Goal: Transaction & Acquisition: Purchase product/service

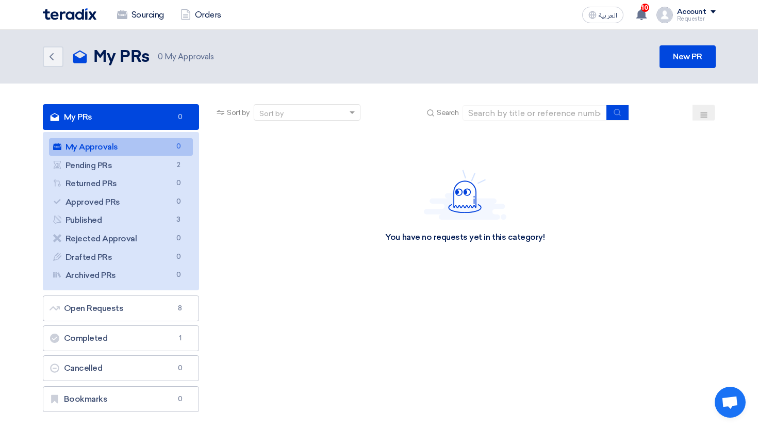
click at [134, 9] on link "Sourcing" at bounding box center [140, 15] width 63 height 23
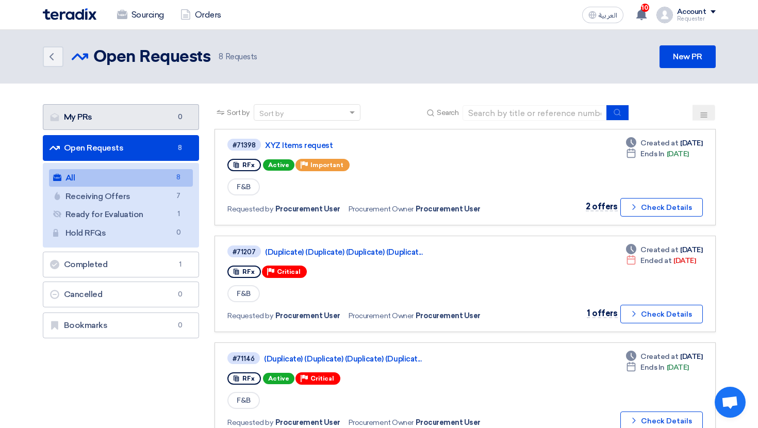
click at [158, 126] on link "My PRs My PRs 0" at bounding box center [121, 117] width 157 height 26
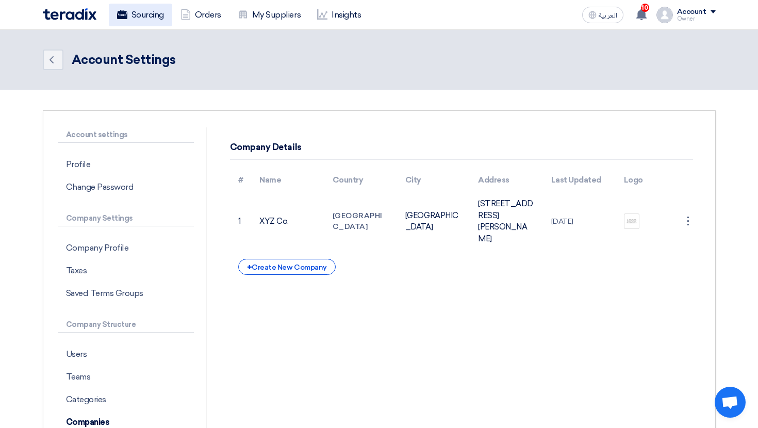
click at [144, 18] on link "Sourcing" at bounding box center [140, 15] width 63 height 23
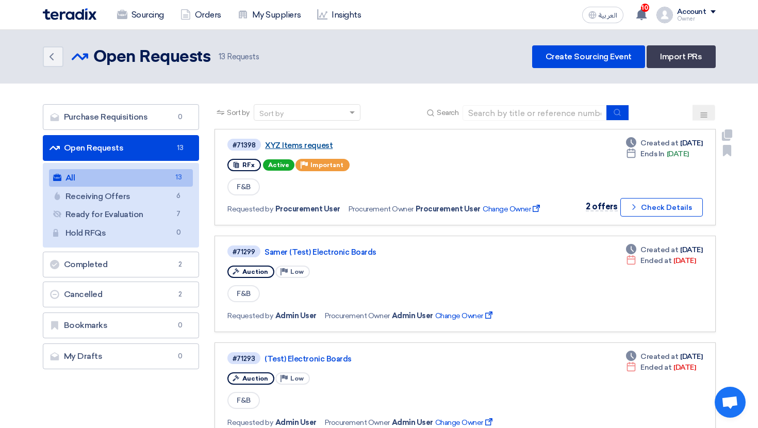
click at [311, 144] on link "XYZ Items request" at bounding box center [394, 145] width 258 height 9
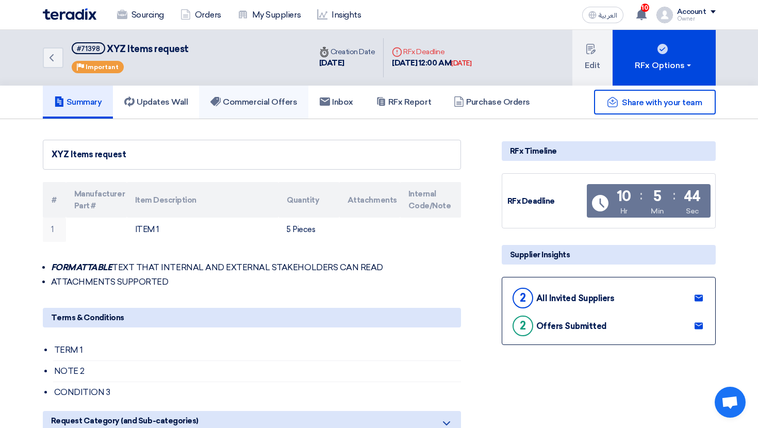
click at [265, 100] on h5 "Commercial Offers" at bounding box center [253, 102] width 87 height 10
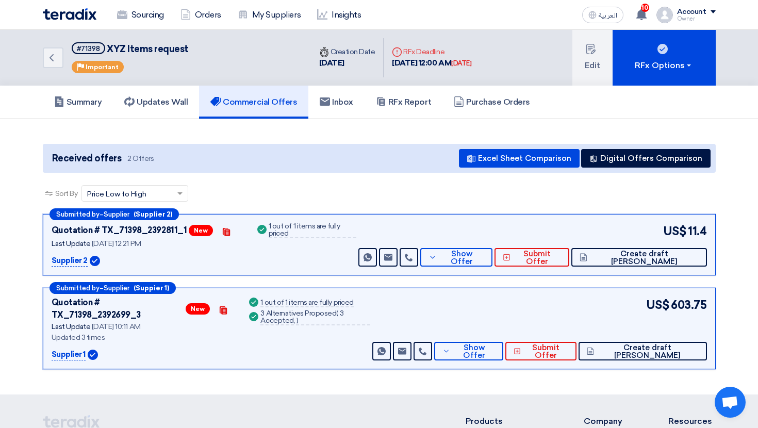
scroll to position [26, 0]
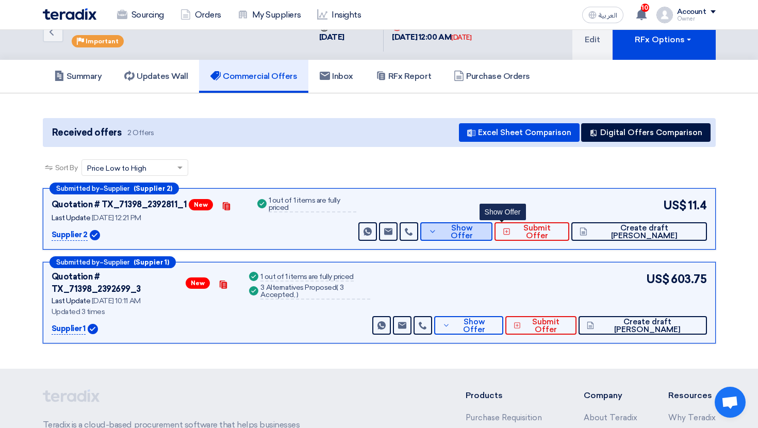
click at [484, 229] on span "Show Offer" at bounding box center [461, 231] width 45 height 15
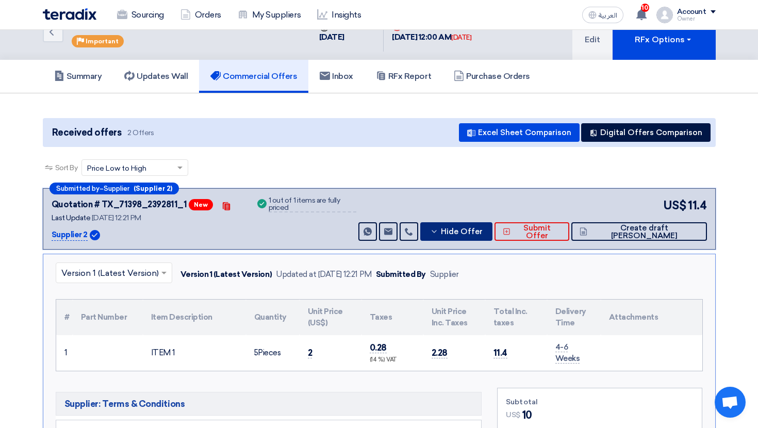
scroll to position [150, 0]
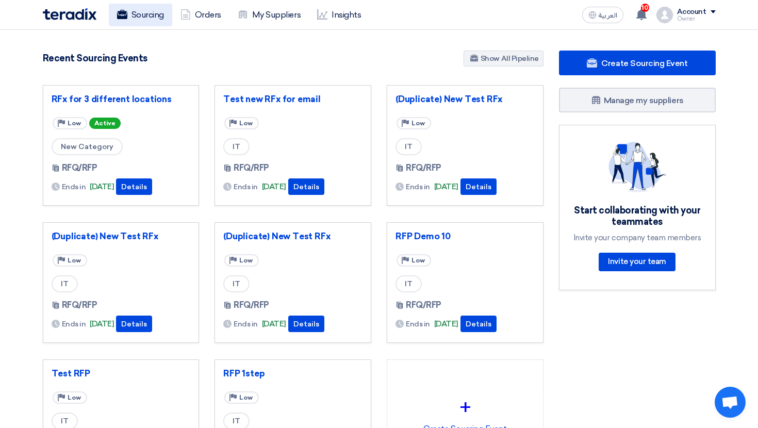
click at [154, 20] on link "Sourcing" at bounding box center [140, 15] width 63 height 23
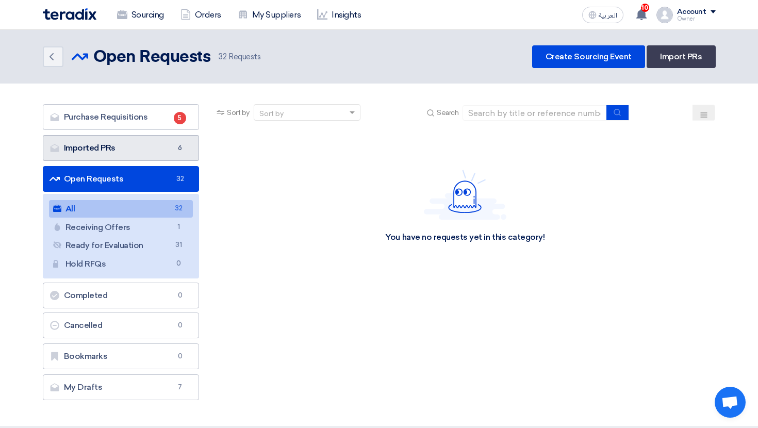
click at [153, 152] on link "Imported PRs Imported PRs 6" at bounding box center [121, 148] width 157 height 26
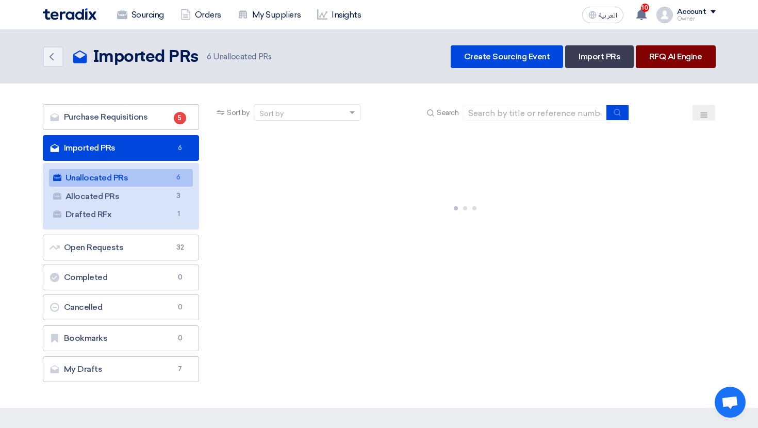
click at [677, 53] on link "RFQ AI Engine" at bounding box center [676, 56] width 80 height 23
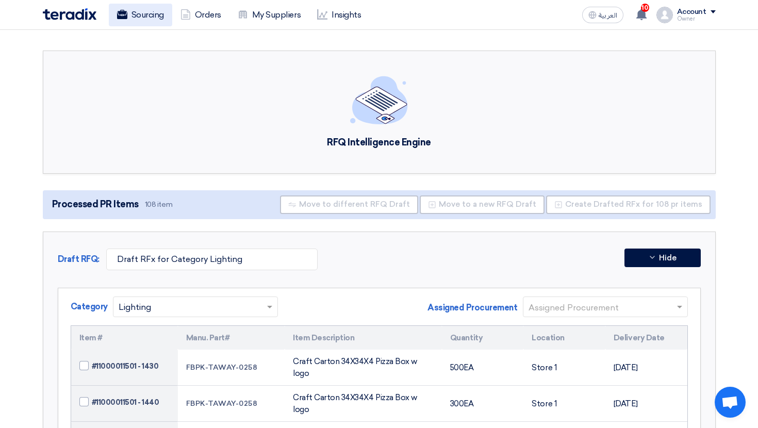
click at [144, 9] on link "Sourcing" at bounding box center [140, 15] width 63 height 23
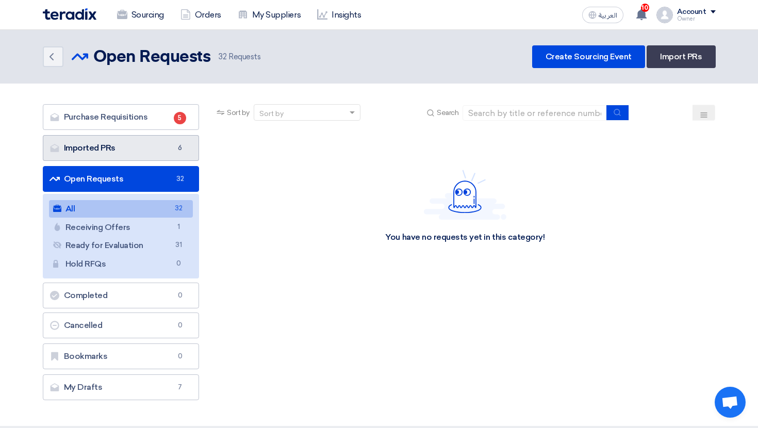
click at [170, 151] on link "Imported PRs Imported PRs 6" at bounding box center [121, 148] width 157 height 26
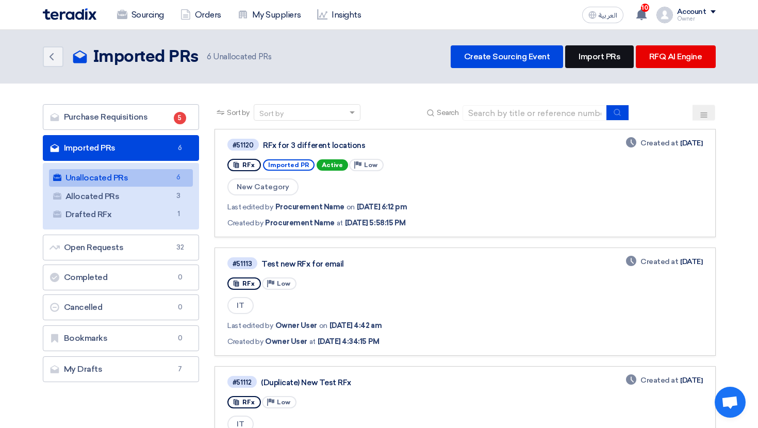
click at [612, 58] on link "Import PRs" at bounding box center [599, 56] width 69 height 23
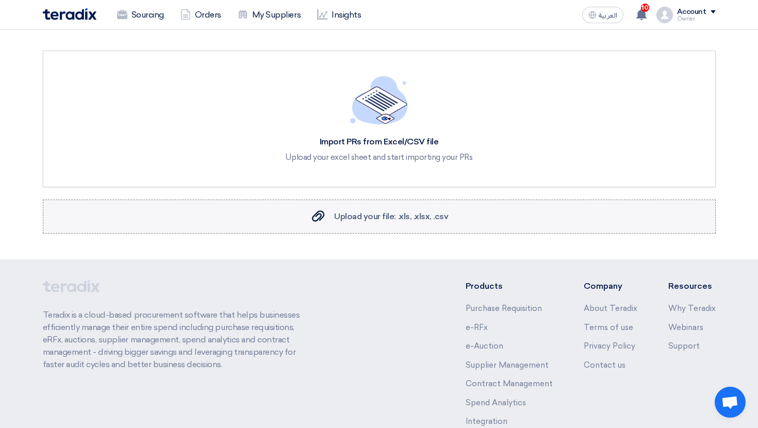
click at [401, 220] on span "Upload your file: .xls, .xlsx, .csv" at bounding box center [391, 216] width 114 height 10
click at [0, 0] on input "Upload your file: .xls, .xlsx, .csv Upload your file: .xls, .xlsx, .csv" at bounding box center [0, 0] width 0 height 0
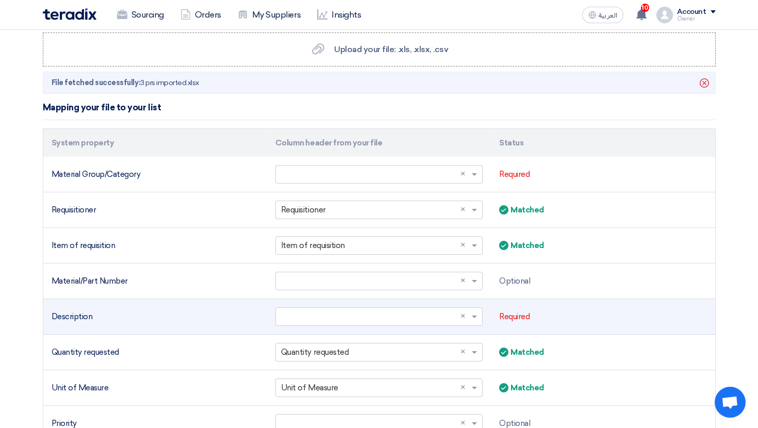
scroll to position [196, 0]
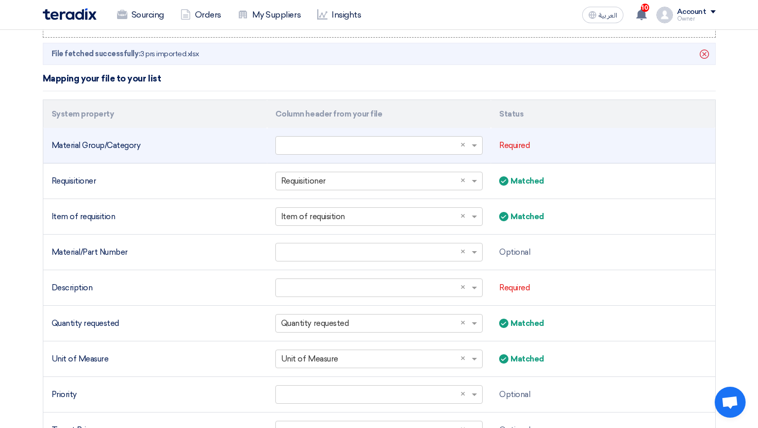
drag, startPoint x: 52, startPoint y: 140, endPoint x: 143, endPoint y: 147, distance: 91.0
click at [143, 147] on div "Material Group/Category" at bounding box center [155, 146] width 207 height 12
copy div "Material Group/Category"
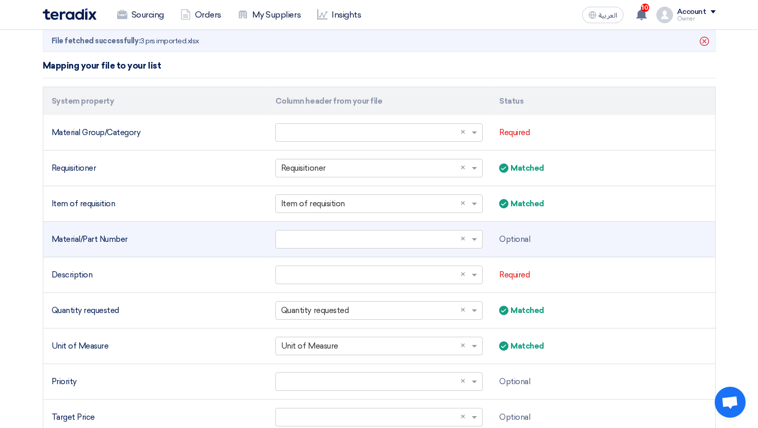
scroll to position [209, 0]
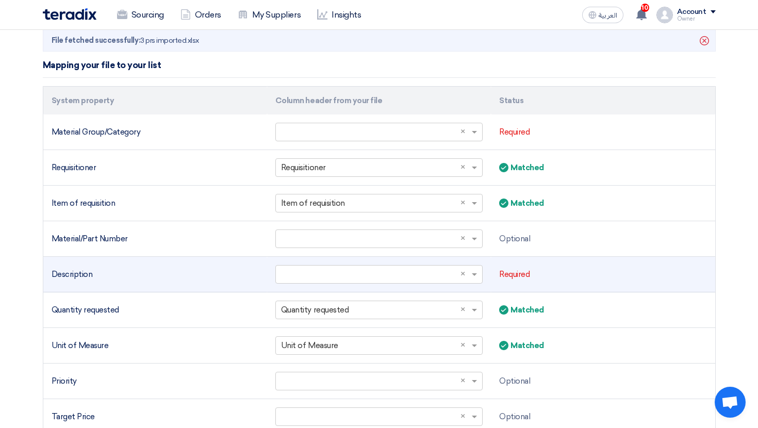
drag, startPoint x: 104, startPoint y: 269, endPoint x: 43, endPoint y: 272, distance: 61.4
click at [43, 272] on td "Description" at bounding box center [155, 275] width 224 height 36
copy div "System property Column header from your file Status Material Group/Category Sel…"
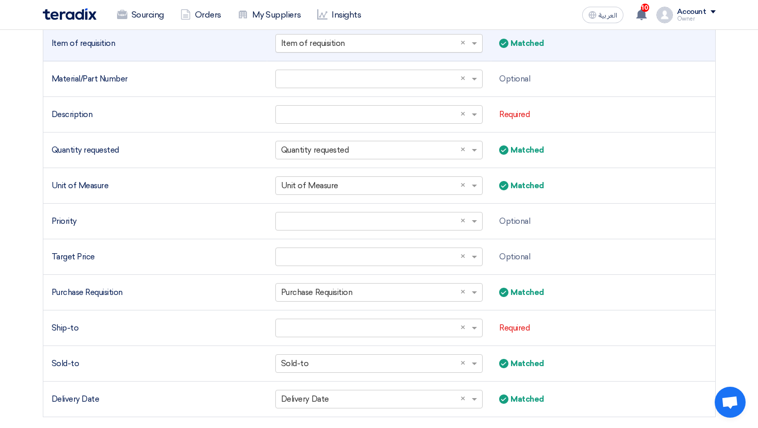
scroll to position [389, 0]
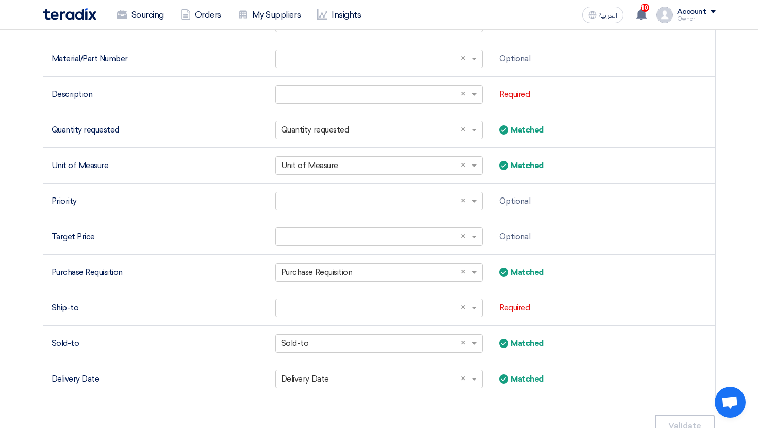
drag, startPoint x: 78, startPoint y: 312, endPoint x: 36, endPoint y: 312, distance: 42.3
click at [36, 312] on div "Import PRs from Excel/CSV file Upload your excel sheet and start importing your…" at bounding box center [379, 49] width 688 height 777
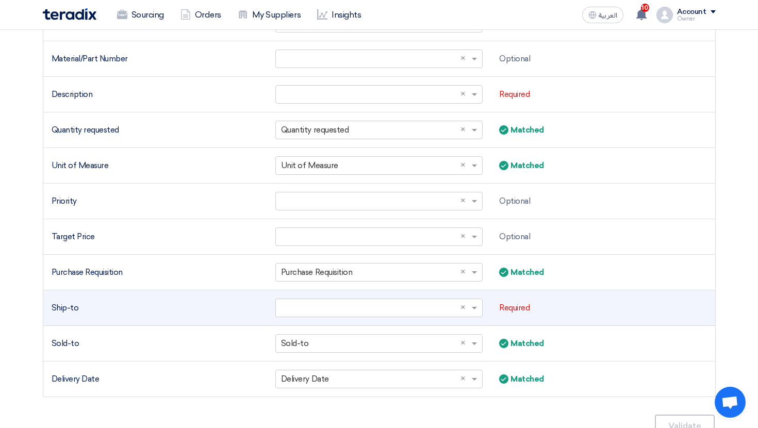
click at [47, 310] on td "Ship-to" at bounding box center [155, 308] width 224 height 36
drag, startPoint x: 48, startPoint y: 309, endPoint x: 85, endPoint y: 308, distance: 36.1
click at [85, 308] on td "Ship-to" at bounding box center [155, 308] width 224 height 36
copy div "Ship-to"
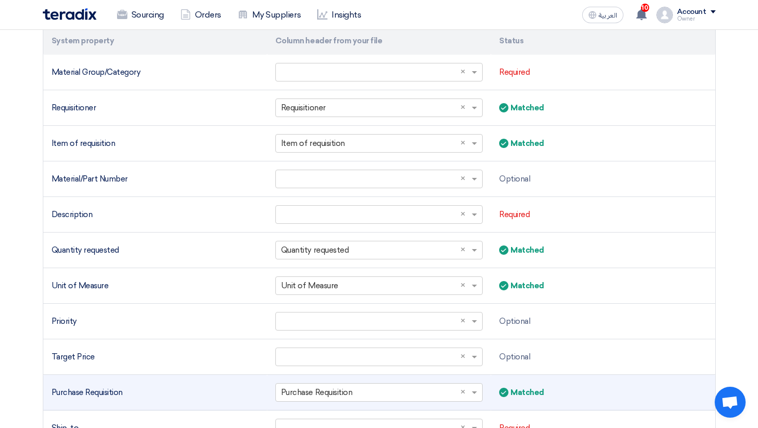
scroll to position [266, 0]
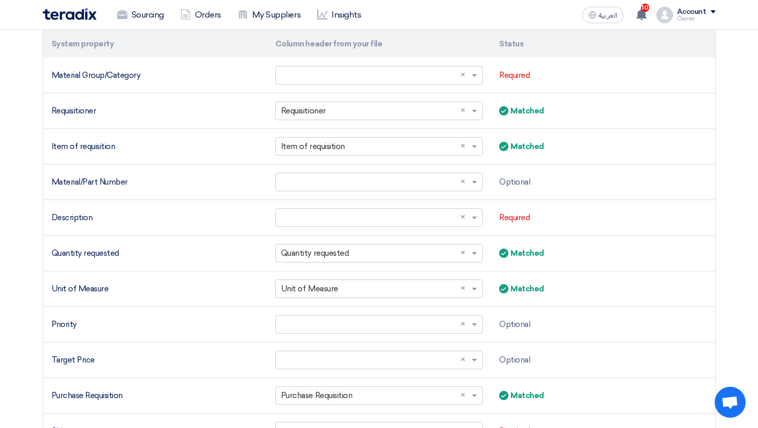
drag, startPoint x: 146, startPoint y: 185, endPoint x: 37, endPoint y: 184, distance: 109.8
click at [37, 184] on div "Import PRs from Excel/CSV file Upload your excel sheet and start importing your…" at bounding box center [379, 173] width 688 height 777
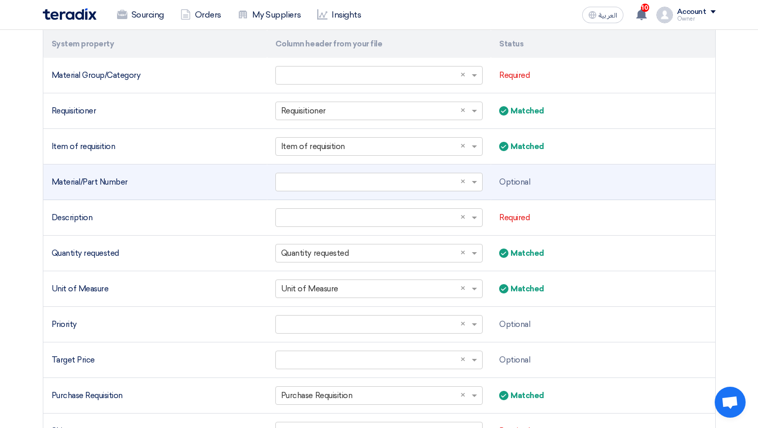
click at [68, 188] on td "Material/Part Number" at bounding box center [155, 182] width 224 height 36
drag, startPoint x: 53, startPoint y: 181, endPoint x: 151, endPoint y: 182, distance: 98.5
click at [151, 182] on div "Material/Part Number" at bounding box center [155, 182] width 207 height 12
copy div "Material/Part Number"
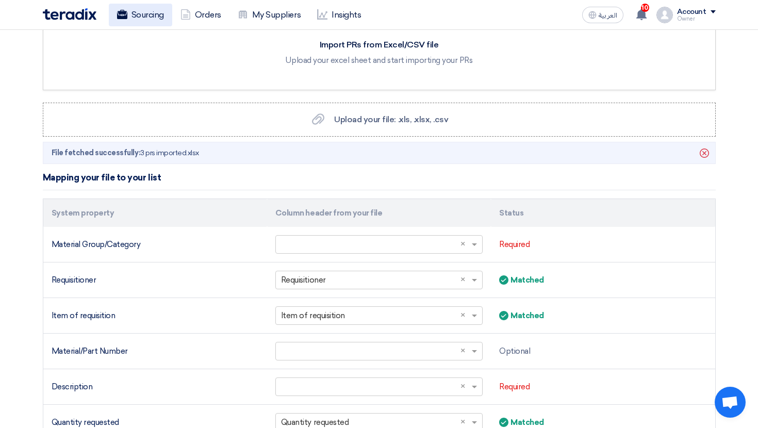
scroll to position [0, 0]
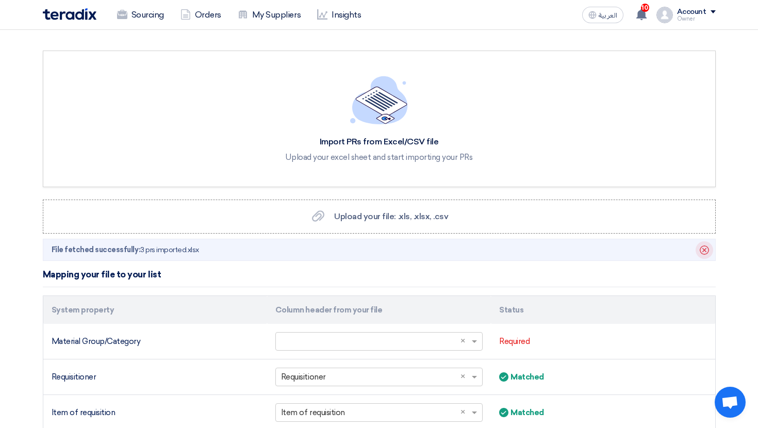
click at [703, 247] on icon "Delete" at bounding box center [704, 250] width 18 height 18
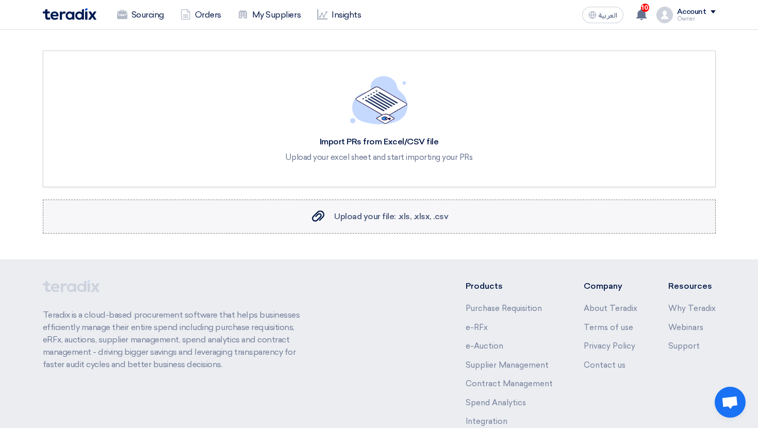
click at [365, 222] on div "Upload your file: .xls, .xlsx, .csv Upload your file: .xls, .xlsx, .csv" at bounding box center [379, 216] width 139 height 12
click at [0, 0] on input "Upload your file: .xls, .xlsx, .csv Upload your file: .xls, .xlsx, .csv" at bounding box center [0, 0] width 0 height 0
click at [381, 223] on label "Upload your file: .xls, .xlsx, .csv Upload your file: .xls, .xlsx, .csv" at bounding box center [379, 216] width 673 height 34
click at [0, 0] on input "Upload your file: .xls, .xlsx, .csv Upload your file: .xls, .xlsx, .csv" at bounding box center [0, 0] width 0 height 0
click at [153, 22] on link "Sourcing" at bounding box center [140, 15] width 63 height 23
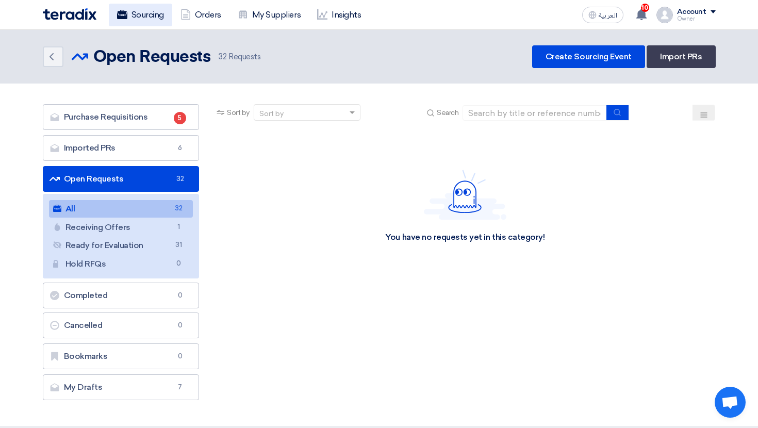
click at [153, 22] on link "Sourcing" at bounding box center [140, 15] width 63 height 23
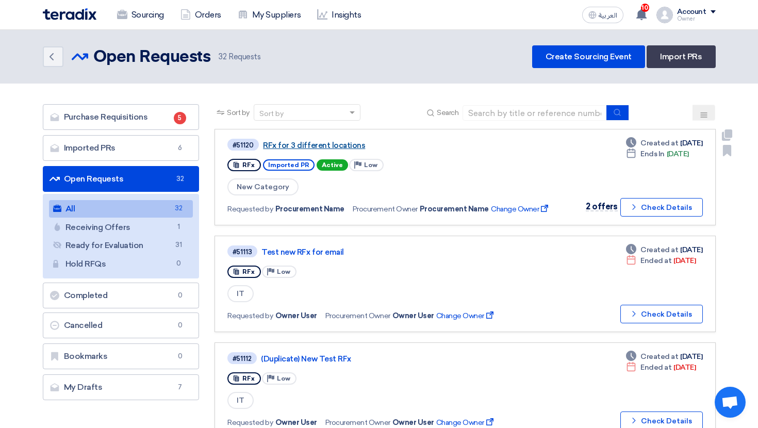
click at [313, 143] on link "RFx for 3 different locations" at bounding box center [392, 145] width 258 height 9
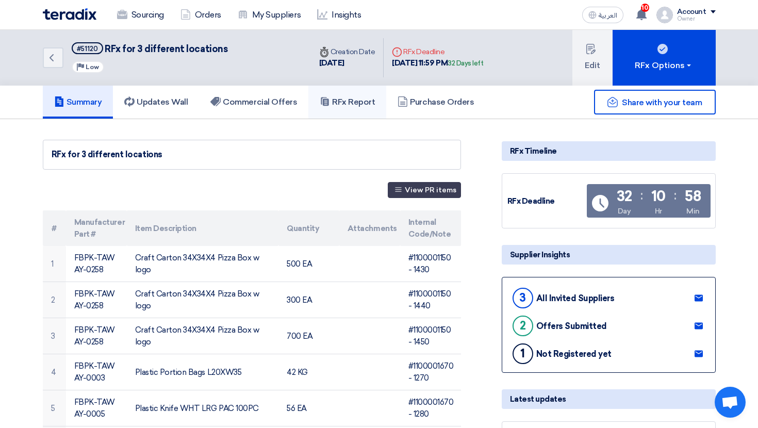
click at [351, 112] on link "RFx Report" at bounding box center [347, 102] width 78 height 33
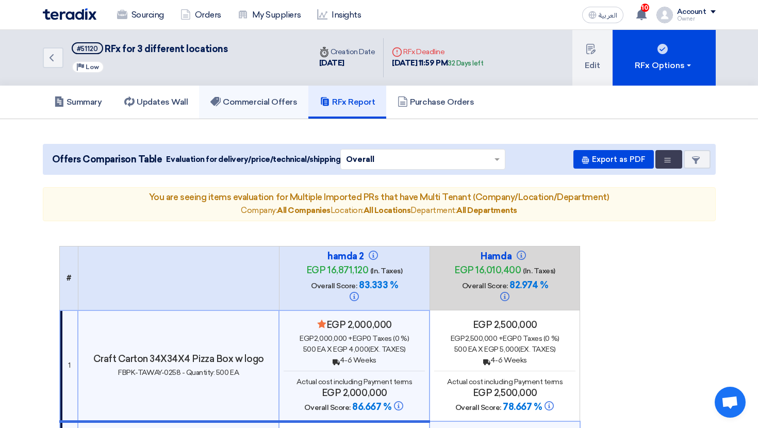
click at [257, 117] on link "Commercial Offers" at bounding box center [253, 102] width 109 height 33
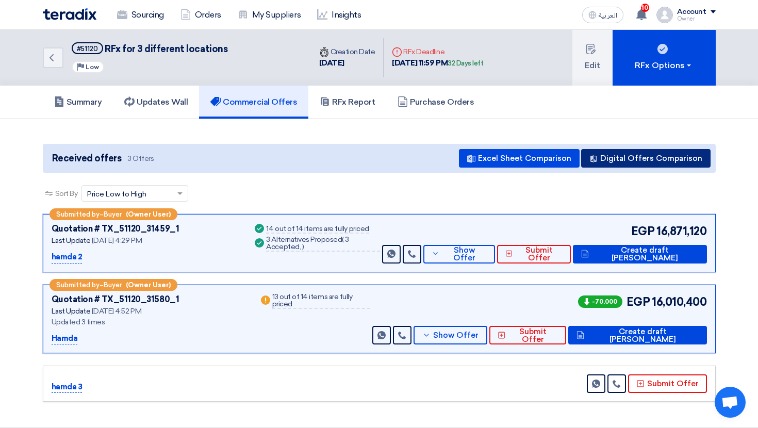
click at [670, 161] on button "Digital Offers Comparison" at bounding box center [645, 158] width 129 height 19
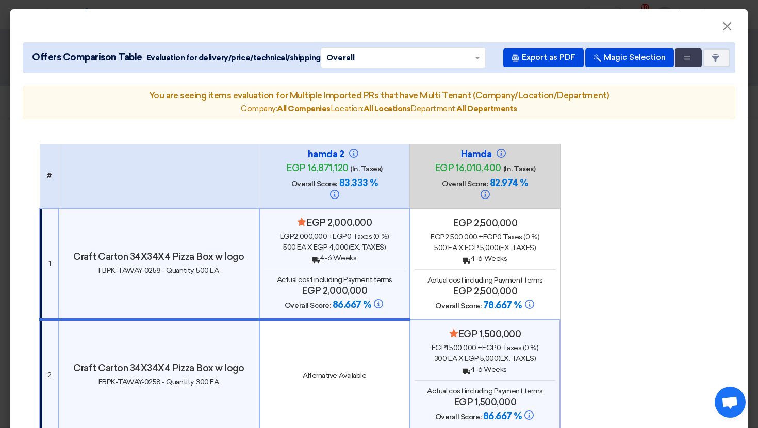
click at [540, 231] on div "egp 2,500,000 + egp 0 Taxes (0 %)" at bounding box center [484, 236] width 141 height 11
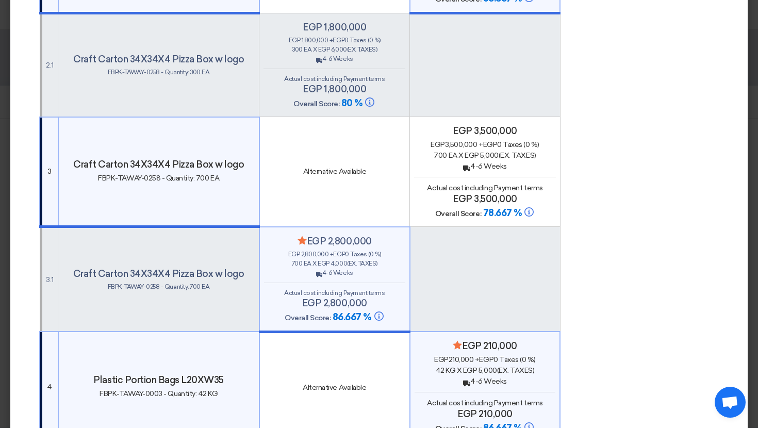
scroll to position [424, 0]
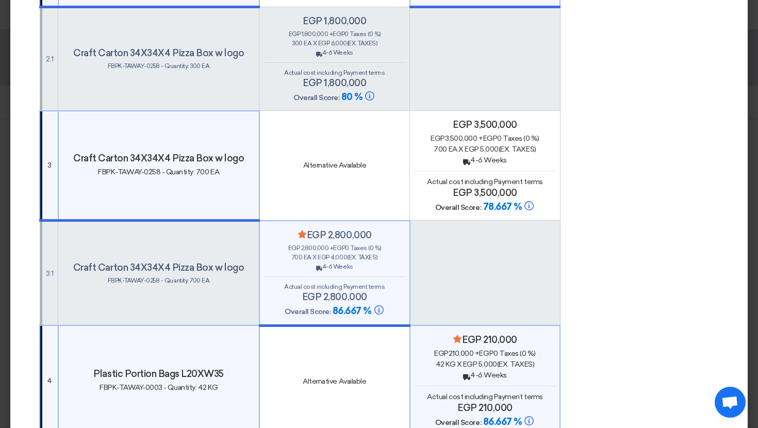
click at [474, 177] on span "Actual cost including Payment terms" at bounding box center [484, 181] width 115 height 9
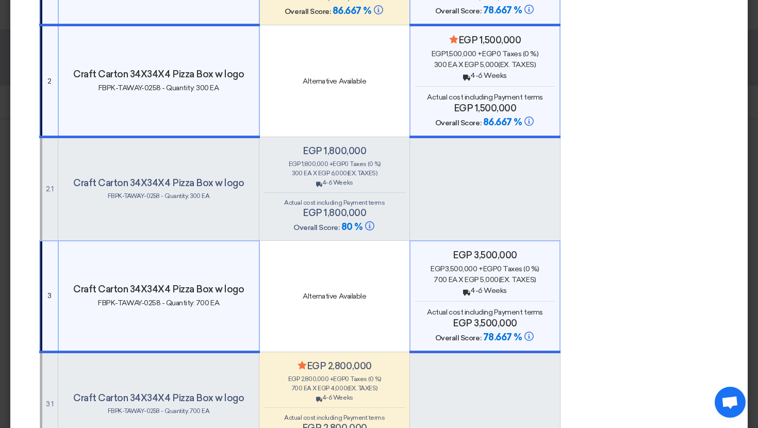
scroll to position [294, 0]
click at [346, 361] on h4 "Minimize/Maximize Category egp 2,800,000" at bounding box center [334, 366] width 142 height 11
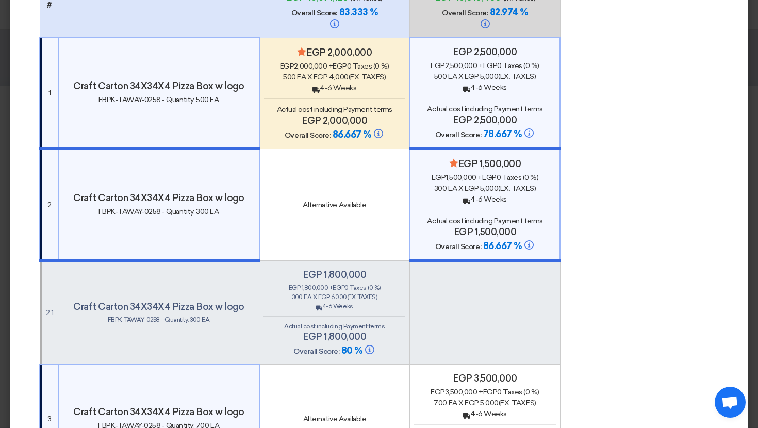
scroll to position [0, 0]
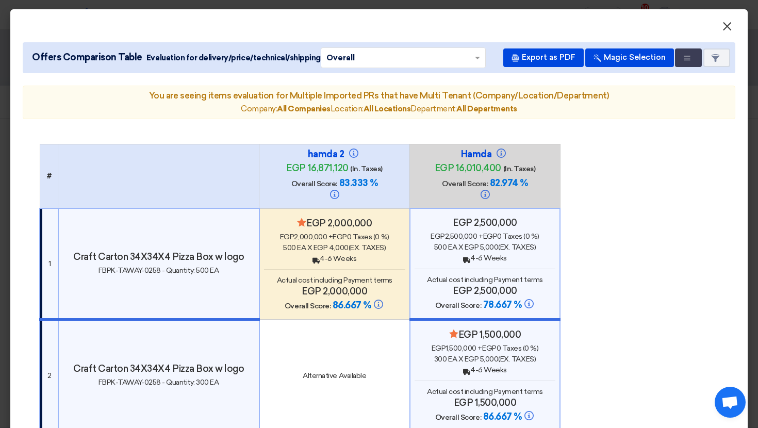
click at [733, 26] on button "×" at bounding box center [726, 26] width 27 height 21
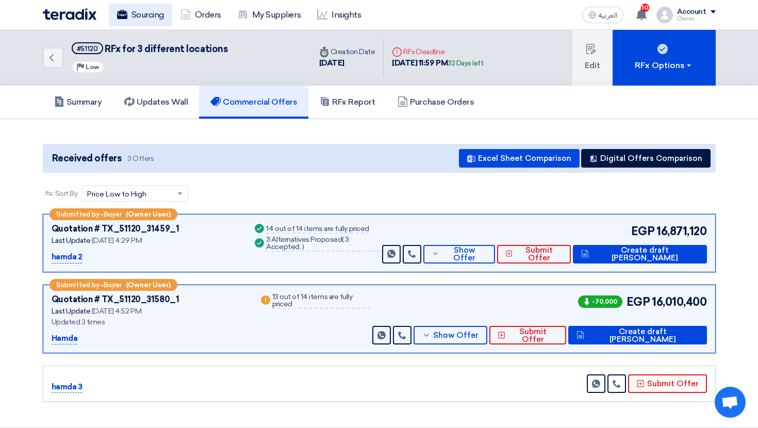
click at [128, 5] on link "Sourcing" at bounding box center [140, 15] width 63 height 23
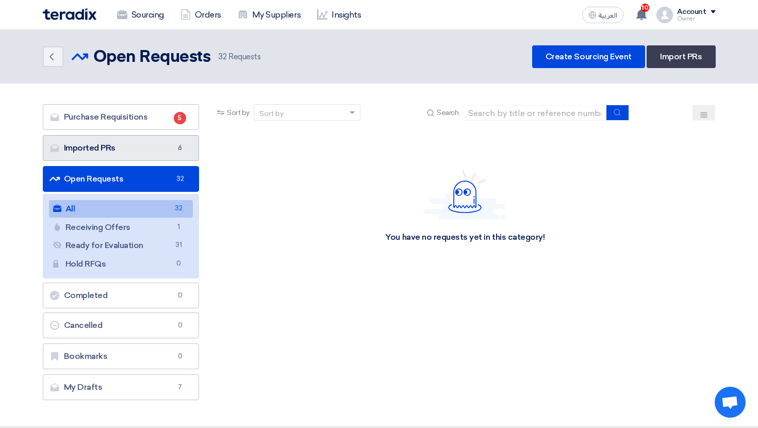
click at [124, 152] on link "Imported PRs Imported PRs 6" at bounding box center [121, 148] width 157 height 26
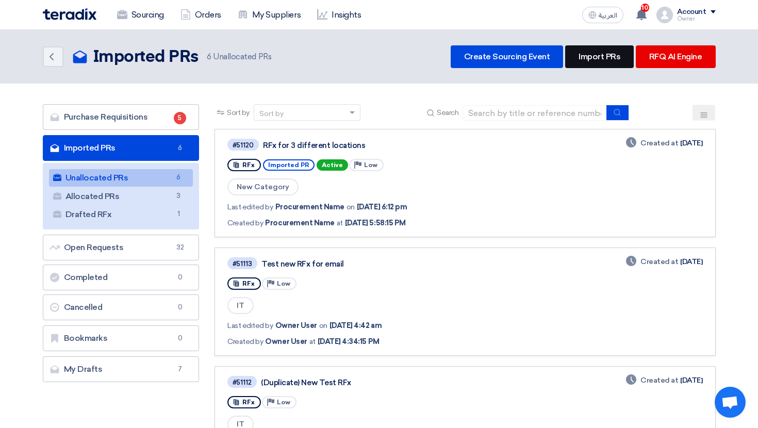
click at [605, 58] on link "Import PRs" at bounding box center [599, 56] width 69 height 23
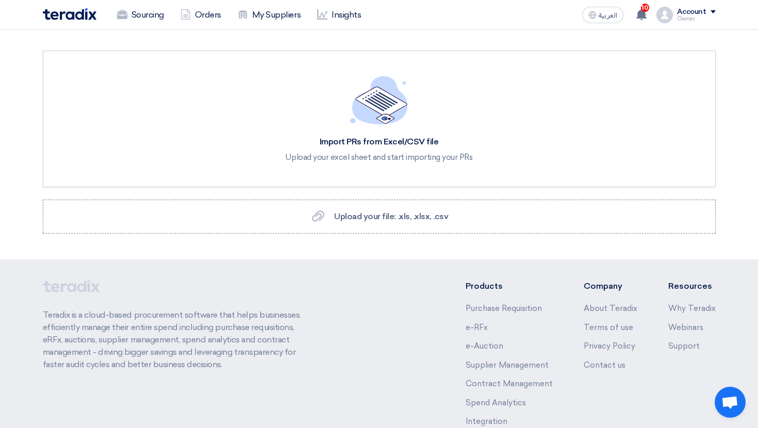
click at [206, 162] on div "Import PRs from Excel/CSV file Upload your excel sheet and start importing your…" at bounding box center [379, 119] width 673 height 137
click at [691, 24] on div "العربية ع 10 Good News, TBAT Solutions has confirmed a recent purchase order fo…" at bounding box center [647, 15] width 138 height 21
click at [691, 19] on div "Owner" at bounding box center [696, 19] width 39 height 6
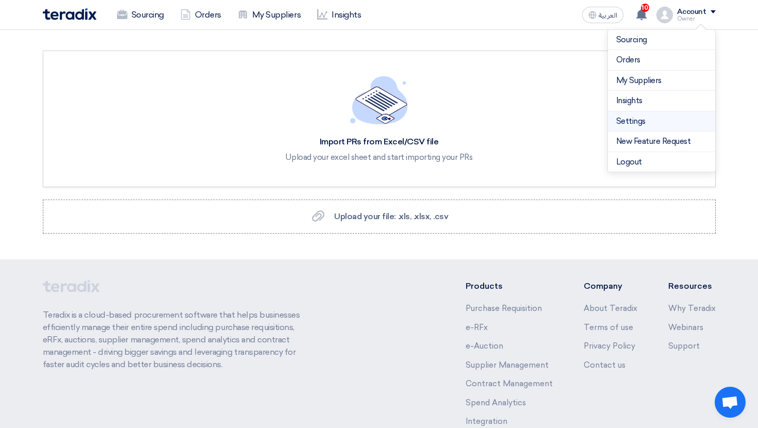
click at [631, 127] on li "Settings" at bounding box center [661, 121] width 107 height 21
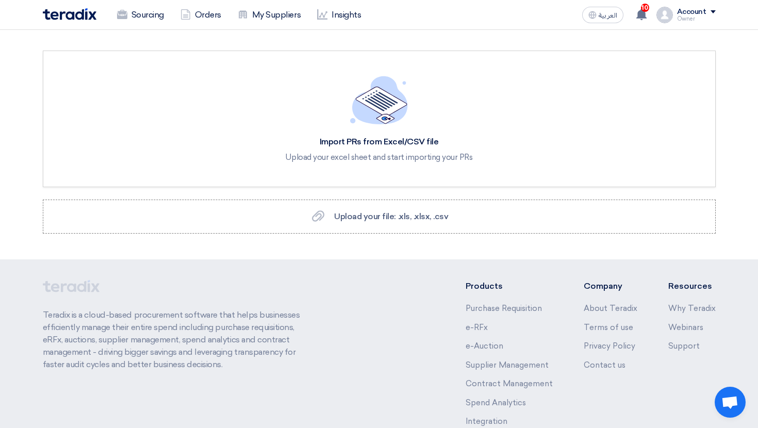
click at [682, 15] on div "Account Owner" at bounding box center [696, 15] width 39 height 14
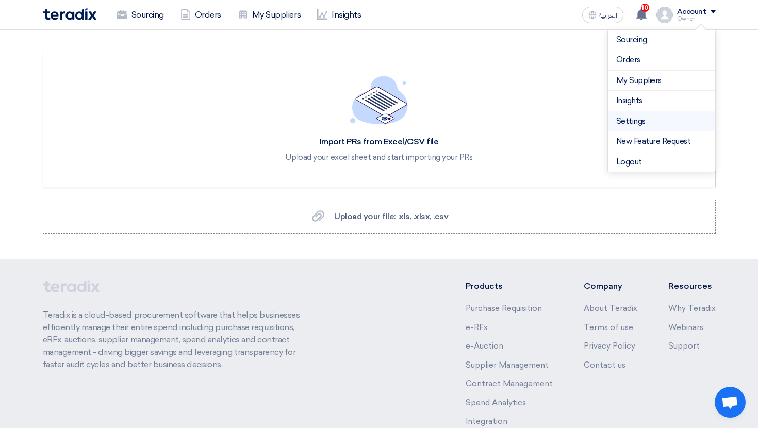
click at [626, 122] on link "Settings" at bounding box center [661, 121] width 91 height 12
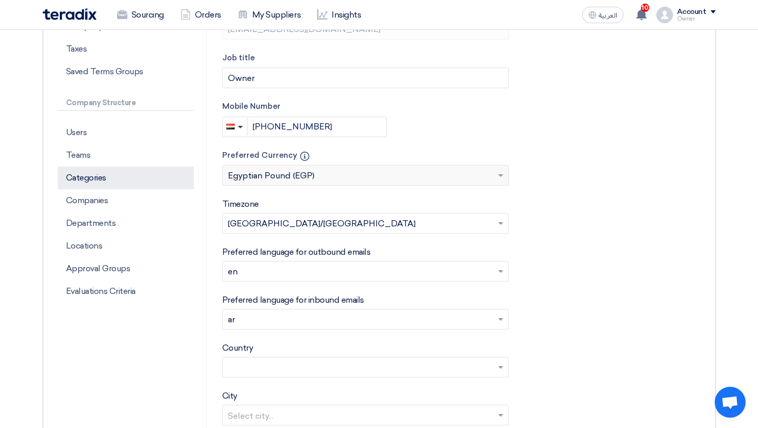
scroll to position [219, 0]
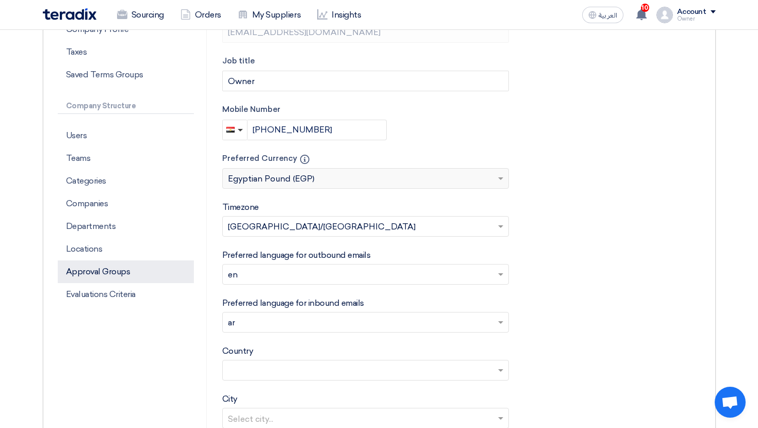
click at [108, 278] on p "Approval Groups" at bounding box center [126, 271] width 136 height 23
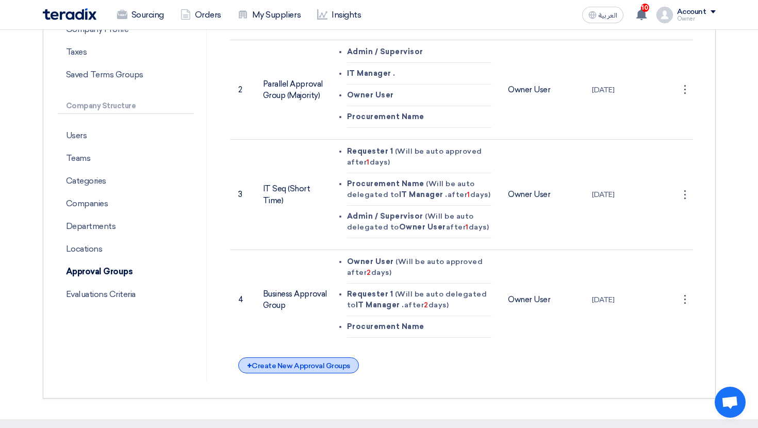
click at [310, 365] on div "+ Create New Approval Groups" at bounding box center [298, 365] width 121 height 16
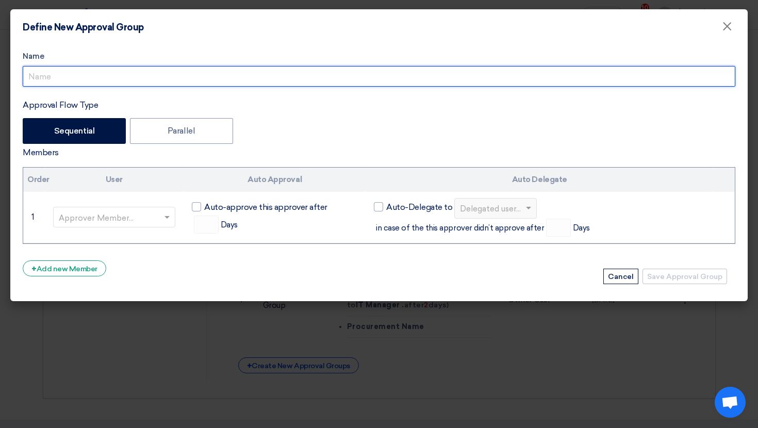
click at [63, 77] on input "Approval Flow Type" at bounding box center [379, 76] width 712 height 21
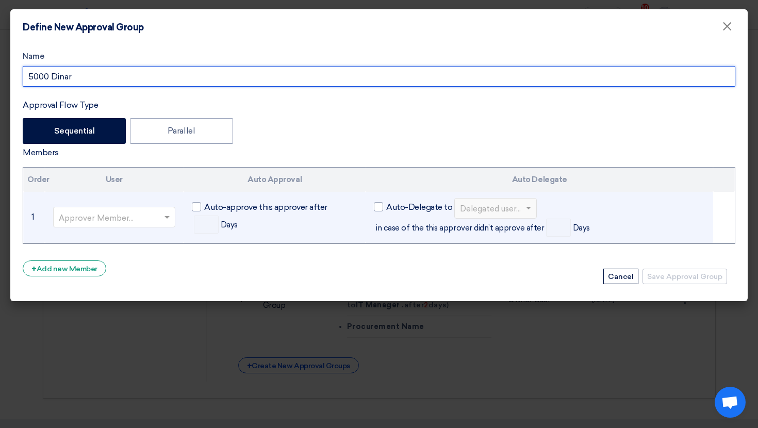
type input "5000 Dinar"
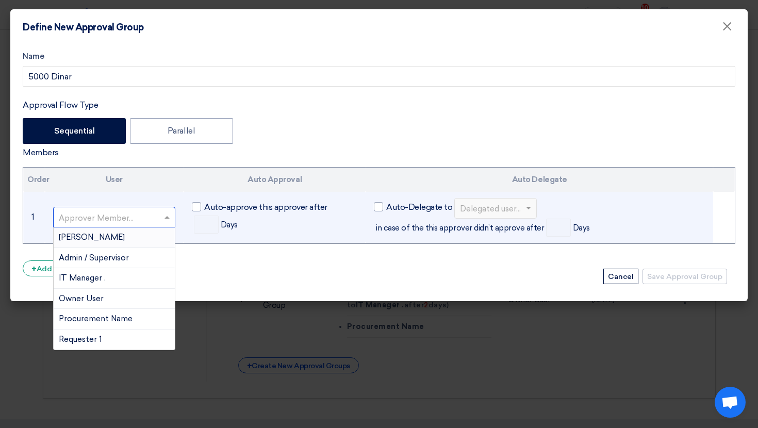
click at [114, 217] on input "text" at bounding box center [109, 218] width 101 height 17
click at [142, 200] on td "Approver Member... Abd Rah Admin / Supervisor IT Manager . Owner User Procureme…" at bounding box center [114, 218] width 139 height 52
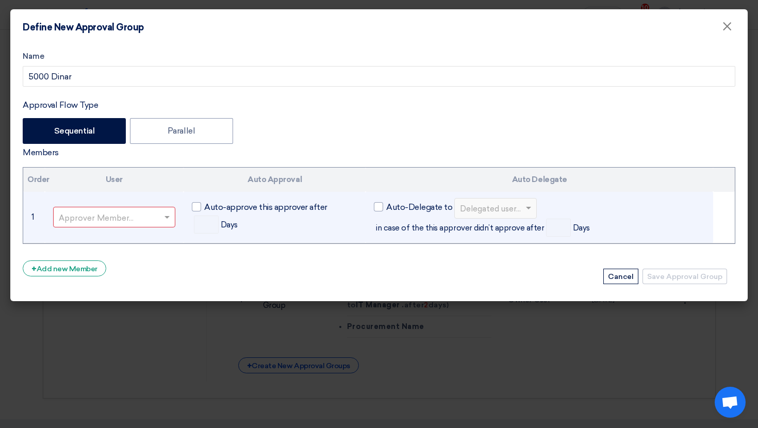
click at [130, 221] on input "text" at bounding box center [109, 218] width 101 height 17
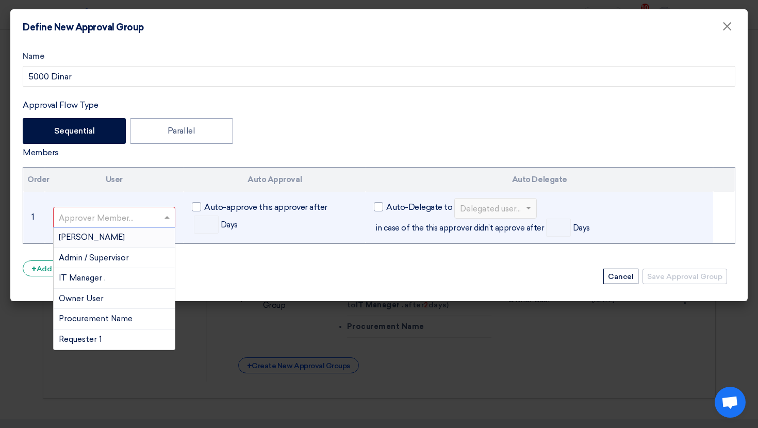
click at [127, 232] on div "Abd Rah" at bounding box center [115, 237] width 122 height 21
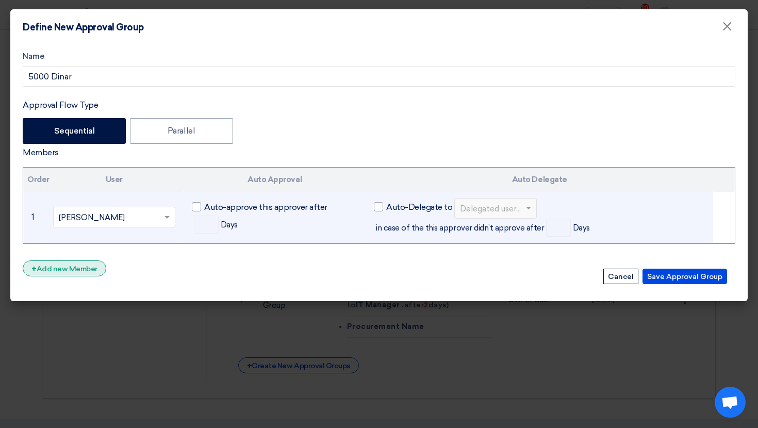
click at [91, 263] on div "+ Add new Member" at bounding box center [65, 268] width 84 height 16
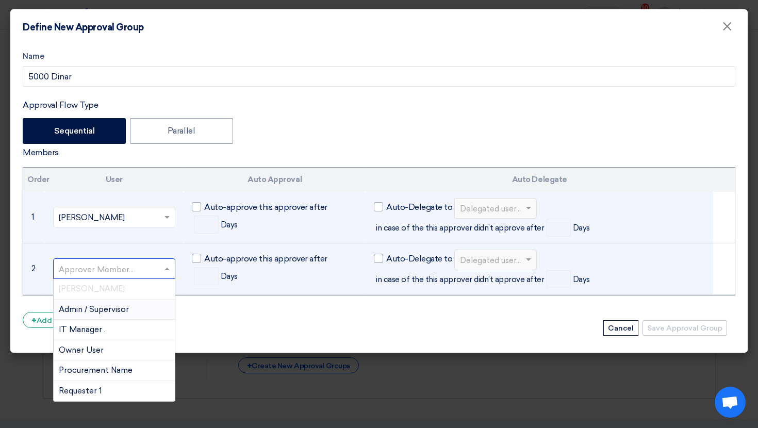
click at [97, 259] on div "Approver Member..." at bounding box center [114, 268] width 123 height 21
click at [107, 305] on span "Admin / Supervisor" at bounding box center [94, 309] width 70 height 9
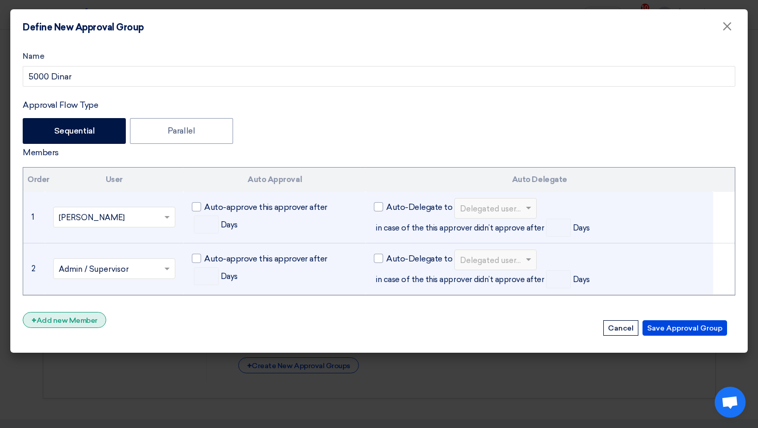
click at [93, 319] on div "+ Add new Member" at bounding box center [65, 320] width 84 height 16
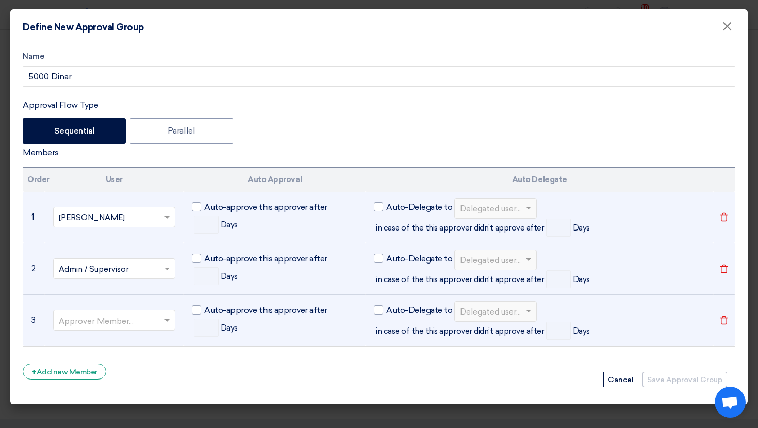
click at [104, 314] on input "text" at bounding box center [109, 321] width 101 height 17
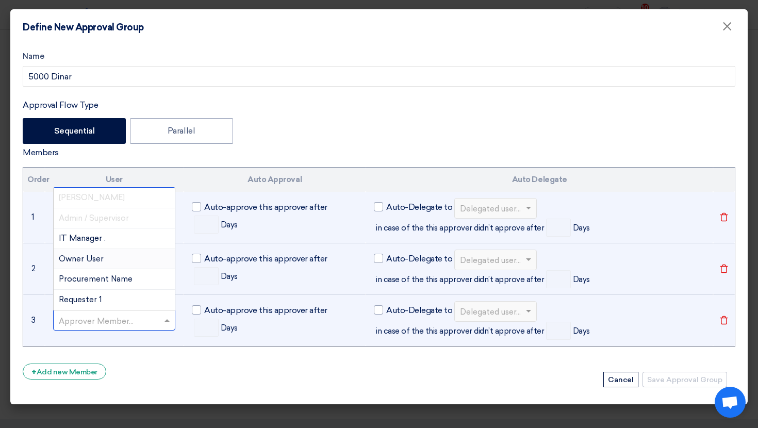
click at [88, 260] on span "Owner User" at bounding box center [81, 258] width 45 height 9
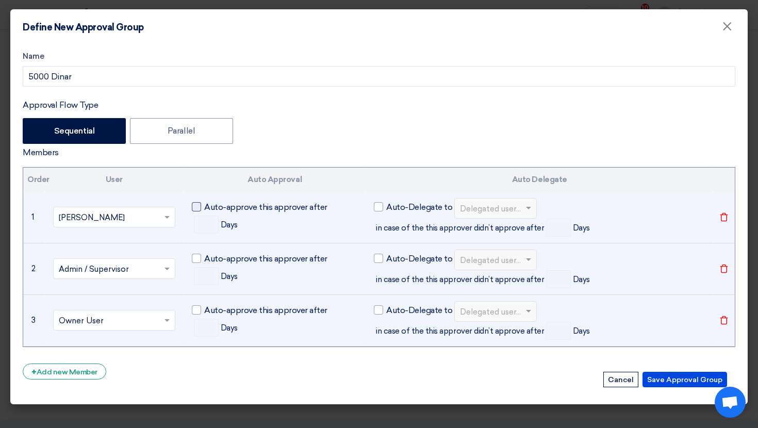
click at [199, 208] on div at bounding box center [196, 206] width 9 height 9
click at [204, 207] on input "Auto-approve this approver after" at bounding box center [207, 204] width 7 height 7
checkbox input "true"
click at [201, 229] on input "number" at bounding box center [206, 224] width 25 height 18
type input "2"
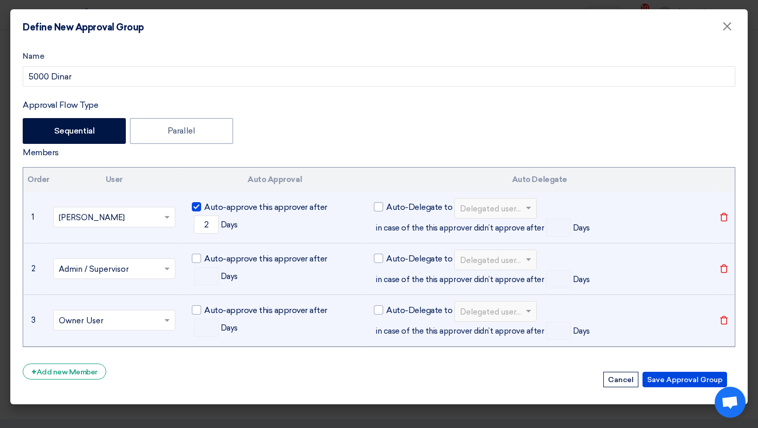
click at [198, 204] on div at bounding box center [196, 206] width 9 height 9
click at [204, 204] on input "Auto-approve this approver after" at bounding box center [207, 204] width 7 height 7
checkbox input "false"
click at [385, 209] on label "Auto-Delegate to" at bounding box center [413, 207] width 78 height 12
click at [386, 207] on input "Auto-Delegate to" at bounding box center [389, 204] width 7 height 7
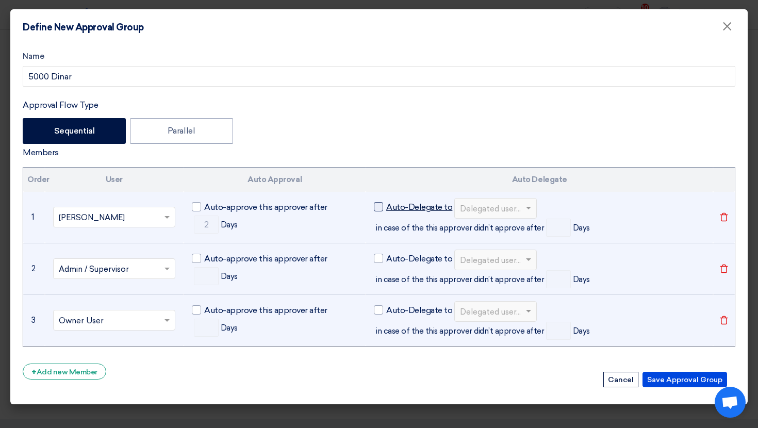
checkbox input "true"
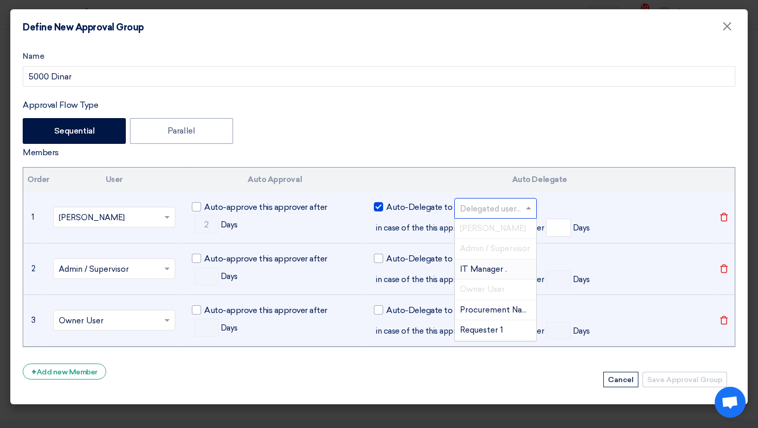
click at [480, 209] on input "text" at bounding box center [490, 209] width 61 height 17
click at [480, 261] on div "IT Manager ." at bounding box center [495, 269] width 81 height 21
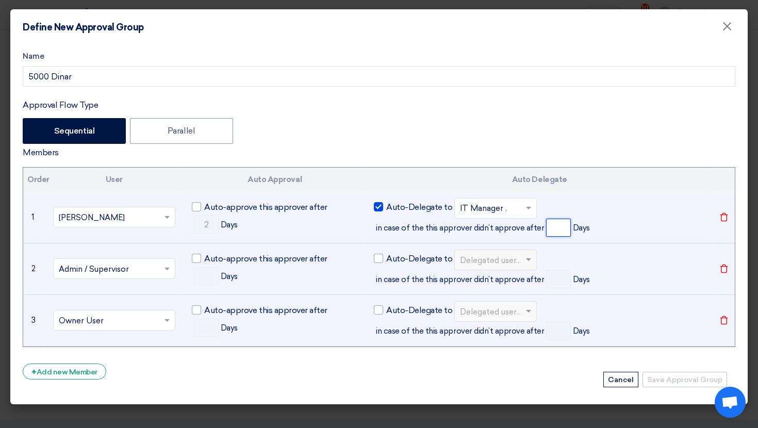
click at [552, 227] on input "number" at bounding box center [558, 228] width 25 height 18
type input "2"
click at [601, 219] on div "Auto-Delegate to Delegated user... IT Manager . × in case of the this approver …" at bounding box center [539, 217] width 331 height 39
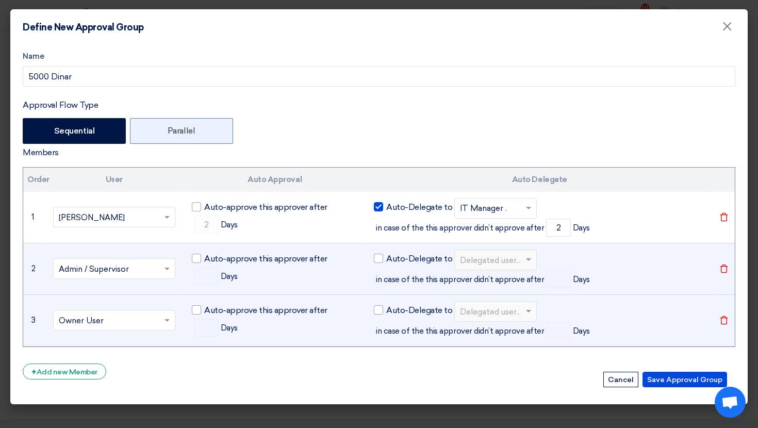
click at [215, 140] on label "Parallel" at bounding box center [181, 131] width 103 height 26
click at [174, 134] on input "Parallel" at bounding box center [171, 130] width 7 height 7
radio input "true"
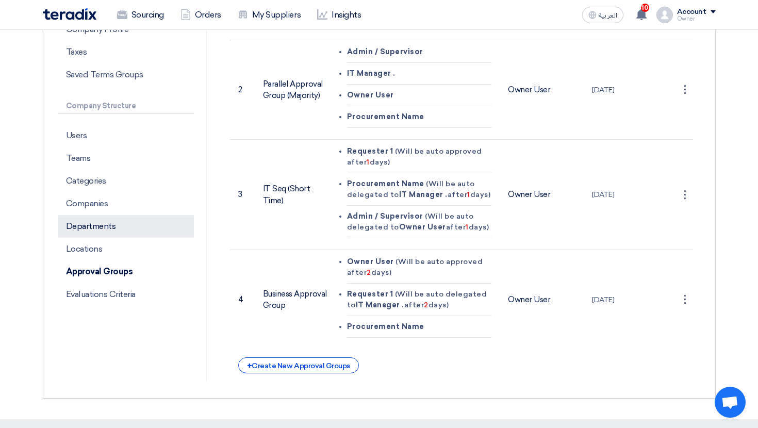
click at [134, 218] on p "Departments" at bounding box center [126, 226] width 136 height 23
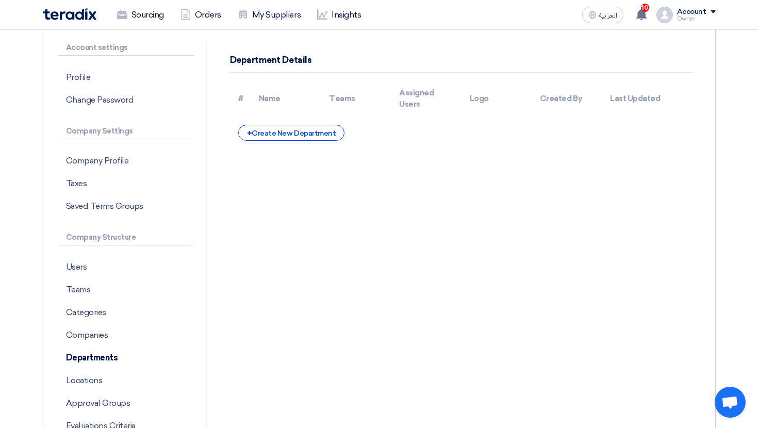
scroll to position [86, 0]
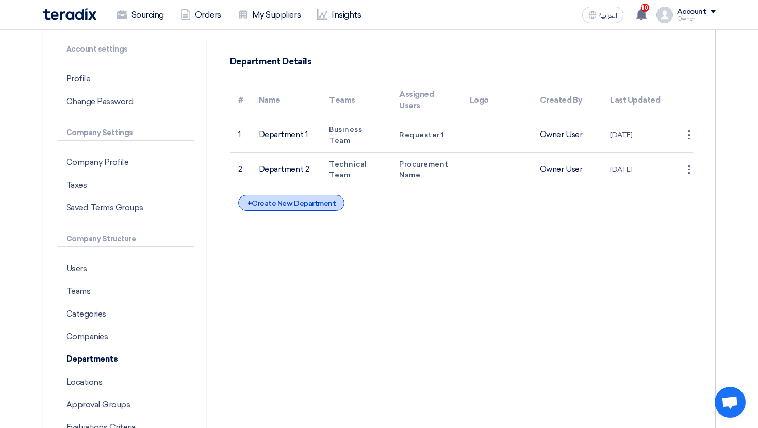
click at [307, 198] on div "+ Create New Department" at bounding box center [291, 203] width 106 height 16
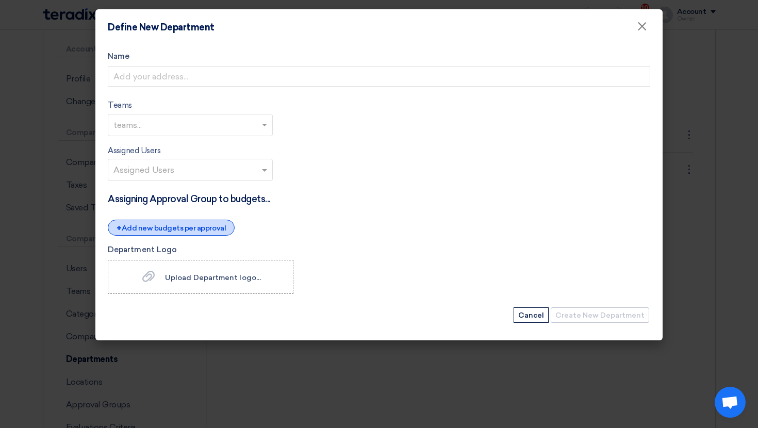
click at [180, 220] on div "+ Add new budgets per approval" at bounding box center [171, 228] width 127 height 16
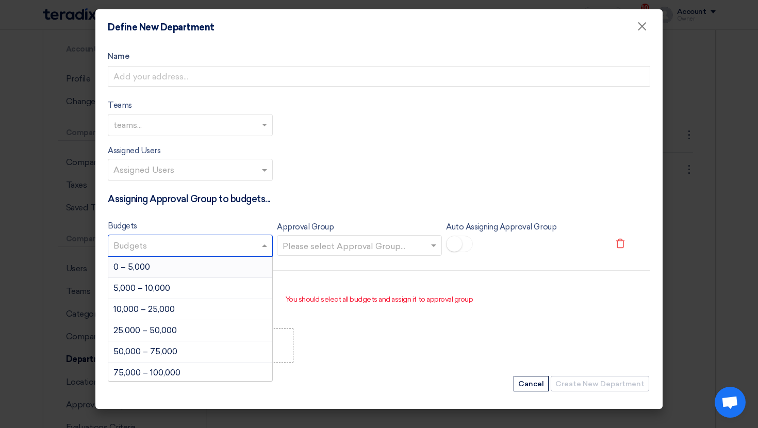
click at [203, 252] on input "text" at bounding box center [191, 246] width 156 height 17
click at [196, 274] on div "0 – 5,000" at bounding box center [190, 267] width 164 height 21
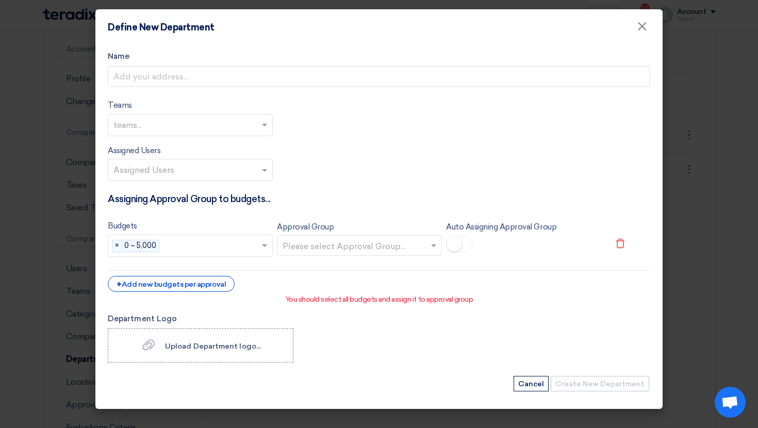
click at [319, 246] on input "text" at bounding box center [353, 246] width 143 height 17
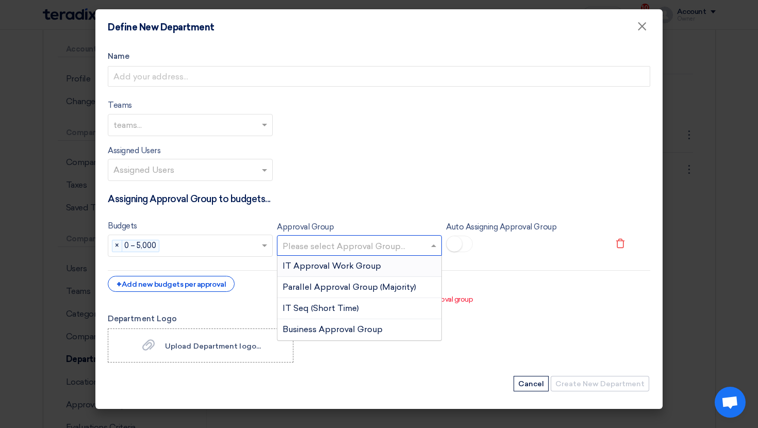
click at [321, 261] on div "IT Approval Work Group" at bounding box center [359, 266] width 164 height 21
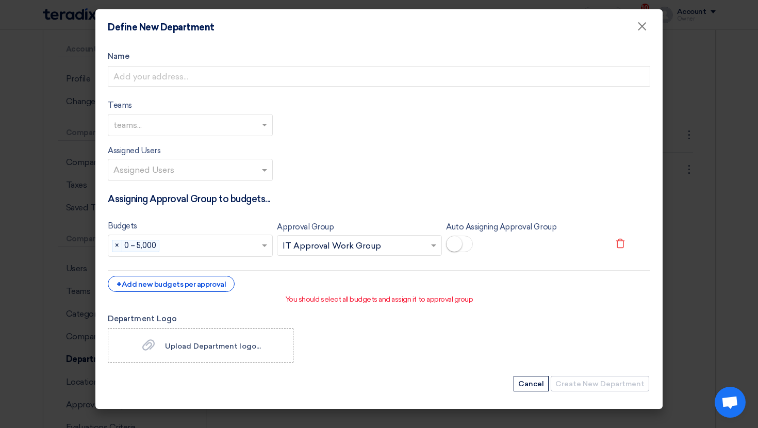
click at [459, 247] on small at bounding box center [453, 243] width 15 height 15
click at [639, 25] on span "×" at bounding box center [642, 29] width 10 height 21
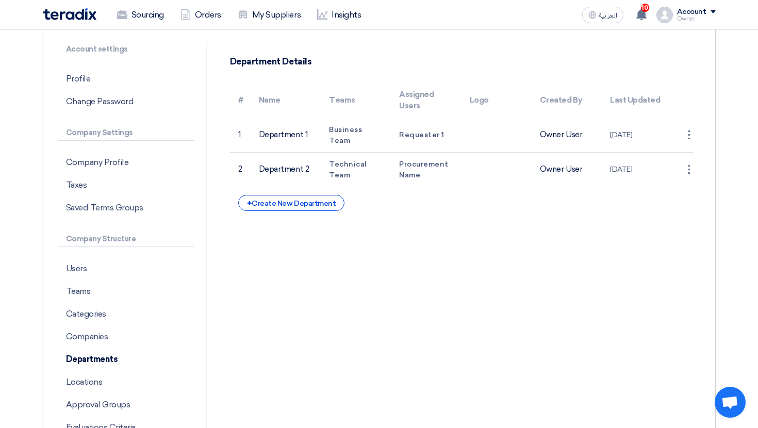
scroll to position [0, 0]
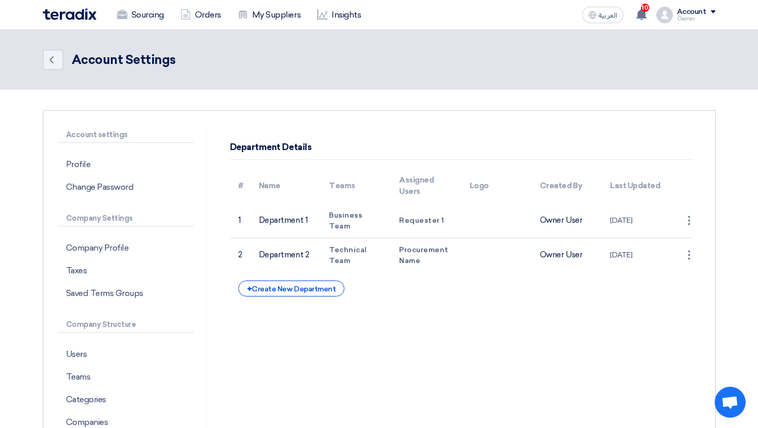
click at [682, 11] on div "Account" at bounding box center [691, 12] width 29 height 9
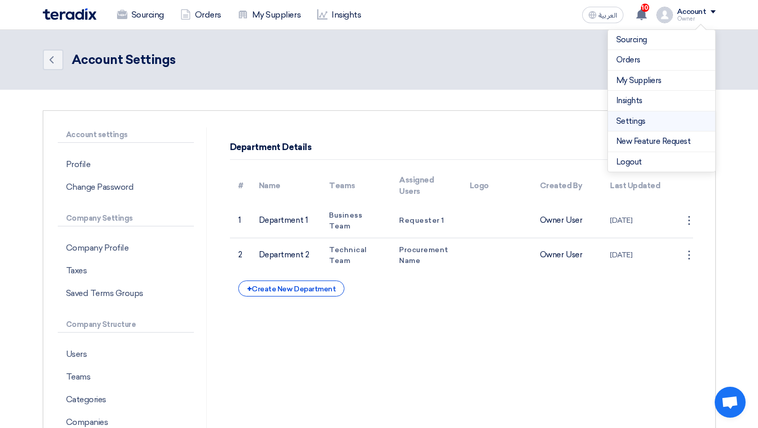
click at [637, 124] on link "Settings" at bounding box center [661, 121] width 91 height 12
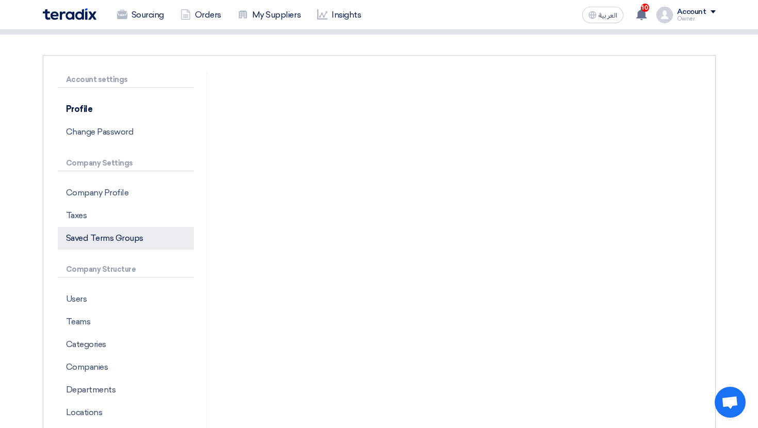
scroll to position [57, 0]
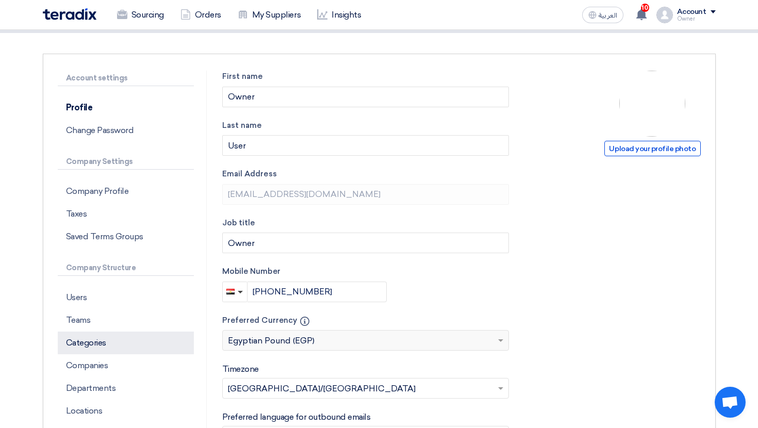
click at [124, 340] on p "Categories" at bounding box center [126, 342] width 136 height 23
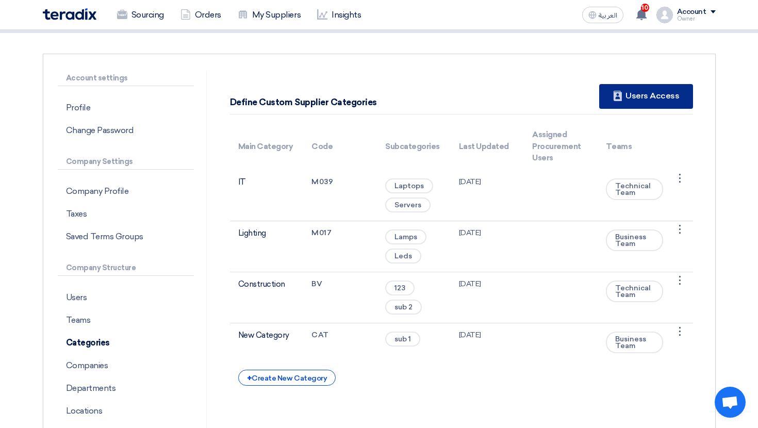
click at [629, 96] on div "New Supplier Users Access" at bounding box center [645, 96] width 93 height 25
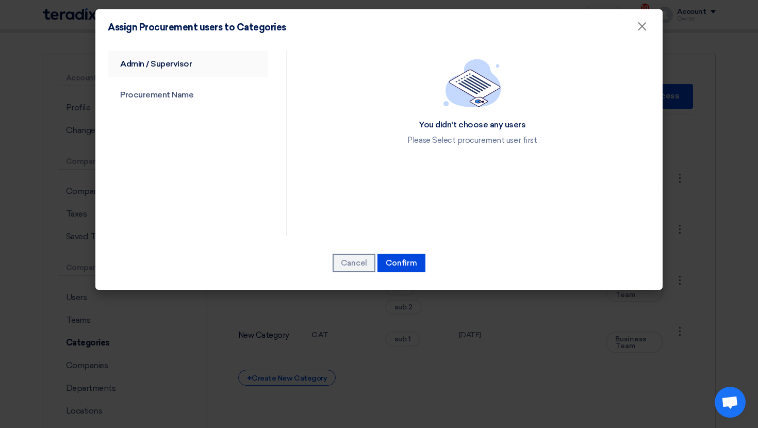
click at [166, 67] on link "Admin / Supervisor" at bounding box center [188, 64] width 160 height 27
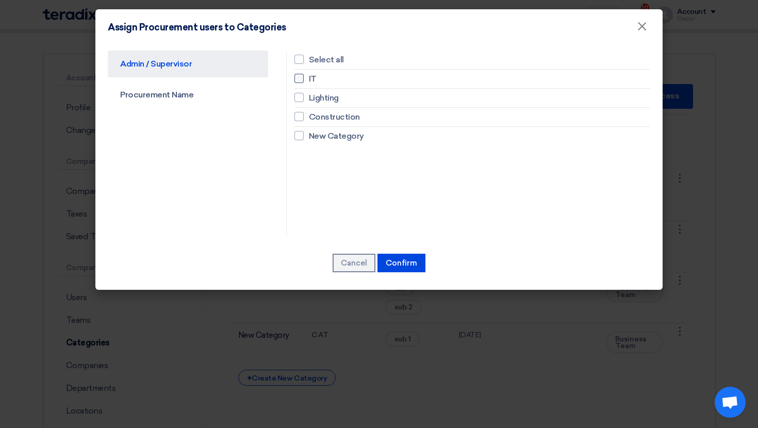
click at [309, 78] on span "IT" at bounding box center [313, 79] width 8 height 12
click at [309, 78] on input "IT" at bounding box center [312, 78] width 7 height 7
checkbox input "true"
click at [315, 98] on span "Lighting" at bounding box center [324, 98] width 30 height 12
click at [315, 98] on input "Lighting" at bounding box center [312, 97] width 7 height 7
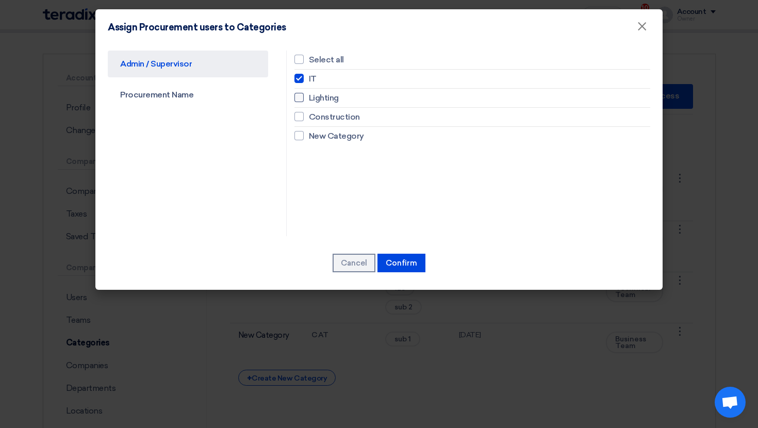
checkbox input "true"
click at [415, 258] on button "Confirm" at bounding box center [401, 263] width 48 height 19
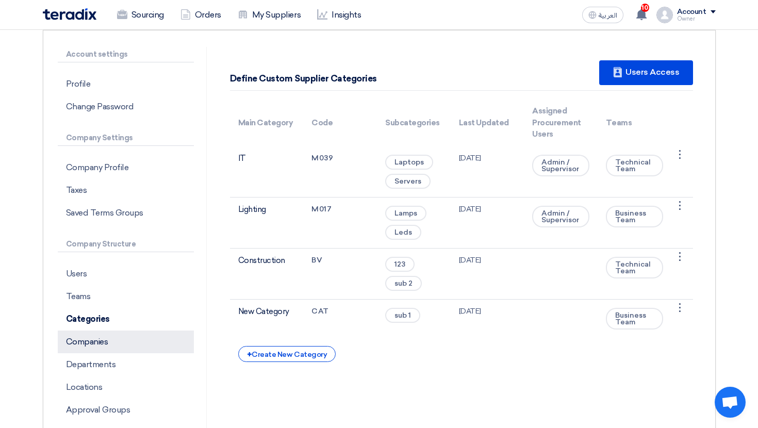
scroll to position [108, 0]
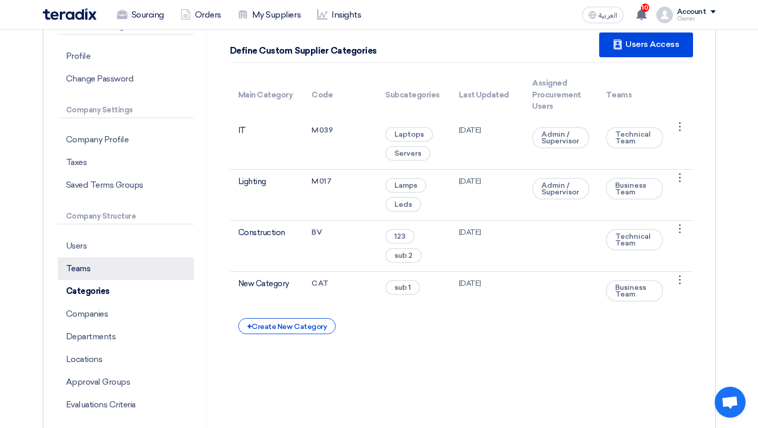
click at [102, 270] on p "Teams" at bounding box center [126, 268] width 136 height 23
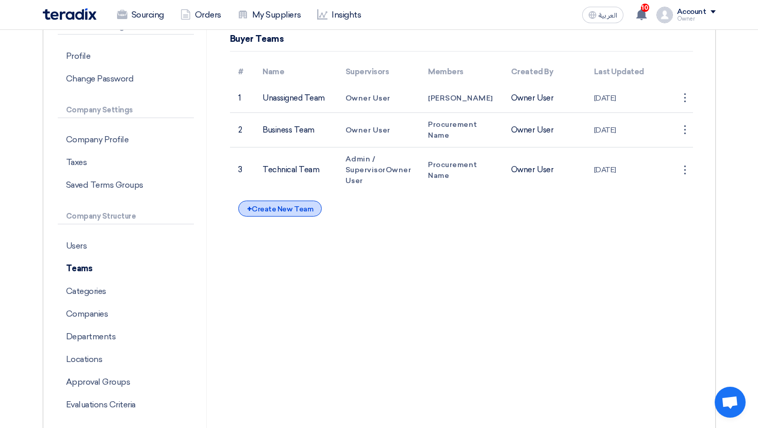
click at [284, 210] on div "+ Create New Team" at bounding box center [280, 209] width 84 height 16
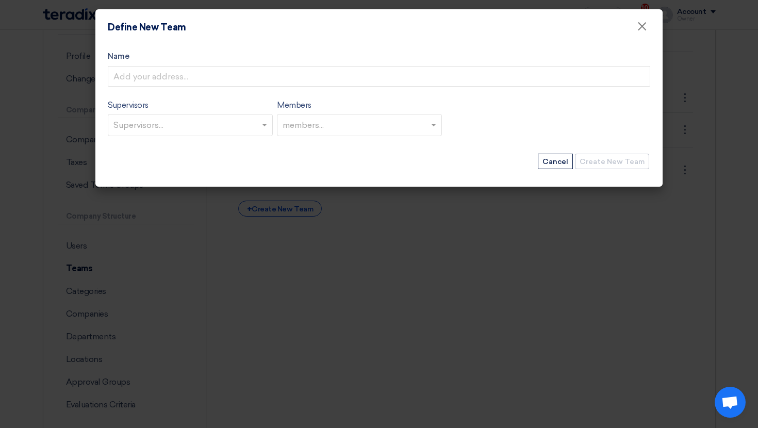
click at [218, 87] on form "Name Supervisors Supervisors... Members members... Create New Team Cancel" at bounding box center [379, 111] width 542 height 120
click at [178, 63] on div "Name" at bounding box center [379, 69] width 542 height 37
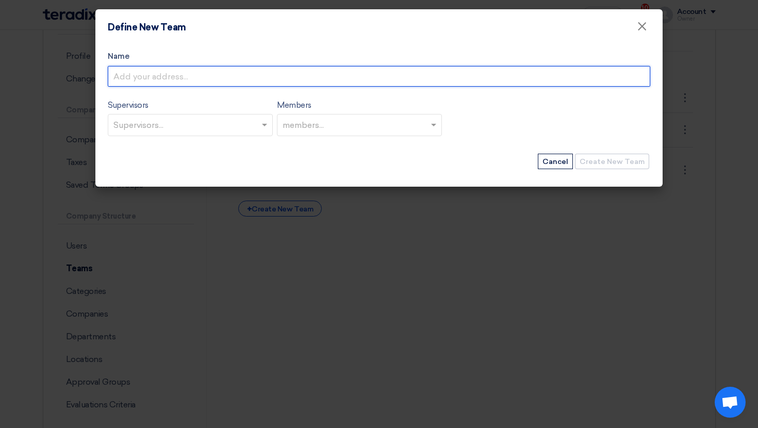
click at [170, 76] on input "Name" at bounding box center [379, 76] width 542 height 21
type input "I"
type input "Direct"
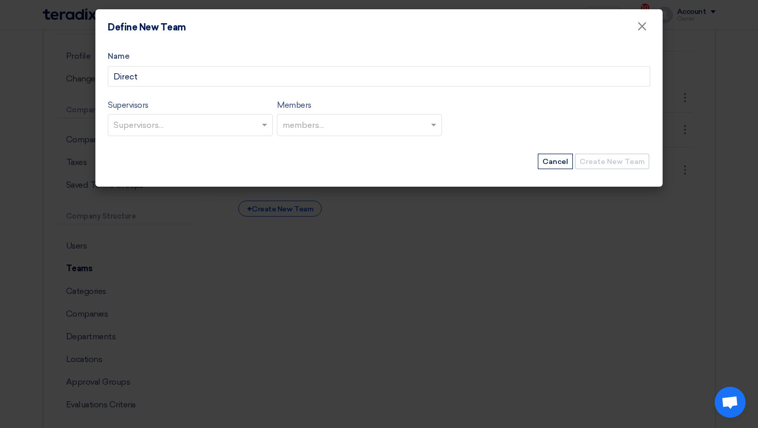
click at [191, 124] on input "text" at bounding box center [191, 126] width 156 height 17
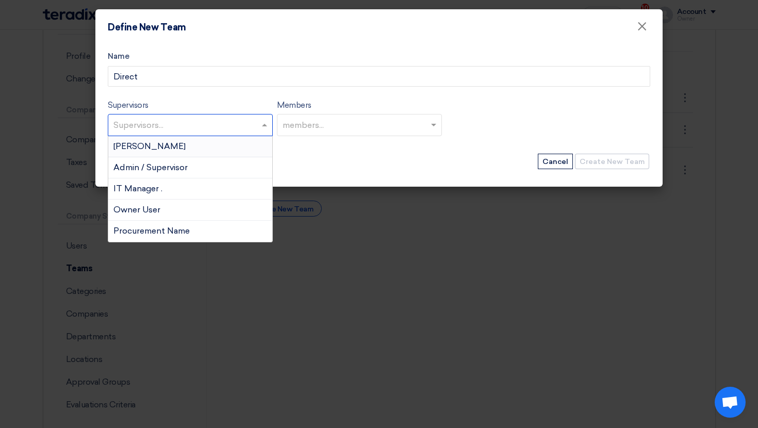
click at [185, 145] on div "Abd Rah" at bounding box center [190, 146] width 164 height 21
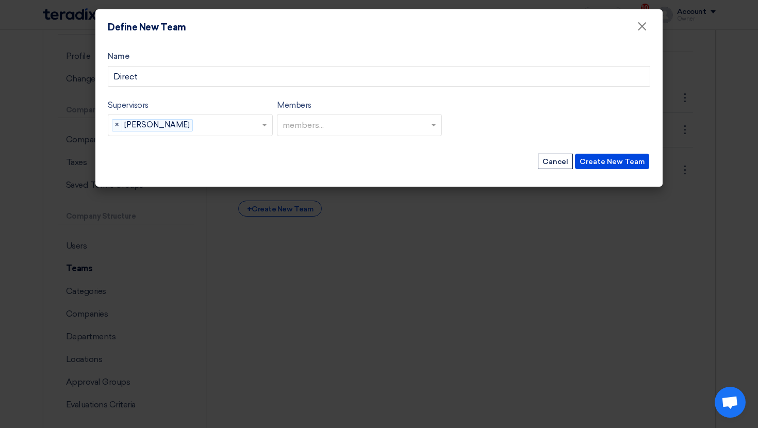
click at [197, 126] on input "text" at bounding box center [229, 126] width 64 height 17
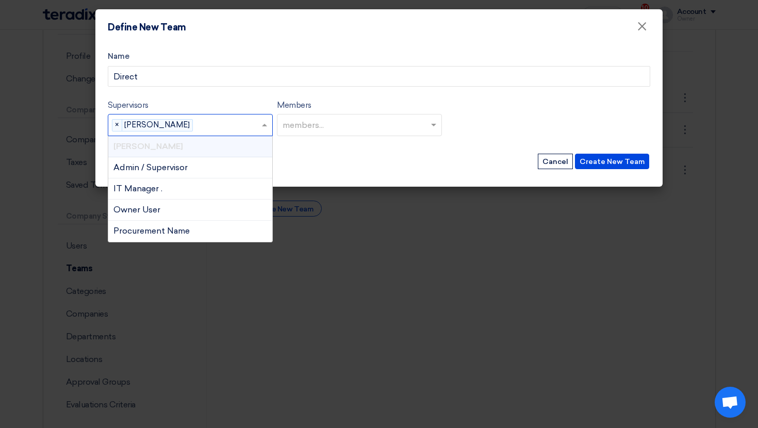
click at [197, 126] on input "text" at bounding box center [229, 126] width 64 height 17
click at [175, 162] on div "Admin / Supervisor" at bounding box center [190, 167] width 164 height 21
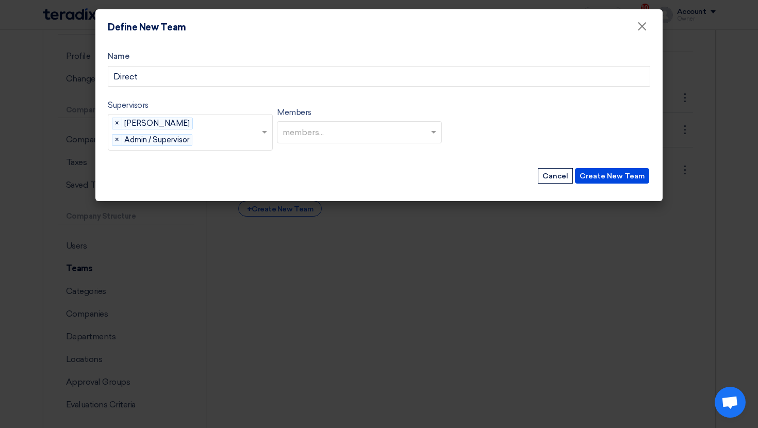
click at [342, 138] on input "text" at bounding box center [360, 133] width 156 height 17
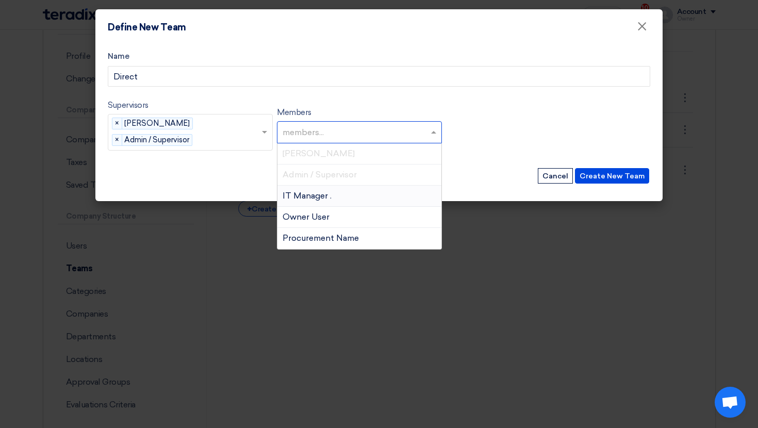
click at [337, 195] on div "IT Manager ." at bounding box center [359, 196] width 164 height 21
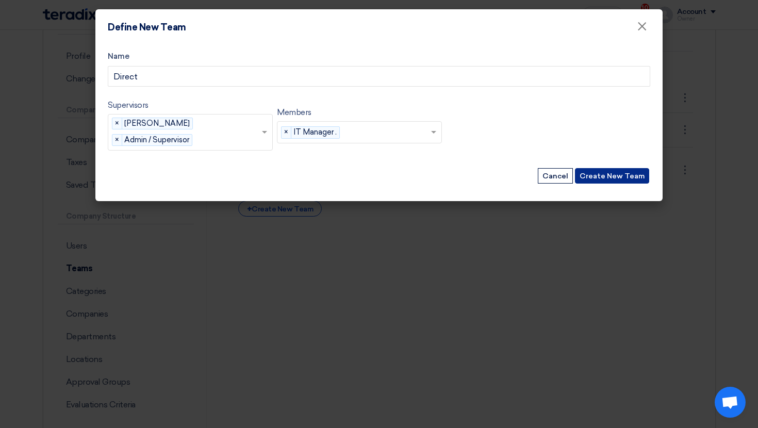
click at [596, 179] on button "Create New Team" at bounding box center [612, 175] width 74 height 15
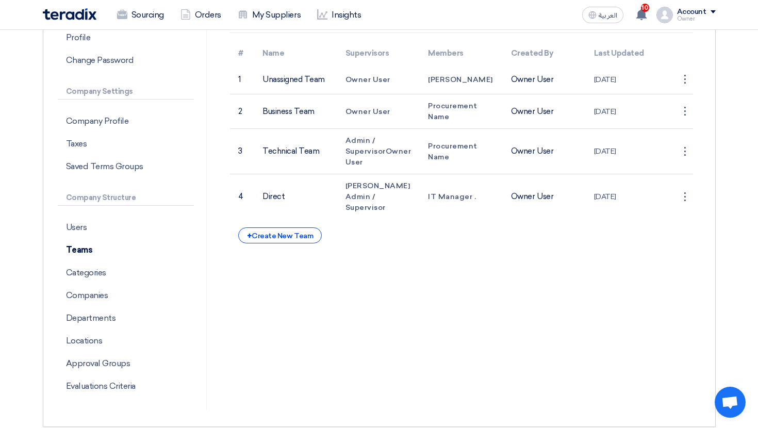
scroll to position [129, 0]
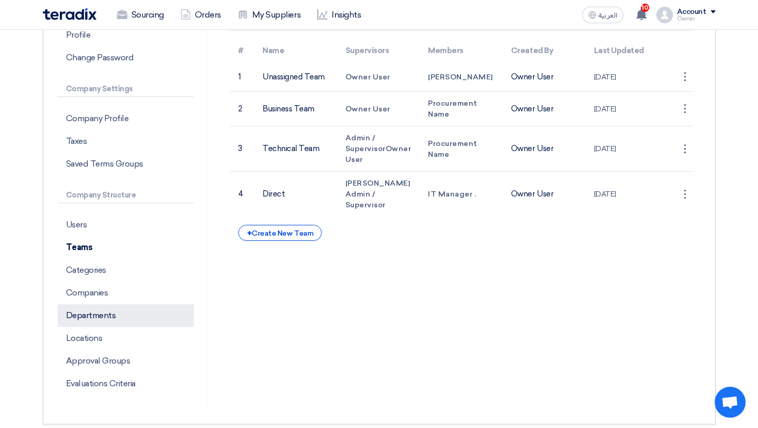
click at [127, 316] on p "Departments" at bounding box center [126, 315] width 136 height 23
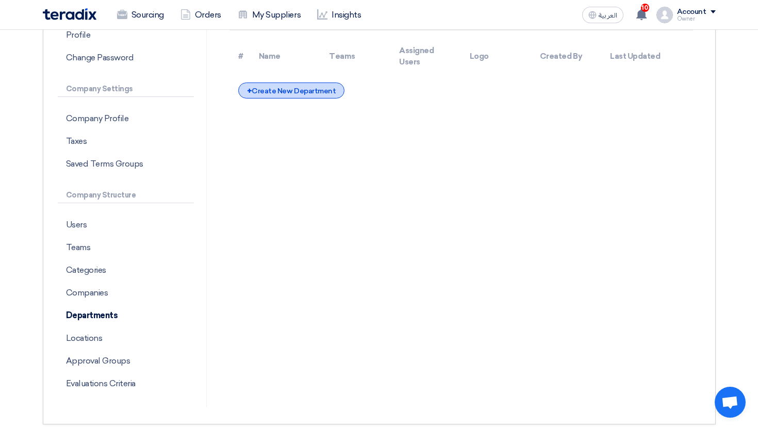
click at [308, 91] on div "+ Create New Department" at bounding box center [291, 90] width 106 height 16
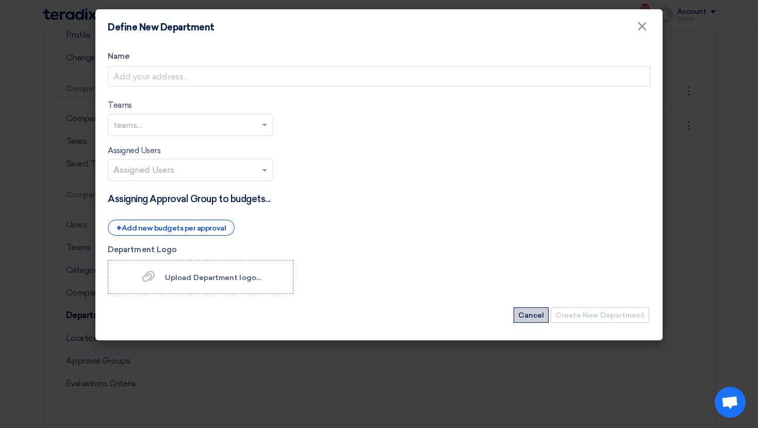
click at [537, 314] on button "Cancel" at bounding box center [530, 314] width 35 height 15
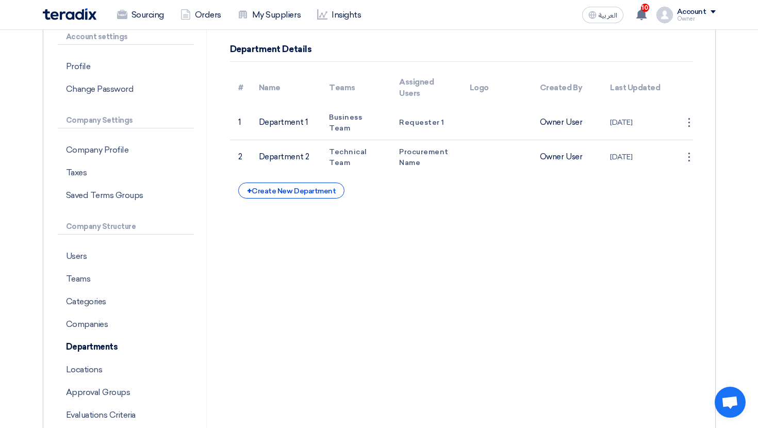
scroll to position [73, 0]
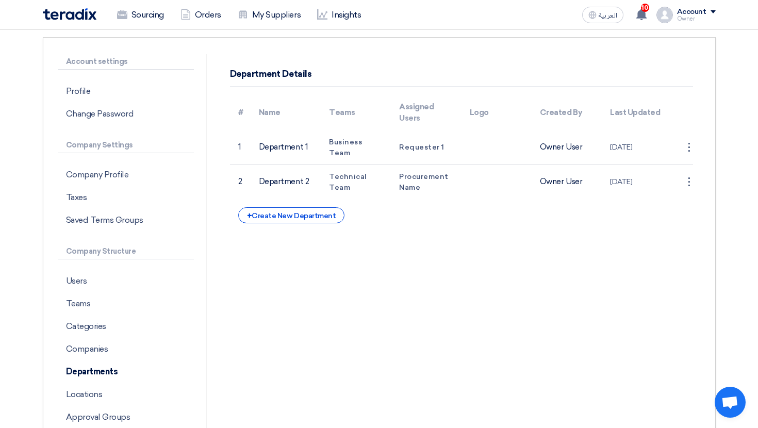
click at [389, 188] on td "Technical Team" at bounding box center [356, 181] width 70 height 35
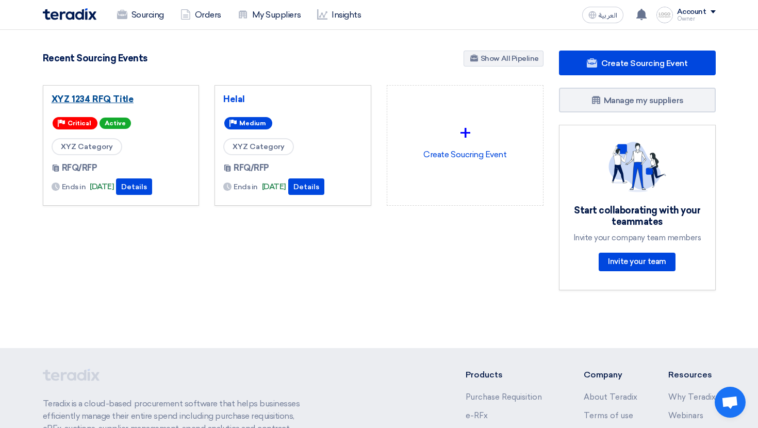
click at [107, 99] on link "XYZ 1234 RFQ Title" at bounding box center [121, 99] width 139 height 10
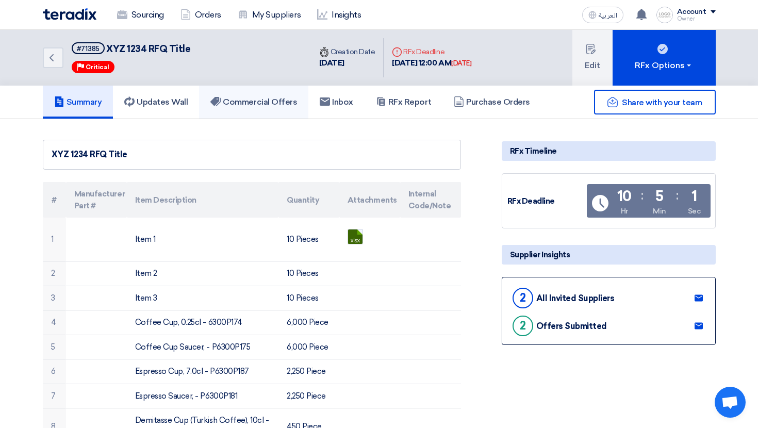
click at [267, 108] on link "Commercial Offers" at bounding box center [253, 102] width 109 height 33
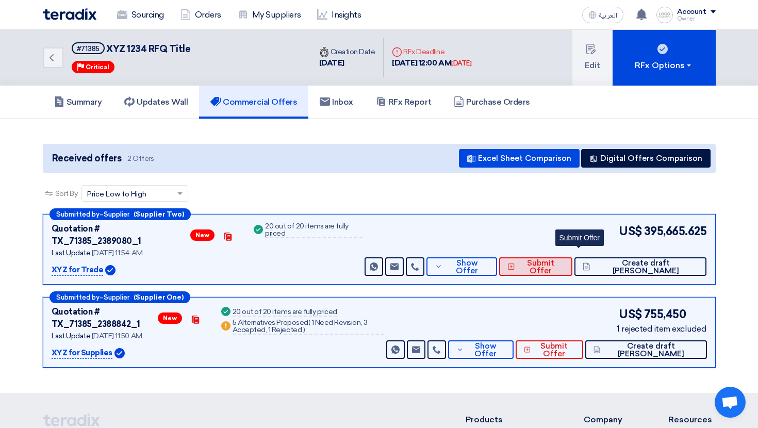
drag, startPoint x: 568, startPoint y: 260, endPoint x: 517, endPoint y: 288, distance: 57.9
click at [518, 288] on div "Submitted by – Supplier (Supplier Two) Quotation # TX_71385_2389080_1 New Conta…" at bounding box center [379, 293] width 688 height 158
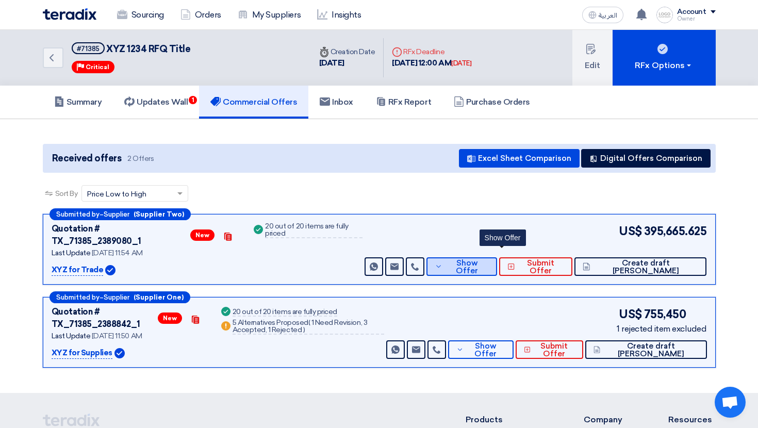
click at [497, 257] on button "Show Offer" at bounding box center [461, 266] width 71 height 19
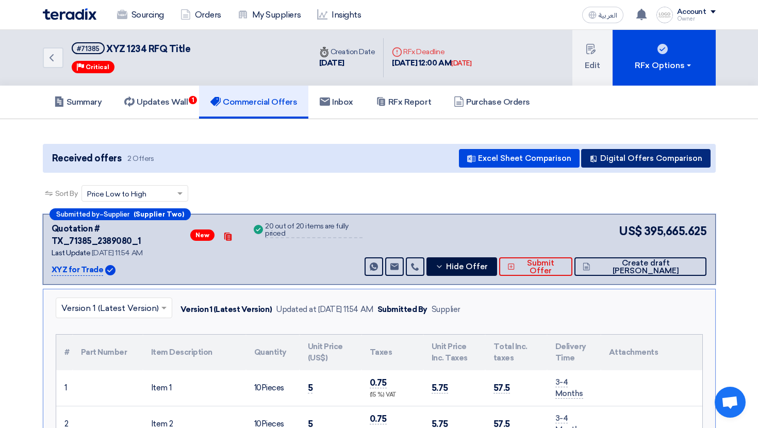
click at [660, 164] on button "Digital Offers Comparison" at bounding box center [645, 158] width 129 height 19
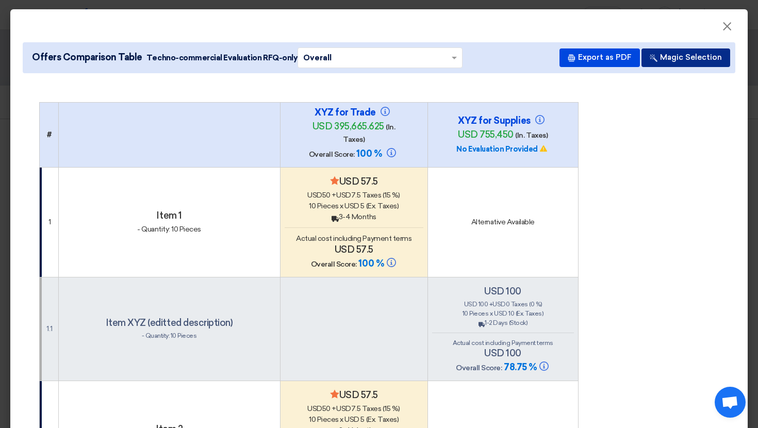
click at [676, 65] on button "Magic Selection" at bounding box center [685, 57] width 89 height 19
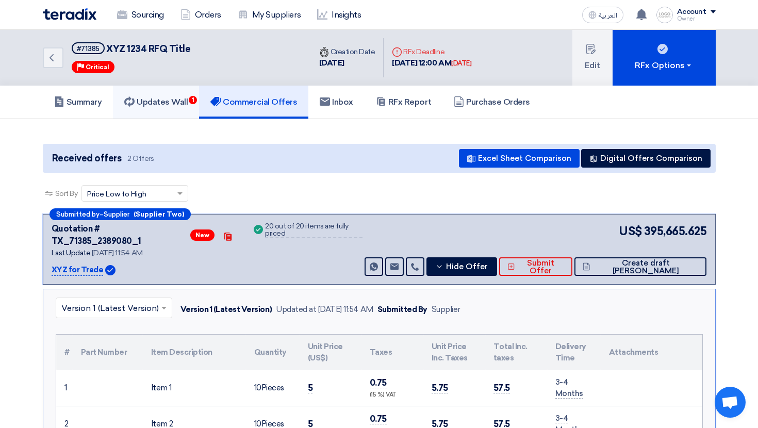
click at [168, 102] on h5 "Updates Wall 1" at bounding box center [155, 102] width 63 height 10
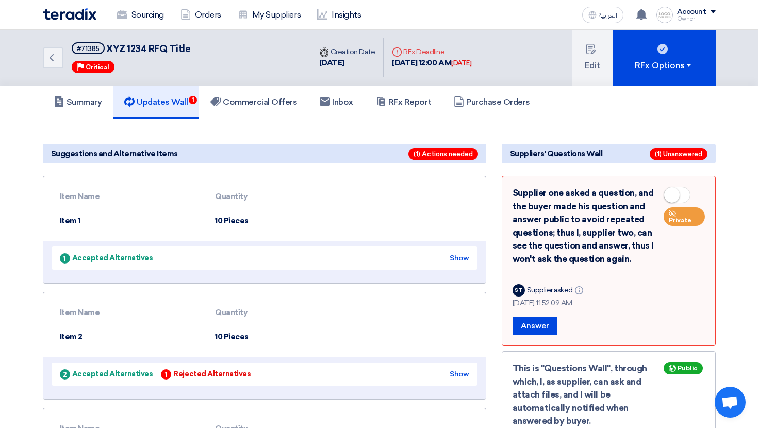
click at [462, 263] on div "1 Accepted Alternatives Show" at bounding box center [265, 257] width 426 height 23
click at [462, 259] on div "Show" at bounding box center [458, 258] width 19 height 11
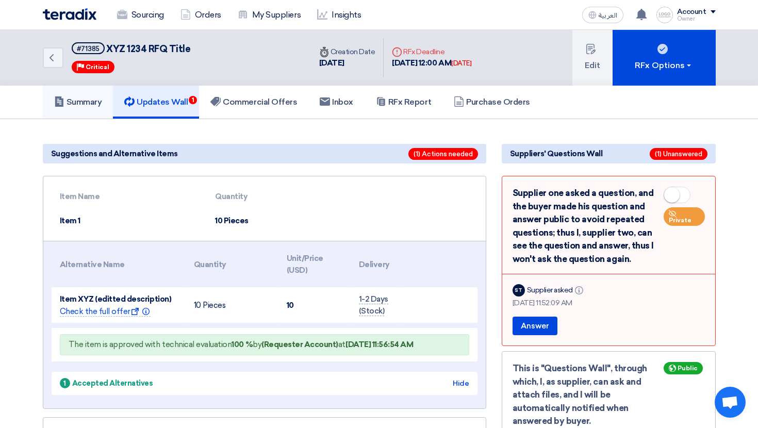
click at [87, 115] on link "Summary" at bounding box center [78, 102] width 71 height 33
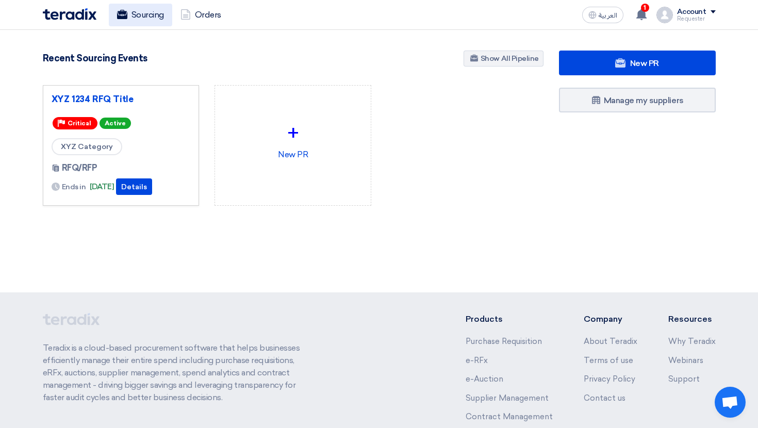
click at [135, 14] on link "Sourcing" at bounding box center [140, 15] width 63 height 23
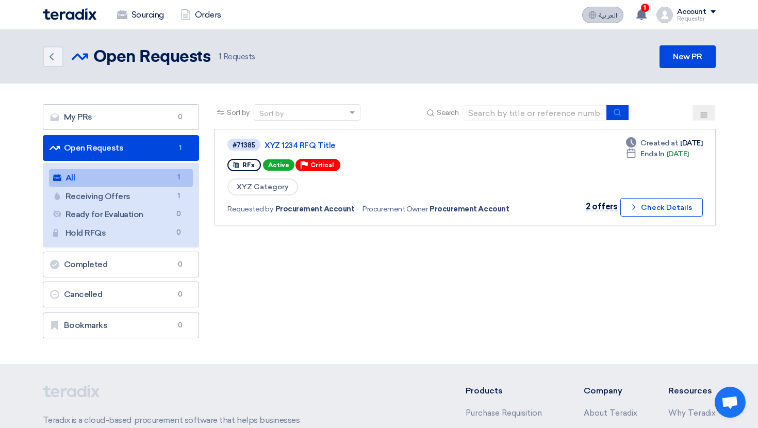
click at [590, 15] on use at bounding box center [593, 15] width 8 height 8
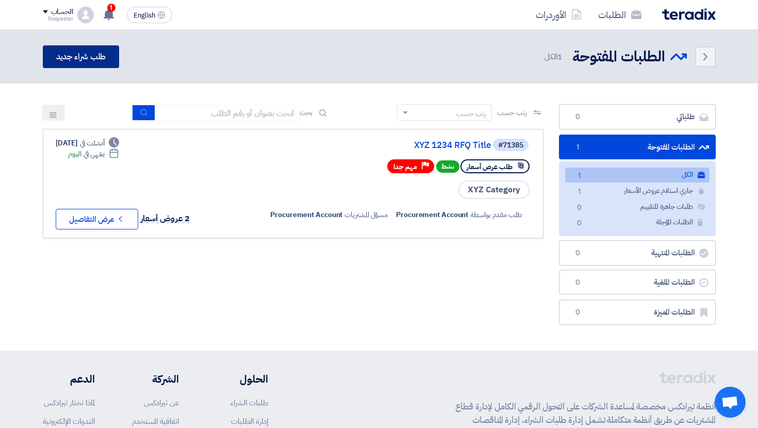
click at [102, 61] on link "طلب شراء جديد" at bounding box center [81, 56] width 77 height 23
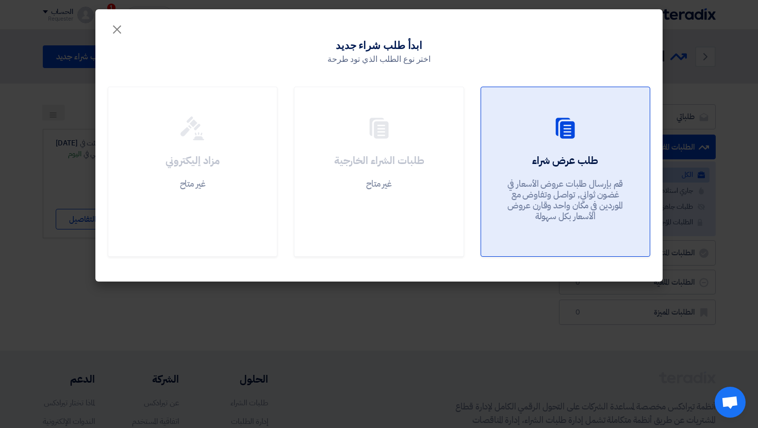
click at [602, 174] on div "طلب عرض شراء قم بإرسال طلبات عروض الأسعار في غضون ثواني, تواصل وتفاوض مع المورد…" at bounding box center [565, 190] width 144 height 74
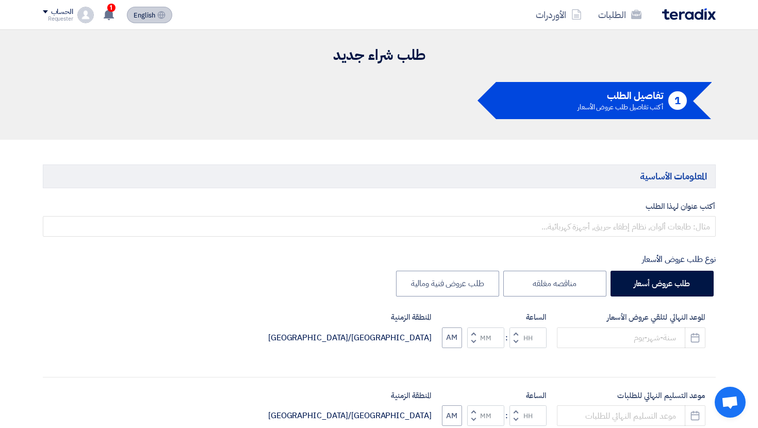
click at [157, 21] on button "English EN" at bounding box center [149, 15] width 45 height 16
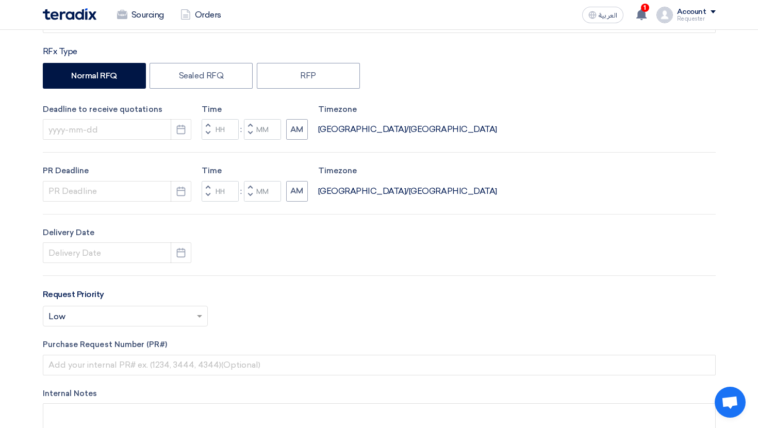
scroll to position [180, 0]
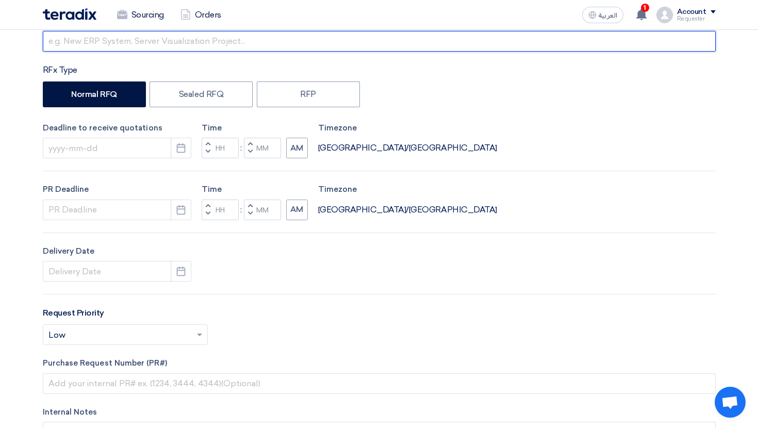
click at [142, 43] on input "text" at bounding box center [379, 41] width 673 height 21
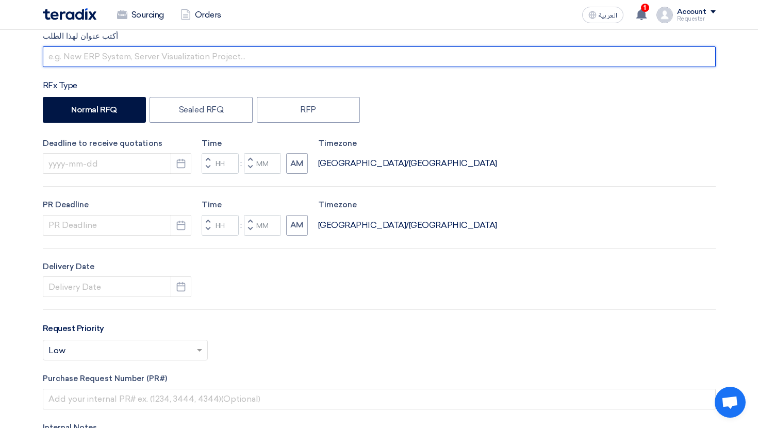
scroll to position [161, 0]
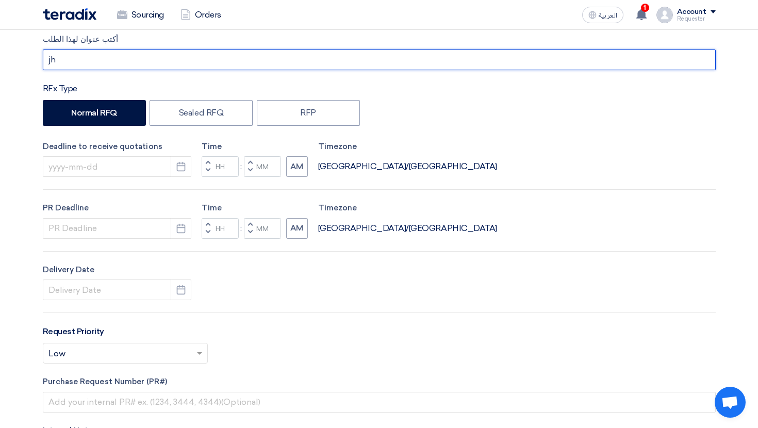
type input "j"
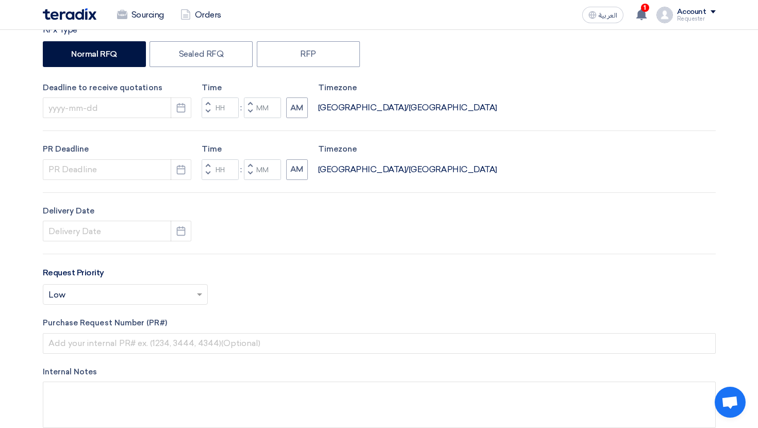
scroll to position [222, 0]
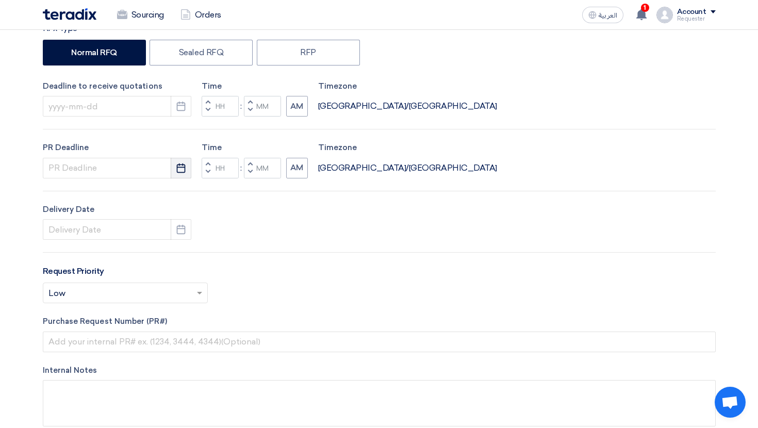
type input "PR for Laptops"
click at [181, 166] on icon "Pick a date" at bounding box center [181, 168] width 10 height 10
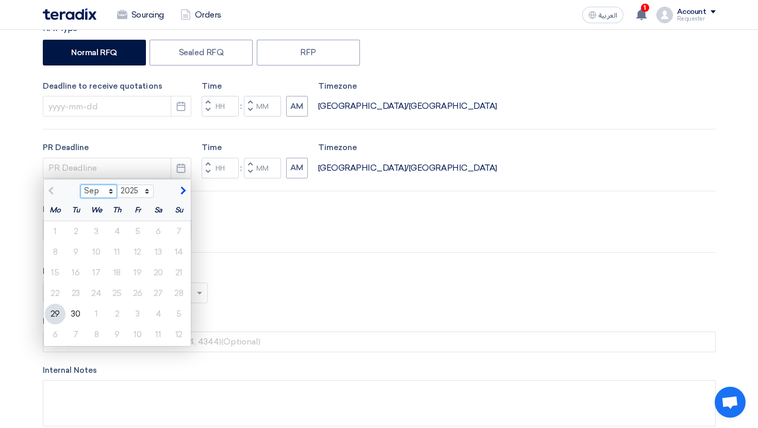
click at [106, 189] on select "Sep Oct Nov Dec" at bounding box center [98, 191] width 37 height 13
select select "10"
click at [80, 185] on select "Sep Oct Nov Dec" at bounding box center [98, 191] width 37 height 13
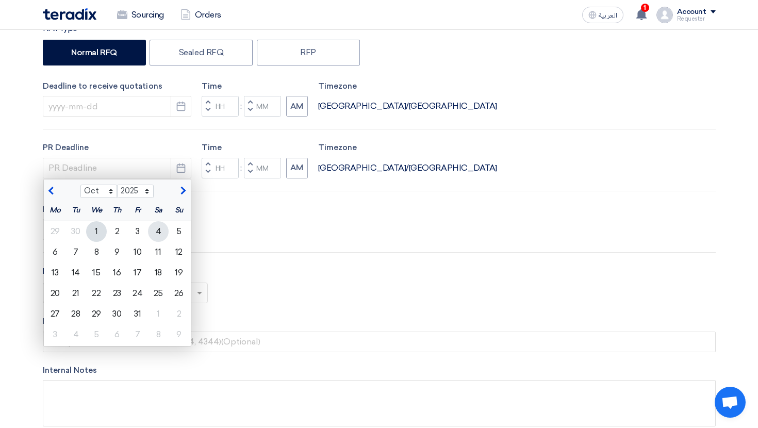
click at [157, 230] on div "4" at bounding box center [158, 231] width 21 height 21
type input "10/4/2025"
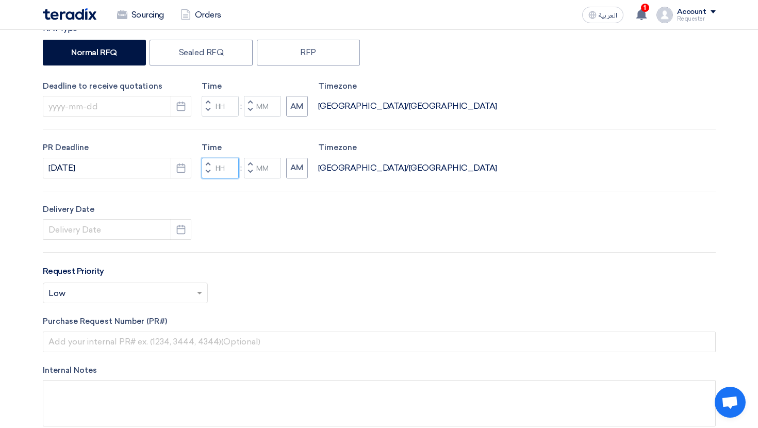
click at [229, 175] on input "Hours" at bounding box center [220, 168] width 37 height 21
type input "11"
click at [270, 173] on input "Minutes" at bounding box center [262, 168] width 37 height 21
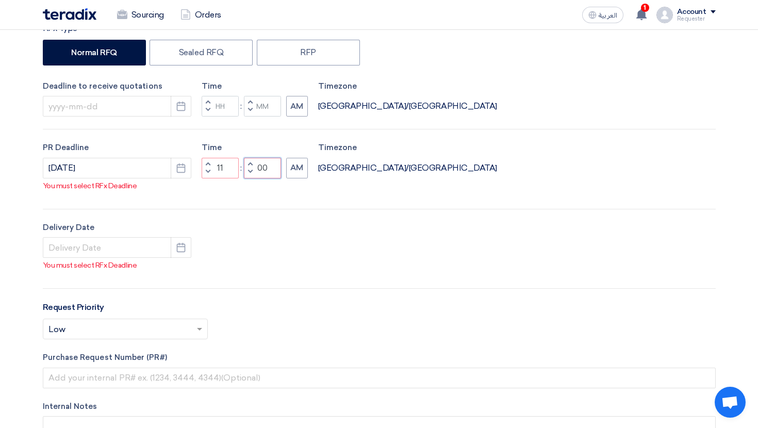
type input "00"
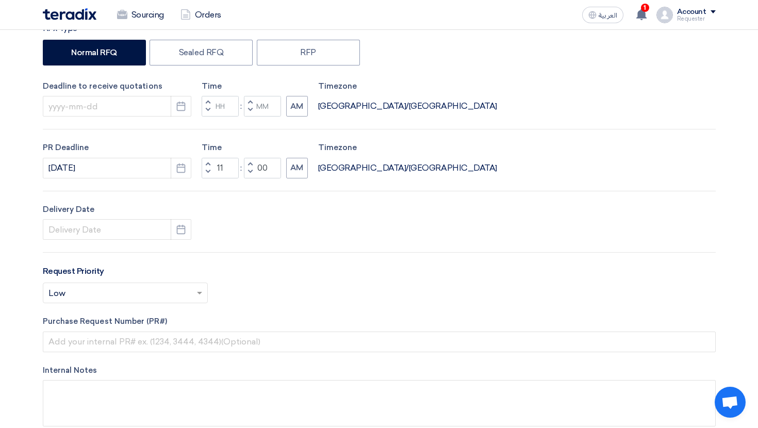
click at [290, 180] on div "أكتب عنوان لهذا الطلب PR for Laptops RFx Type Normal RFQ Sealed RFQ RFP Deadlin…" at bounding box center [379, 207] width 688 height 469
click at [180, 233] on icon "Pick a date" at bounding box center [181, 229] width 10 height 10
select select "9"
select select "2025"
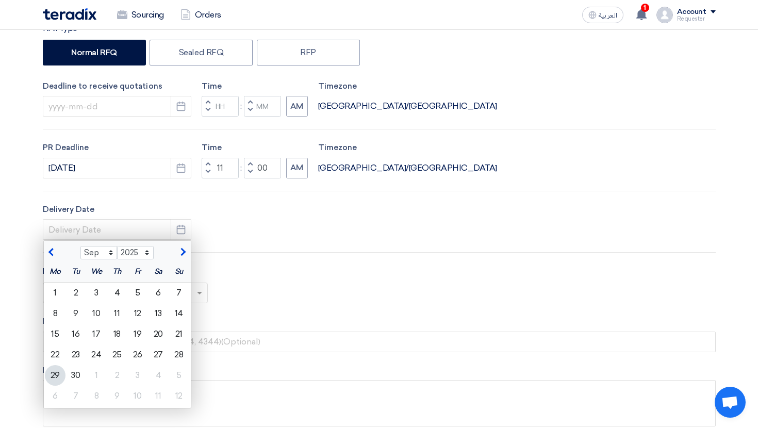
click at [184, 254] on span "button" at bounding box center [182, 251] width 6 height 9
select select "10"
click at [100, 330] on div "15" at bounding box center [96, 334] width 21 height 21
type input "10/15/2025"
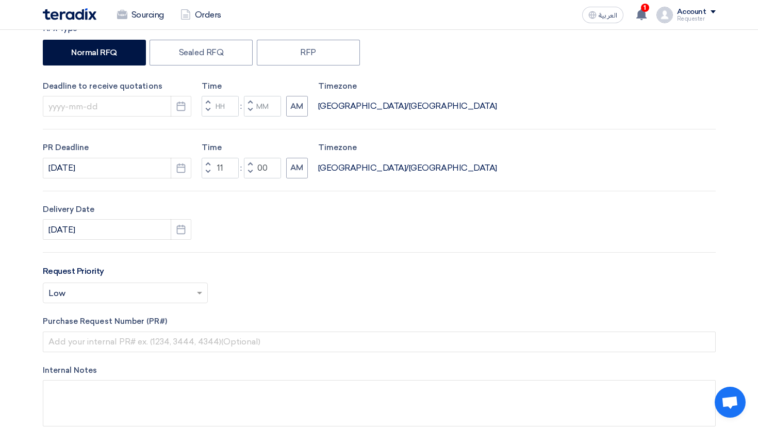
click at [249, 239] on div "Delivery Date 10/15/2025 Pick a date" at bounding box center [379, 222] width 673 height 37
click at [172, 226] on button "Pick a date" at bounding box center [181, 229] width 21 height 21
select select "10"
select select "2025"
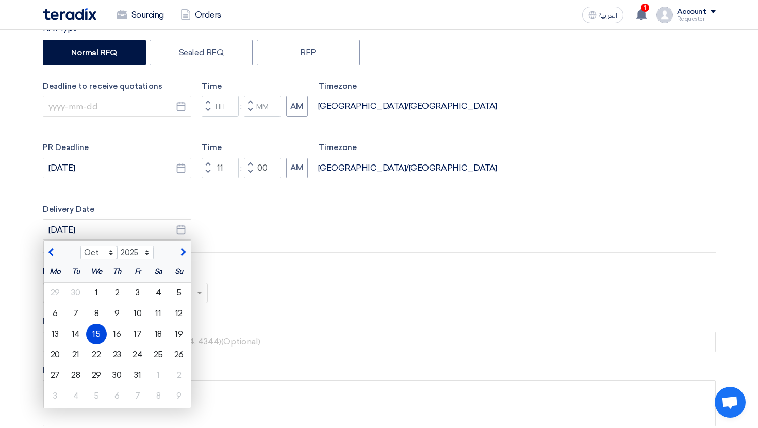
click at [205, 226] on div "Delivery Date 10/15/2025 Jan Feb Mar Apr May Jun Jul Aug Sep Oct Nov Dec 2015 2…" at bounding box center [379, 222] width 673 height 37
click at [185, 107] on use "button" at bounding box center [181, 106] width 9 height 9
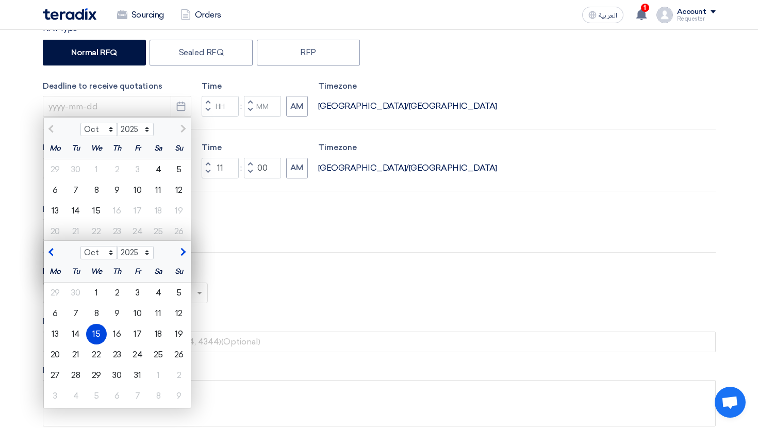
click at [247, 223] on div "Delivery Date 10/15/2025 Jan Feb Mar Apr May Jun Jul Aug Sep Oct Nov Dec 2015 2…" at bounding box center [379, 222] width 673 height 37
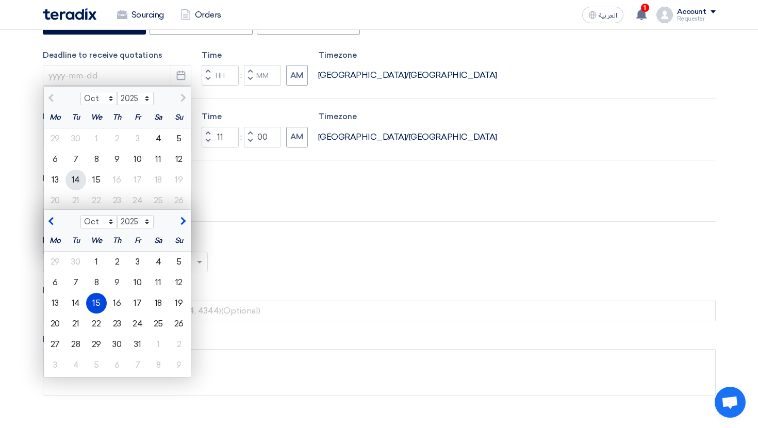
click at [82, 178] on div "14" at bounding box center [75, 180] width 21 height 21
type input "[DATE]"
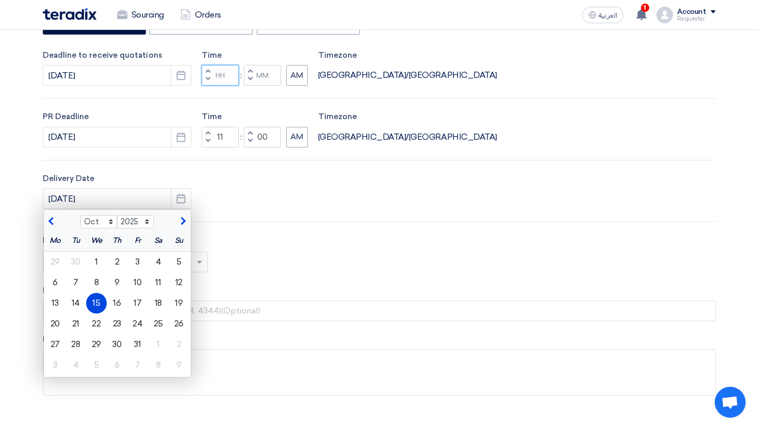
click at [227, 74] on input "Hours" at bounding box center [220, 75] width 37 height 21
type input "11"
click at [266, 73] on input "Minutes" at bounding box center [262, 75] width 37 height 21
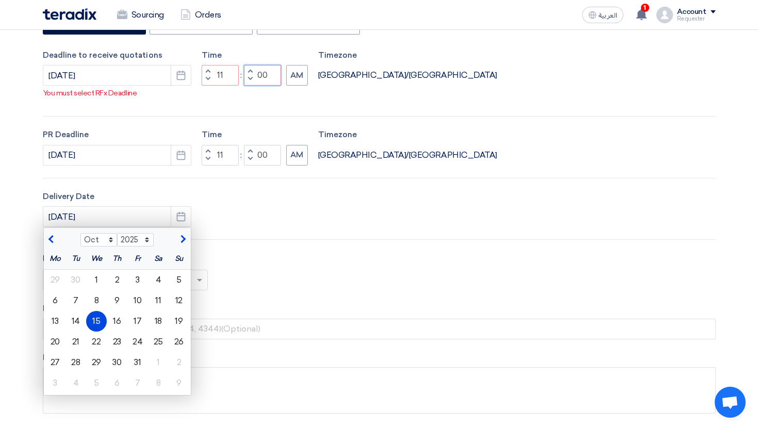
type input "00"
click at [306, 87] on div "أكتب عنوان لهذا الطلب PR for Laptops RFx Type Normal RFQ Sealed RFQ RFP Deadlin…" at bounding box center [379, 185] width 688 height 487
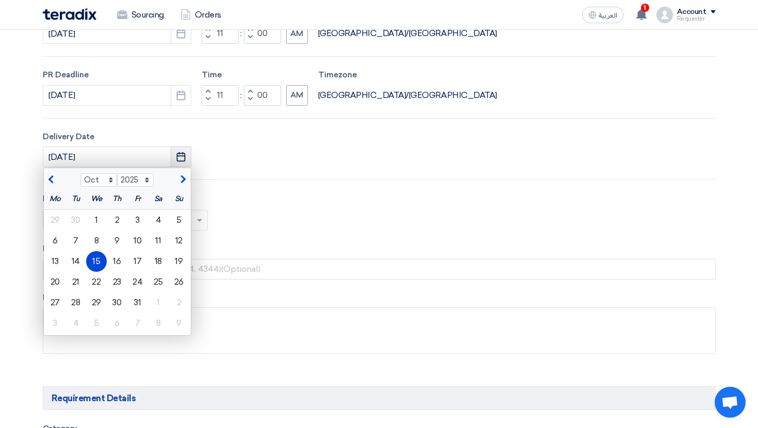
click at [171, 160] on button "Pick a date" at bounding box center [181, 156] width 21 height 21
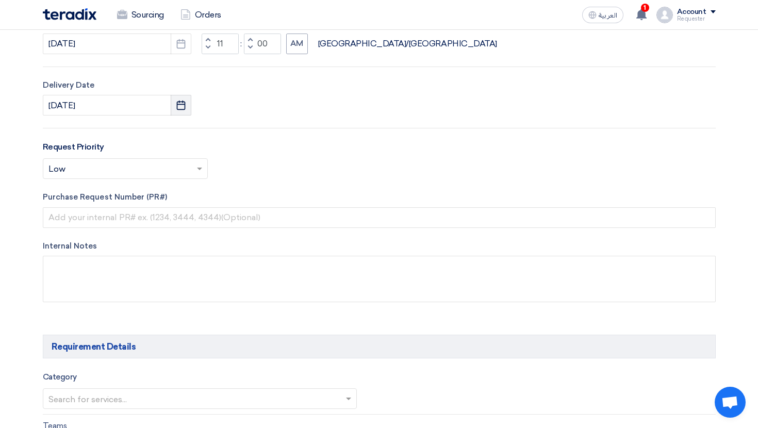
scroll to position [346, 0]
click at [130, 178] on ng-select "Select priority... × Low ×" at bounding box center [125, 168] width 165 height 21
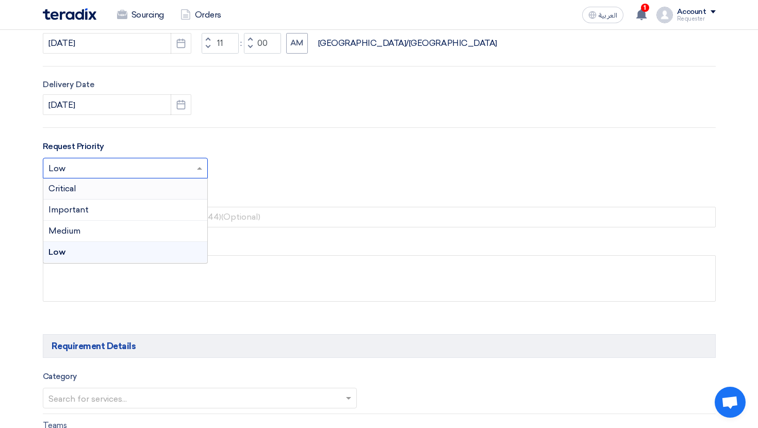
click at [135, 191] on div "Critical" at bounding box center [125, 188] width 164 height 21
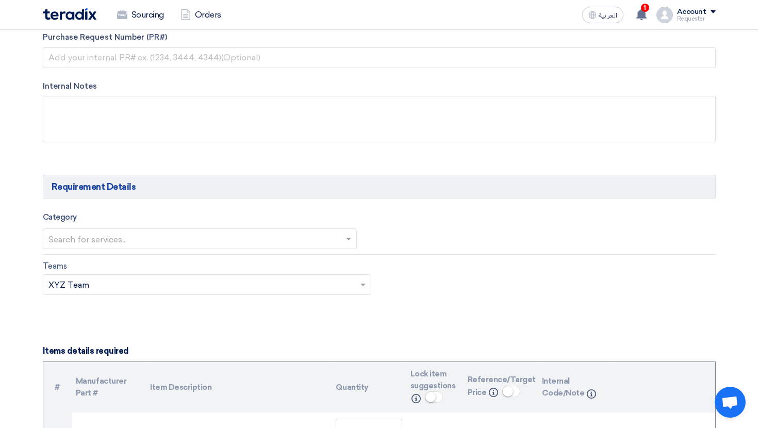
click at [156, 231] on div at bounding box center [199, 238] width 313 height 17
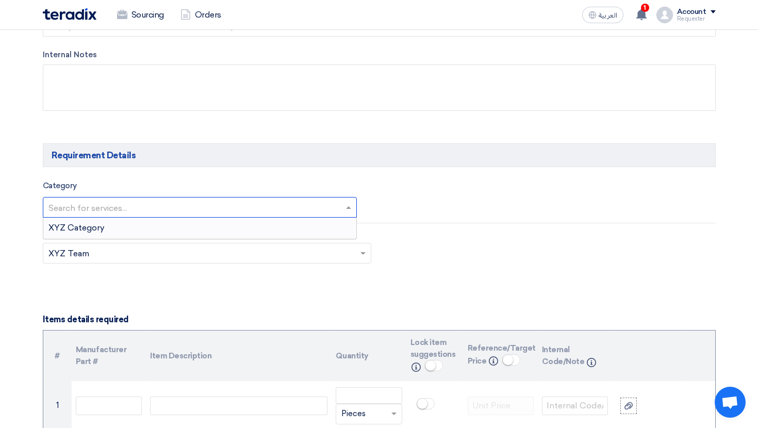
scroll to position [541, 0]
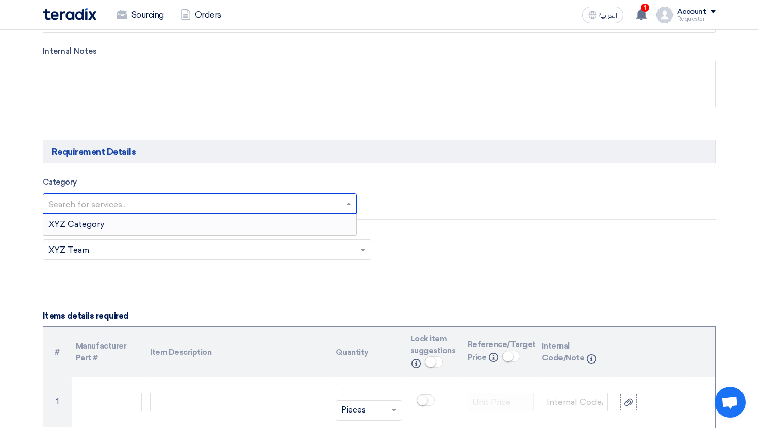
click at [134, 226] on div "XYZ Category" at bounding box center [199, 224] width 313 height 21
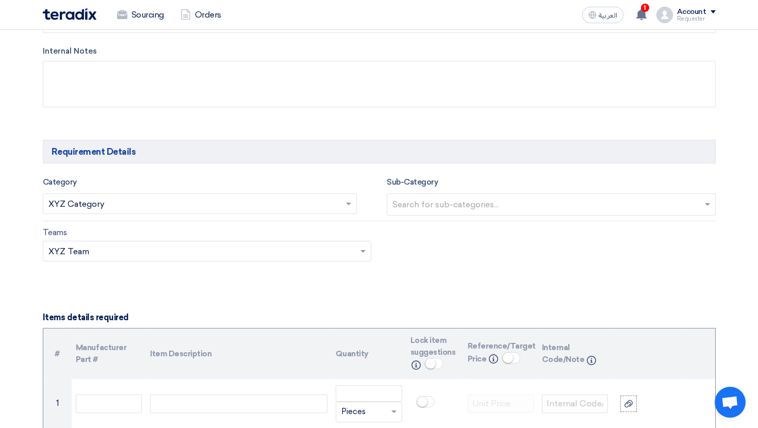
click at [414, 201] on input "text" at bounding box center [552, 205] width 320 height 17
click at [369, 215] on div "Category Search for services... × XYZ Category ×" at bounding box center [207, 196] width 344 height 40
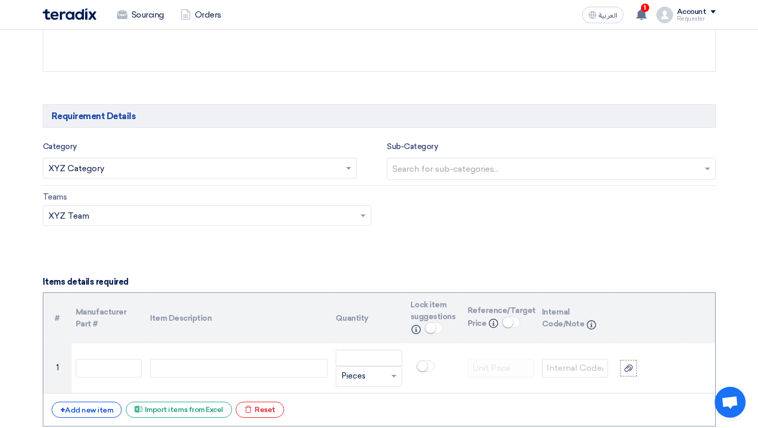
scroll to position [577, 0]
click at [342, 213] on input "text" at bounding box center [201, 216] width 307 height 17
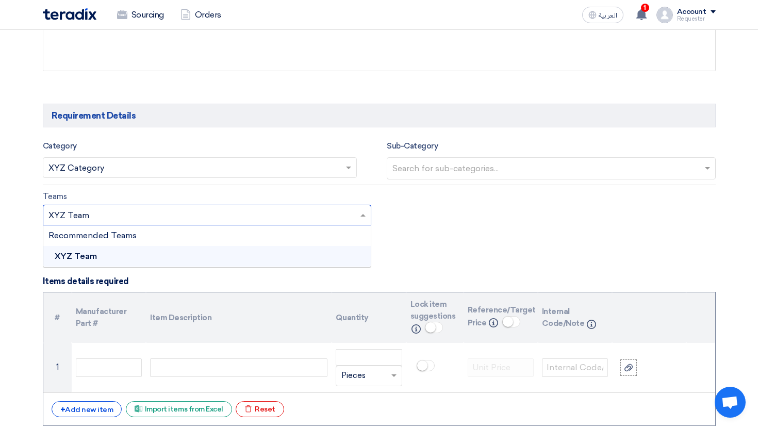
click at [245, 254] on div "XYZ Team" at bounding box center [207, 256] width 328 height 21
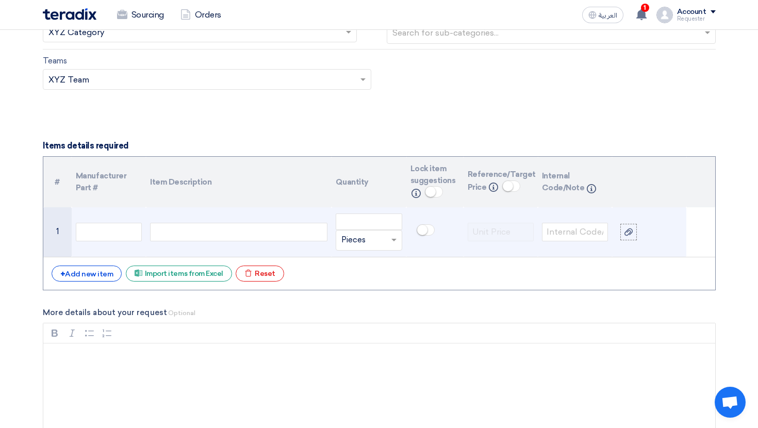
scroll to position [727, 0]
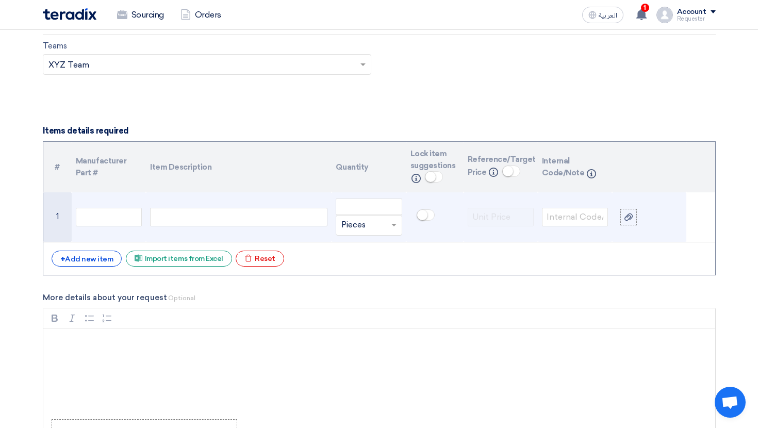
click at [172, 220] on div at bounding box center [238, 217] width 177 height 19
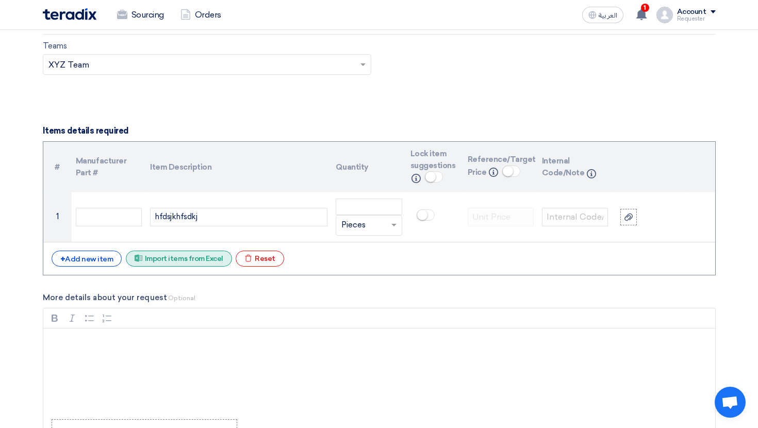
click at [177, 257] on div "Excel file Import items from Excel" at bounding box center [179, 259] width 106 height 16
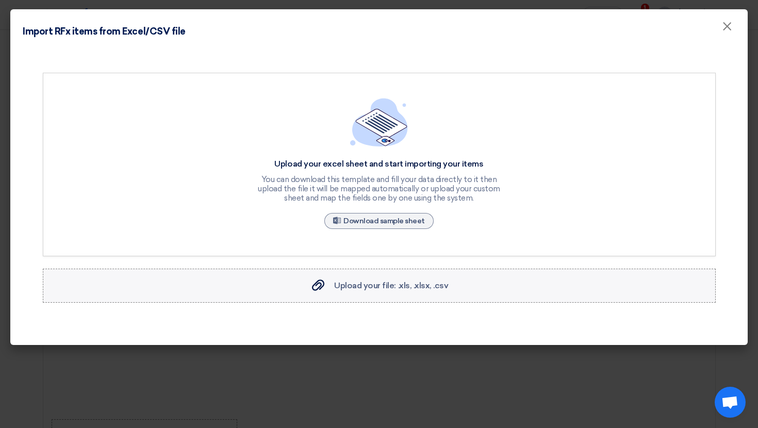
click at [349, 281] on span "Upload your file: .xls, .xlsx, .csv" at bounding box center [391, 285] width 114 height 10
click at [0, 0] on input "Upload your file: .xls, .xlsx, .csv Upload your file: .xls, .xlsx, .csv" at bounding box center [0, 0] width 0 height 0
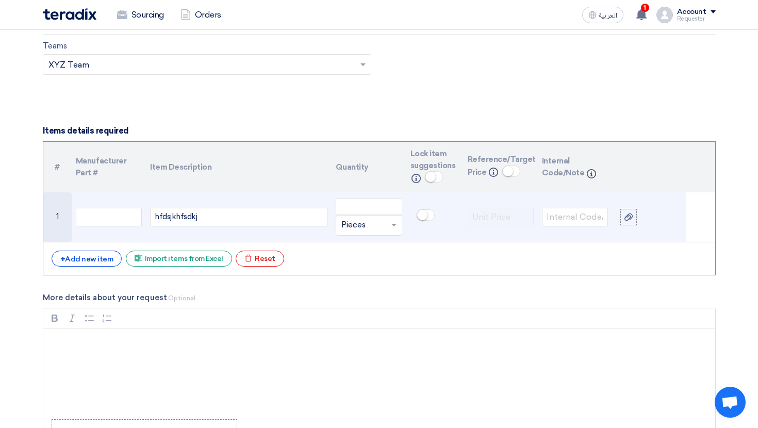
click at [268, 219] on div "hfdsjkhfsdkj" at bounding box center [238, 217] width 177 height 19
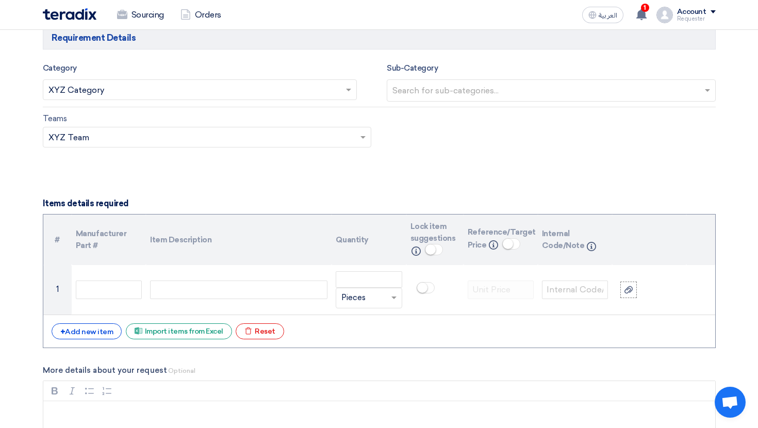
scroll to position [657, 0]
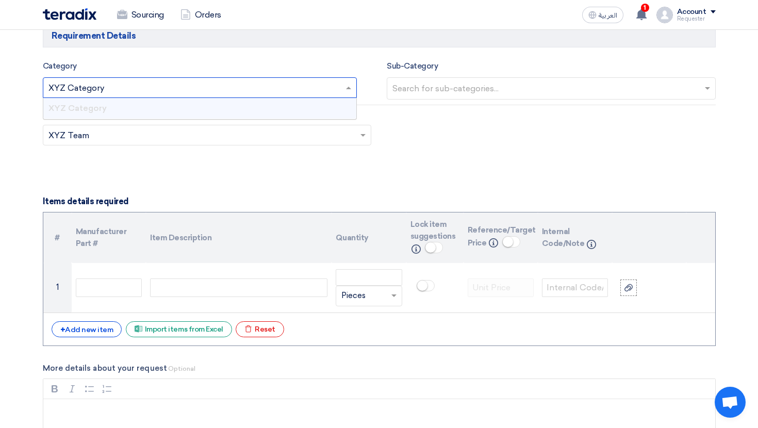
click at [158, 95] on input "text" at bounding box center [194, 88] width 293 height 17
click at [149, 108] on div "XYZ Category" at bounding box center [199, 108] width 313 height 21
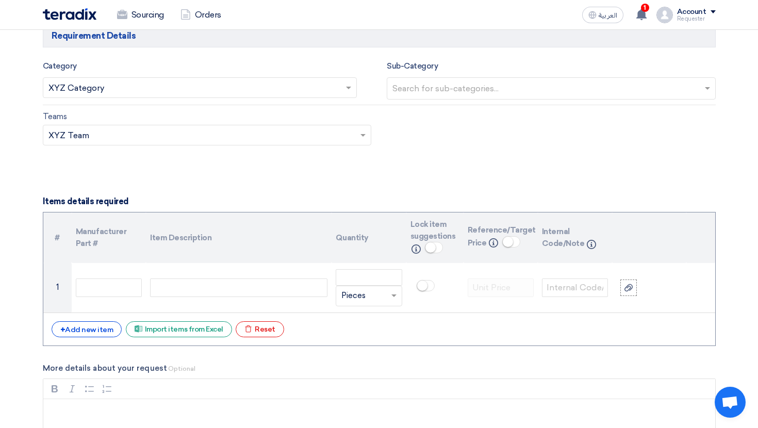
click at [396, 101] on div "Category Search for services... × XYZ Category × Sub-Category Search for sub-ca…" at bounding box center [379, 82] width 673 height 45
click at [247, 145] on input "text" at bounding box center [201, 136] width 307 height 17
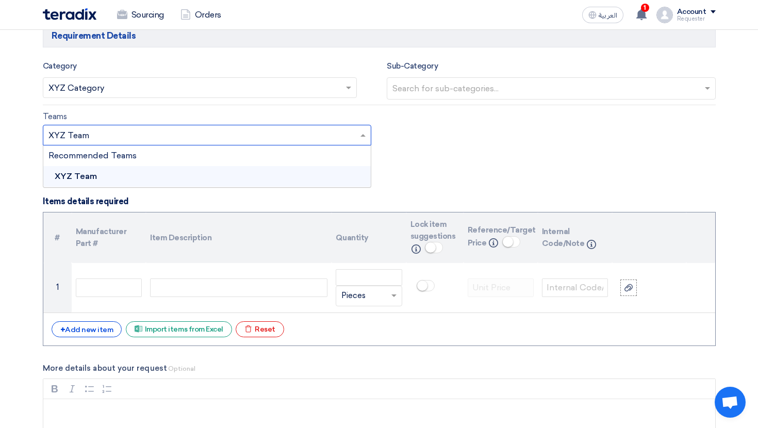
click at [202, 179] on div "XYZ Team" at bounding box center [207, 176] width 328 height 21
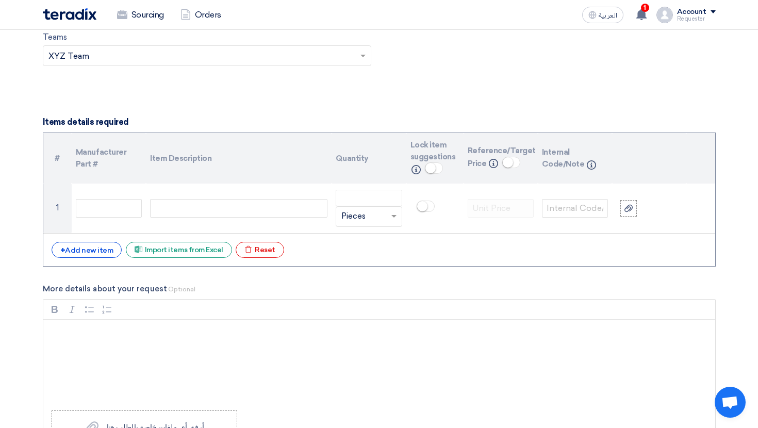
scroll to position [764, 0]
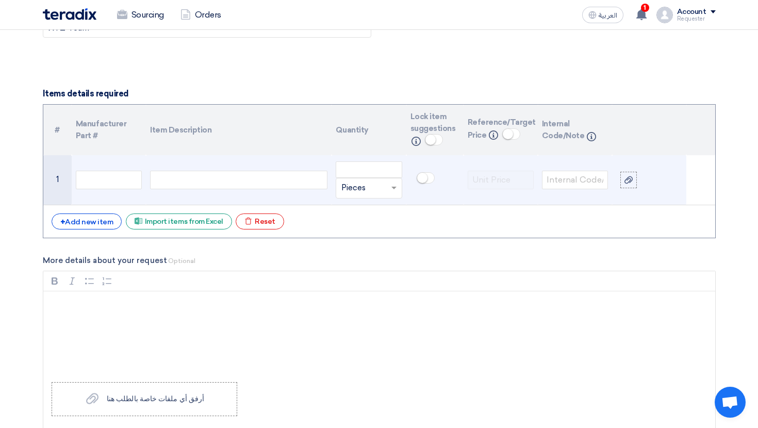
click at [202, 179] on div at bounding box center [238, 180] width 177 height 19
click at [342, 171] on input "number" at bounding box center [369, 169] width 66 height 16
type input "1"
click at [205, 184] on div "HP Latop" at bounding box center [238, 180] width 177 height 19
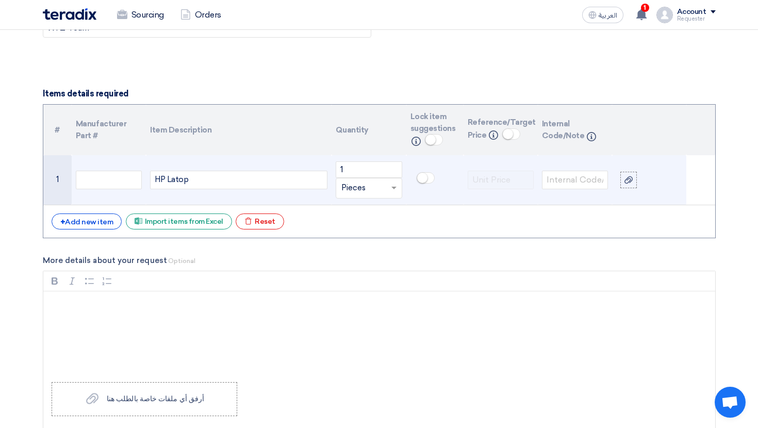
click at [174, 184] on div "HP Latop" at bounding box center [238, 180] width 177 height 19
click at [142, 175] on td at bounding box center [109, 180] width 74 height 50
click at [126, 178] on input "text" at bounding box center [109, 180] width 66 height 19
type input "3424234324"
click at [428, 181] on span at bounding box center [425, 177] width 18 height 11
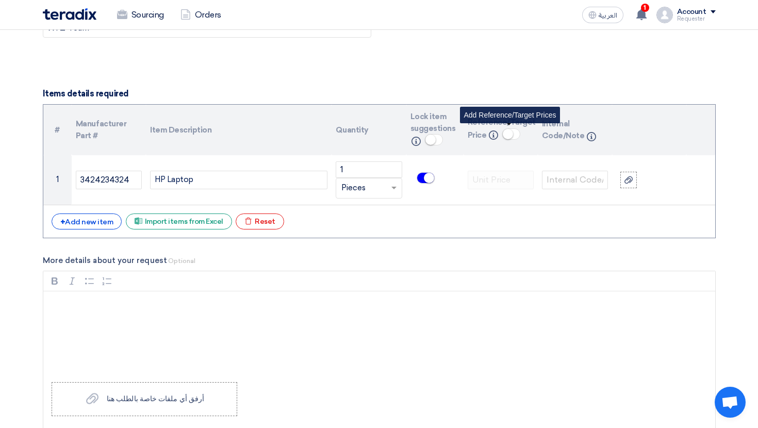
click at [514, 140] on span at bounding box center [511, 133] width 18 height 11
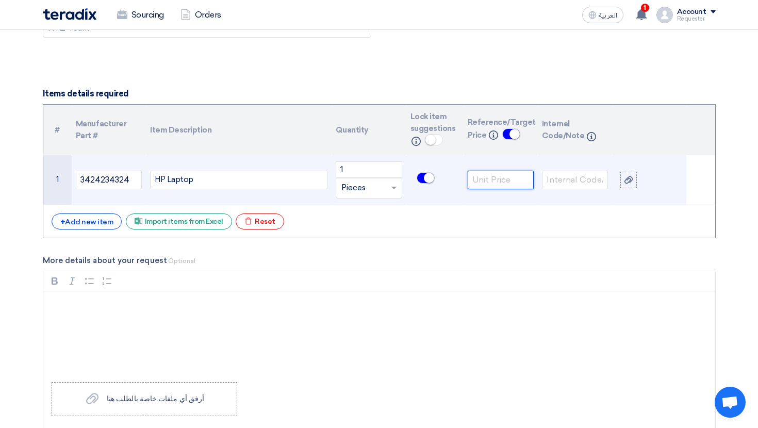
click at [484, 186] on input "number" at bounding box center [501, 180] width 66 height 19
type input "120000"
click at [585, 180] on input "text" at bounding box center [575, 180] width 66 height 19
type input "233333"
click at [585, 204] on td "233333" at bounding box center [575, 180] width 74 height 50
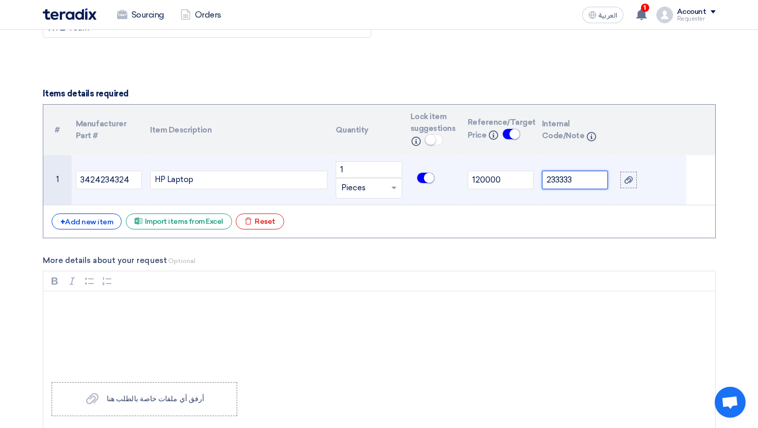
drag, startPoint x: 589, startPoint y: 180, endPoint x: 548, endPoint y: 180, distance: 40.7
click at [548, 180] on input "233333" at bounding box center [575, 180] width 66 height 19
click at [566, 194] on td "233333" at bounding box center [575, 180] width 74 height 50
click at [589, 204] on td "233333" at bounding box center [575, 180] width 74 height 50
click at [631, 176] on div at bounding box center [628, 180] width 10 height 12
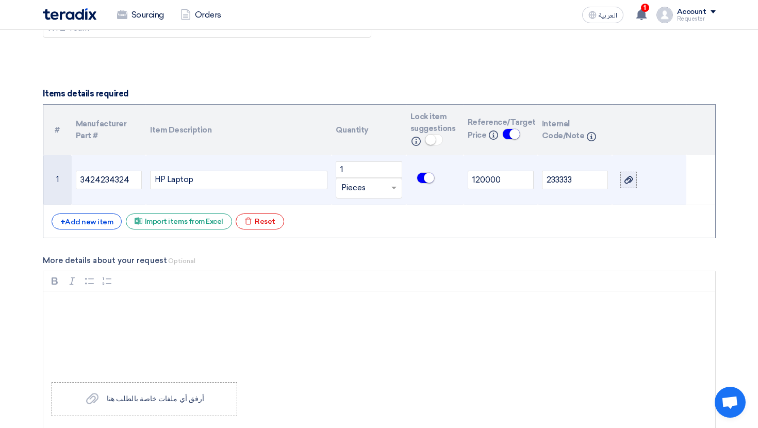
click at [0, 0] on input "file" at bounding box center [0, 0] width 0 height 0
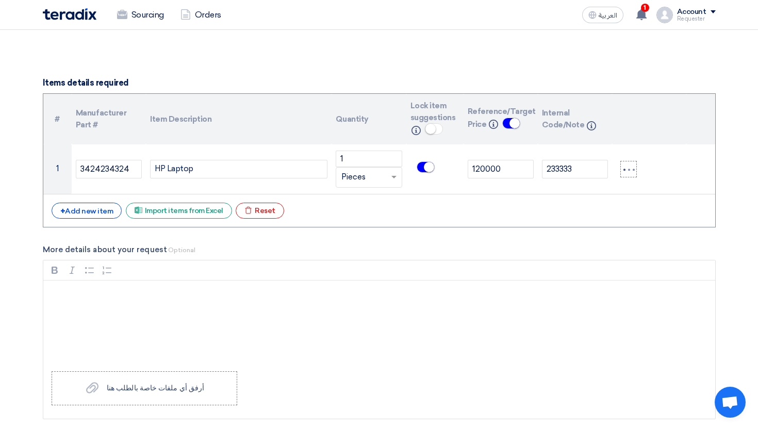
scroll to position [776, 0]
click at [95, 206] on div "+ Add new item" at bounding box center [87, 210] width 71 height 16
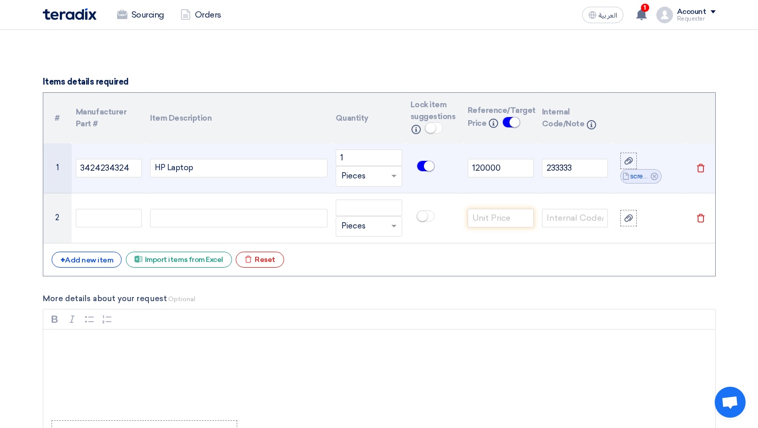
click at [657, 175] on use at bounding box center [654, 176] width 7 height 7
click at [630, 169] on use at bounding box center [628, 167] width 8 height 7
click at [0, 0] on input "file" at bounding box center [0, 0] width 0 height 0
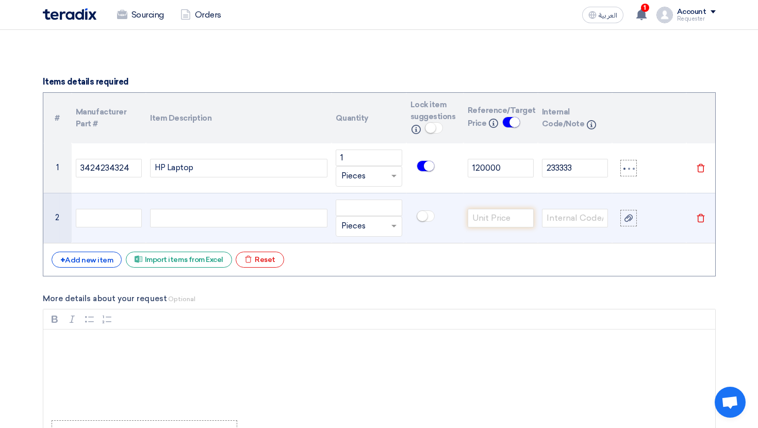
click at [698, 212] on td "Delete" at bounding box center [700, 218] width 29 height 50
click at [701, 215] on icon "Delete" at bounding box center [700, 217] width 9 height 9
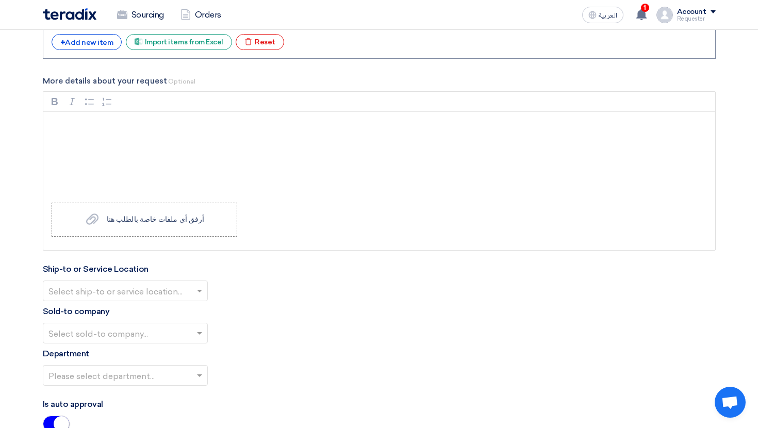
scroll to position [952, 0]
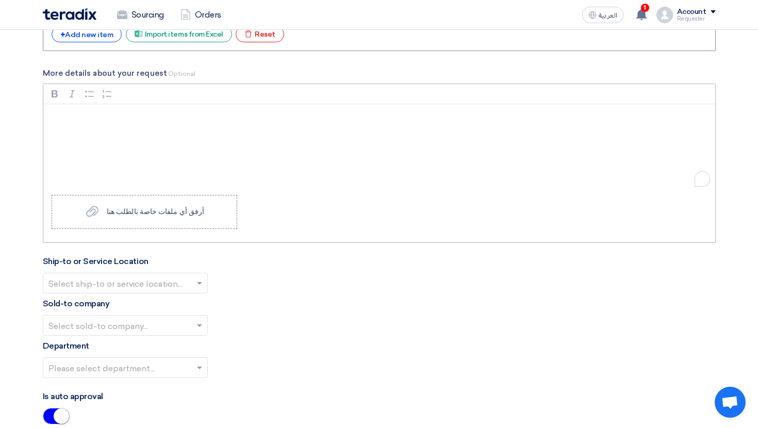
drag, startPoint x: 157, startPoint y: 128, endPoint x: 157, endPoint y: 152, distance: 23.7
click at [157, 152] on div "Rich Text Editor, main" at bounding box center [379, 145] width 672 height 82
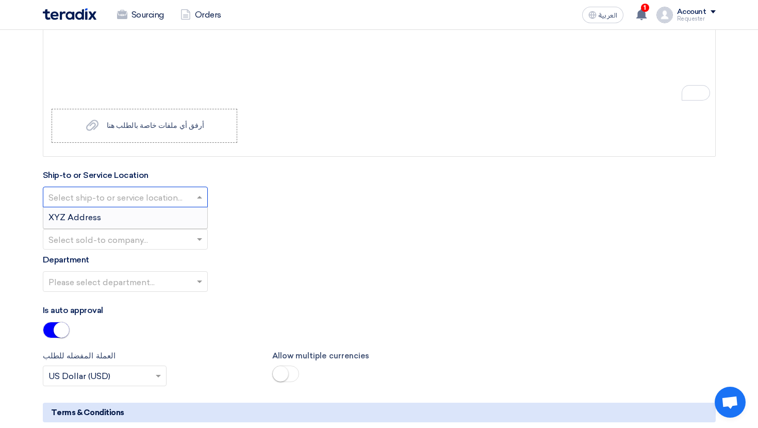
click at [184, 189] on div "Select ship-to or service location..." at bounding box center [125, 197] width 165 height 21
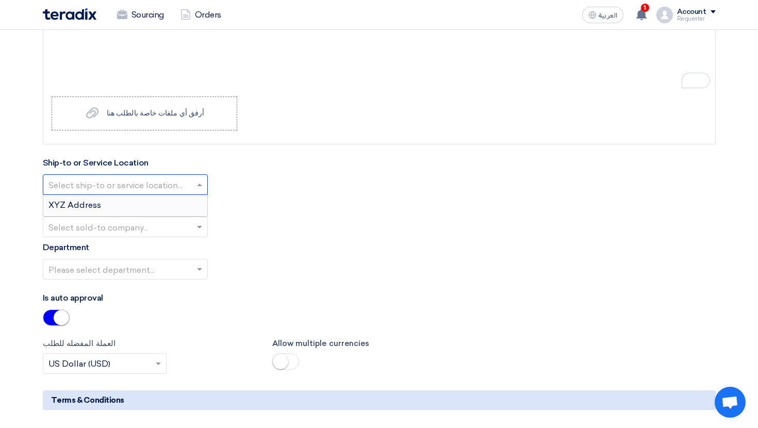
click at [119, 200] on div "XYZ Address" at bounding box center [125, 205] width 164 height 21
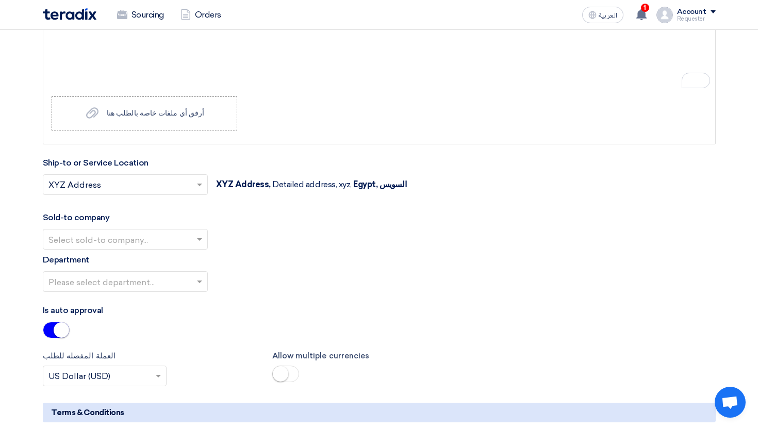
click at [164, 235] on input "text" at bounding box center [119, 239] width 143 height 17
click at [151, 260] on div "XYZ Subsidiary Co." at bounding box center [125, 259] width 164 height 21
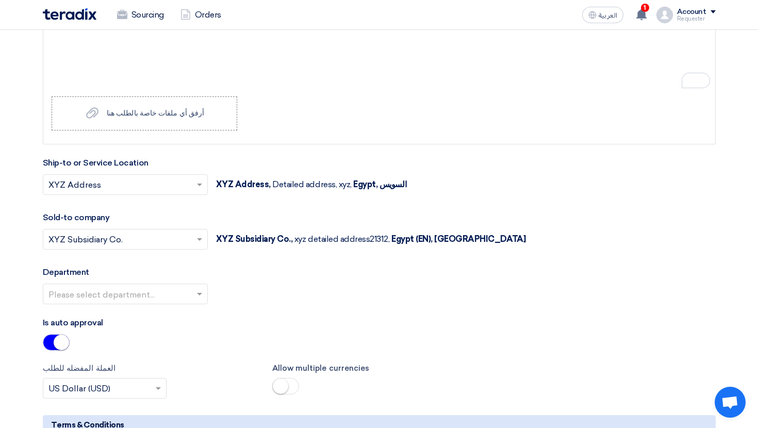
click at [145, 282] on div "Department Please select department..." at bounding box center [379, 289] width 673 height 46
click at [144, 290] on input "text" at bounding box center [119, 294] width 143 height 17
click at [142, 313] on div "XYZ Department" at bounding box center [125, 314] width 164 height 21
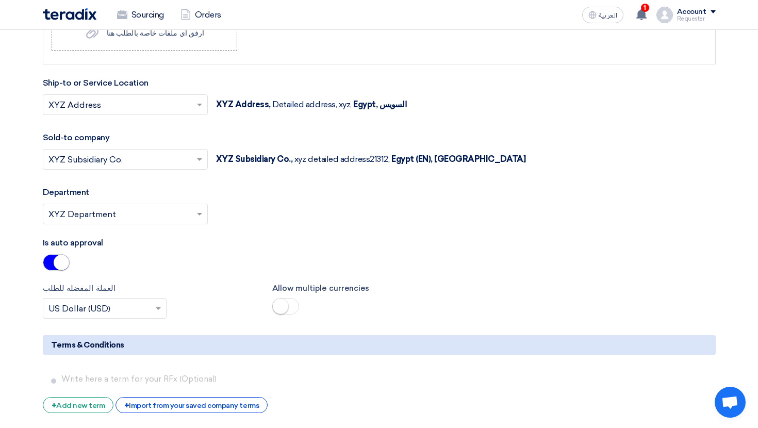
scroll to position [1170, 0]
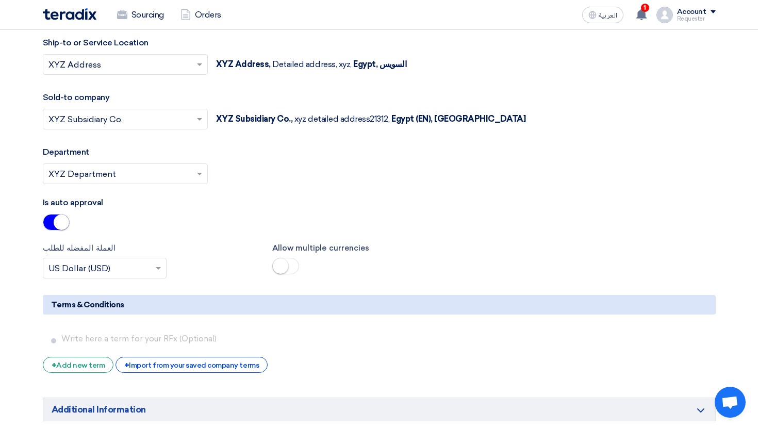
click at [54, 222] on small at bounding box center [61, 221] width 15 height 15
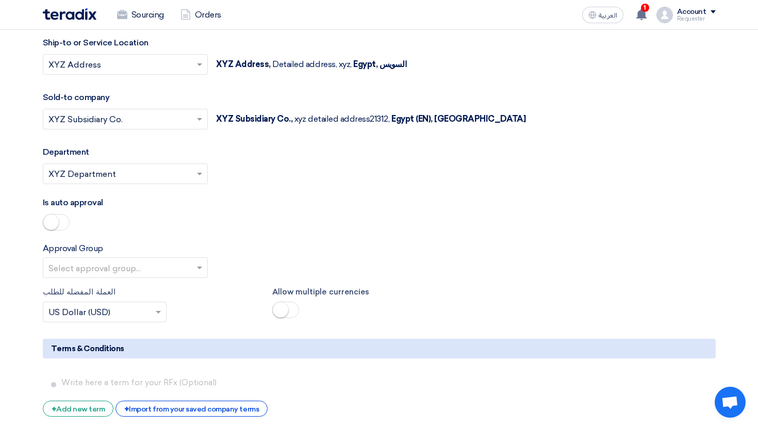
click at [141, 270] on input "text" at bounding box center [119, 268] width 143 height 17
click at [191, 244] on div "Approval Group Select approval group... C-Level Approval" at bounding box center [379, 260] width 673 height 36
click at [149, 171] on input "text" at bounding box center [119, 174] width 143 height 17
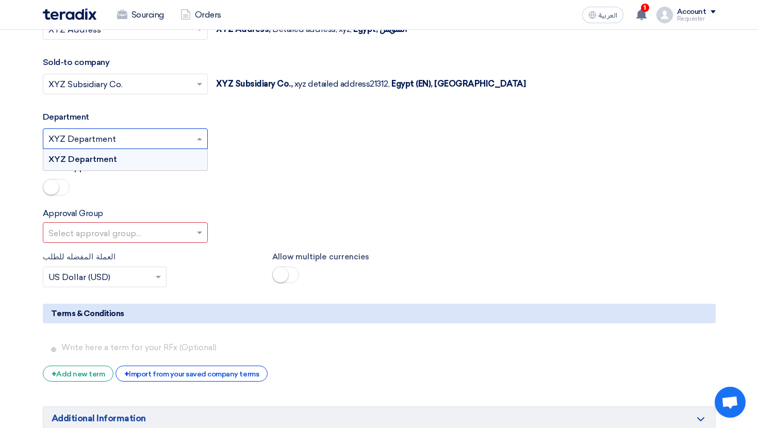
scroll to position [1209, 0]
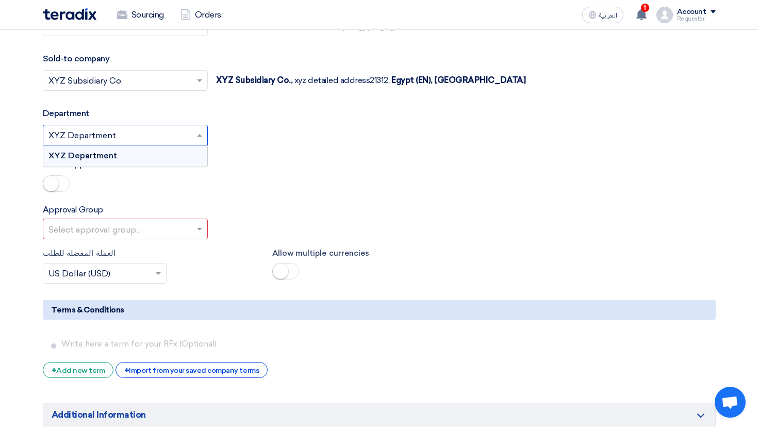
click at [146, 234] on input "text" at bounding box center [119, 229] width 143 height 17
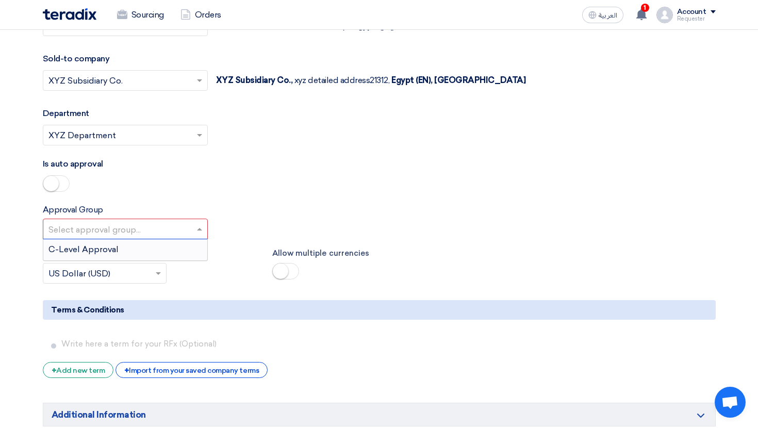
click at [144, 248] on div "C-Level Approval" at bounding box center [125, 249] width 164 height 21
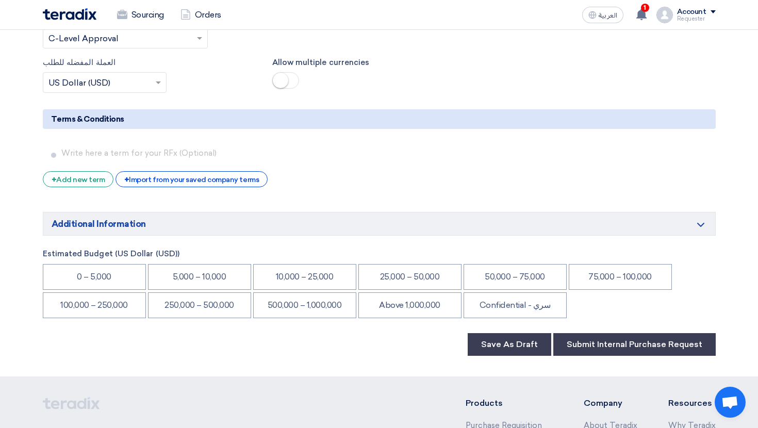
scroll to position [1568, 0]
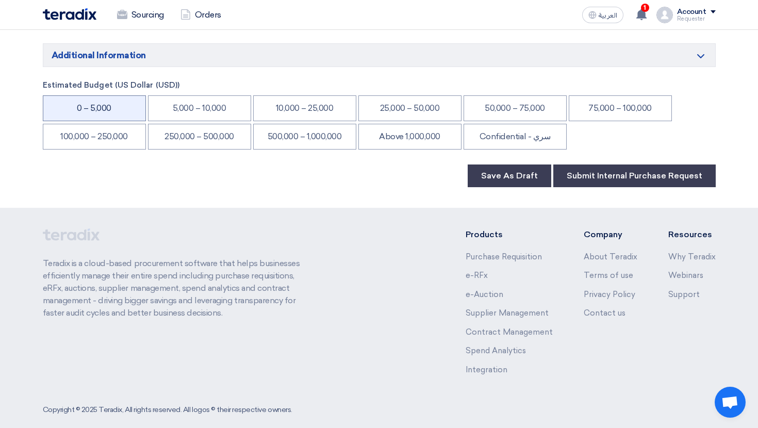
click at [115, 115] on li "0 – 5,000" at bounding box center [94, 108] width 103 height 26
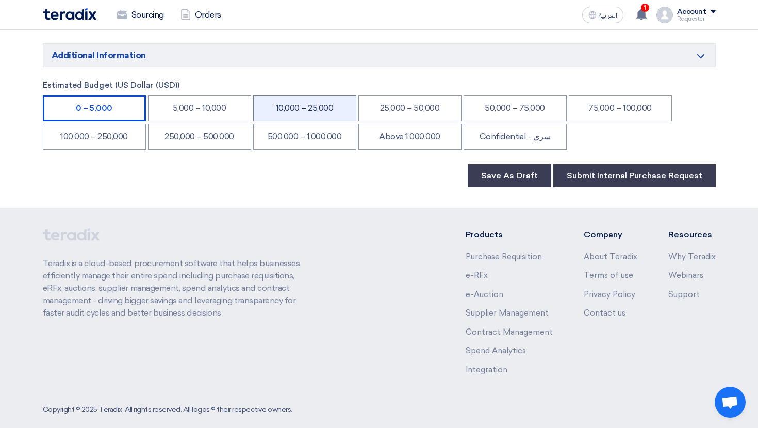
click at [287, 115] on li "10,000 – 25,000" at bounding box center [304, 108] width 103 height 26
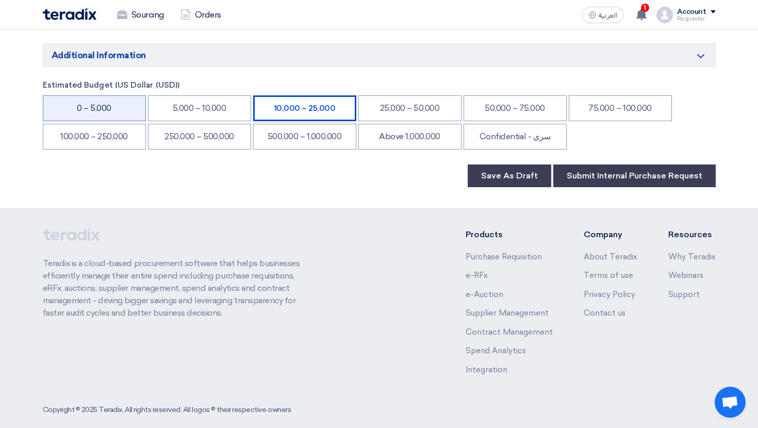
click at [115, 104] on li "0 – 5,000" at bounding box center [94, 108] width 103 height 26
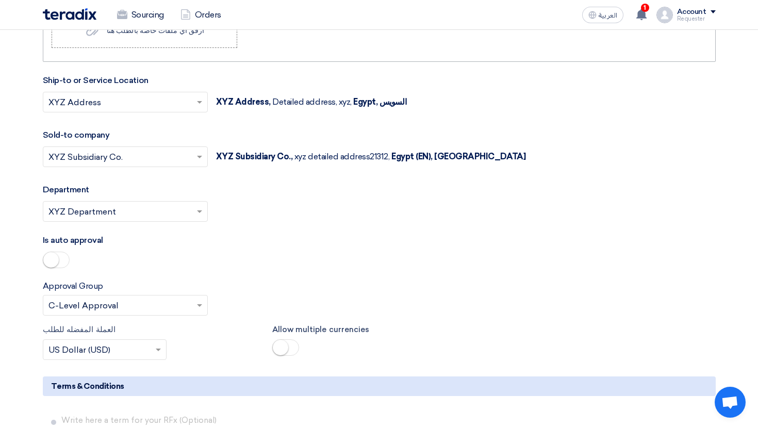
scroll to position [1211, 0]
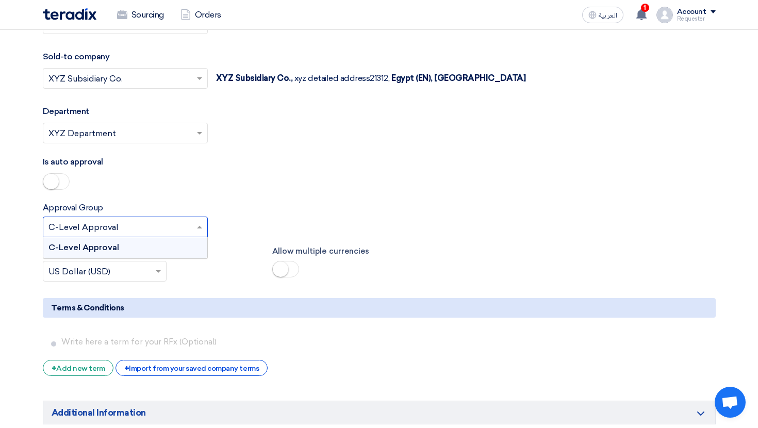
click at [124, 225] on input "text" at bounding box center [119, 227] width 143 height 17
click at [160, 252] on div "C-Level Approval" at bounding box center [125, 247] width 164 height 21
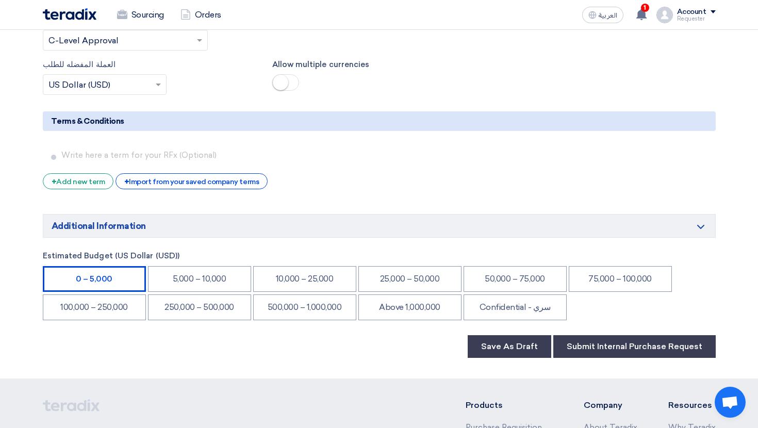
scroll to position [1399, 0]
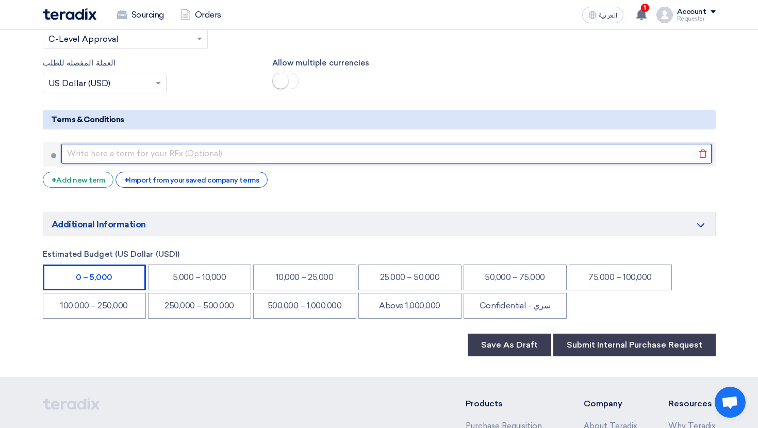
click at [137, 150] on input "text" at bounding box center [386, 154] width 650 height 20
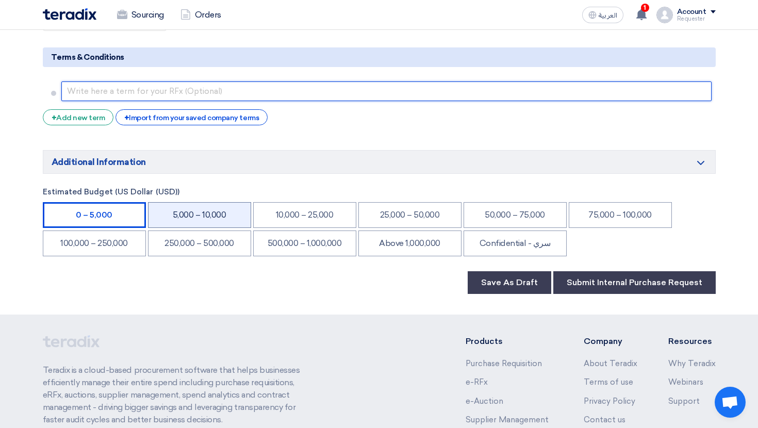
scroll to position [1464, 0]
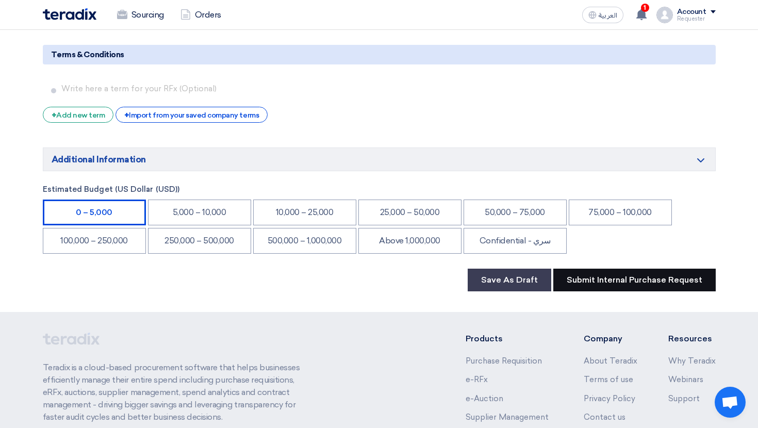
click at [606, 279] on button "Submit Internal Purchase Request" at bounding box center [634, 280] width 162 height 23
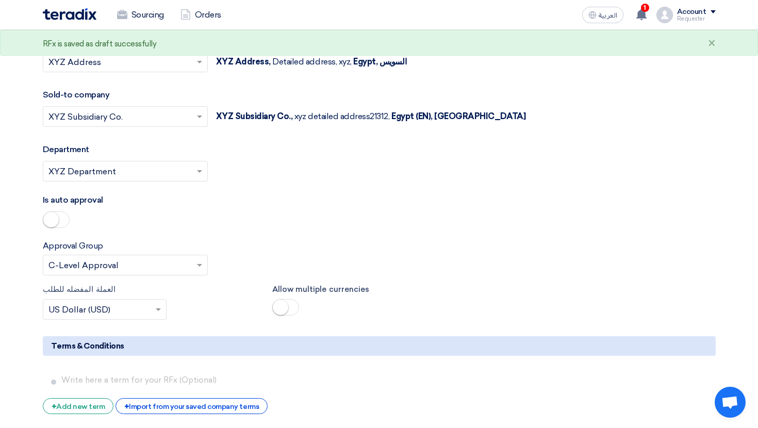
scroll to position [1150, 0]
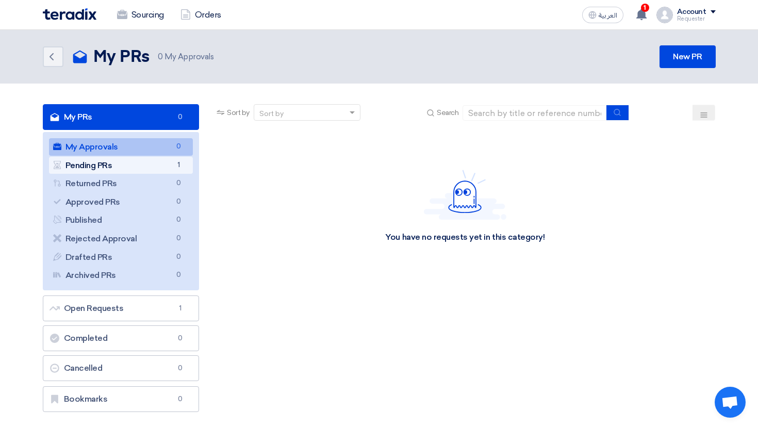
click at [169, 169] on link "Pending PRs Pending PRs 1" at bounding box center [121, 166] width 144 height 18
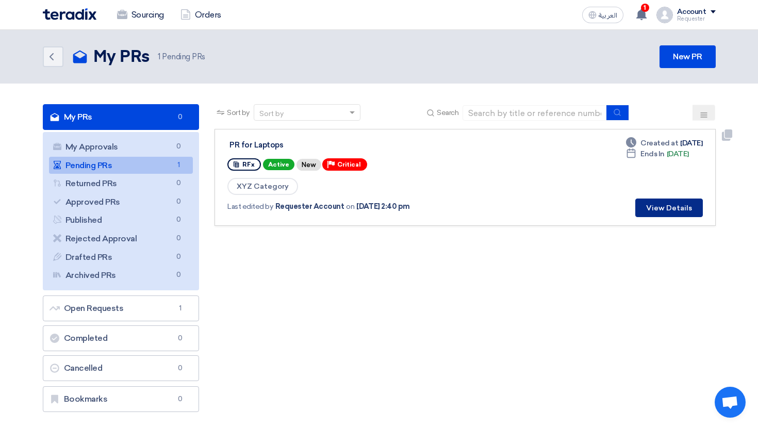
click at [673, 202] on button "View Details" at bounding box center [669, 207] width 68 height 19
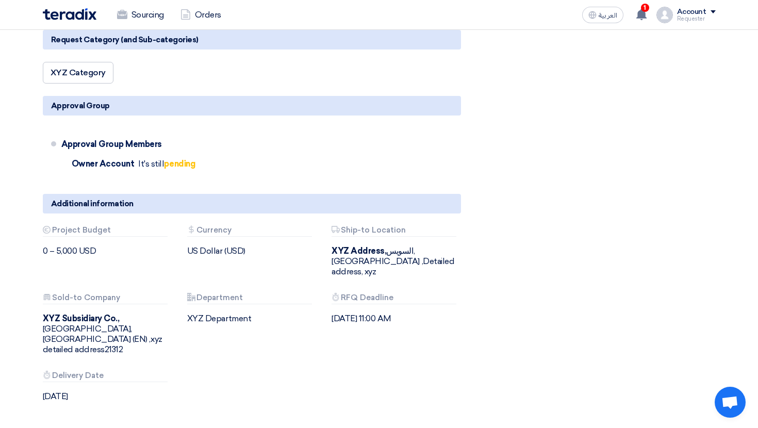
scroll to position [354, 0]
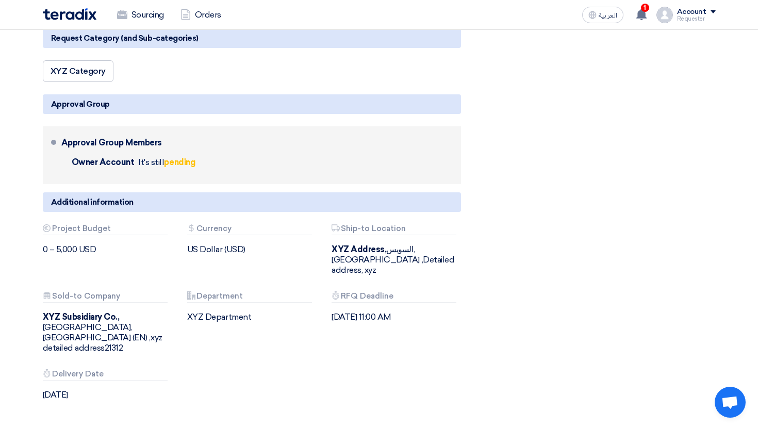
click at [116, 165] on span "Owner Account" at bounding box center [103, 162] width 63 height 10
drag, startPoint x: 82, startPoint y: 163, endPoint x: 155, endPoint y: 159, distance: 73.3
click at [155, 159] on li "Owner Account It's still pending" at bounding box center [131, 167] width 140 height 25
click at [155, 159] on span "It's still pending" at bounding box center [166, 162] width 57 height 10
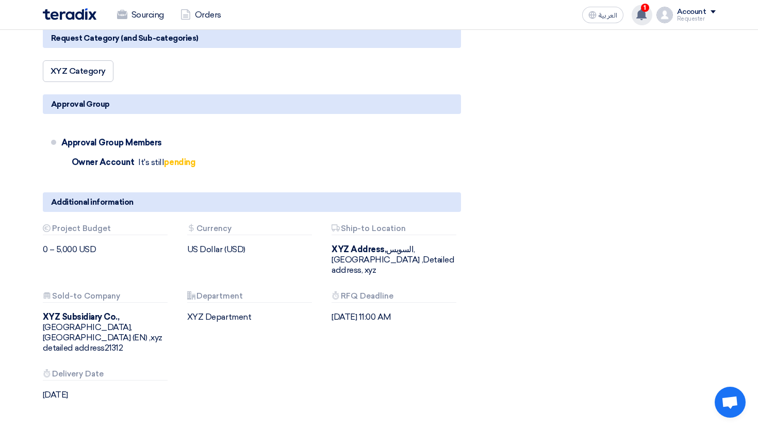
click at [645, 11] on span "1" at bounding box center [645, 8] width 8 height 8
click at [408, 36] on div "Request Category (and Sub-categories)" at bounding box center [252, 38] width 418 height 20
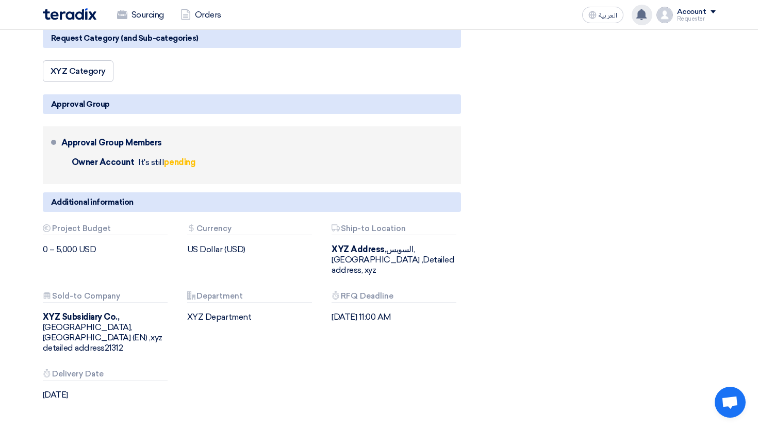
drag, startPoint x: 73, startPoint y: 163, endPoint x: 126, endPoint y: 163, distance: 53.1
click at [126, 163] on span "Owner Account" at bounding box center [103, 162] width 63 height 10
click at [185, 162] on b "pending" at bounding box center [179, 162] width 31 height 10
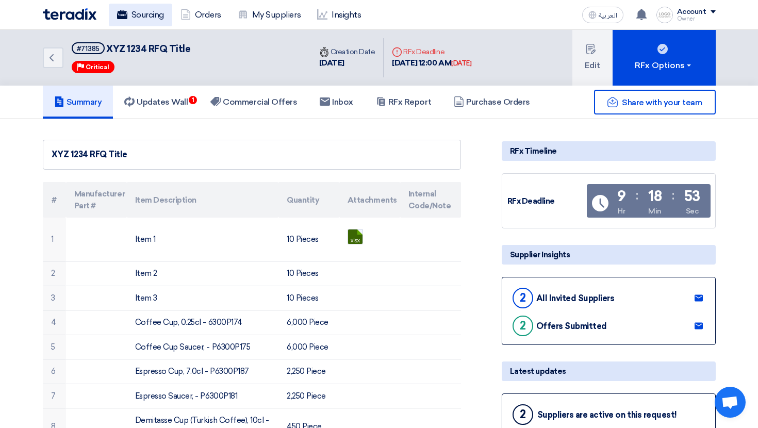
click at [131, 20] on link "Sourcing" at bounding box center [140, 15] width 63 height 23
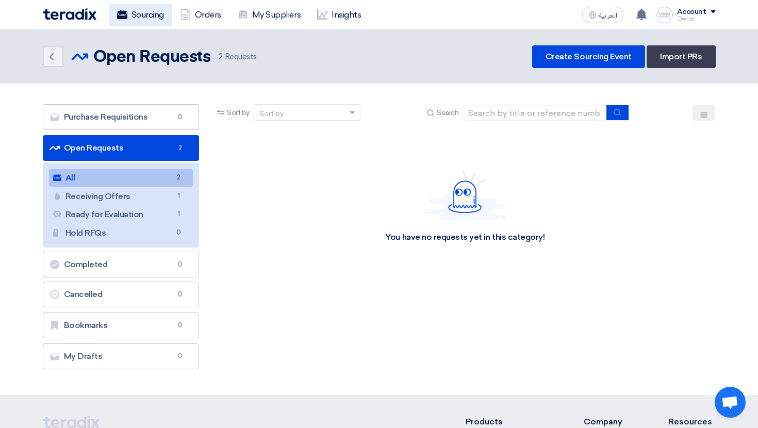
click at [156, 20] on link "Sourcing" at bounding box center [140, 15] width 63 height 23
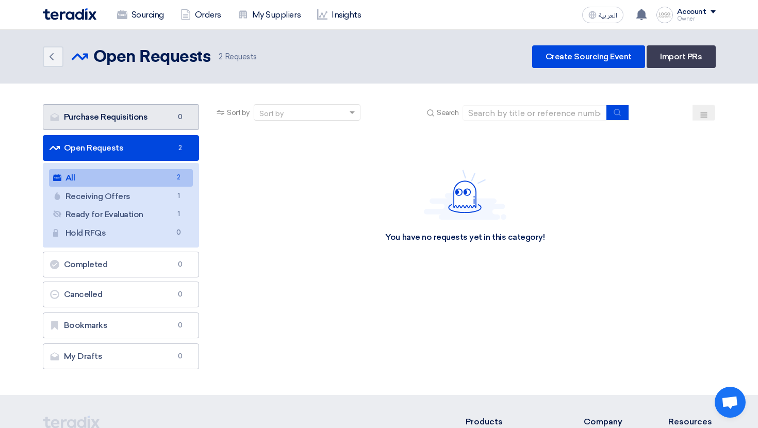
click at [161, 119] on link "Purchase Requisitions Purchase Requisitions 0" at bounding box center [121, 117] width 157 height 26
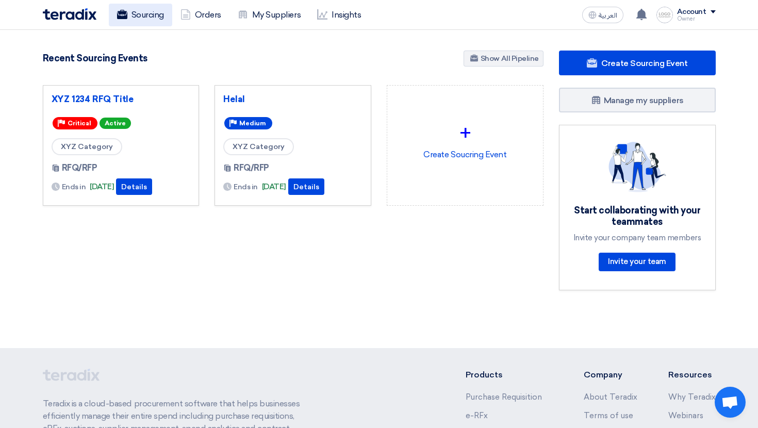
click at [139, 20] on link "Sourcing" at bounding box center [140, 15] width 63 height 23
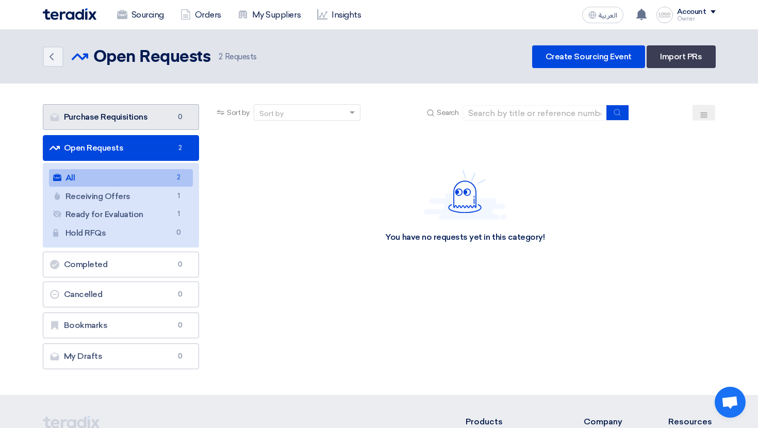
click at [163, 110] on link "Purchase Requisitions Purchase Requisitions 0" at bounding box center [121, 117] width 157 height 26
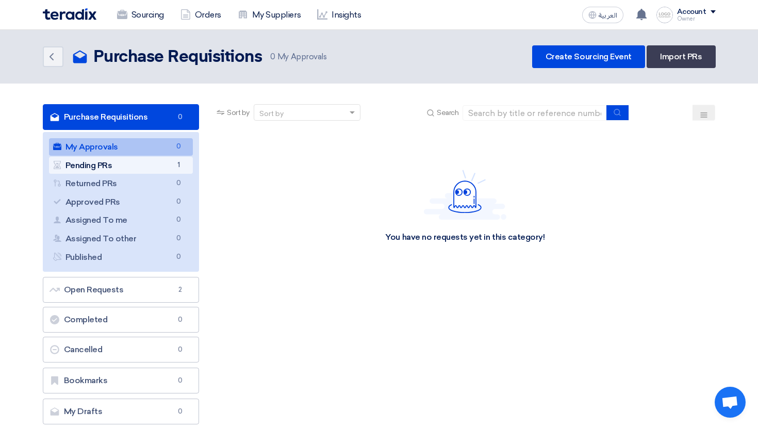
click at [165, 163] on link "Pending PRs Pending PRs 1" at bounding box center [121, 166] width 144 height 18
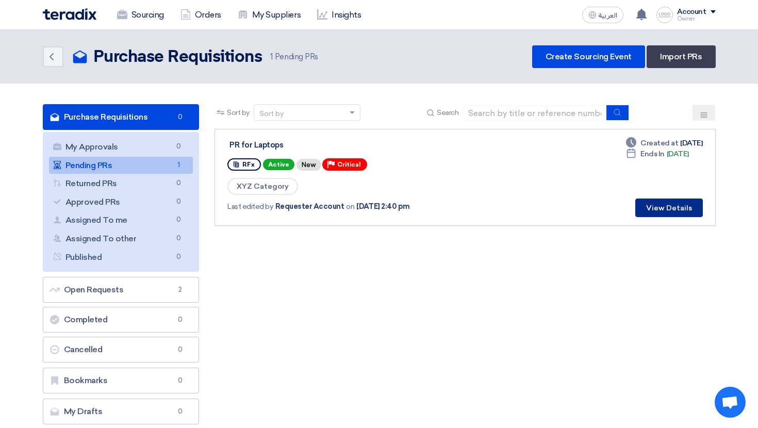
click at [657, 206] on button "View Details" at bounding box center [669, 207] width 68 height 19
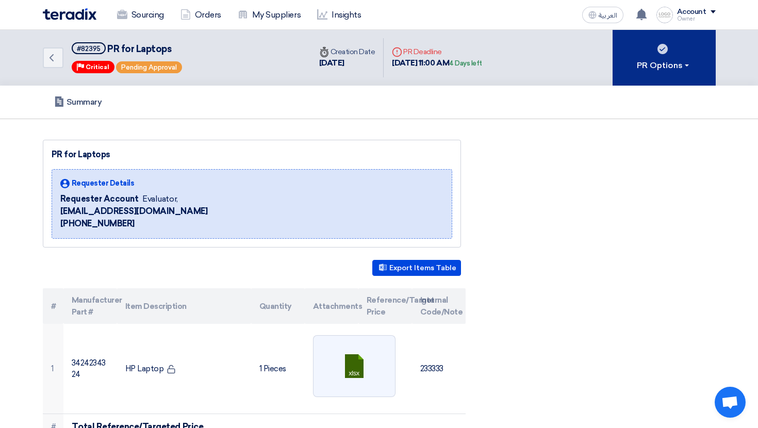
click at [618, 53] on button "PR Options" at bounding box center [663, 58] width 103 height 56
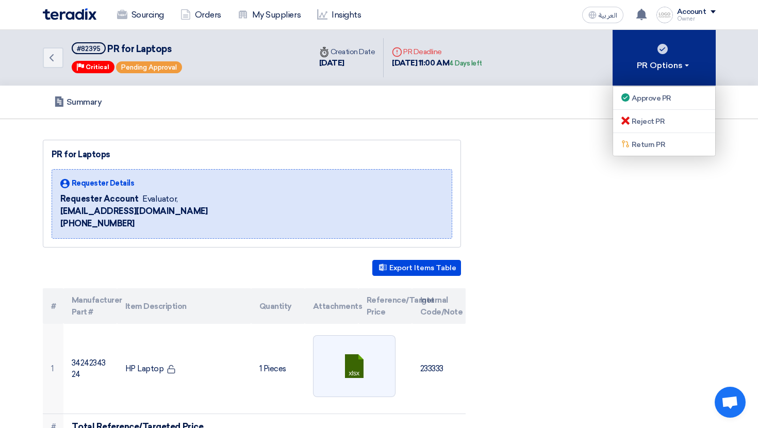
click at [618, 53] on button "PR Options" at bounding box center [663, 58] width 103 height 56
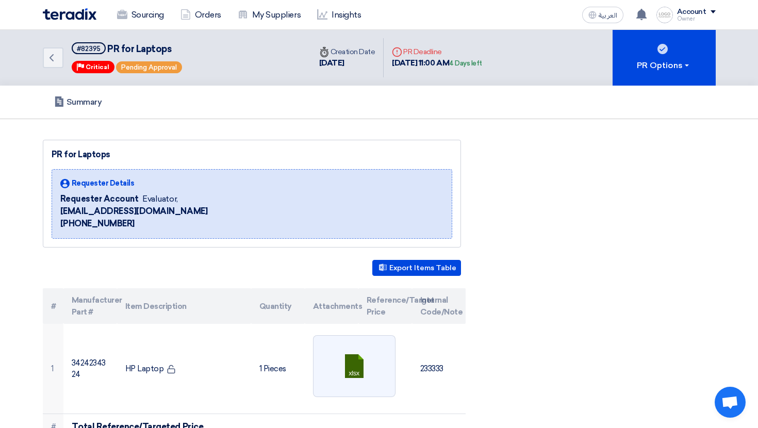
drag, startPoint x: 59, startPoint y: 198, endPoint x: 151, endPoint y: 211, distance: 93.2
click at [151, 211] on div "Requester Details Requester Account Evaluator, [EMAIL_ADDRESS][DOMAIN_NAME] [PH…" at bounding box center [252, 204] width 401 height 70
click at [151, 211] on span "[EMAIL_ADDRESS][DOMAIN_NAME]" at bounding box center [133, 211] width 147 height 12
click at [136, 17] on link "Sourcing" at bounding box center [140, 15] width 63 height 23
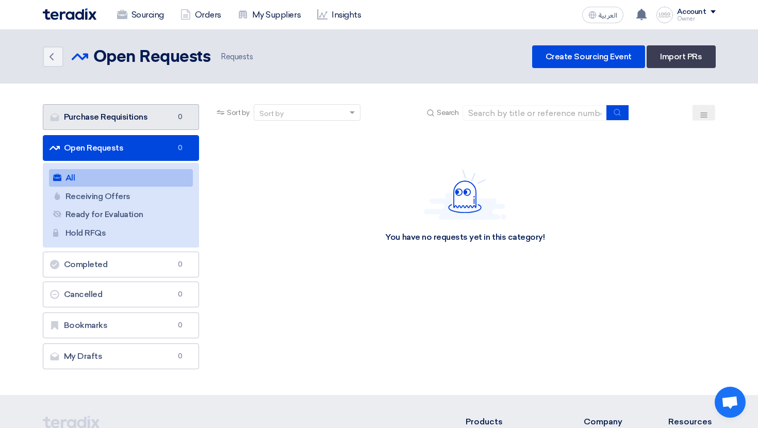
click at [135, 121] on link "Purchase Requisitions Purchase Requisitions 0" at bounding box center [121, 117] width 157 height 26
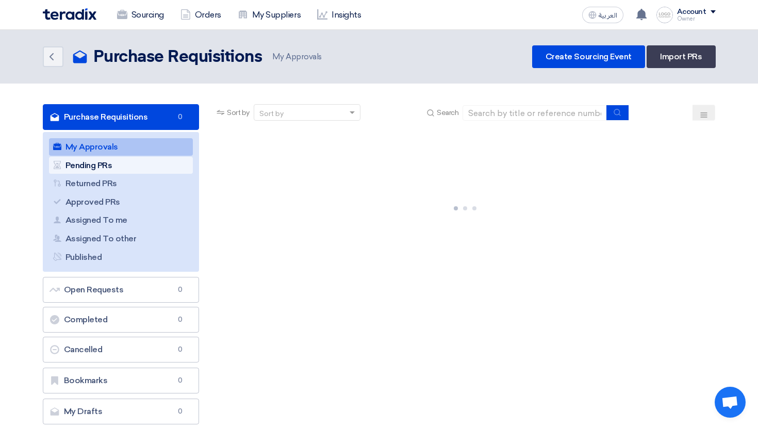
click at [144, 166] on link "Pending PRs Pending PRs" at bounding box center [121, 166] width 144 height 18
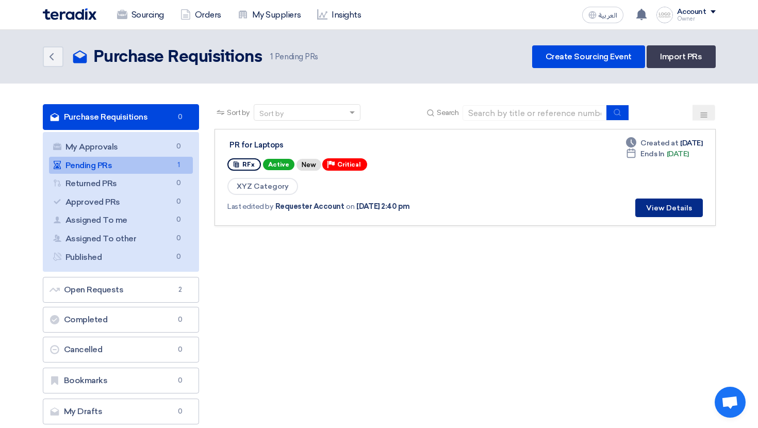
click at [680, 205] on button "View Details" at bounding box center [669, 207] width 68 height 19
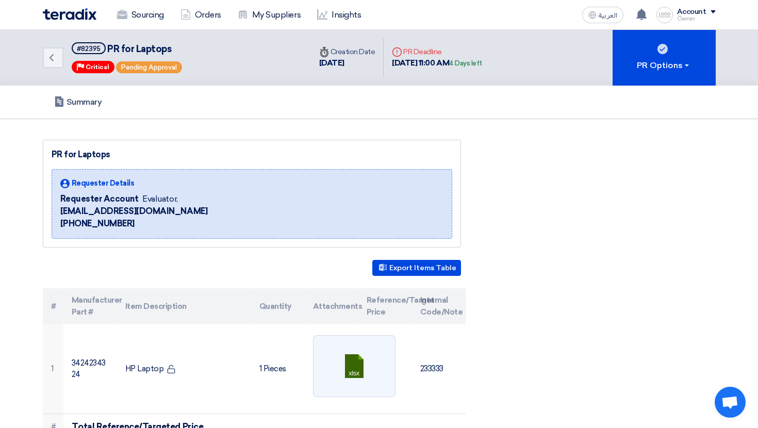
drag, startPoint x: 58, startPoint y: 196, endPoint x: 138, endPoint y: 195, distance: 79.9
click at [138, 195] on div "Requester Details Requester Account Evaluator, [EMAIL_ADDRESS][DOMAIN_NAME] [PH…" at bounding box center [252, 204] width 401 height 70
drag, startPoint x: 144, startPoint y: 194, endPoint x: 190, endPoint y: 194, distance: 45.9
click at [190, 194] on div "Requester Details Requester Account Evaluator, [EMAIL_ADDRESS][DOMAIN_NAME] [PH…" at bounding box center [252, 204] width 401 height 70
drag, startPoint x: 68, startPoint y: 214, endPoint x: 122, endPoint y: 235, distance: 57.4
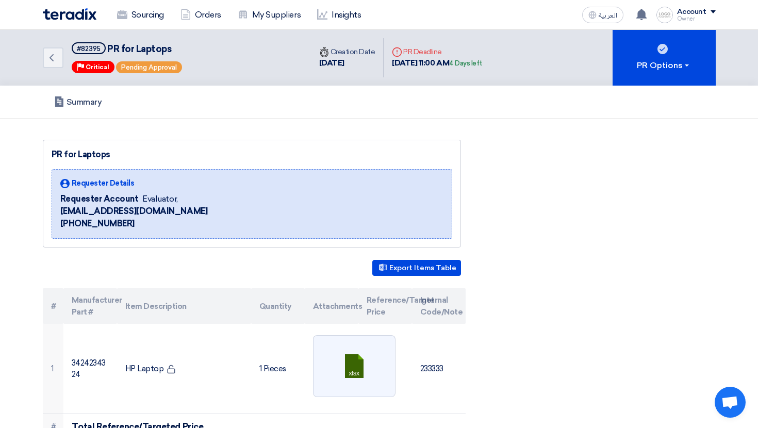
click at [122, 235] on div "Requester Details Requester Account Evaluator, [EMAIL_ADDRESS][DOMAIN_NAME] [PH…" at bounding box center [252, 204] width 401 height 70
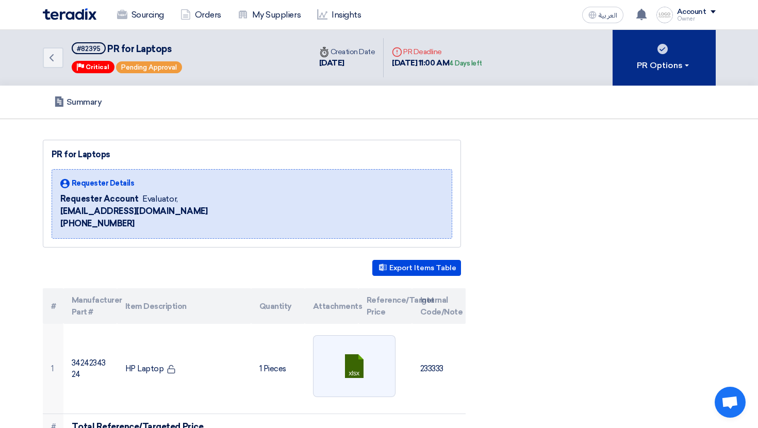
click at [689, 49] on button "PR Options" at bounding box center [663, 58] width 103 height 56
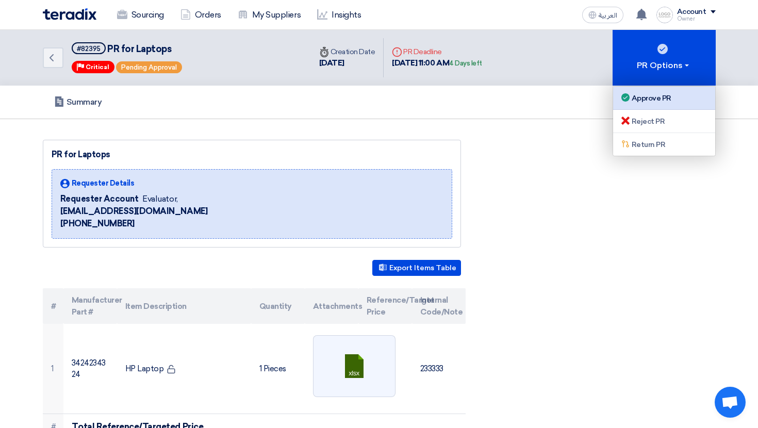
click at [658, 102] on div "Approve PR" at bounding box center [664, 98] width 90 height 12
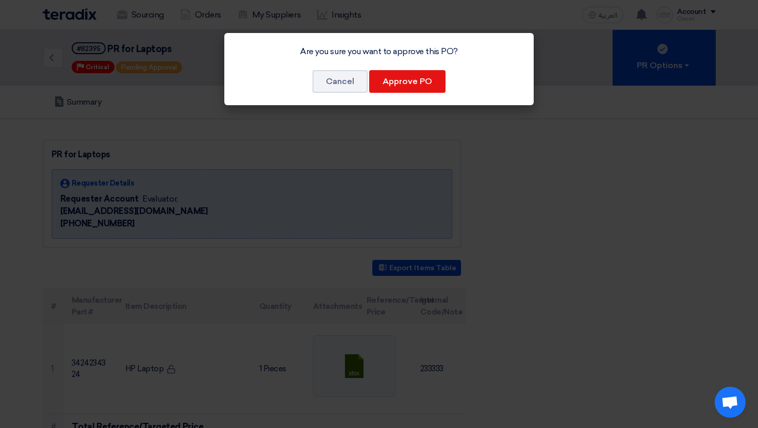
click at [310, 88] on div "Are you sure you want to approve this PO? Cancel Approve PO" at bounding box center [378, 69] width 309 height 72
click at [338, 86] on button "Cancel" at bounding box center [339, 81] width 55 height 23
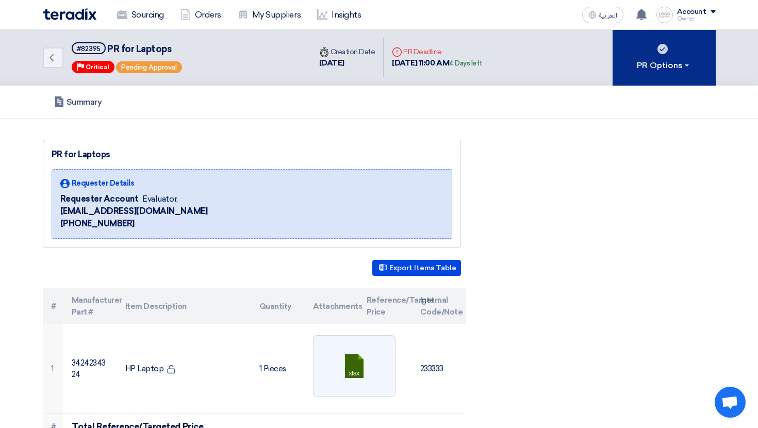
click at [652, 75] on button "PR Options" at bounding box center [663, 58] width 103 height 56
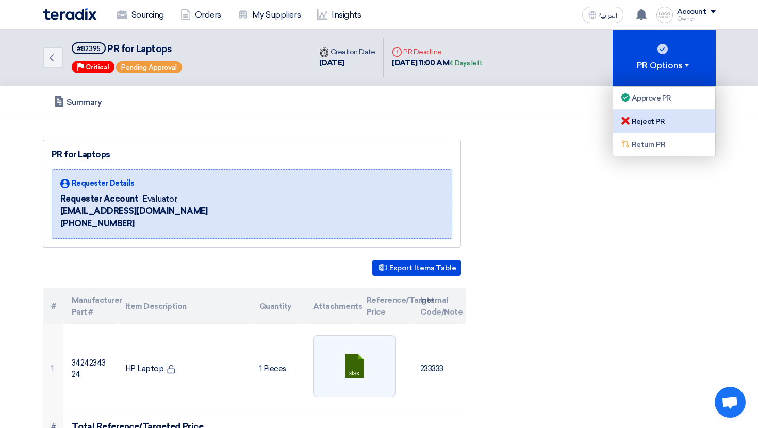
click at [653, 124] on div "Reject PR" at bounding box center [664, 121] width 90 height 12
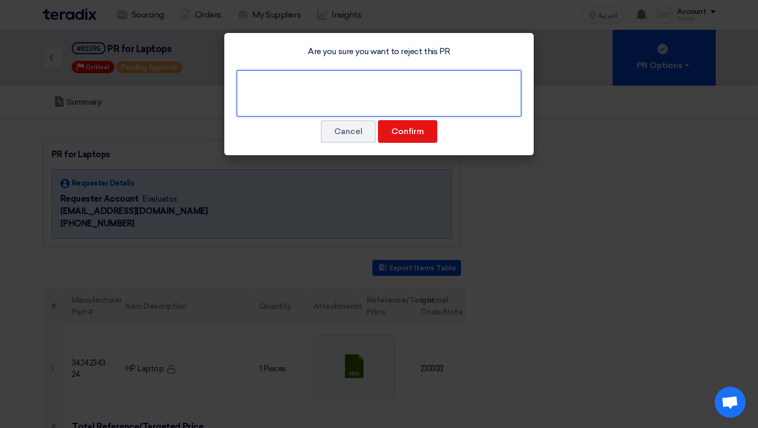
click at [345, 86] on textarea at bounding box center [379, 93] width 285 height 46
type textarea "czxc"
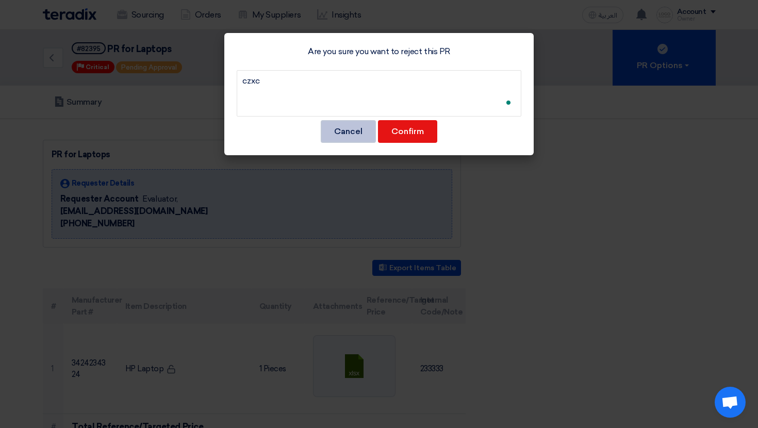
click at [344, 132] on button "Cancel" at bounding box center [348, 131] width 55 height 23
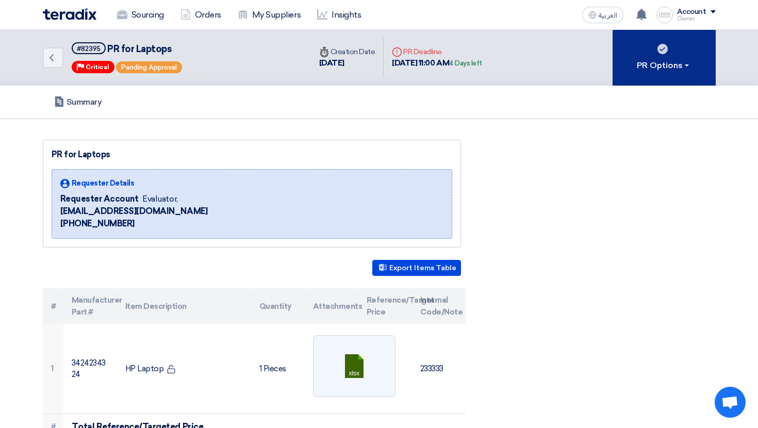
click at [670, 70] on div "PR Options" at bounding box center [664, 65] width 54 height 12
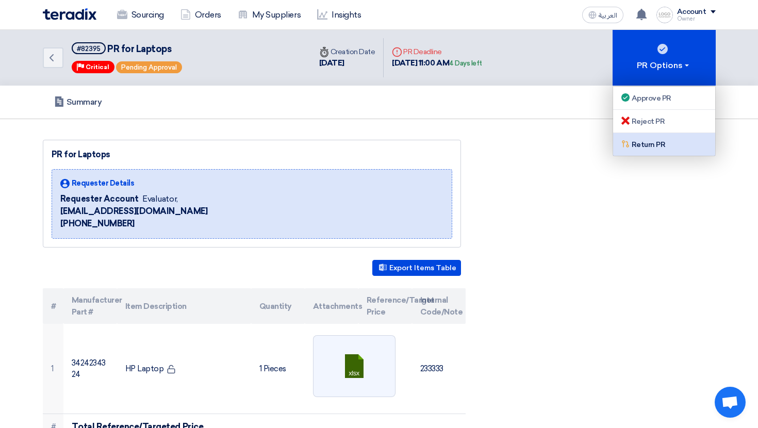
click at [663, 145] on div "Return PR" at bounding box center [664, 144] width 90 height 12
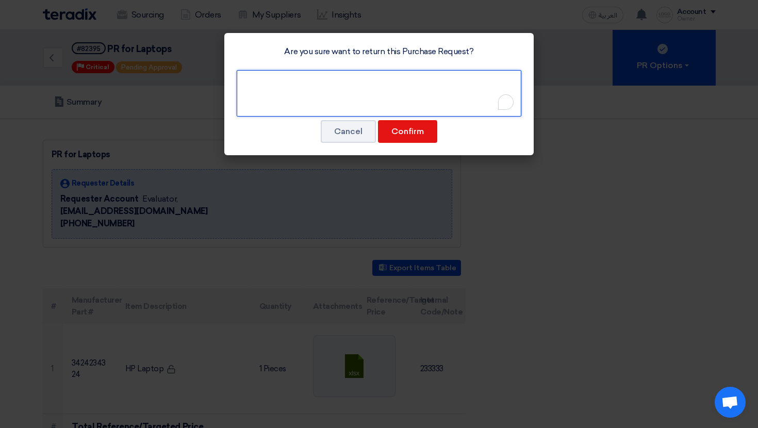
click at [367, 86] on textarea "To enrich screen reader interactions, please activate Accessibility in Grammarl…" at bounding box center [379, 93] width 285 height 46
type textarea "czxc"
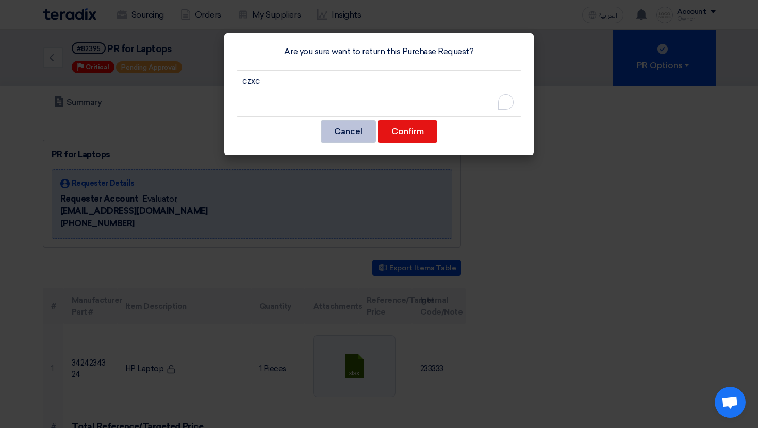
click at [346, 125] on button "Cancel" at bounding box center [348, 131] width 55 height 23
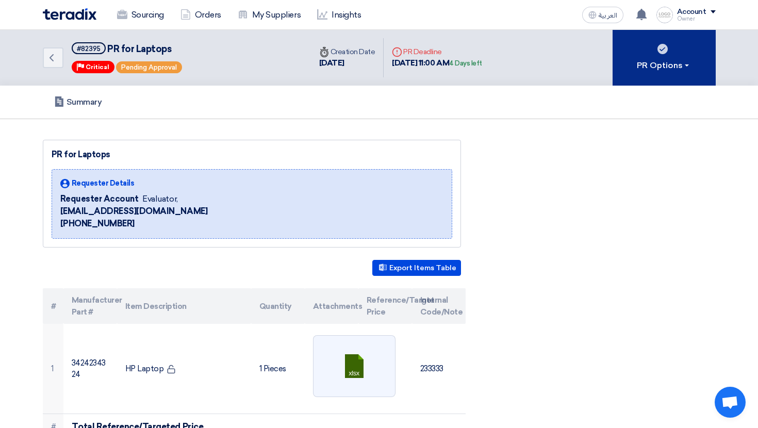
click at [646, 61] on div "PR Options" at bounding box center [664, 65] width 54 height 12
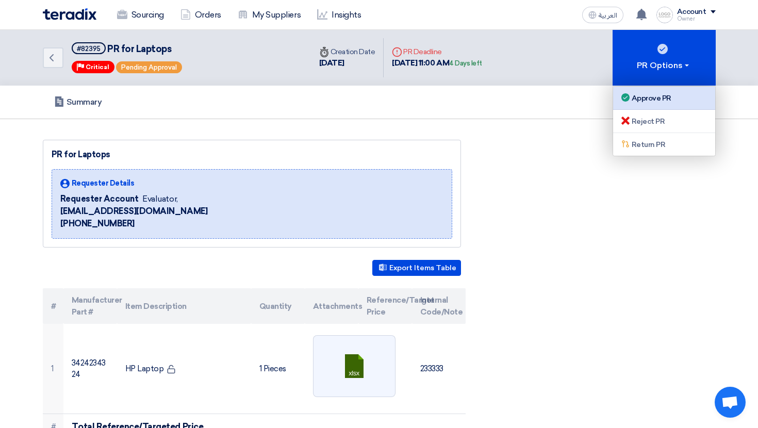
click at [649, 104] on link "Approve PR" at bounding box center [664, 98] width 102 height 23
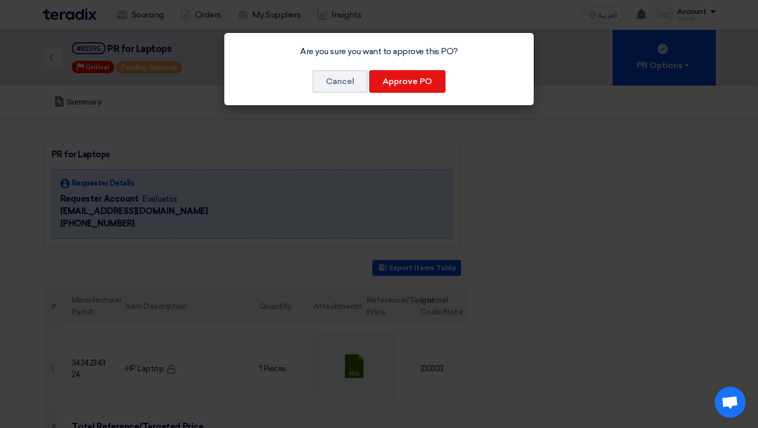
click at [391, 69] on div "Are you sure you want to approve this PO? Cancel Approve PO" at bounding box center [378, 69] width 309 height 72
click at [397, 74] on button "Approve PO" at bounding box center [407, 81] width 76 height 23
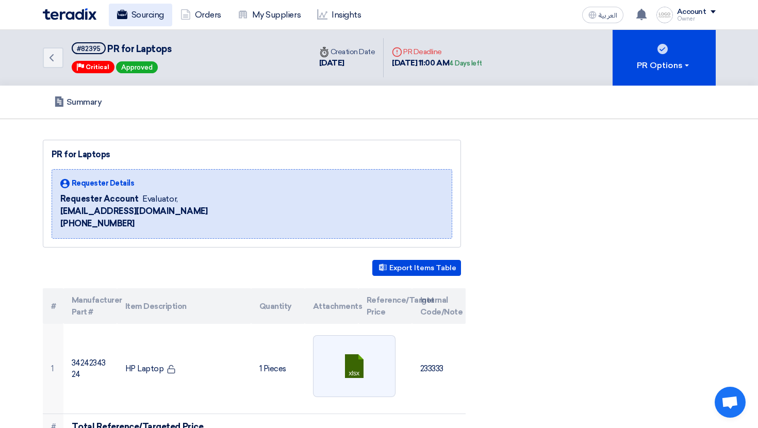
click at [139, 18] on link "Sourcing" at bounding box center [140, 15] width 63 height 23
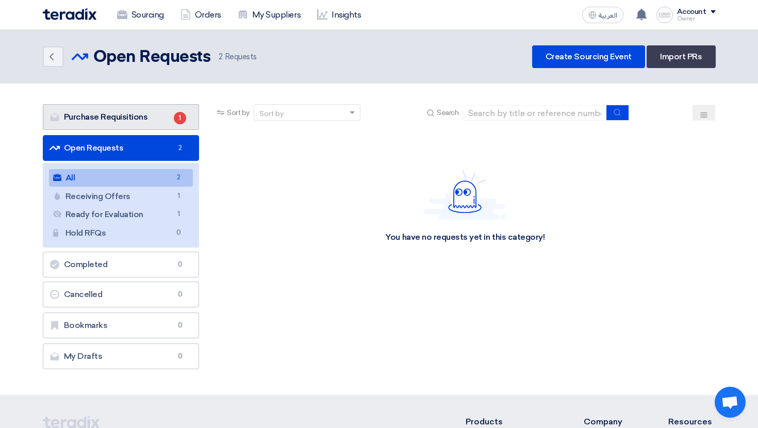
click at [180, 113] on span "1" at bounding box center [180, 118] width 12 height 12
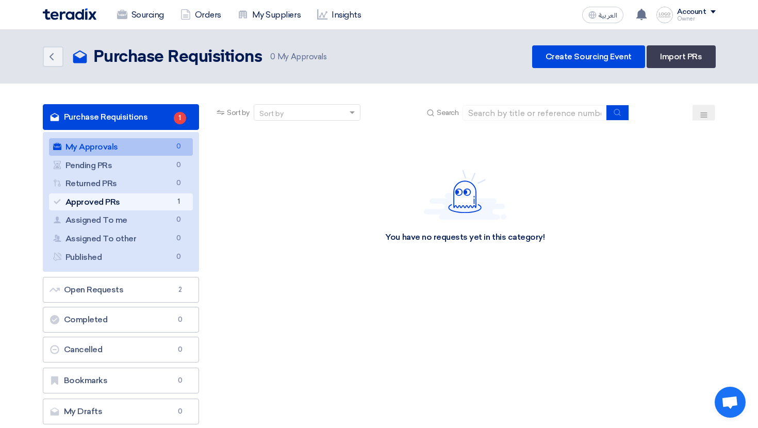
click at [182, 197] on span "1" at bounding box center [178, 201] width 12 height 11
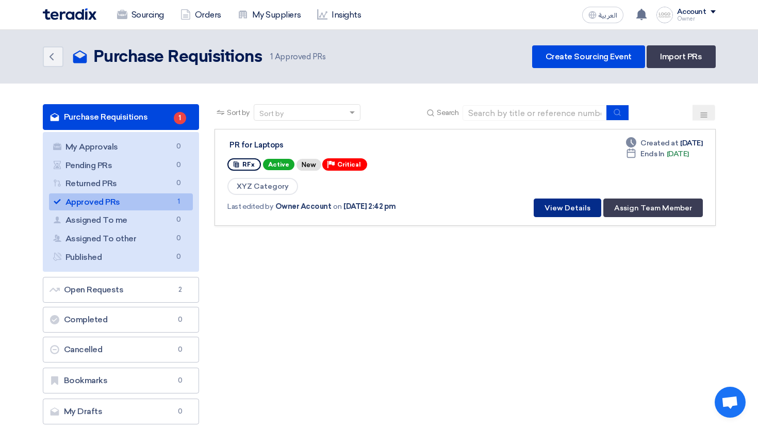
click at [567, 210] on button "View Details" at bounding box center [567, 207] width 68 height 19
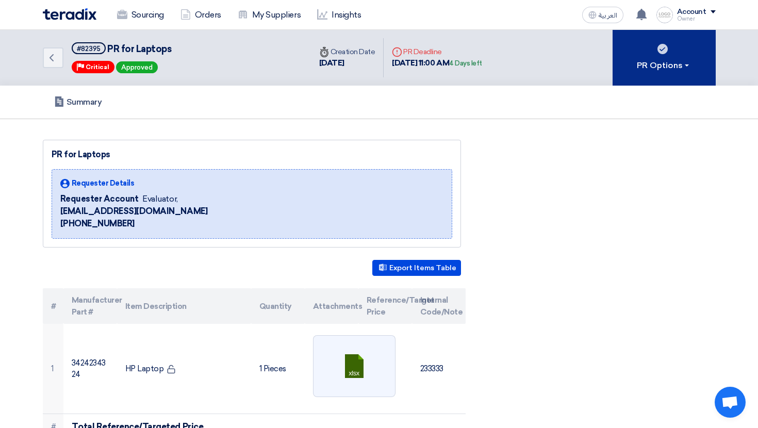
click at [661, 54] on button "PR Options" at bounding box center [663, 58] width 103 height 56
click at [661, 69] on div "PR Options" at bounding box center [664, 65] width 54 height 12
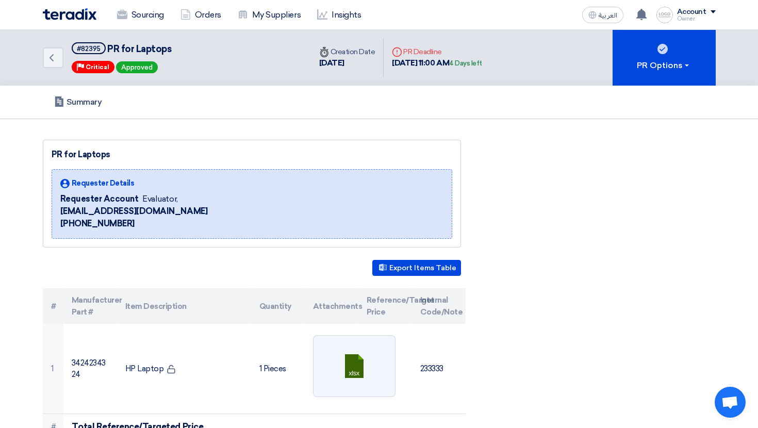
click at [661, 91] on div "Summary" at bounding box center [379, 102] width 673 height 33
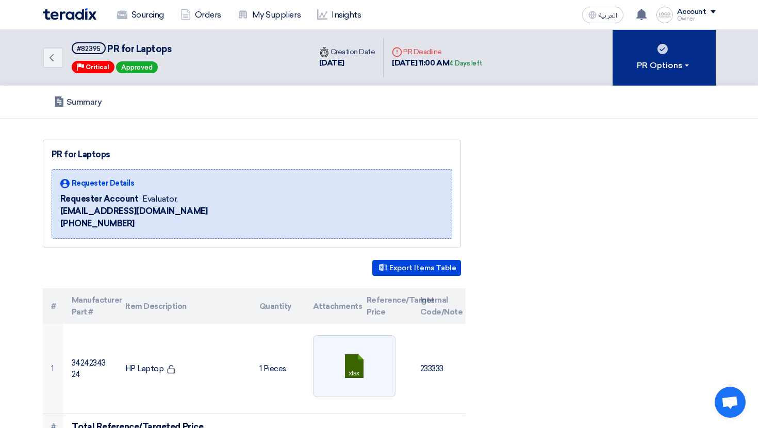
click at [662, 76] on button "PR Options" at bounding box center [663, 58] width 103 height 56
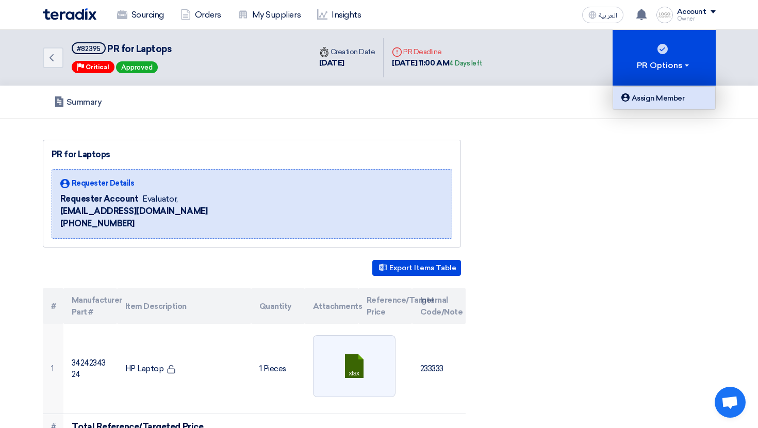
click at [660, 92] on div "Assign Member" at bounding box center [664, 98] width 90 height 12
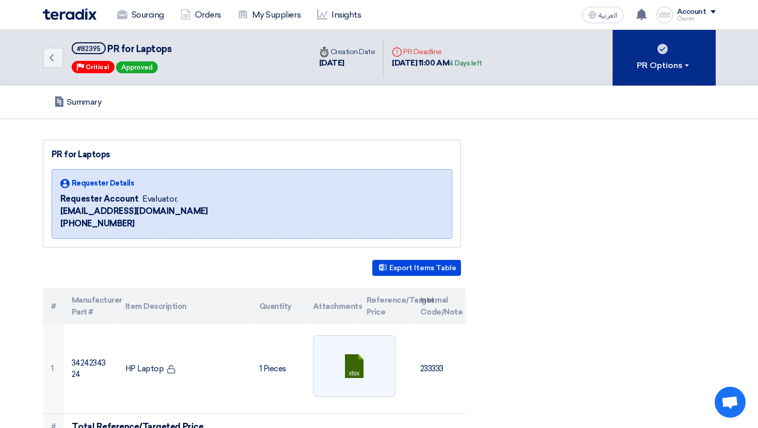
click at [679, 59] on div "PR Options" at bounding box center [664, 65] width 54 height 12
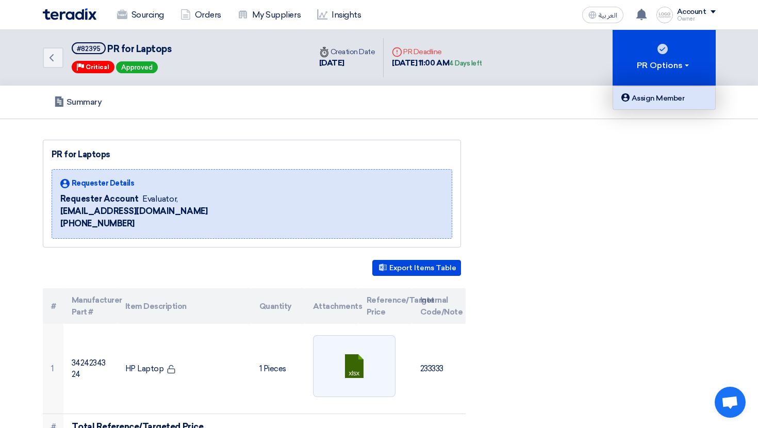
click at [669, 96] on div "Assign Member" at bounding box center [664, 98] width 90 height 12
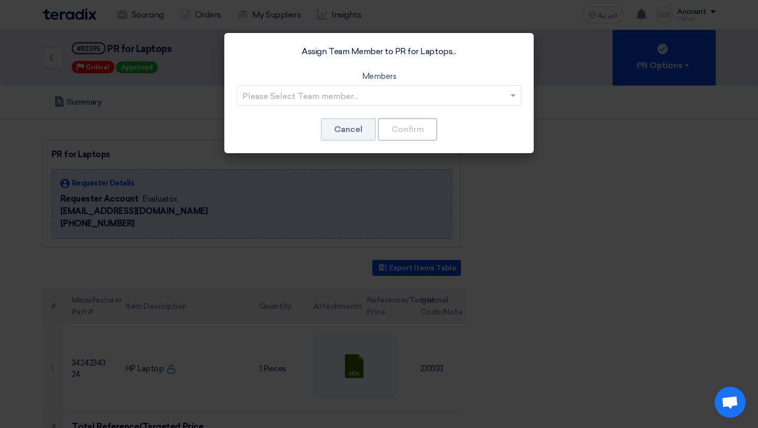
click at [409, 112] on div "Assign Team Member to PR for Laptops... Members Please Select Team member... Ca…" at bounding box center [378, 93] width 309 height 120
click at [402, 100] on input "text" at bounding box center [373, 96] width 263 height 17
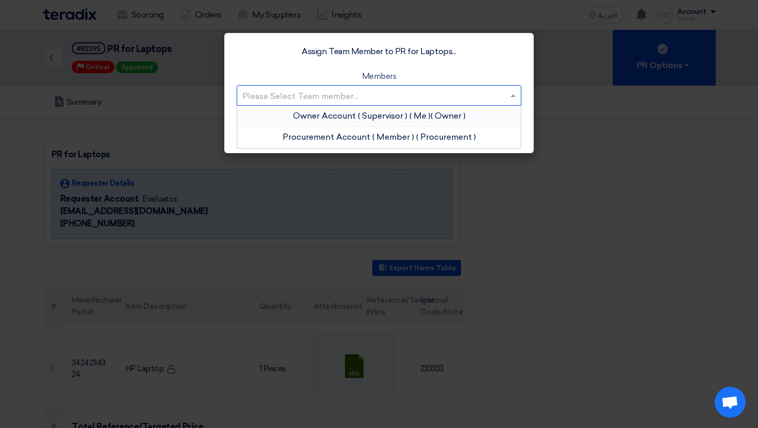
click at [388, 123] on div "Owner Account ( Supervisor ) ( Me ) ( Owner )" at bounding box center [378, 116] width 283 height 21
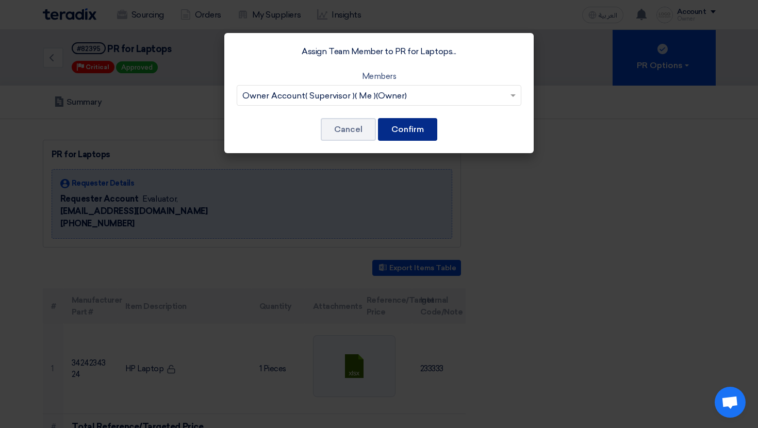
click at [394, 135] on button "Confirm" at bounding box center [407, 129] width 59 height 23
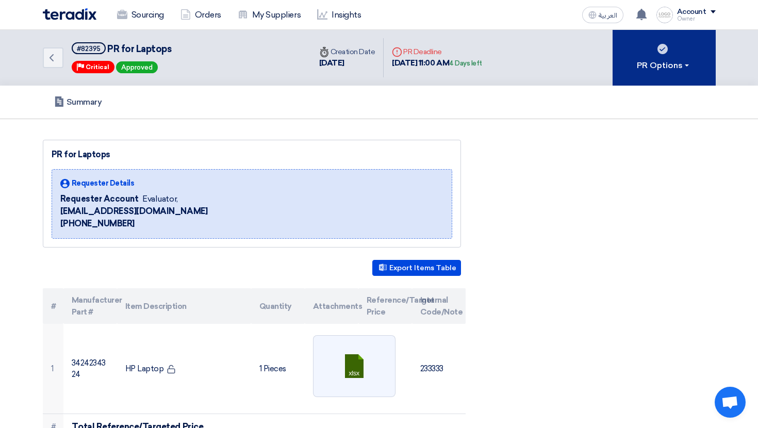
click at [683, 79] on button "PR Options" at bounding box center [663, 58] width 103 height 56
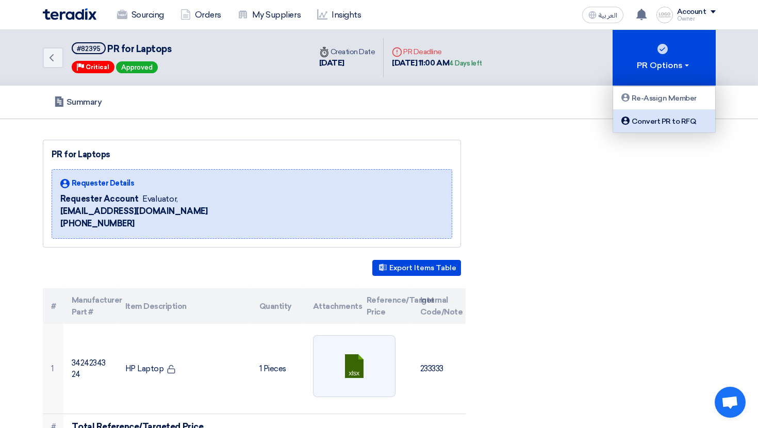
click at [681, 122] on div "Convert PR to RFQ" at bounding box center [664, 121] width 90 height 12
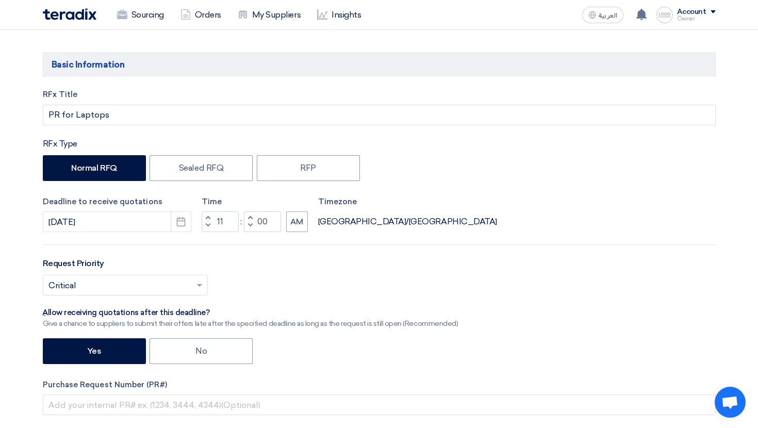
scroll to position [332, 0]
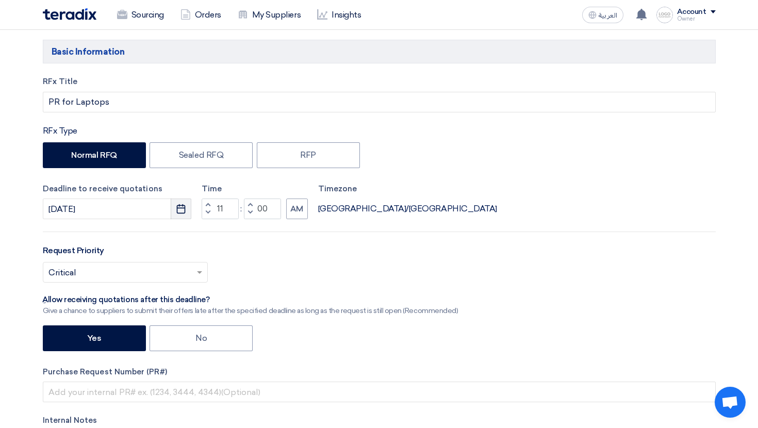
click at [173, 212] on button "Pick a date" at bounding box center [181, 208] width 21 height 21
select select "10"
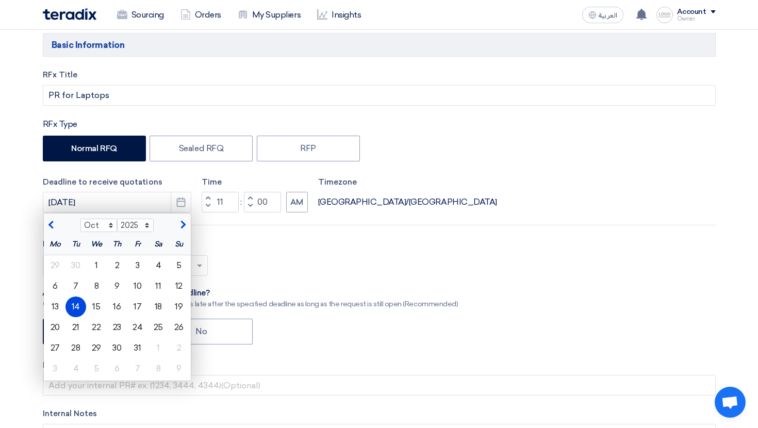
scroll to position [340, 0]
click at [255, 264] on div "Select priority... × Critical ×" at bounding box center [379, 268] width 673 height 29
click at [216, 276] on div "Select priority... × Critical ×" at bounding box center [379, 268] width 673 height 29
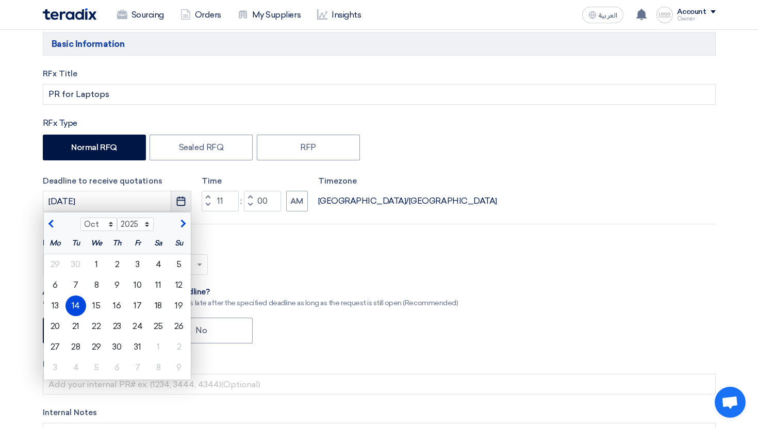
click at [174, 208] on button "Pick a date" at bounding box center [181, 201] width 21 height 21
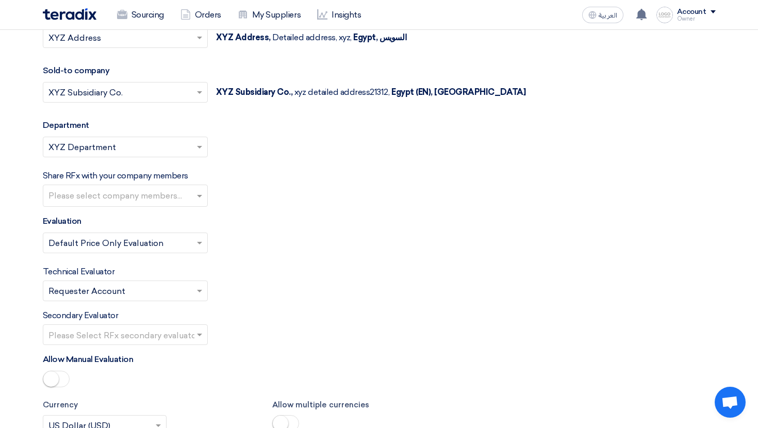
scroll to position [1375, 0]
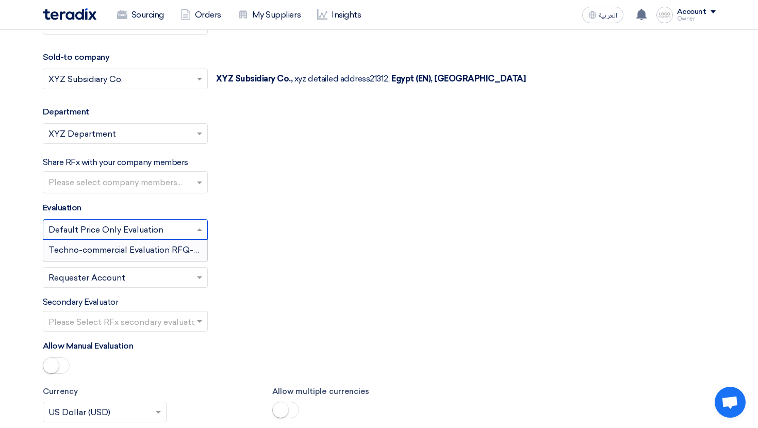
click at [151, 228] on input "text" at bounding box center [119, 230] width 143 height 17
click at [170, 242] on div "Techno-commercial Evaluation RFQ-only" at bounding box center [125, 250] width 164 height 21
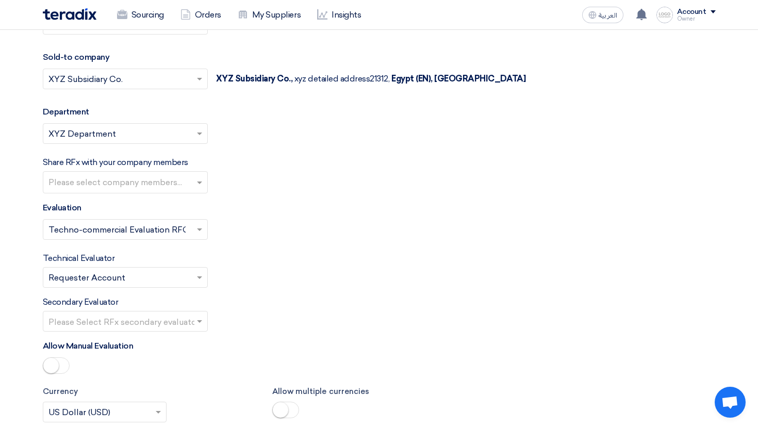
click at [147, 275] on input "text" at bounding box center [119, 278] width 143 height 17
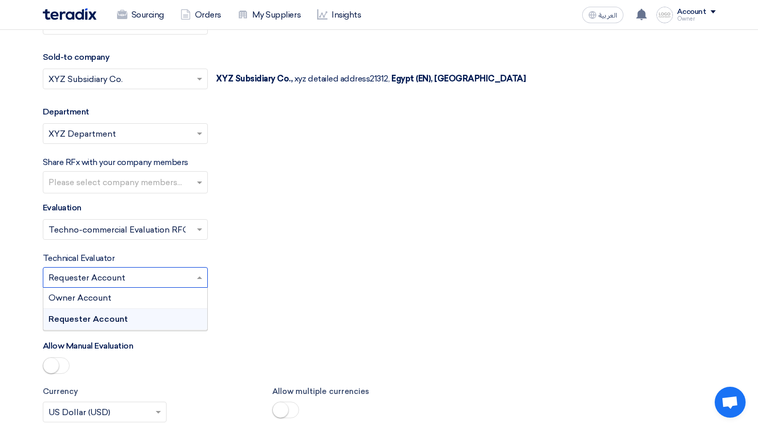
click at [154, 314] on div "Requester Account" at bounding box center [125, 319] width 164 height 21
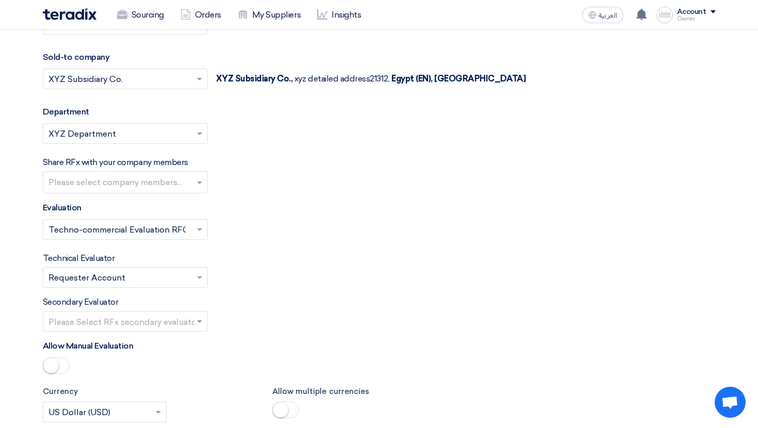
scroll to position [1409, 0]
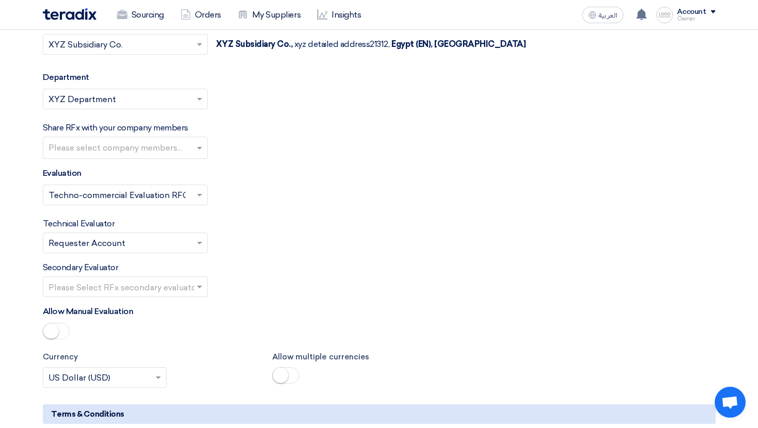
click at [157, 284] on input "text" at bounding box center [119, 287] width 143 height 17
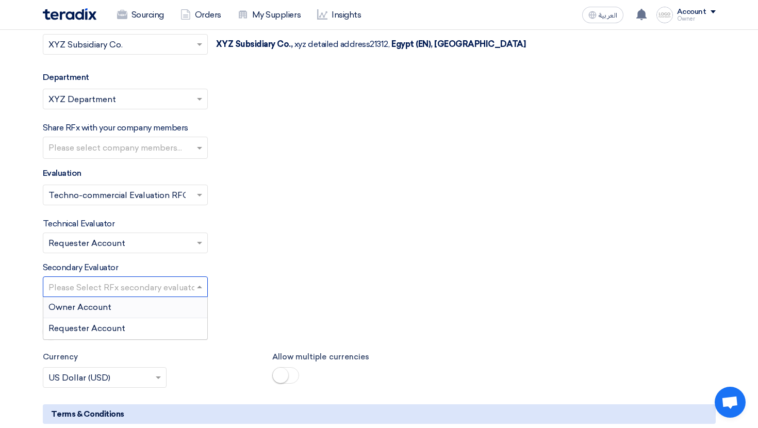
click at [204, 276] on div "Secondary Evaluator Please Select RFx secondary evaluator... Owner Account Requ…" at bounding box center [379, 279] width 673 height 36
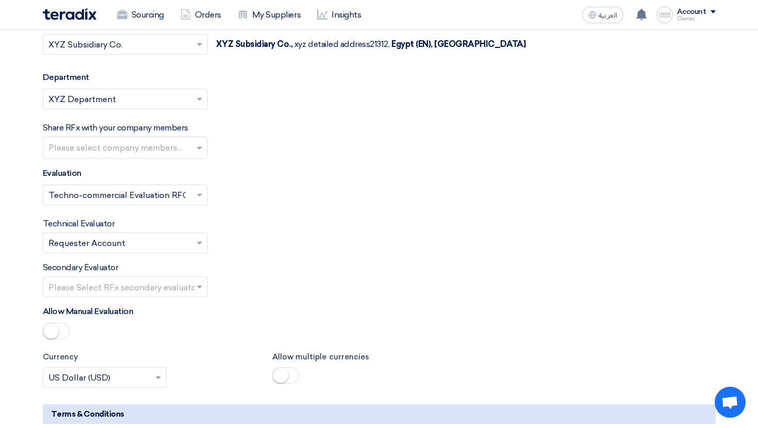
click at [254, 285] on div "Secondary Evaluator Please Select RFx secondary evaluator..." at bounding box center [379, 279] width 673 height 36
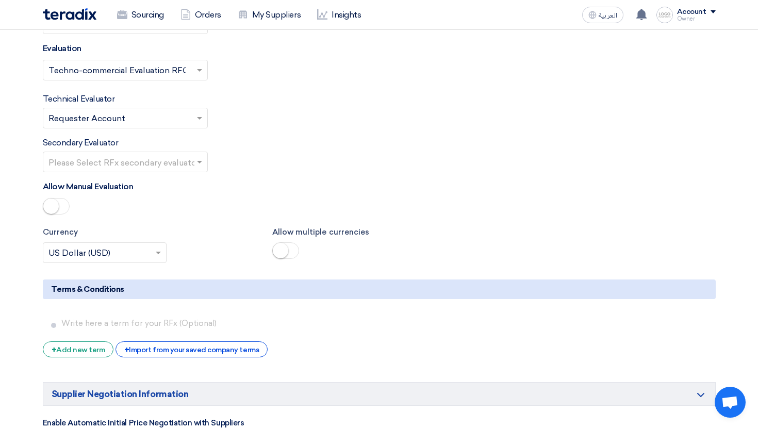
scroll to position [1661, 0]
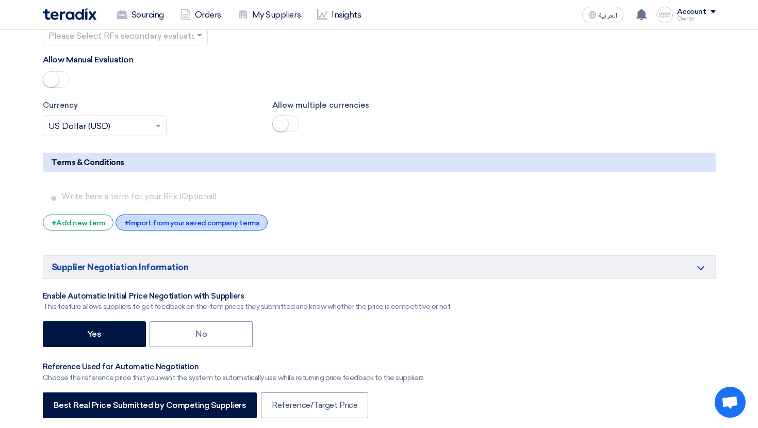
click at [215, 220] on div "+ Import from your saved company terms" at bounding box center [191, 222] width 152 height 16
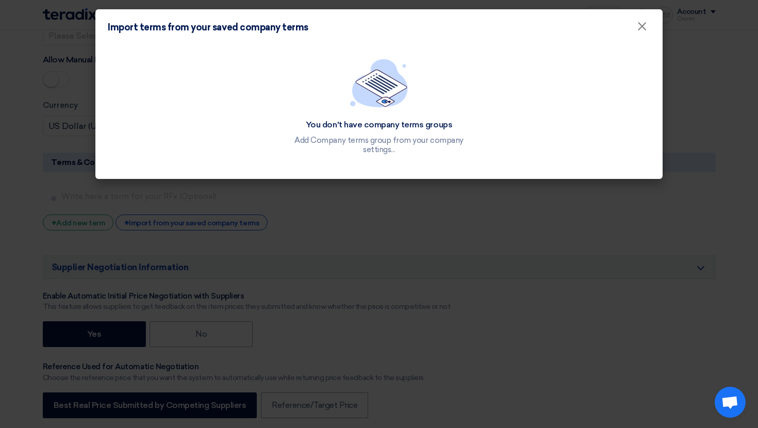
click at [441, 243] on modal-container "Import terms from your saved company terms × You don't have company terms group…" at bounding box center [379, 214] width 758 height 428
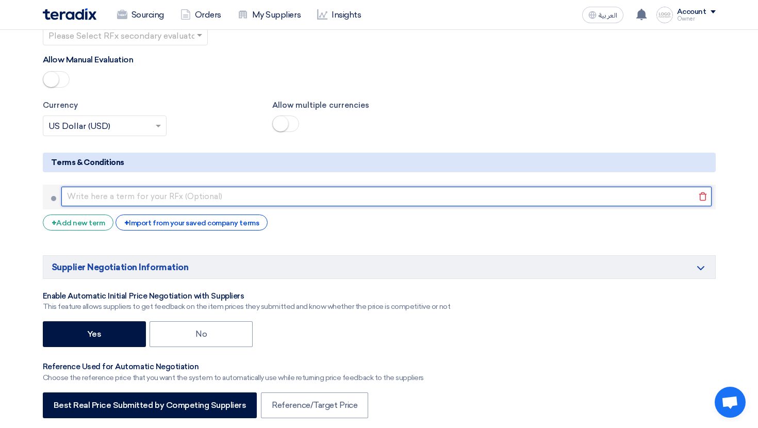
click at [99, 190] on input "text" at bounding box center [386, 197] width 650 height 20
type input "dasdas"
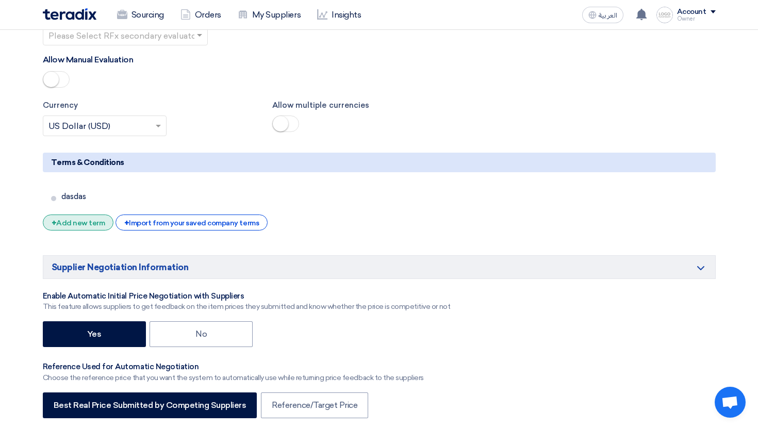
click at [84, 220] on div "+ Add new term" at bounding box center [78, 222] width 71 height 16
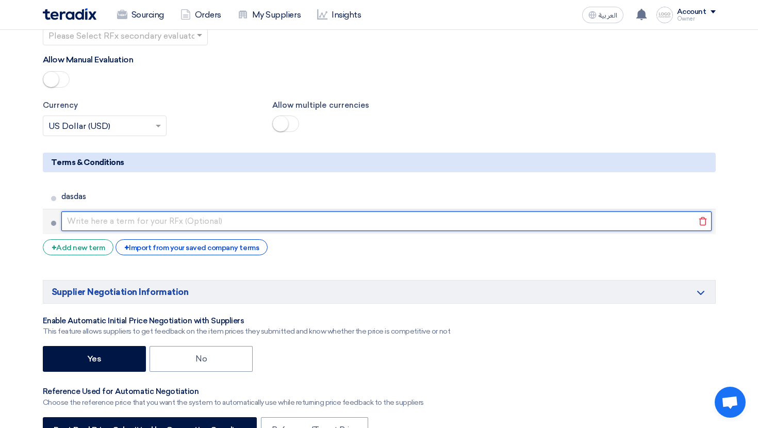
click at [96, 220] on input "text" at bounding box center [386, 221] width 650 height 20
type input "dasdas"
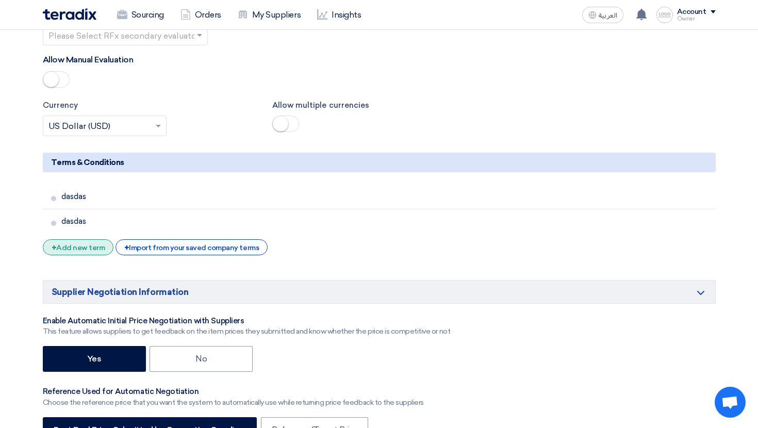
click at [82, 249] on div "+ Add new term" at bounding box center [78, 247] width 71 height 16
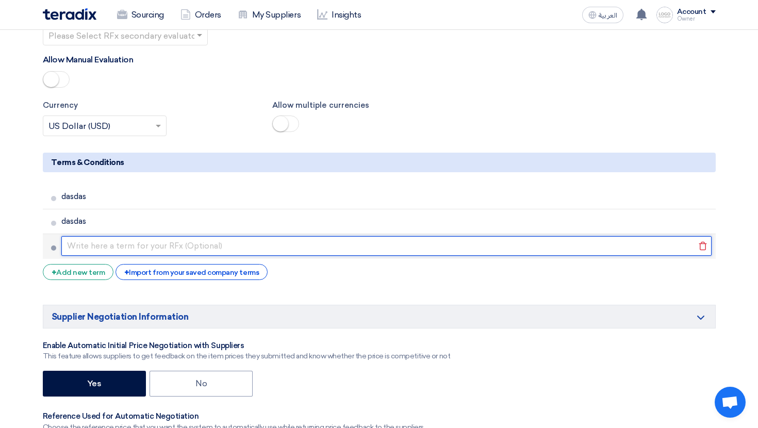
click at [97, 249] on input "text" at bounding box center [386, 246] width 650 height 20
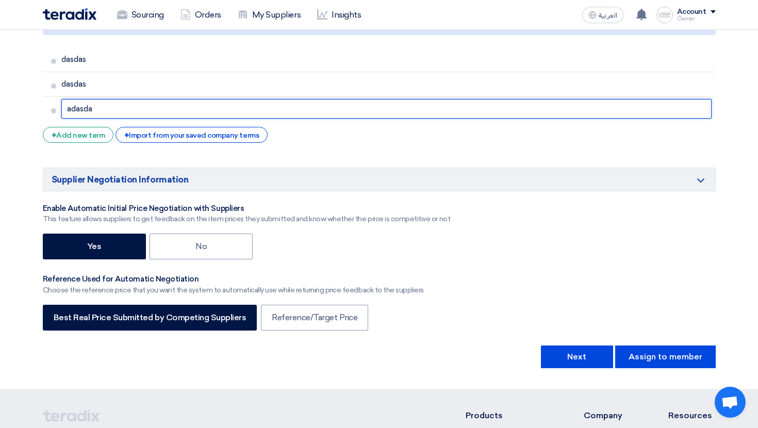
scroll to position [1813, 0]
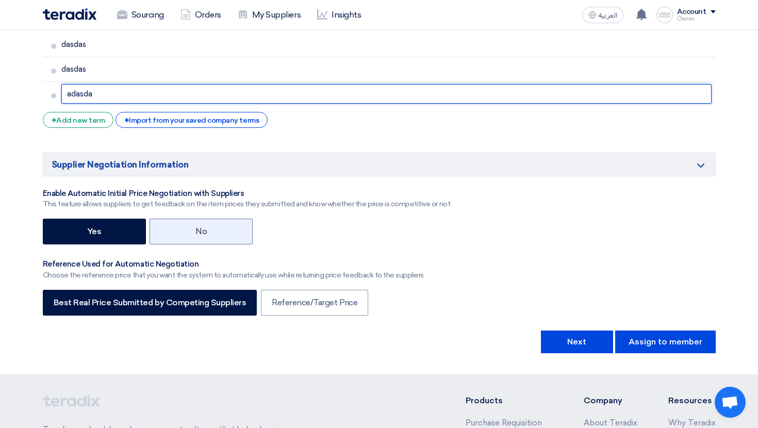
type input "adasda"
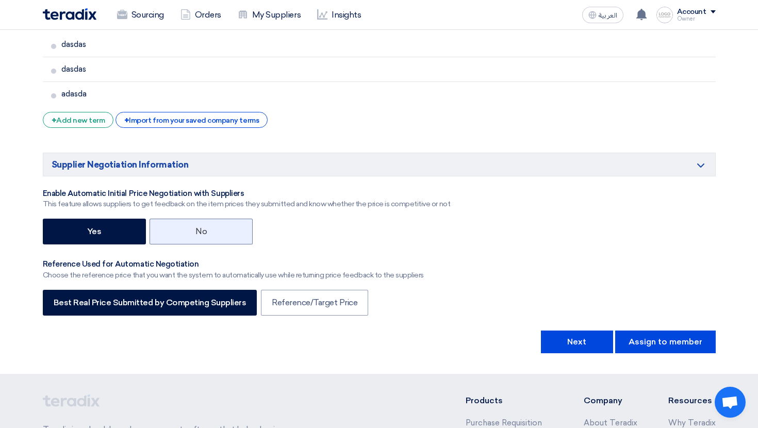
click at [208, 230] on label "No" at bounding box center [200, 232] width 103 height 26
click at [202, 230] on input "No" at bounding box center [198, 230] width 7 height 7
radio input "true"
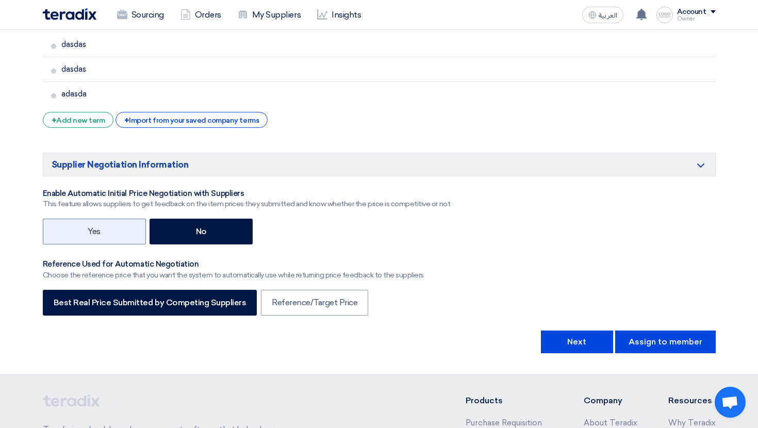
click at [118, 239] on label "Yes" at bounding box center [94, 232] width 103 height 26
click at [94, 234] on input "Yes" at bounding box center [91, 230] width 7 height 7
radio input "true"
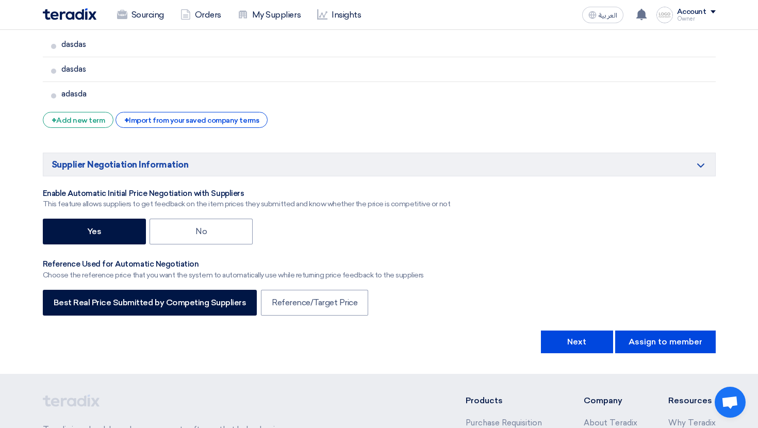
click at [327, 318] on div "Best Real Price Submitted by Competing Suppliers Reference/Target Price" at bounding box center [379, 304] width 673 height 28
click at [327, 311] on label "Reference/Target Price" at bounding box center [314, 303] width 107 height 26
click at [278, 305] on input "Reference/Target Price" at bounding box center [275, 301] width 7 height 7
radio input "true"
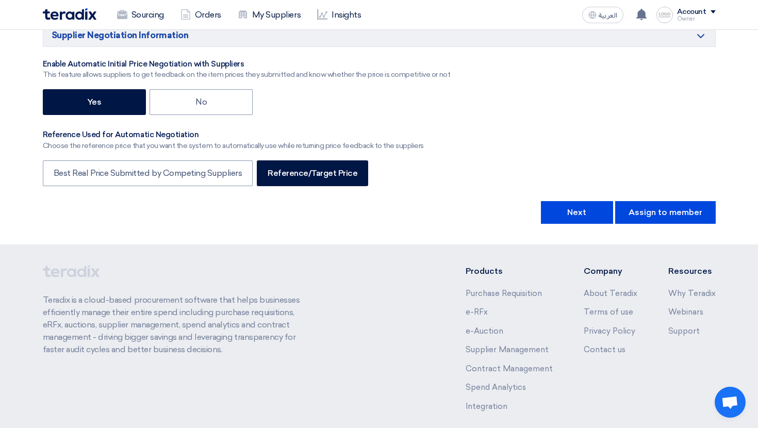
scroll to position [1994, 0]
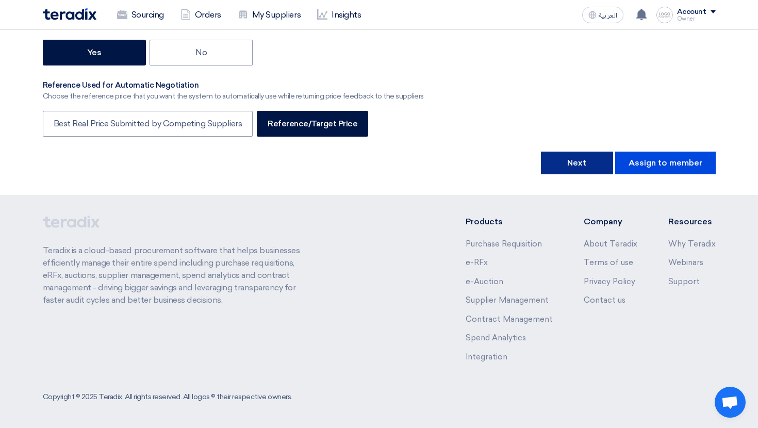
click at [586, 169] on button "Next" at bounding box center [577, 163] width 72 height 23
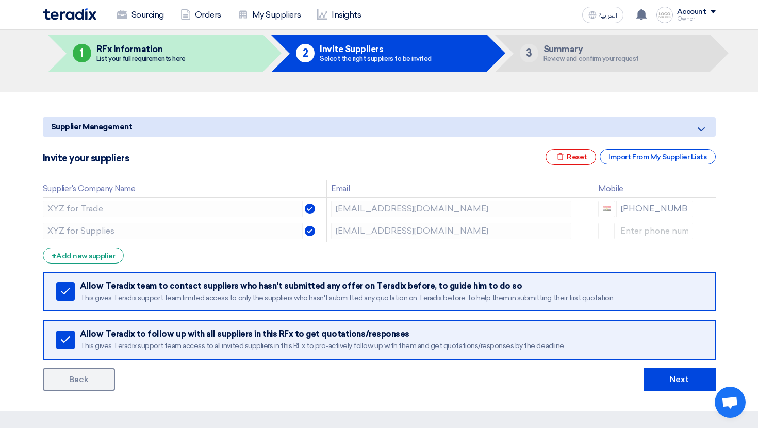
scroll to position [46, 0]
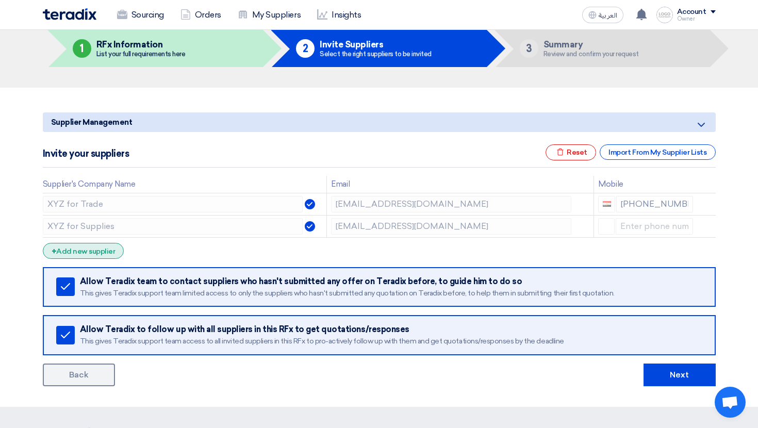
click at [102, 243] on div "+ Add new supplier" at bounding box center [83, 251] width 81 height 16
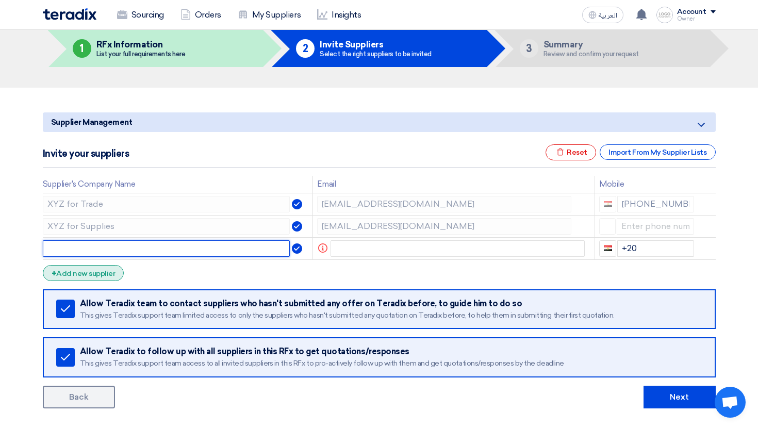
click at [102, 243] on input "text" at bounding box center [166, 248] width 247 height 16
type input "dasads"
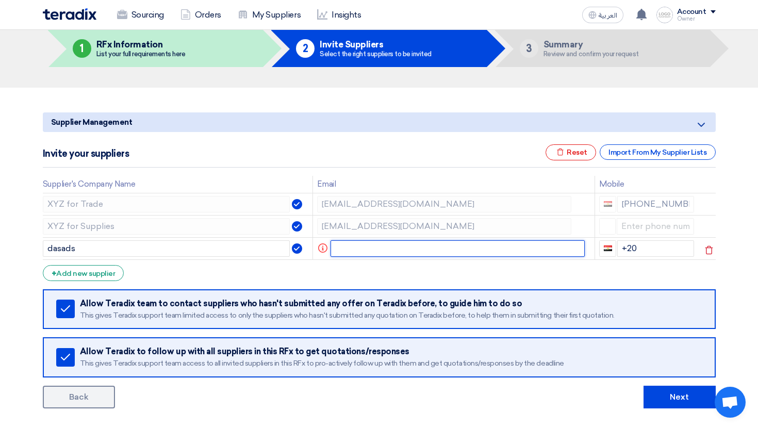
click at [364, 250] on input "text" at bounding box center [457, 248] width 254 height 16
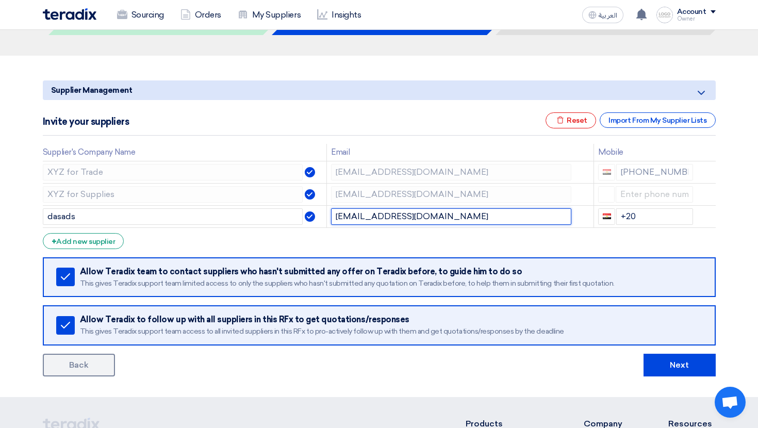
scroll to position [80, 0]
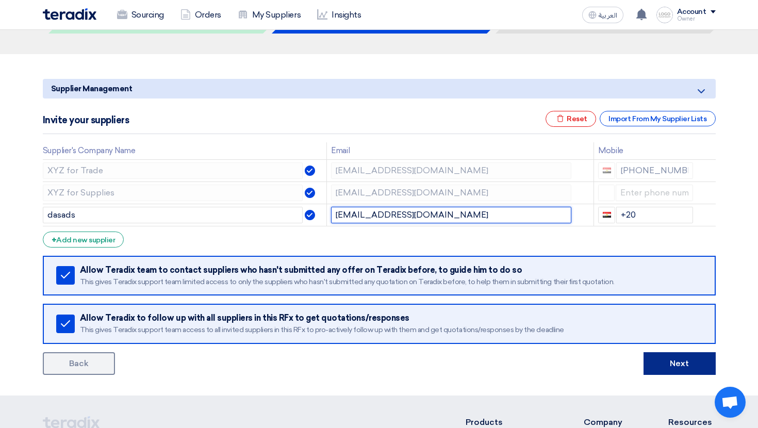
type input "[EMAIL_ADDRESS][DOMAIN_NAME]"
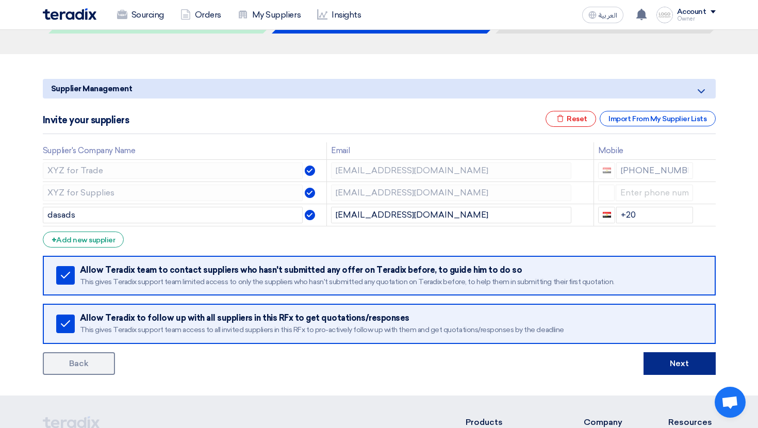
click at [685, 365] on button "Next" at bounding box center [679, 363] width 72 height 23
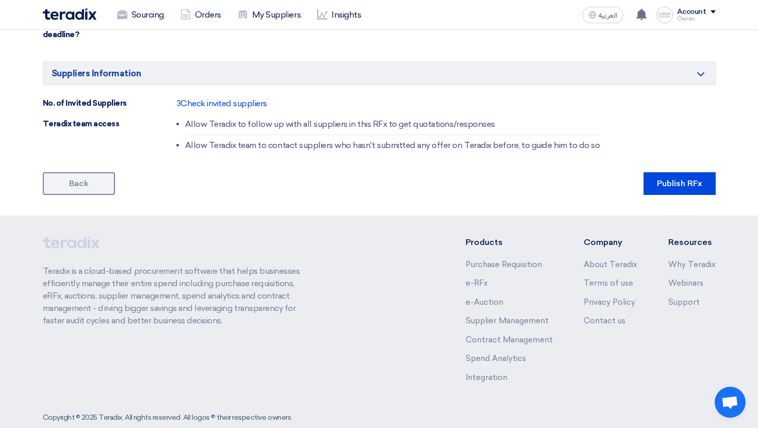
scroll to position [572, 0]
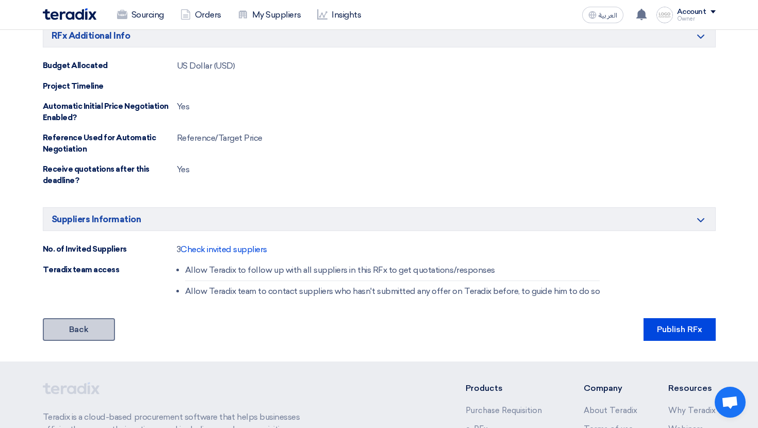
click at [98, 328] on link "Back" at bounding box center [79, 329] width 72 height 23
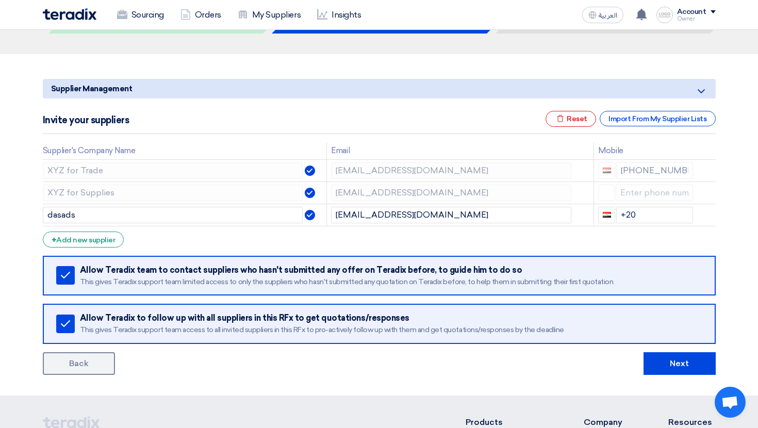
click at [352, 233] on form "Supplier Management Minimize/Maximize Category Invite your suppliers Excel file…" at bounding box center [379, 227] width 673 height 296
click at [677, 370] on button "Next" at bounding box center [679, 363] width 72 height 23
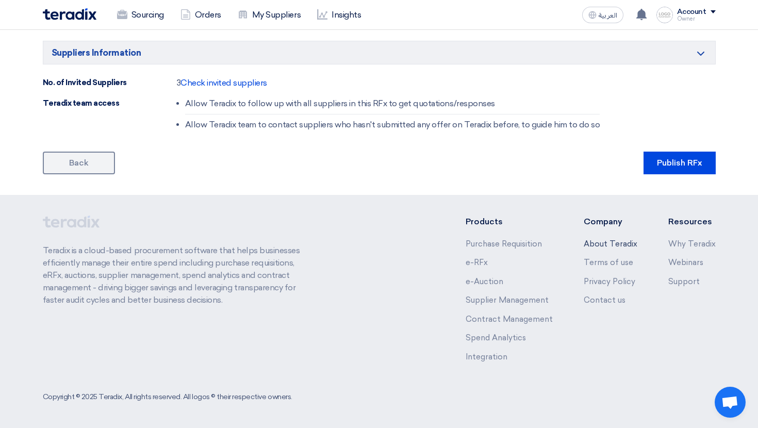
scroll to position [741, 0]
click at [674, 163] on button "Publish RFx" at bounding box center [679, 163] width 72 height 23
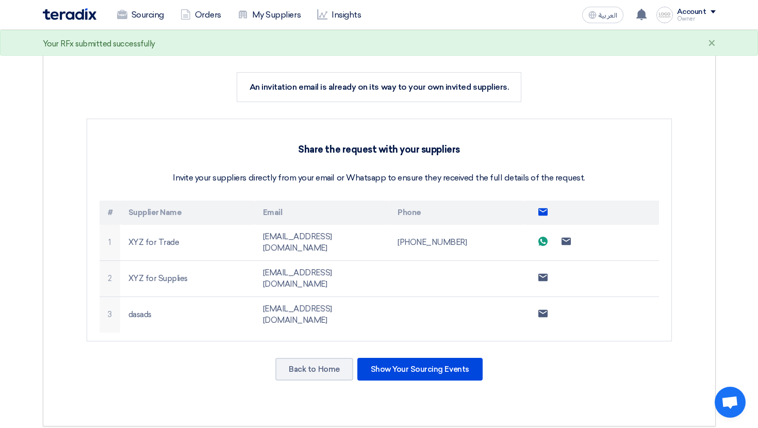
scroll to position [293, 0]
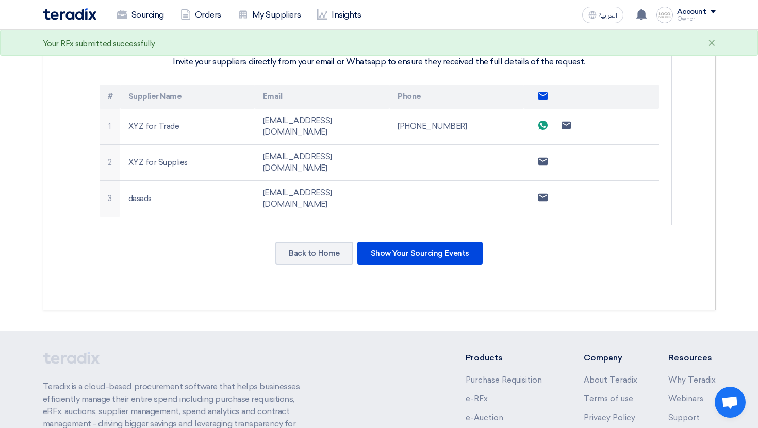
click at [538, 100] on icon "Send email to all suppliers" at bounding box center [542, 95] width 9 height 9
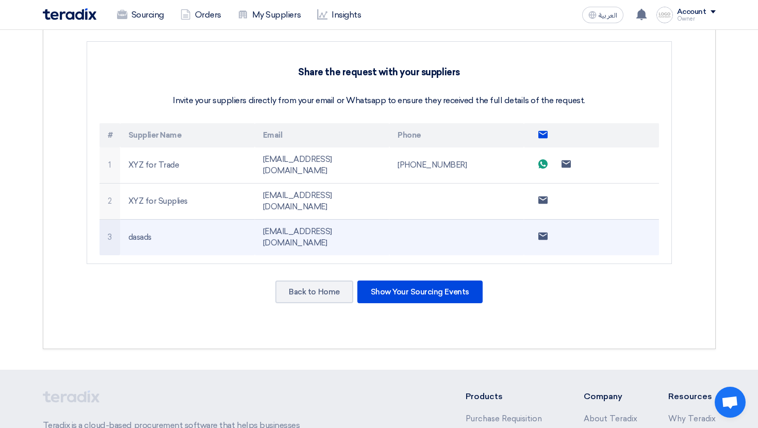
scroll to position [255, 0]
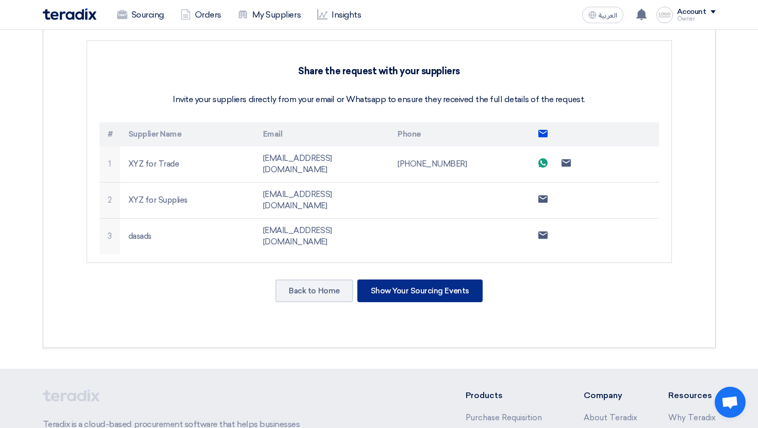
click at [449, 279] on div "Show Your Sourcing Events" at bounding box center [419, 290] width 125 height 23
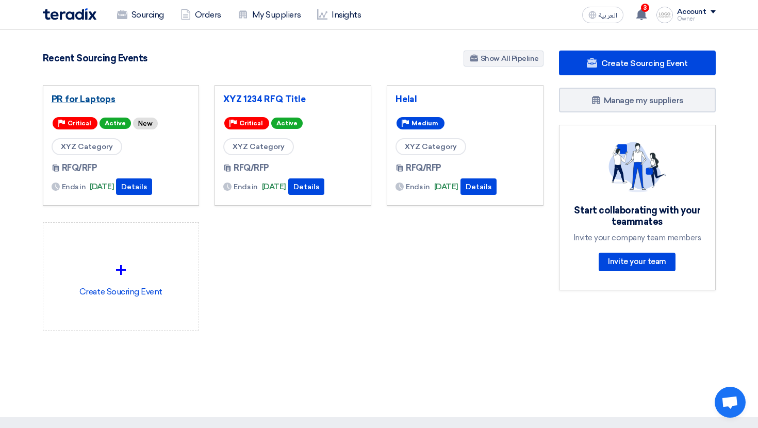
click at [83, 95] on link "PR for Laptops" at bounding box center [121, 99] width 139 height 10
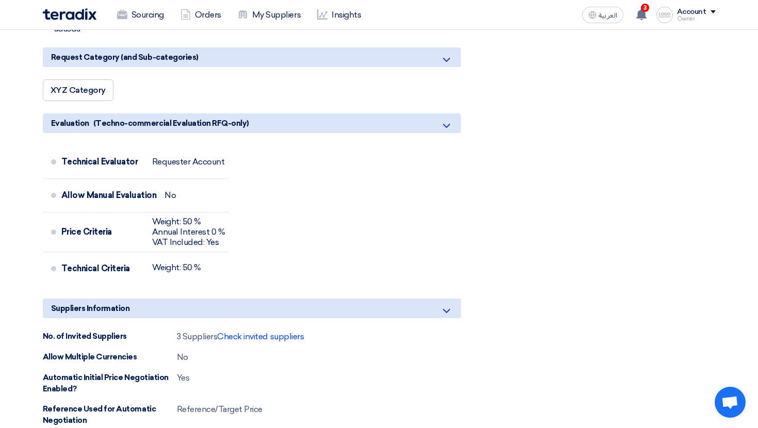
scroll to position [443, 0]
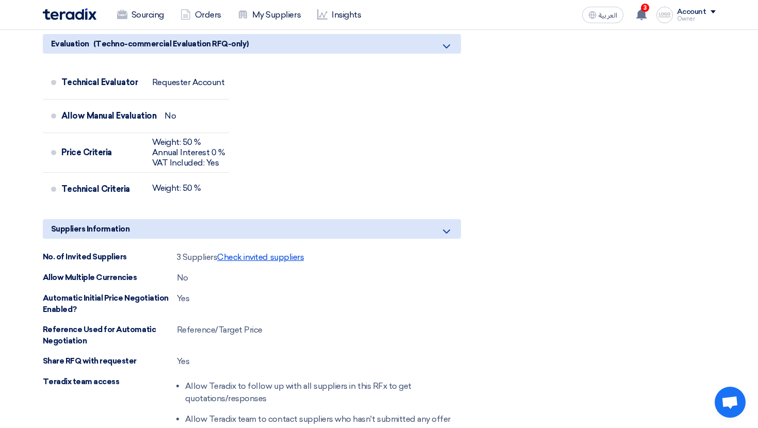
click at [260, 259] on span "Check invited suppliers" at bounding box center [260, 257] width 87 height 10
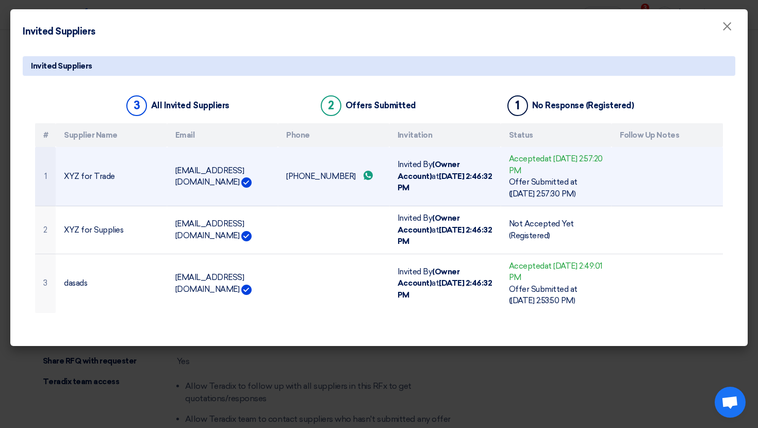
drag, startPoint x: 176, startPoint y: 170, endPoint x: 269, endPoint y: 170, distance: 92.8
click at [269, 170] on td "[EMAIL_ADDRESS][DOMAIN_NAME]" at bounding box center [222, 176] width 111 height 59
copy td "[EMAIL_ADDRESS][DOMAIN_NAME]"
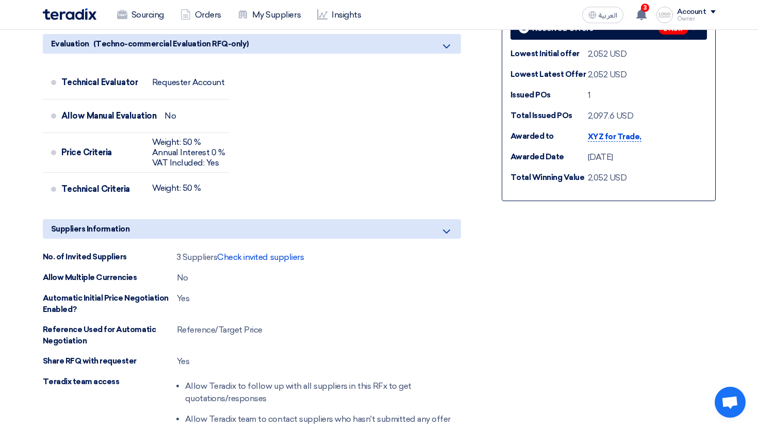
scroll to position [0, 0]
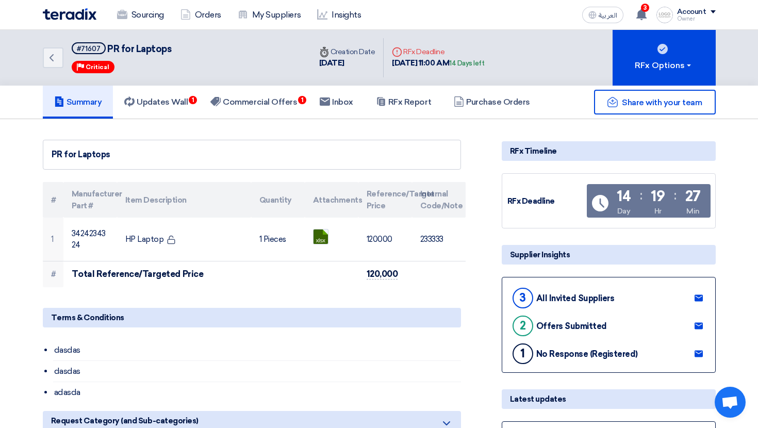
click at [692, 20] on div "Owner" at bounding box center [696, 19] width 39 height 6
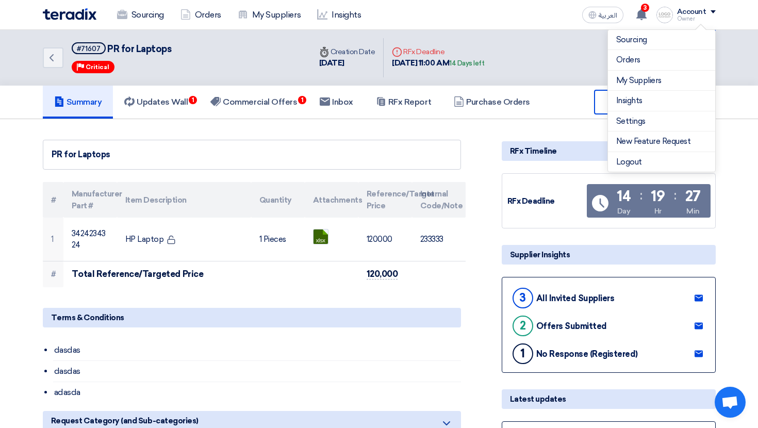
click at [692, 20] on div "Owner" at bounding box center [696, 19] width 39 height 6
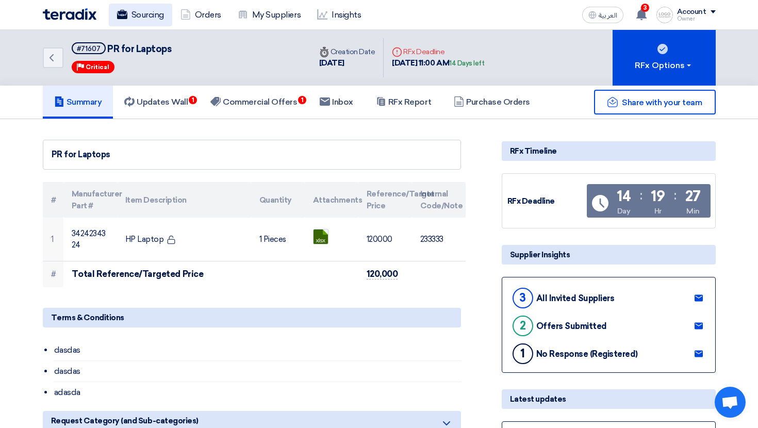
click at [138, 21] on link "Sourcing" at bounding box center [140, 15] width 63 height 23
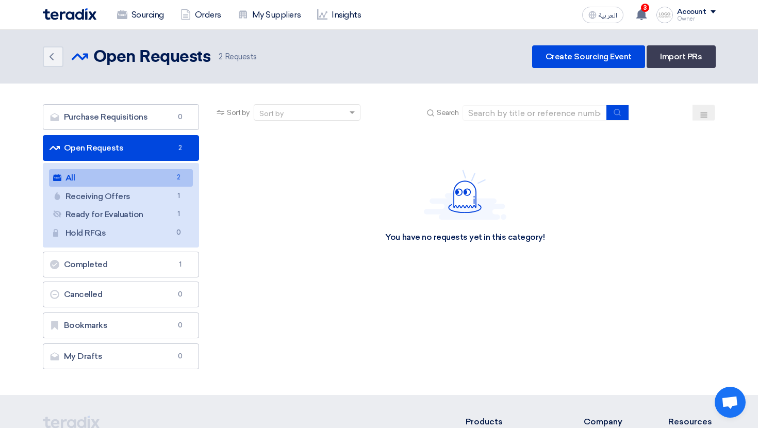
click at [693, 19] on div "Owner" at bounding box center [696, 19] width 39 height 6
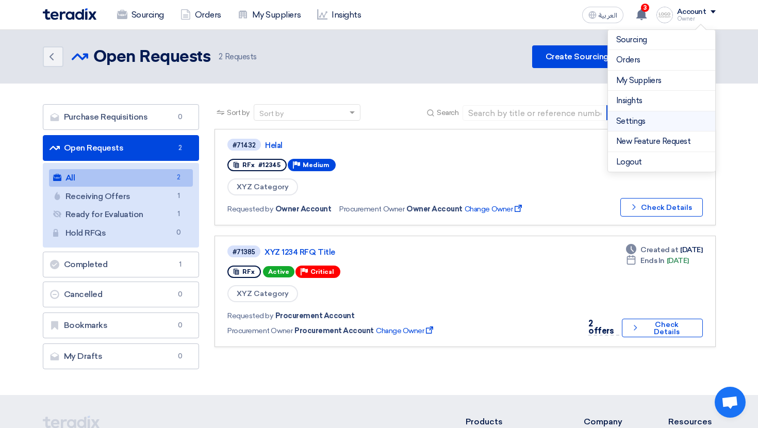
click at [645, 116] on link "Settings" at bounding box center [661, 121] width 91 height 12
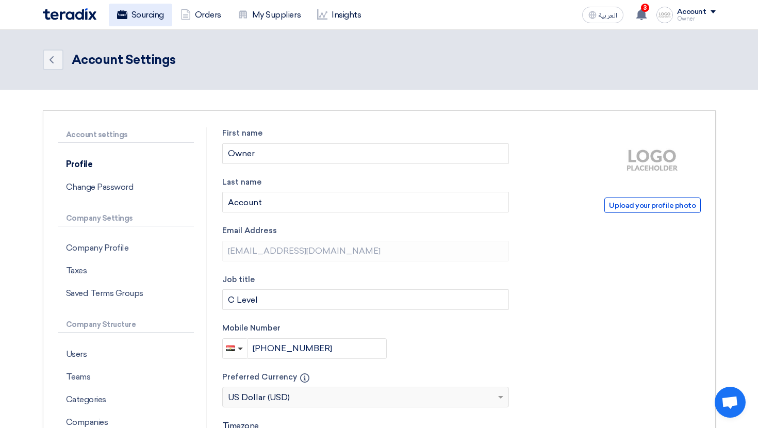
click at [164, 16] on link "Sourcing" at bounding box center [140, 15] width 63 height 23
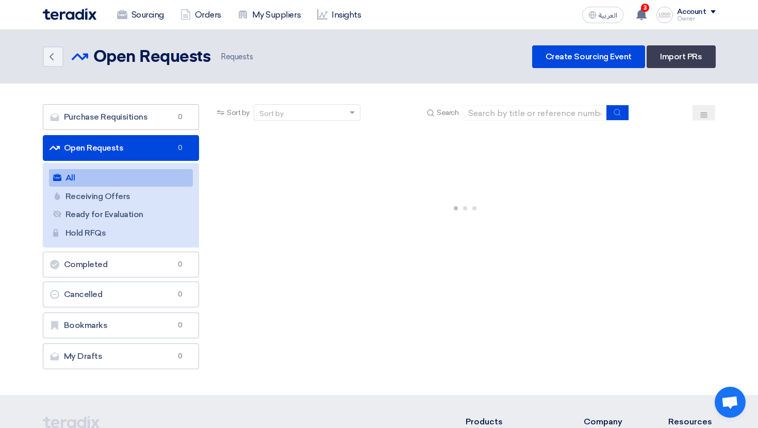
click at [164, 16] on link "Sourcing" at bounding box center [140, 15] width 63 height 23
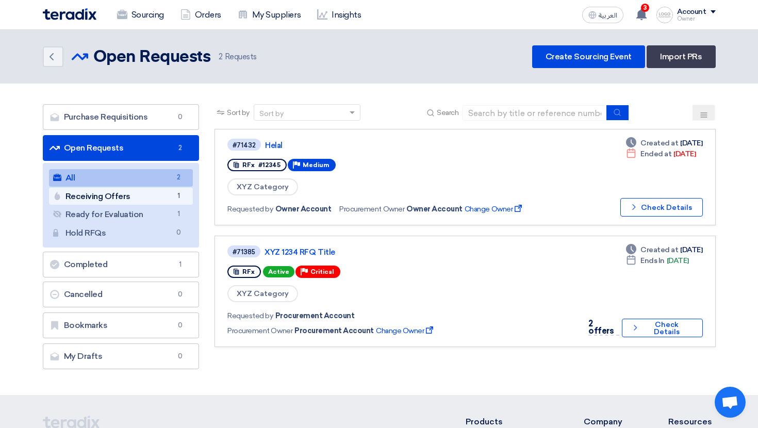
click at [107, 198] on link "Receiving Offers Receiving Offers 1" at bounding box center [121, 197] width 144 height 18
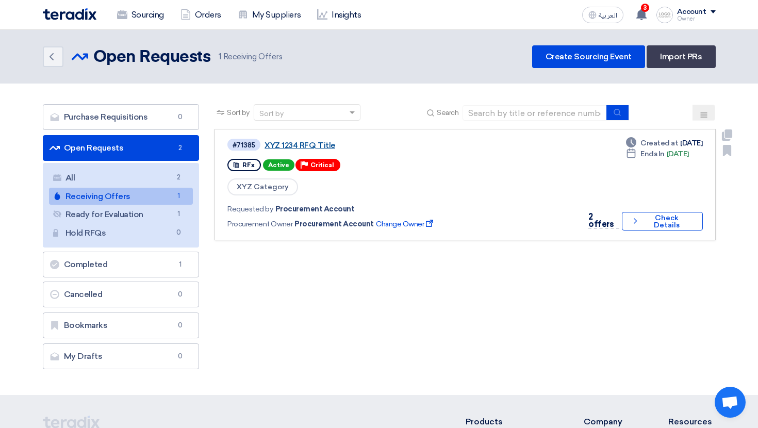
click at [305, 148] on link "XYZ 1234 RFQ Title" at bounding box center [393, 145] width 258 height 9
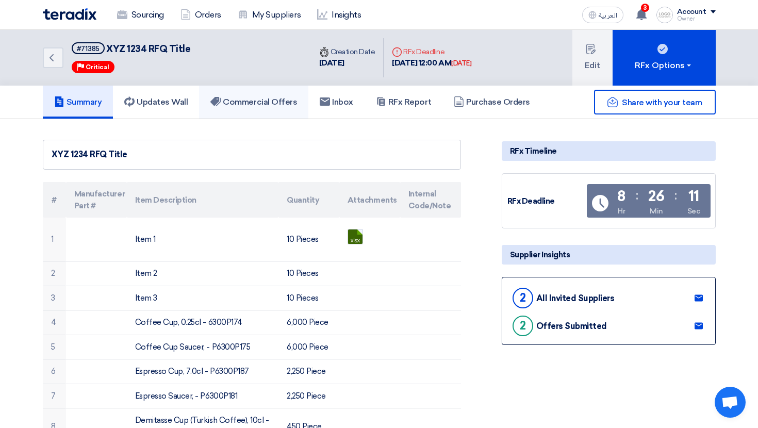
click at [272, 111] on link "Commercial Offers" at bounding box center [253, 102] width 109 height 33
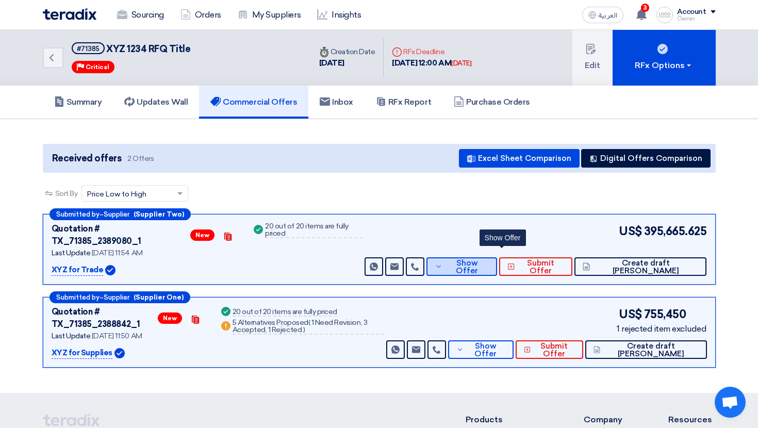
click at [489, 262] on span "Show Offer" at bounding box center [467, 266] width 44 height 15
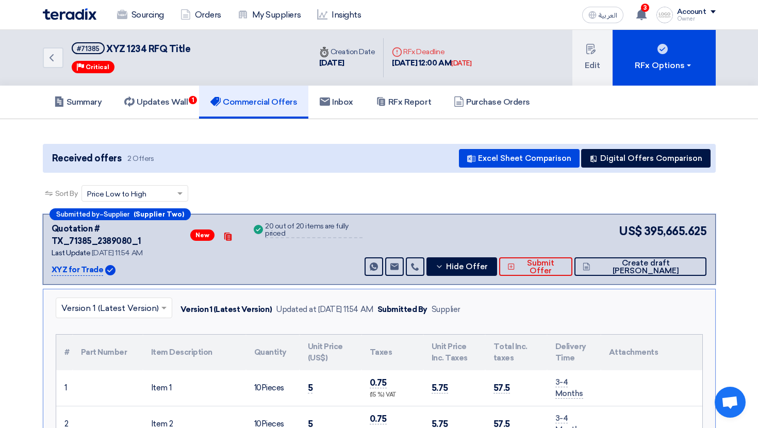
click at [504, 245] on div "US$ 395,665.625 Send Message Send Message" at bounding box center [534, 249] width 344 height 53
click at [497, 257] on button "Hide Offer" at bounding box center [461, 266] width 71 height 19
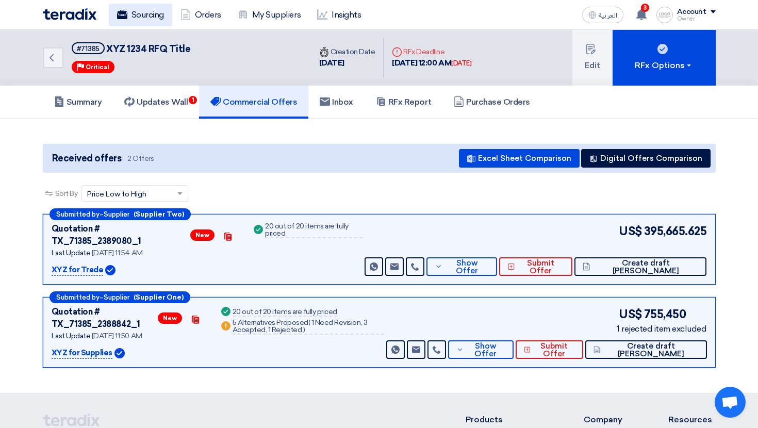
click at [138, 22] on link "Sourcing" at bounding box center [140, 15] width 63 height 23
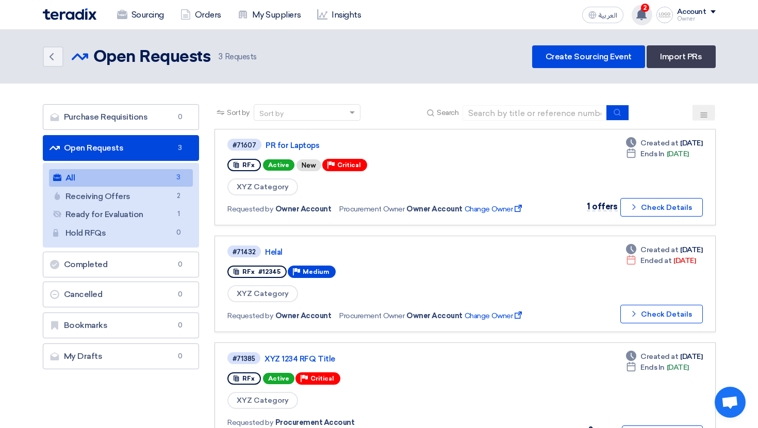
click at [646, 15] on use at bounding box center [641, 14] width 10 height 11
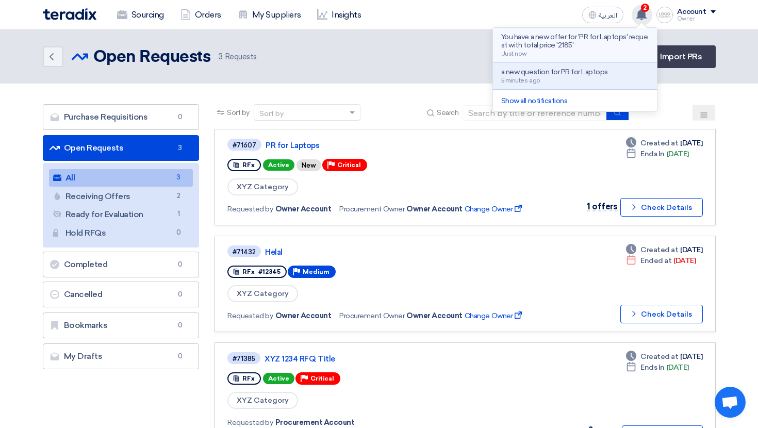
click at [590, 46] on p "You have a new offer for 'PR for Laptops' request with total price '2185'" at bounding box center [574, 41] width 147 height 16
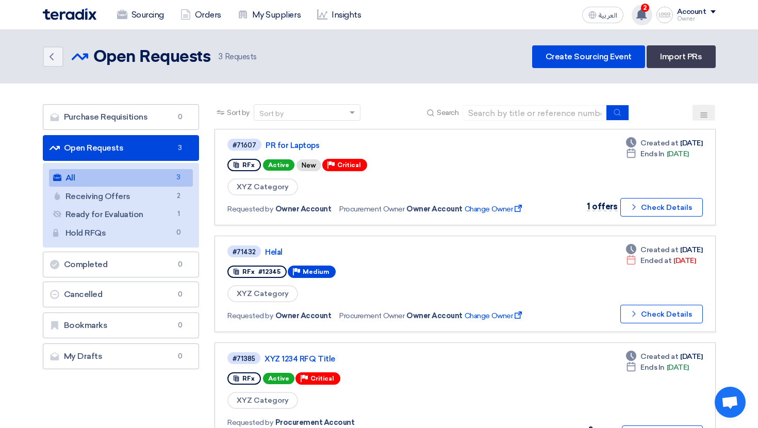
click at [637, 18] on icon at bounding box center [641, 14] width 11 height 11
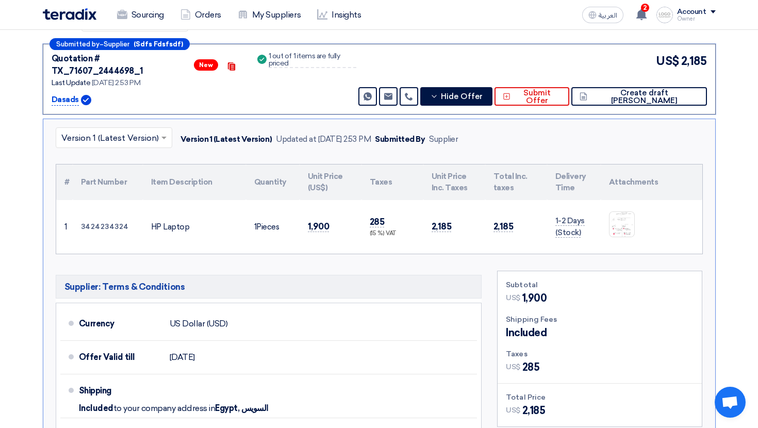
scroll to position [144, 0]
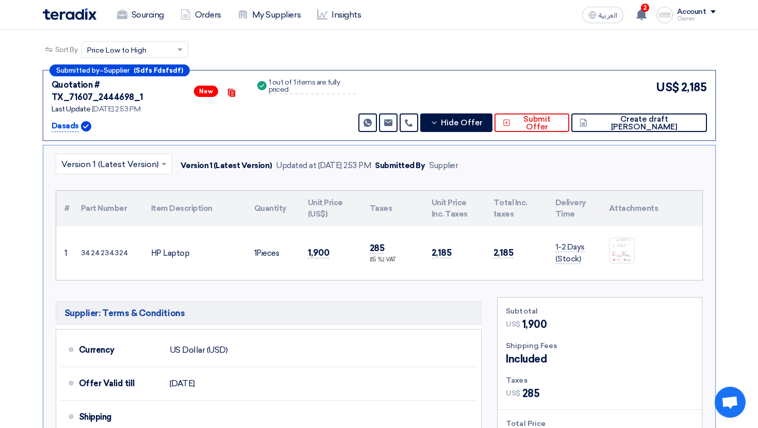
drag, startPoint x: 56, startPoint y: 117, endPoint x: 80, endPoint y: 116, distance: 24.2
click at [80, 120] on div "Dasads" at bounding box center [147, 126] width 191 height 12
drag, startPoint x: 107, startPoint y: 93, endPoint x: 179, endPoint y: 89, distance: 72.3
click at [179, 89] on div "Quotation # TX_71607_2444698_1 New Contacts" at bounding box center [147, 91] width 191 height 25
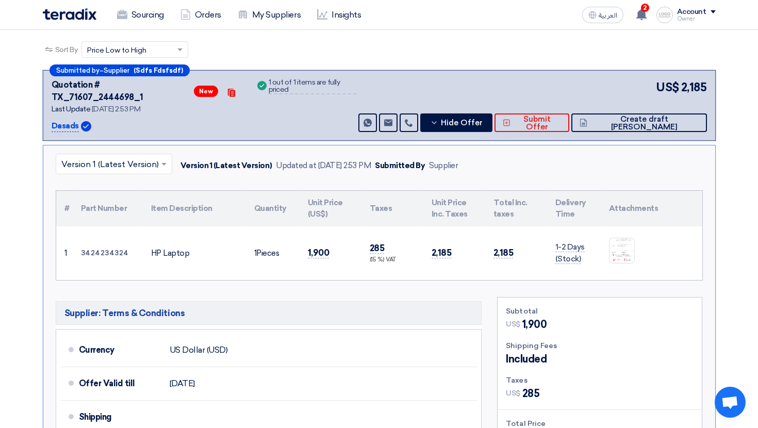
click at [163, 158] on span at bounding box center [165, 164] width 13 height 12
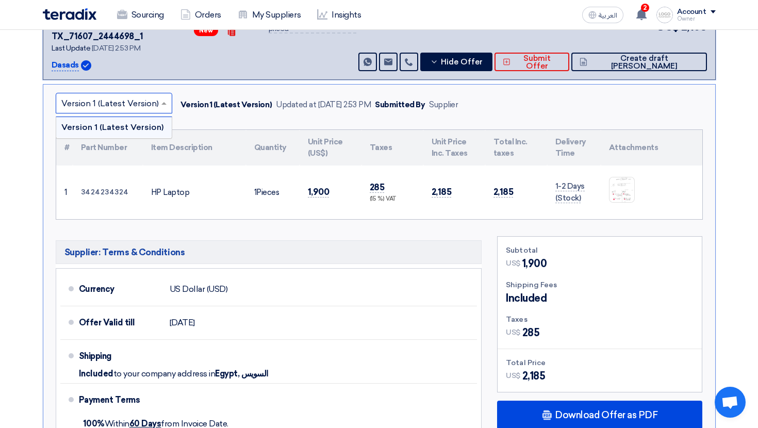
scroll to position [212, 0]
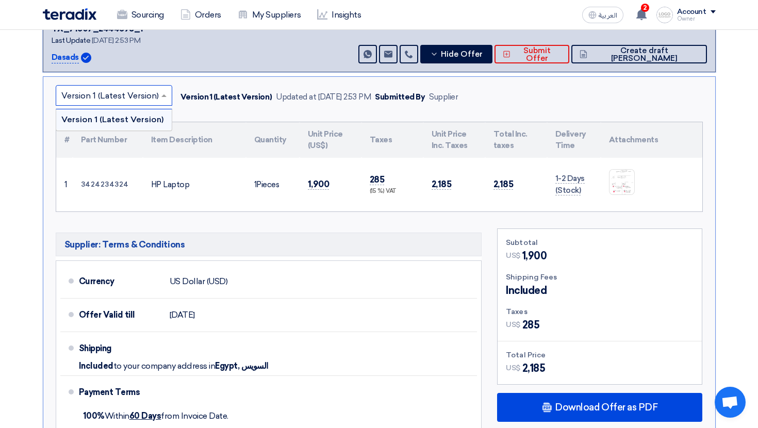
drag, startPoint x: 316, startPoint y: 169, endPoint x: 333, endPoint y: 169, distance: 17.0
click at [333, 169] on td "1,900" at bounding box center [330, 185] width 62 height 54
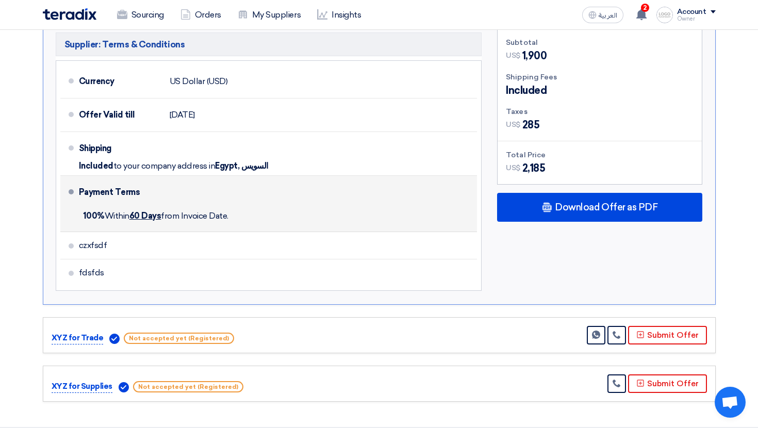
scroll to position [407, 0]
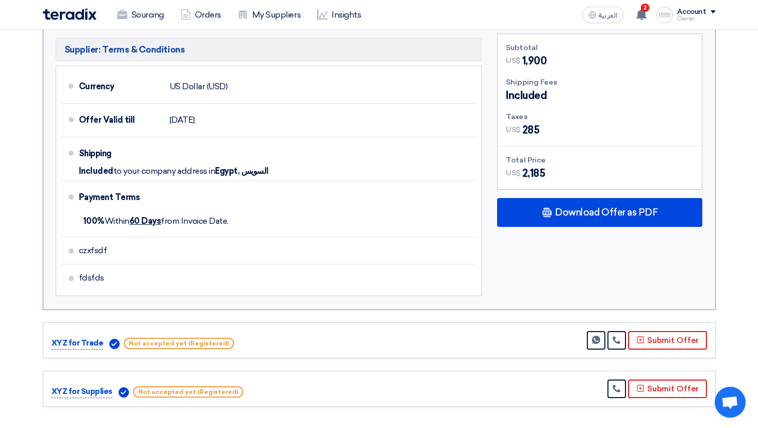
click at [577, 219] on div "Subtotal US$ 1,900 Shipping Fees Included Taxes US$ US$" at bounding box center [599, 168] width 221 height 268
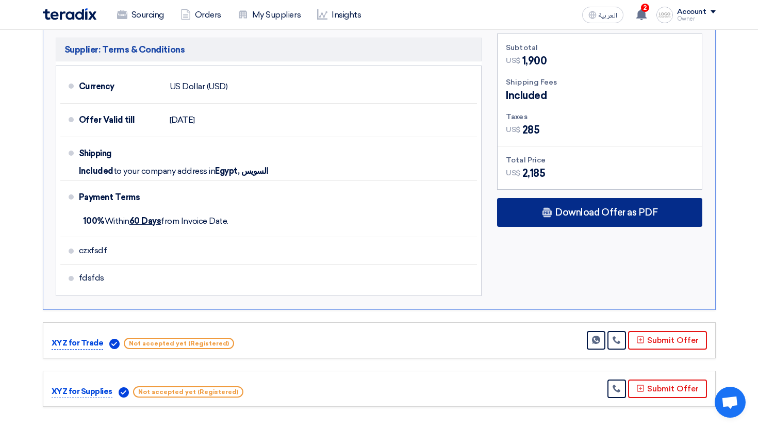
click at [578, 208] on span "Download Offer as PDF" at bounding box center [606, 212] width 103 height 9
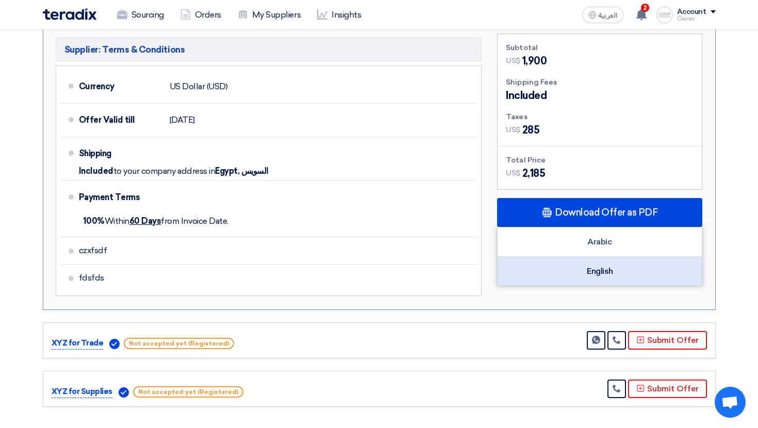
click at [587, 257] on div "English" at bounding box center [599, 271] width 204 height 29
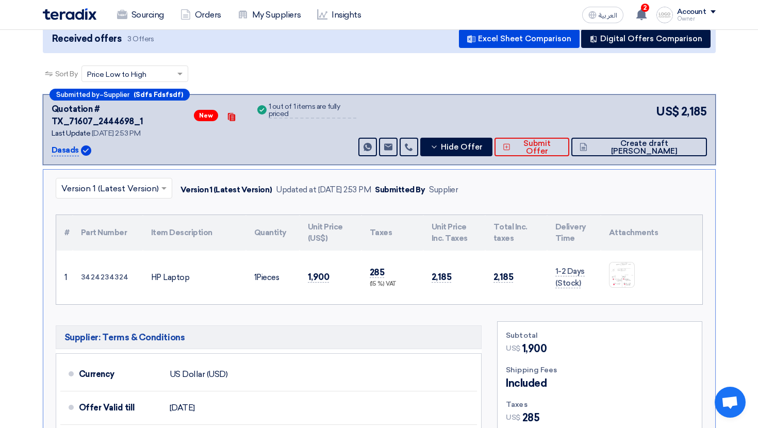
scroll to position [126, 0]
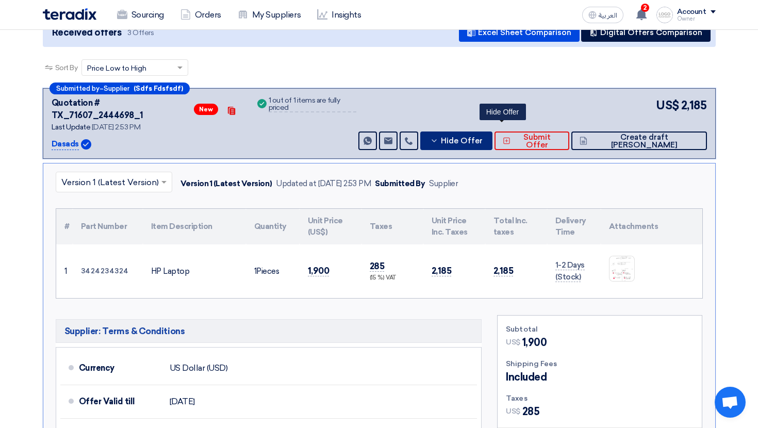
click at [492, 138] on button "Hide Offer" at bounding box center [456, 140] width 72 height 19
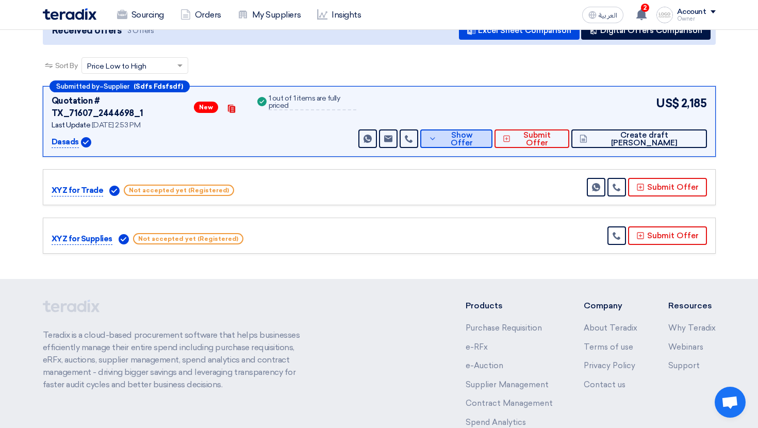
scroll to position [129, 0]
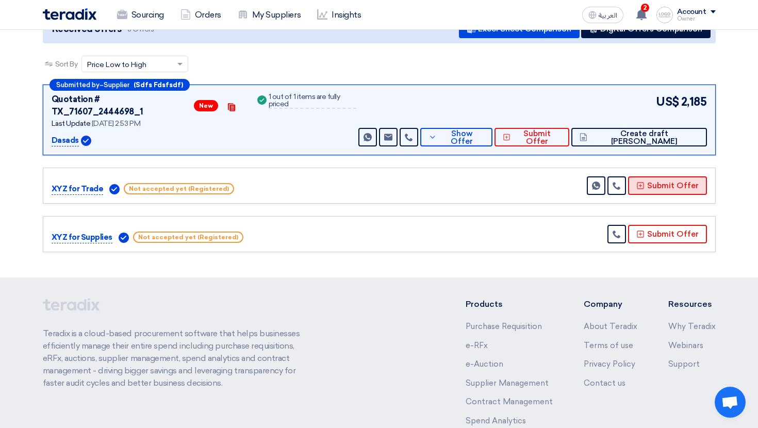
click at [676, 179] on button "Submit Offer" at bounding box center [667, 185] width 79 height 19
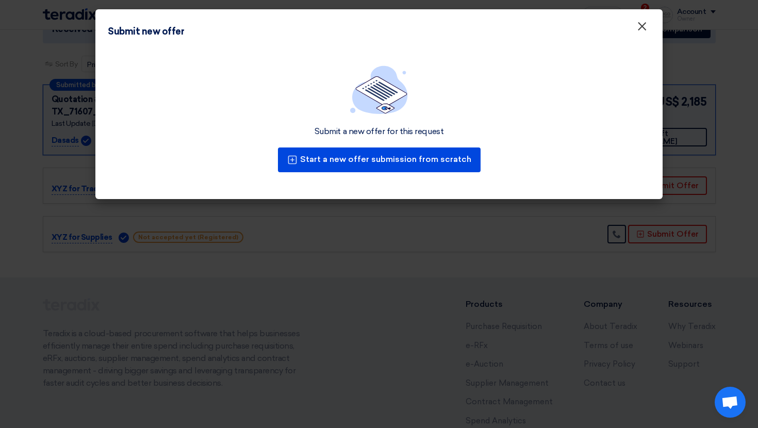
click at [648, 30] on button "×" at bounding box center [641, 26] width 27 height 21
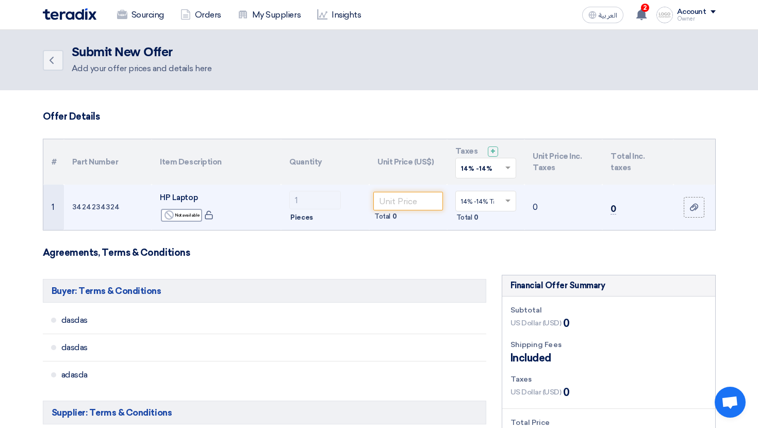
click at [411, 190] on td "Total 0" at bounding box center [408, 207] width 78 height 45
click at [403, 196] on input "number" at bounding box center [408, 201] width 70 height 19
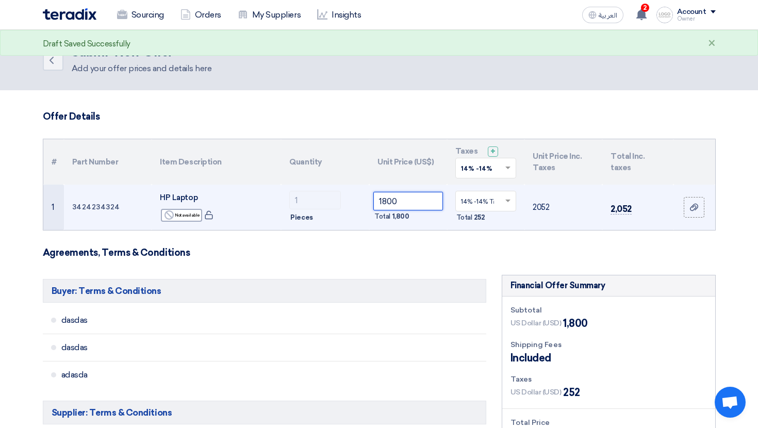
type input "1800"
click at [435, 227] on td "1800 Total 1,800" at bounding box center [408, 207] width 78 height 45
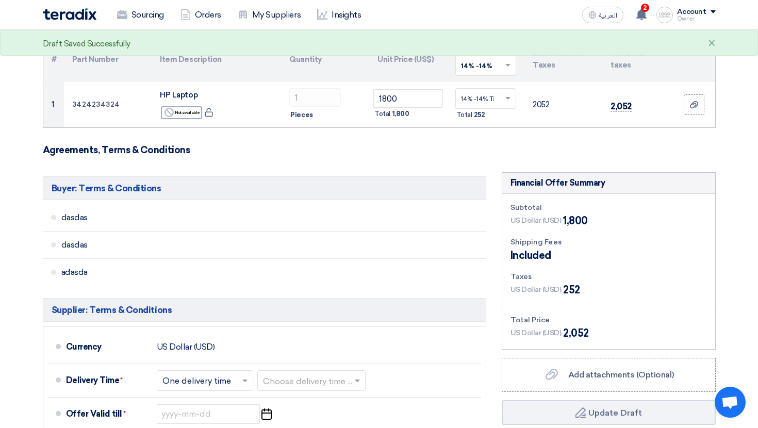
scroll to position [206, 0]
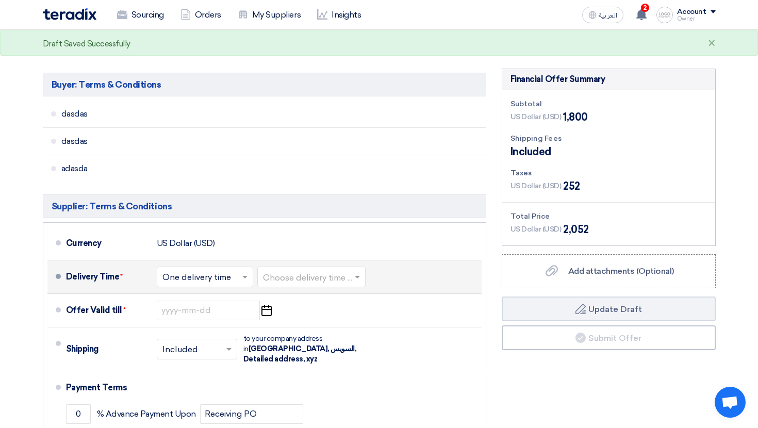
click at [322, 279] on input "text" at bounding box center [312, 277] width 98 height 15
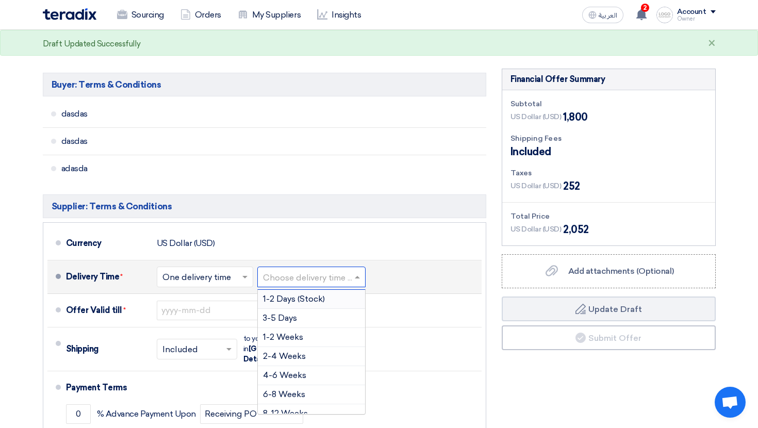
click at [313, 297] on span "1-2 Days (Stock)" at bounding box center [294, 299] width 62 height 10
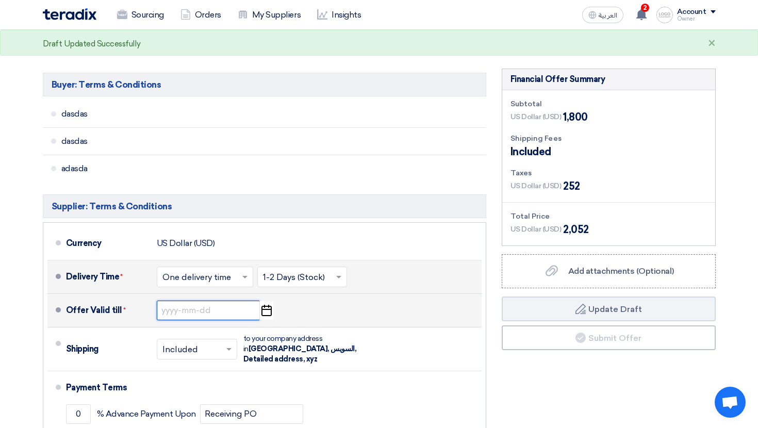
click at [227, 312] on input at bounding box center [208, 311] width 103 height 20
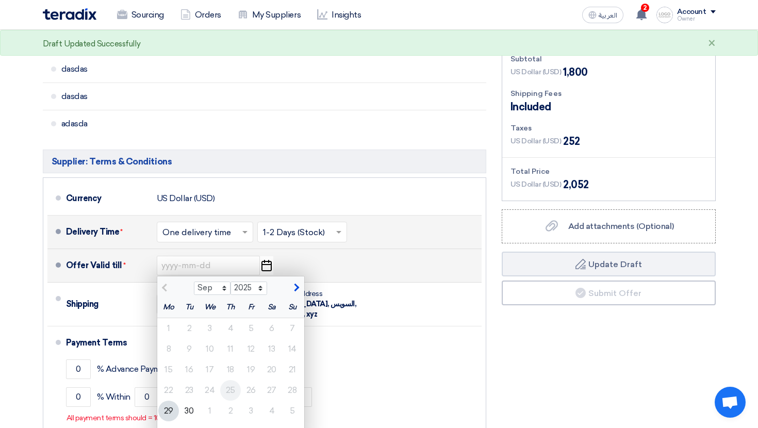
scroll to position [318, 0]
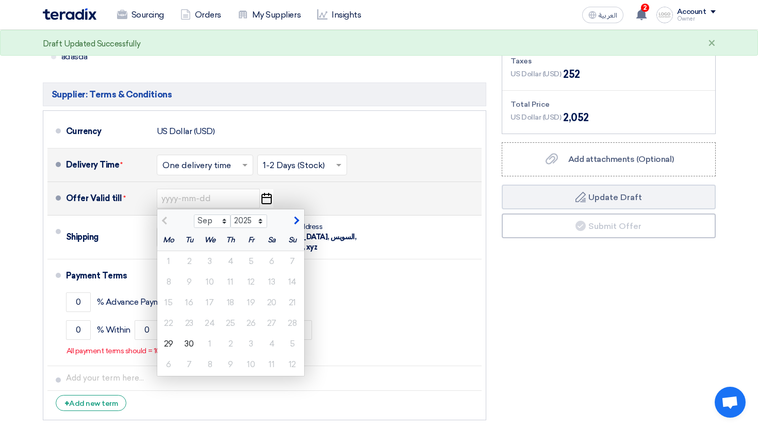
click at [294, 216] on span "button" at bounding box center [295, 220] width 6 height 9
select select "10"
click at [229, 263] on div "2" at bounding box center [230, 261] width 21 height 21
type input "[DATE]"
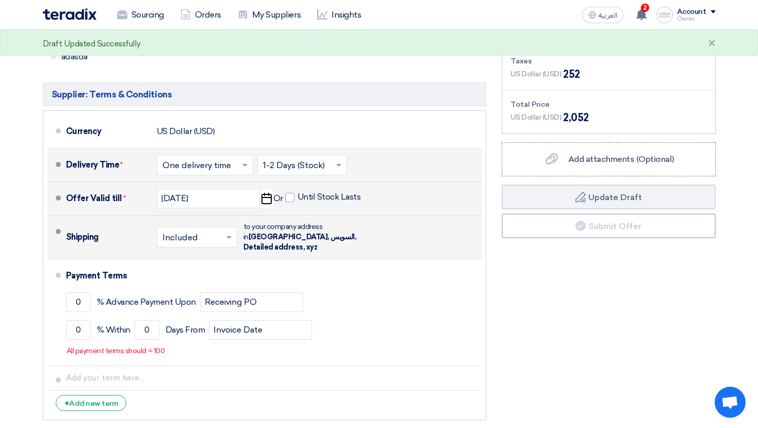
click at [178, 235] on input "text" at bounding box center [197, 237] width 70 height 15
click at [191, 273] on span "Not Included" at bounding box center [188, 278] width 53 height 10
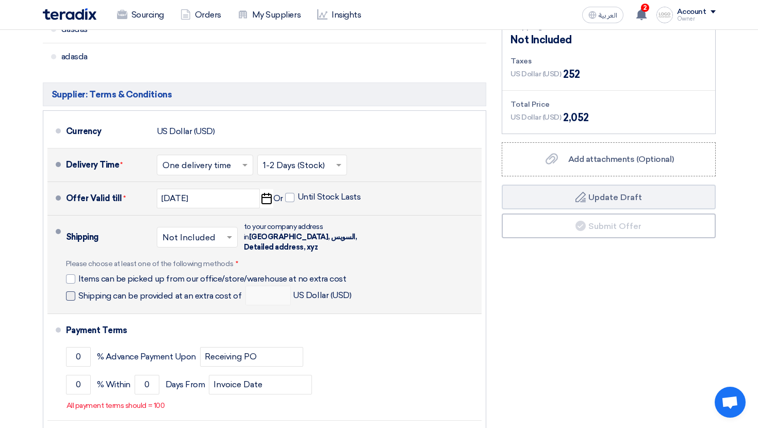
click at [71, 291] on span at bounding box center [70, 295] width 9 height 9
click at [78, 290] on input "Shipping can be provided at an extra cost of" at bounding box center [160, 300] width 165 height 20
checkbox input "true"
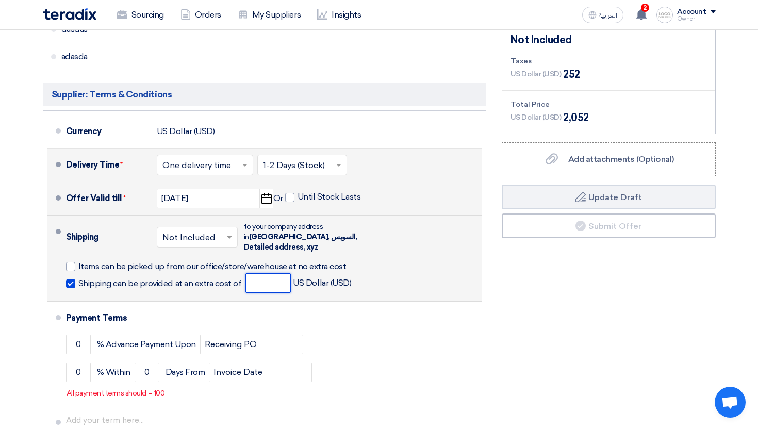
click at [280, 275] on input "number" at bounding box center [267, 283] width 45 height 20
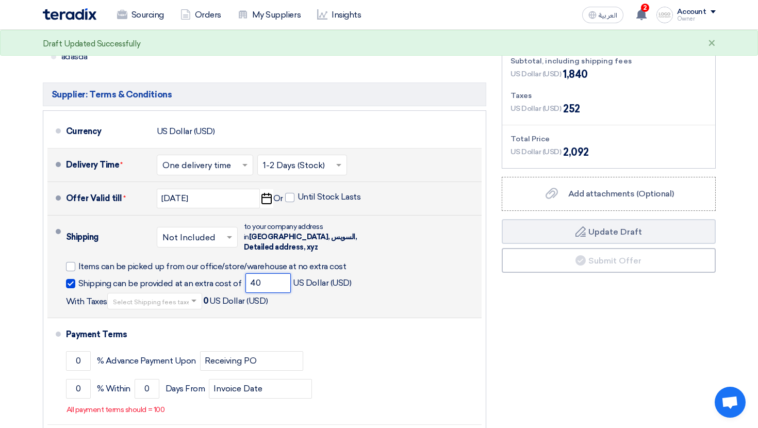
type input "40"
click at [425, 280] on div "Shipping can be provided at an extra cost of 40 US Dollar (USD) With Taxes Sele…" at bounding box center [271, 291] width 411 height 36
click at [182, 294] on input "text" at bounding box center [155, 301] width 85 height 15
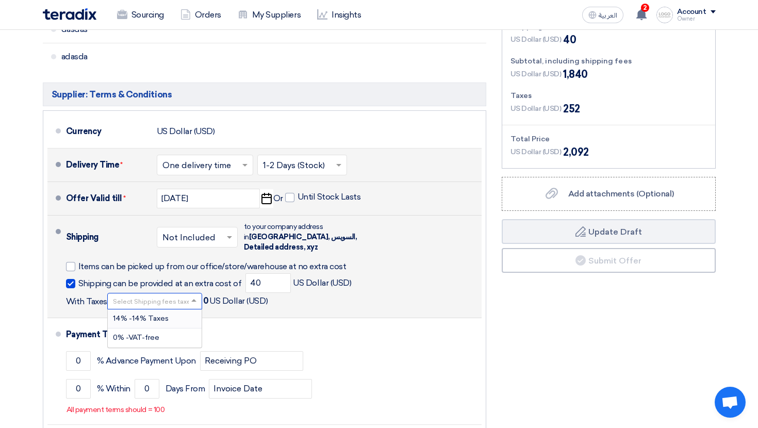
click at [178, 309] on div "14% -14% Taxes" at bounding box center [155, 318] width 94 height 19
drag, startPoint x: 89, startPoint y: 379, endPoint x: 37, endPoint y: 379, distance: 52.6
click at [37, 379] on div "Buyer: Terms & Conditions dasdas dasdas [GEOGRAPHIC_DATA] Supplier: Terms & Con…" at bounding box center [264, 220] width 459 height 527
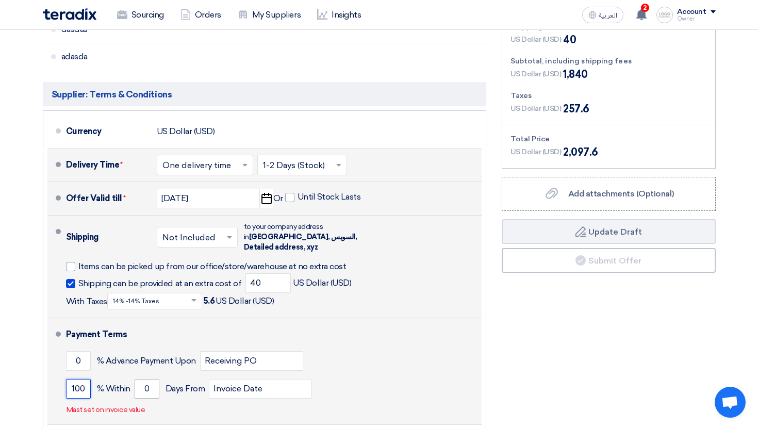
type input "100"
drag, startPoint x: 139, startPoint y: 383, endPoint x: 159, endPoint y: 383, distance: 20.6
click at [159, 383] on div "100 % [DATE] From Invoice Date" at bounding box center [271, 389] width 411 height 28
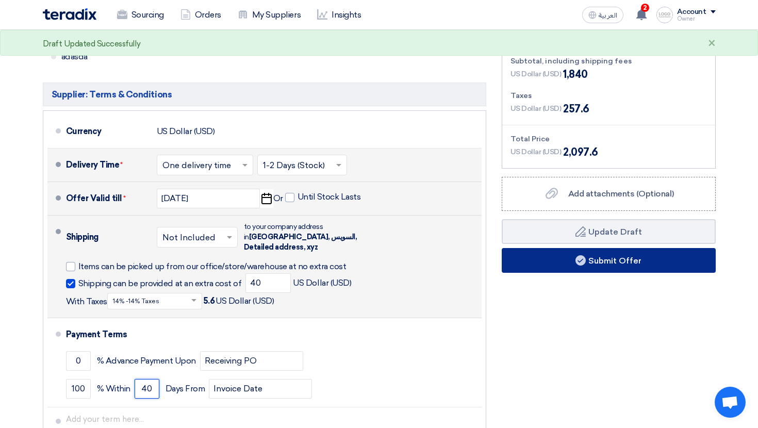
type input "40"
click at [603, 253] on button "Submit Offer" at bounding box center [609, 260] width 214 height 25
click at [564, 259] on button "Submit Offer" at bounding box center [609, 260] width 214 height 25
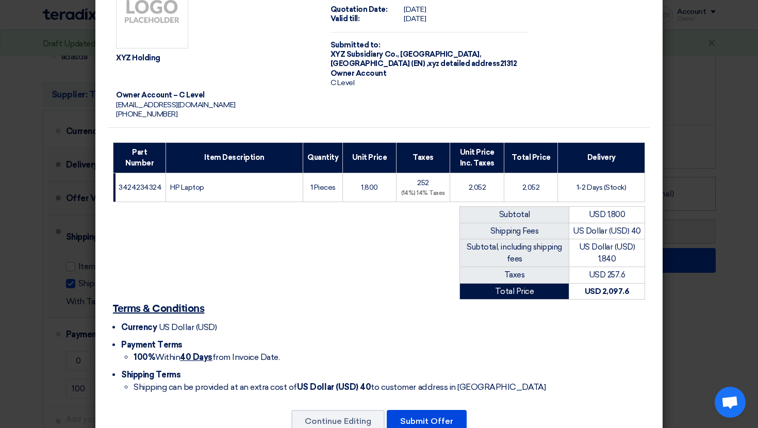
scroll to position [79, 0]
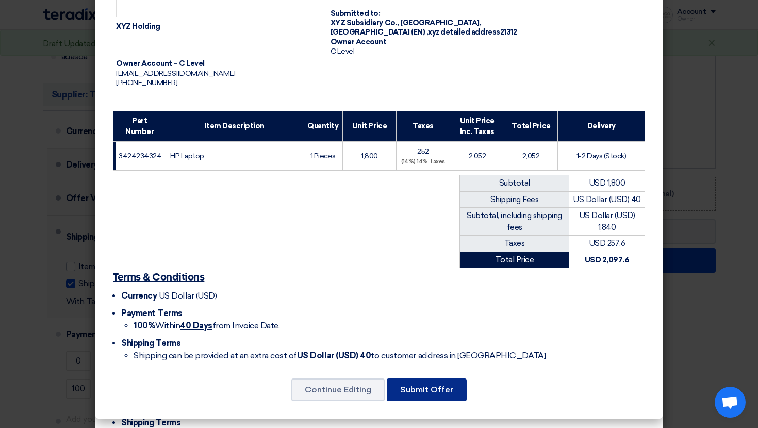
click at [424, 384] on button "Submit Offer" at bounding box center [427, 389] width 80 height 23
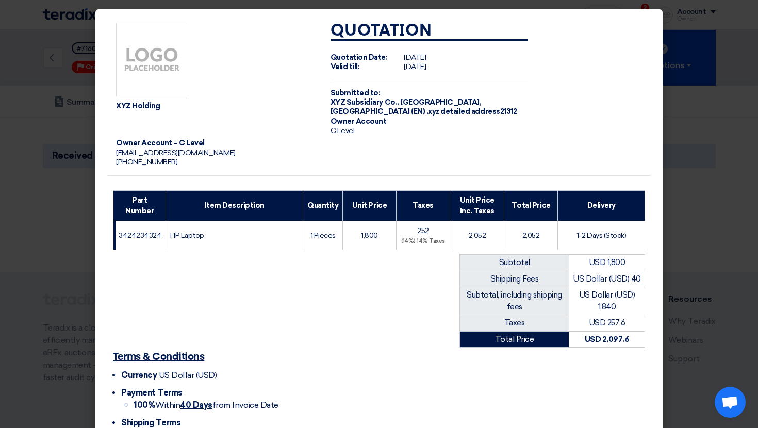
scroll to position [79, 0]
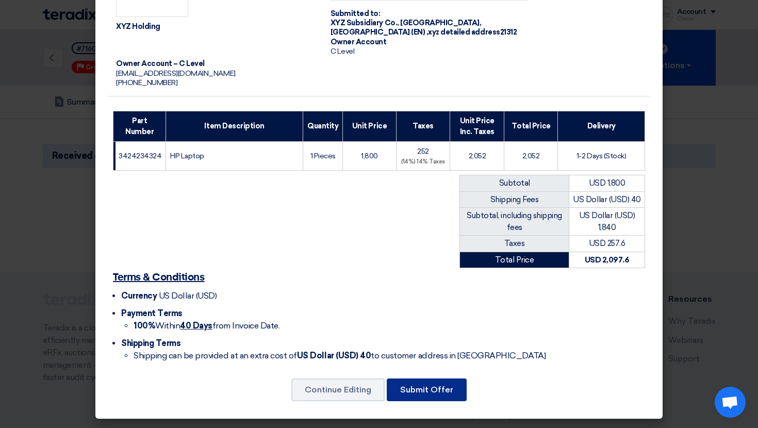
click at [427, 382] on button "Submit Offer" at bounding box center [427, 389] width 80 height 23
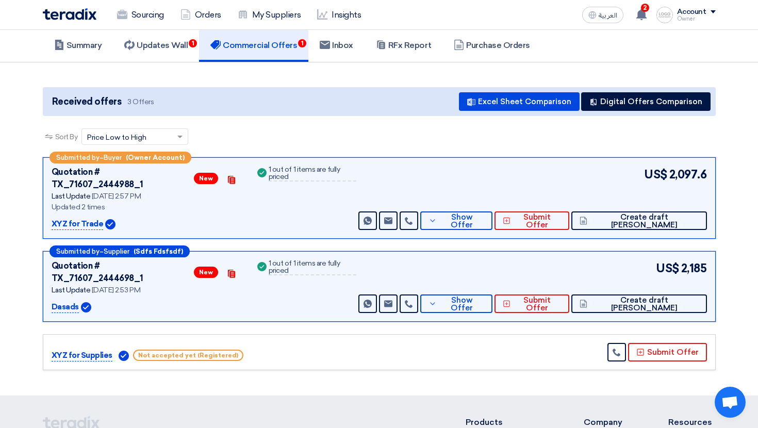
scroll to position [57, 0]
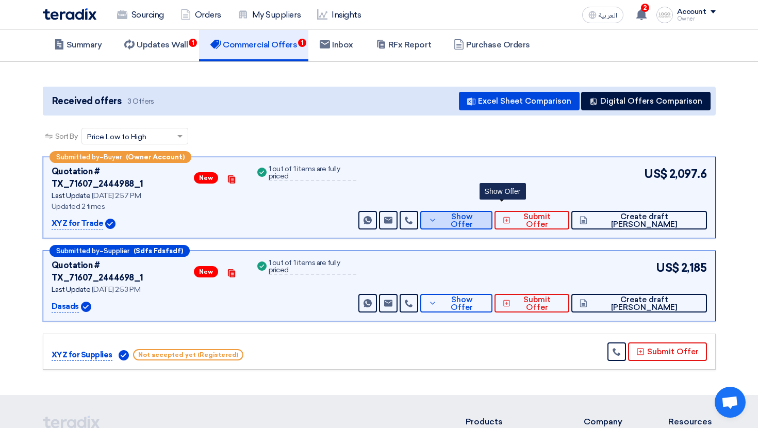
click at [484, 213] on span "Show Offer" at bounding box center [461, 220] width 45 height 15
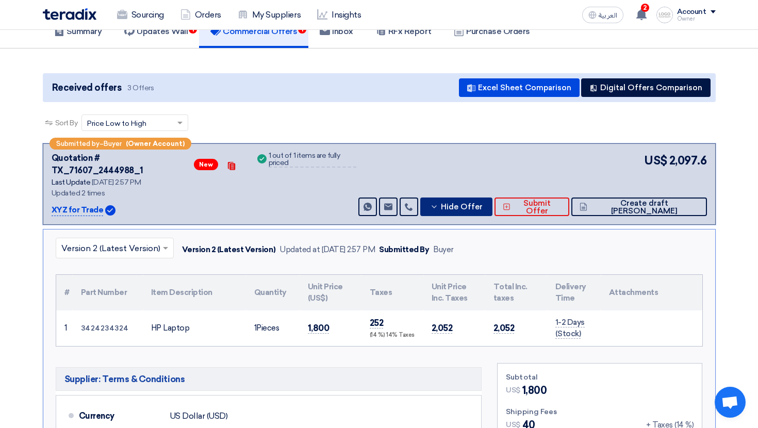
scroll to position [70, 0]
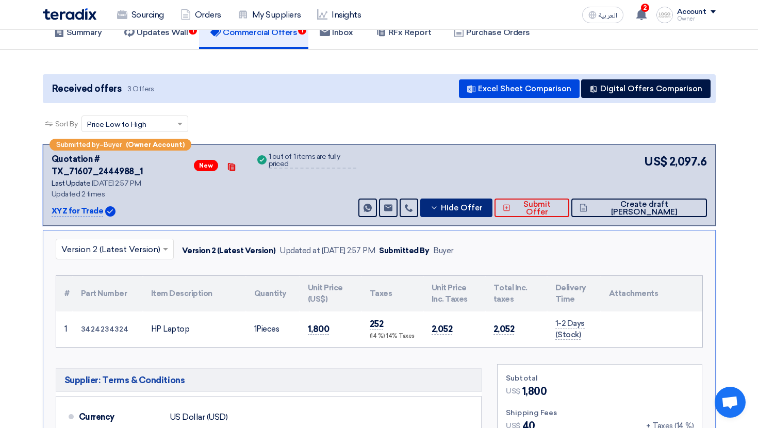
click at [492, 206] on button "Hide Offer" at bounding box center [456, 207] width 72 height 19
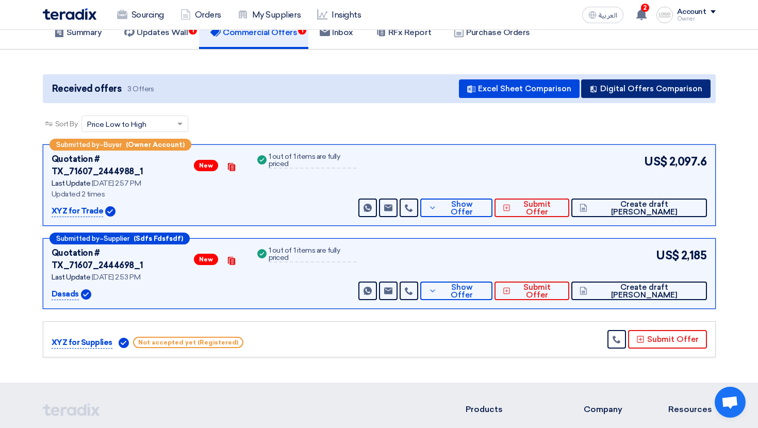
click at [643, 94] on button "Digital Offers Comparison" at bounding box center [645, 88] width 129 height 19
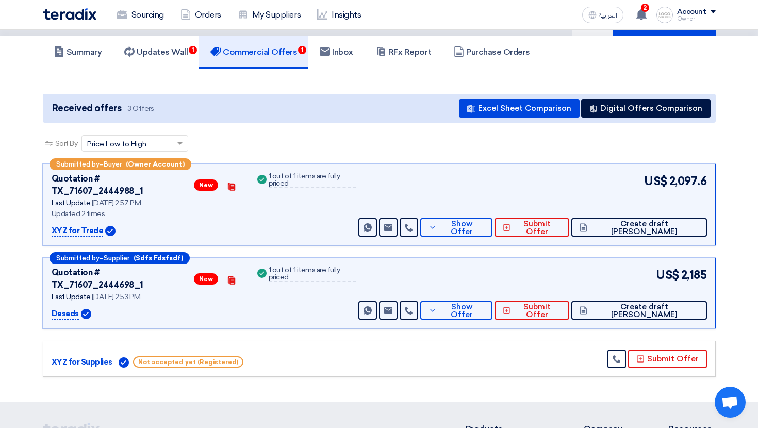
scroll to position [47, 0]
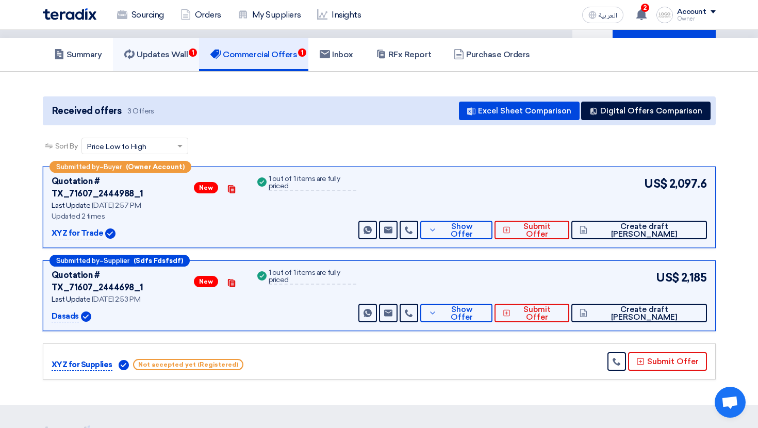
click at [193, 67] on link "Updates Wall 1" at bounding box center [156, 54] width 86 height 33
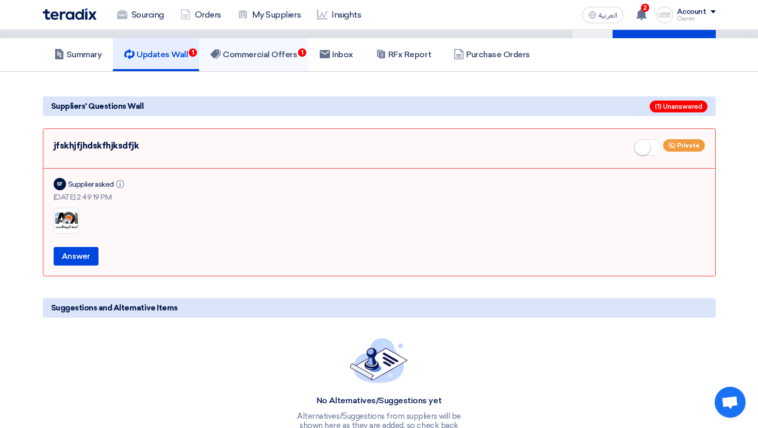
click at [248, 63] on link "Commercial Offers 1" at bounding box center [253, 54] width 109 height 33
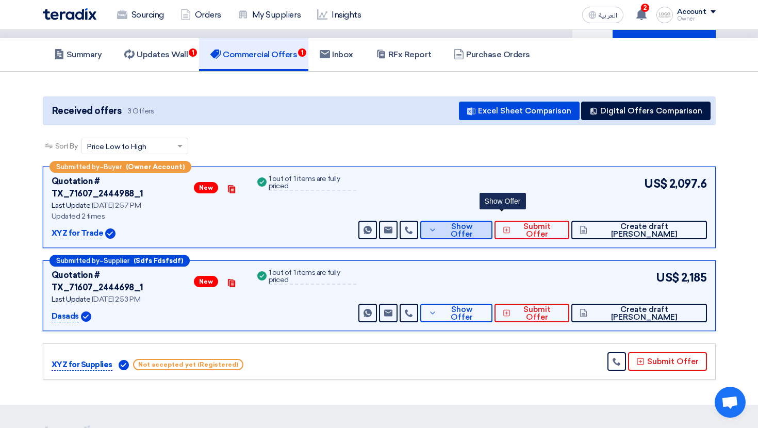
click at [484, 223] on span "Show Offer" at bounding box center [461, 230] width 45 height 15
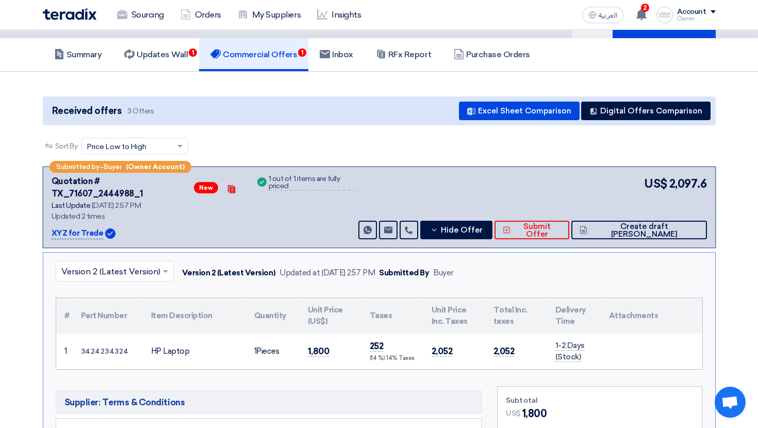
click at [147, 268] on input "text" at bounding box center [109, 272] width 96 height 17
click at [121, 264] on input "text" at bounding box center [109, 272] width 96 height 17
click at [164, 270] on span at bounding box center [165, 271] width 5 height 3
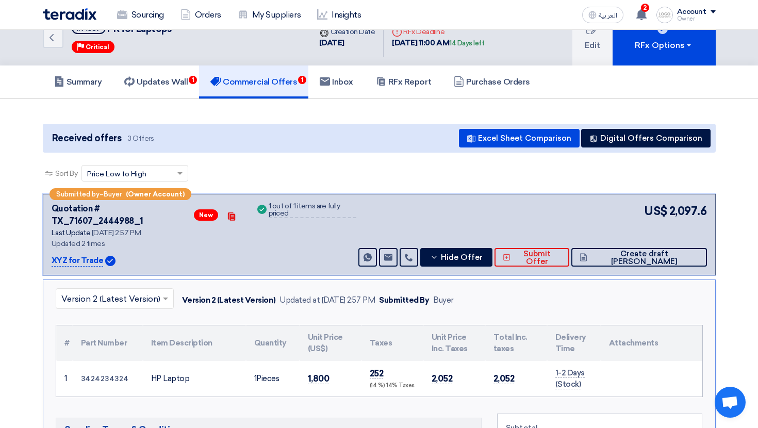
scroll to position [18, 0]
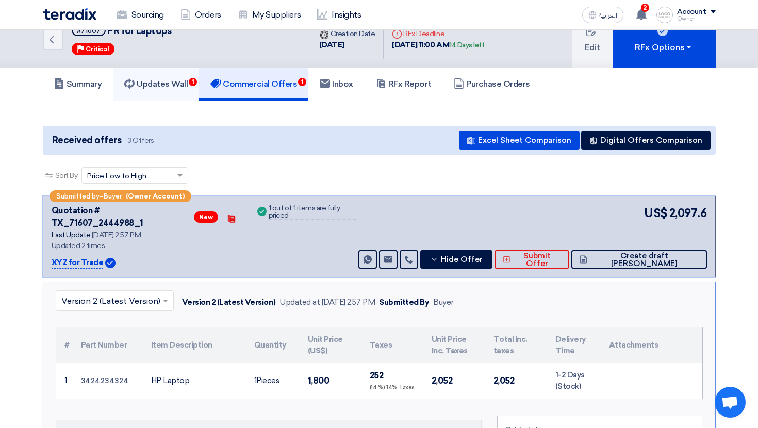
click at [175, 88] on h5 "Updates Wall 1" at bounding box center [155, 84] width 63 height 10
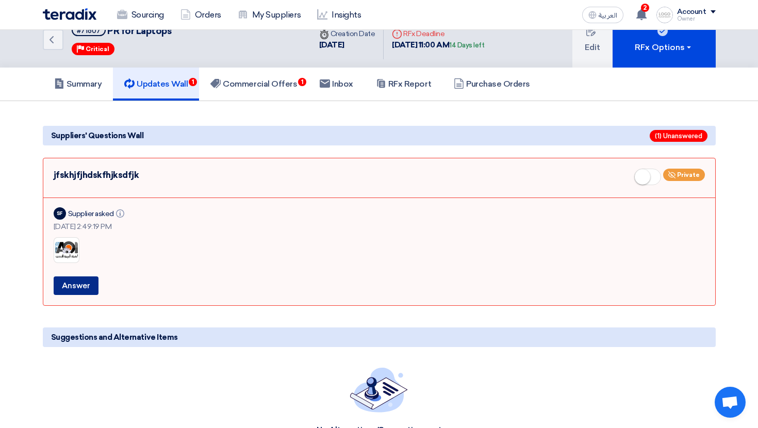
click at [76, 288] on button "Answer" at bounding box center [76, 285] width 45 height 19
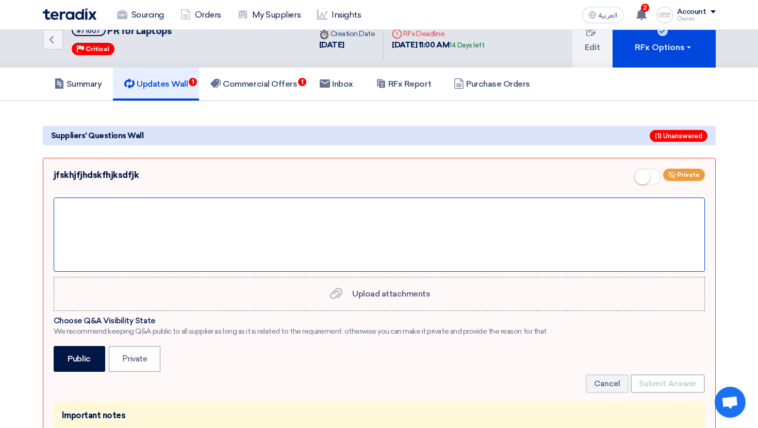
click at [495, 236] on div at bounding box center [379, 234] width 651 height 74
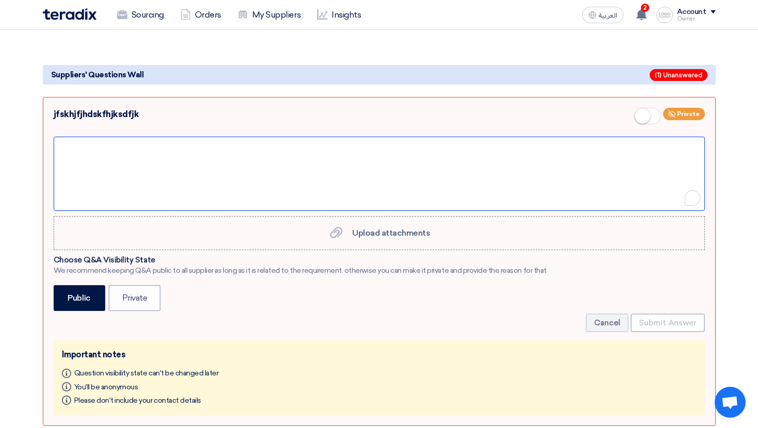
scroll to position [92, 0]
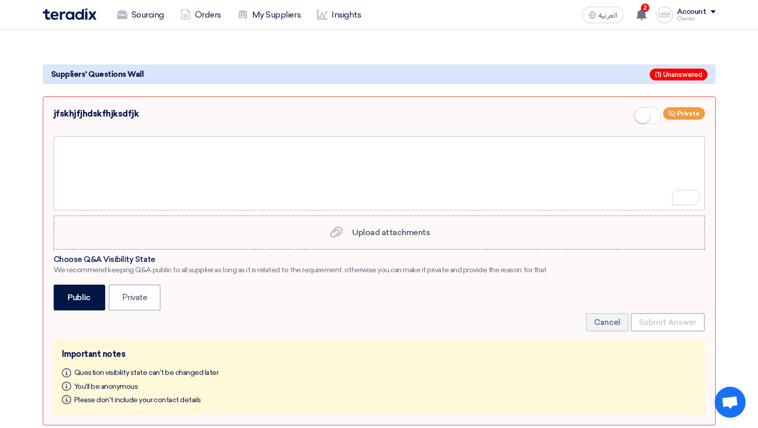
drag, startPoint x: 63, startPoint y: 108, endPoint x: 186, endPoint y: 109, distance: 123.2
click at [186, 109] on div "jfskhjfjhdskfhjksdfjk Private" at bounding box center [379, 117] width 651 height 21
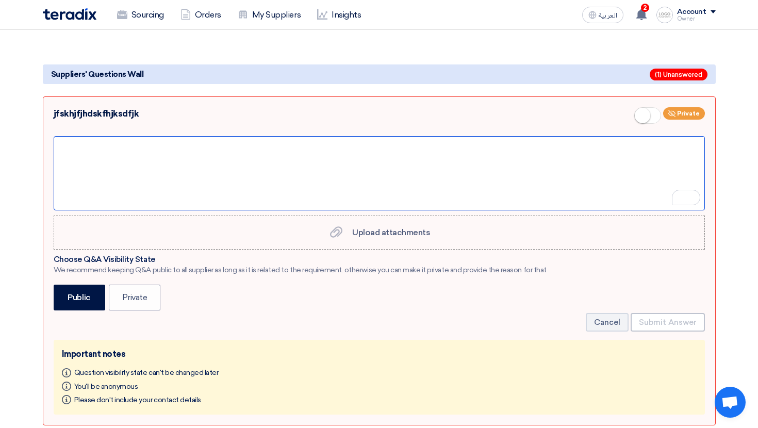
click at [186, 142] on div "To enrich screen reader interactions, please activate Accessibility in Grammarl…" at bounding box center [379, 173] width 651 height 74
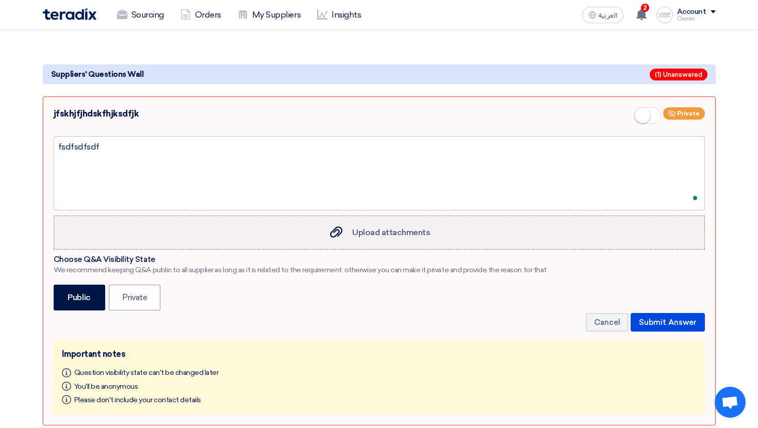
click at [338, 226] on use at bounding box center [336, 231] width 12 height 11
click at [0, 0] on input "Upload attachments Upload attachments" at bounding box center [0, 0] width 0 height 0
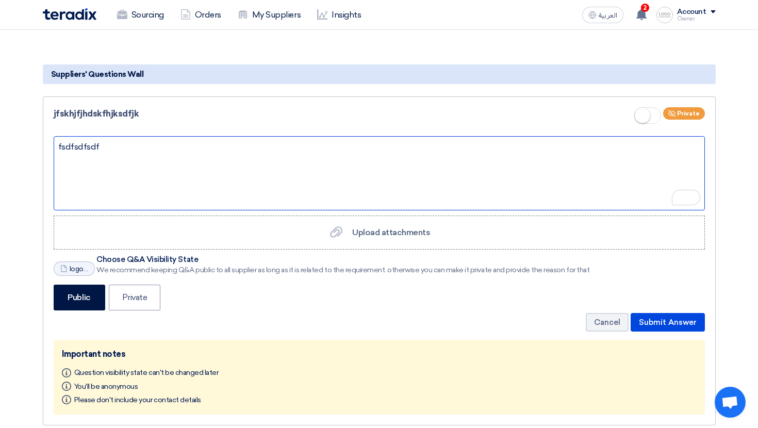
click at [114, 173] on div "fsdfsdfsdf" at bounding box center [379, 173] width 651 height 74
click at [190, 164] on div "fsdfsdfsdf" at bounding box center [379, 173] width 651 height 74
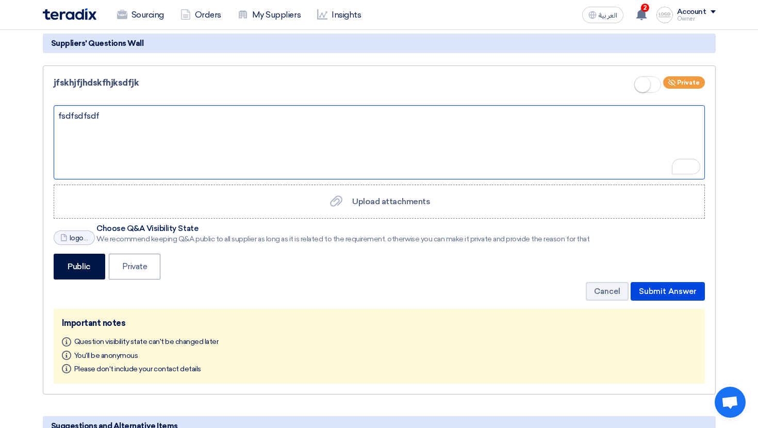
scroll to position [125, 0]
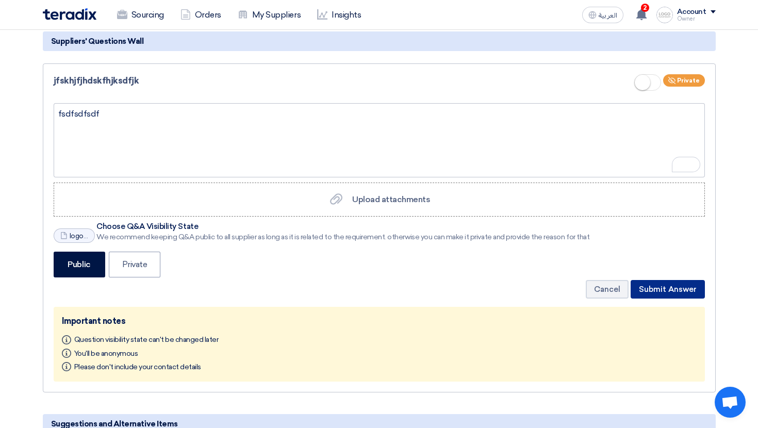
click at [665, 289] on button "Submit Answer" at bounding box center [667, 289] width 74 height 19
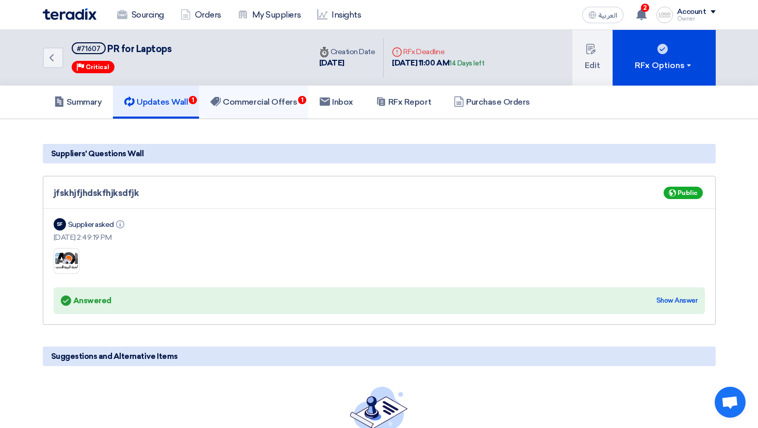
click at [294, 105] on h5 "Commercial Offers 1" at bounding box center [253, 102] width 87 height 10
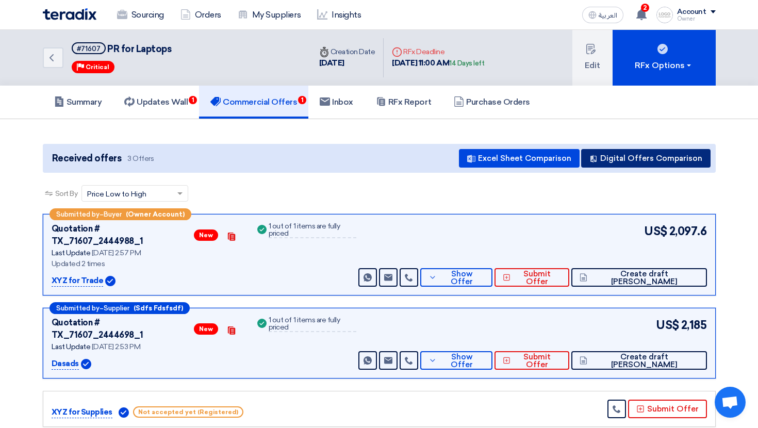
click at [620, 163] on button "Digital Offers Comparison" at bounding box center [645, 158] width 129 height 19
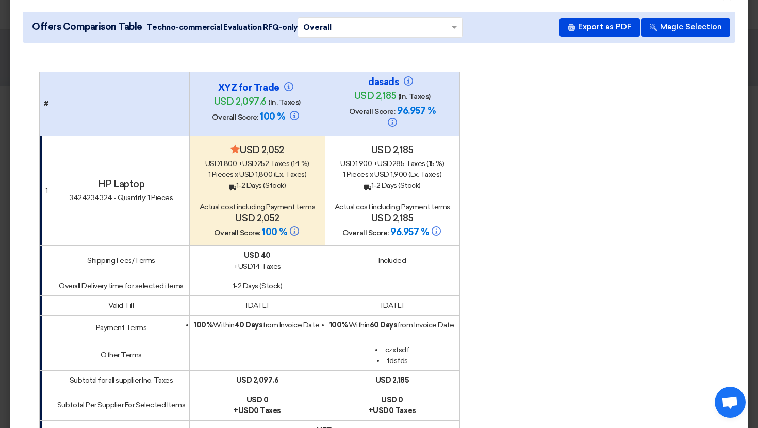
scroll to position [36, 0]
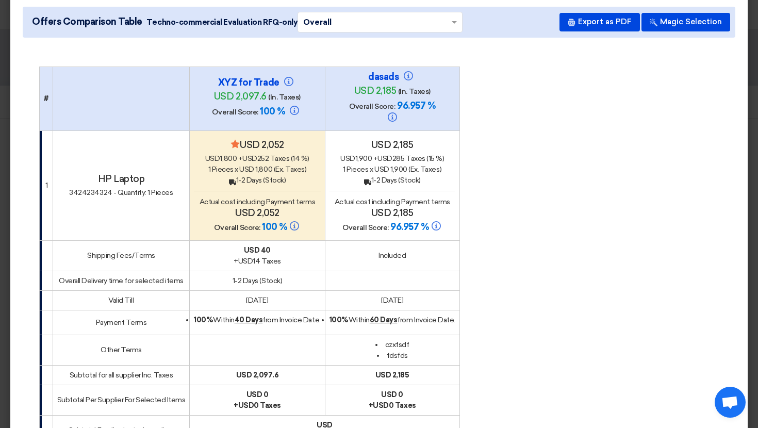
click at [259, 175] on div "Back 1-2 Days (Stock)" at bounding box center [257, 180] width 126 height 11
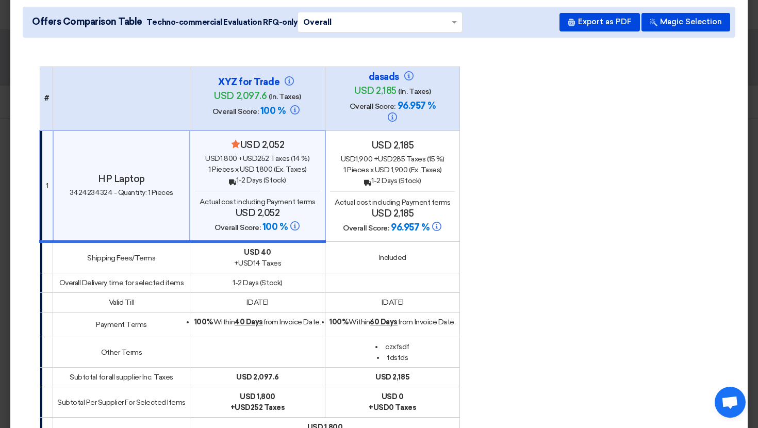
scroll to position [23, 0]
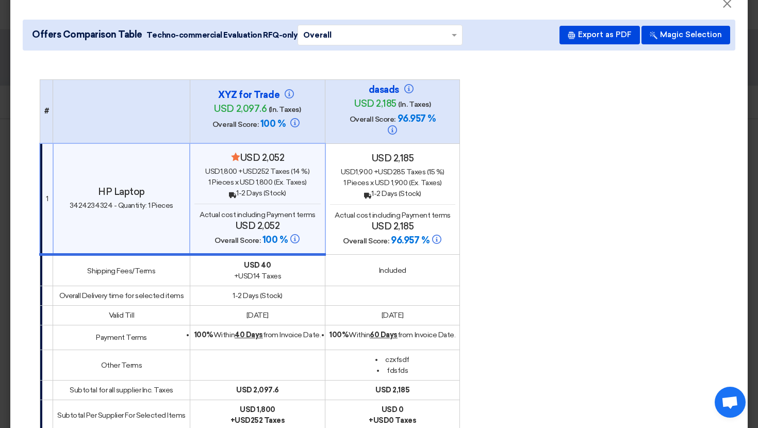
click at [408, 32] on input "text" at bounding box center [374, 35] width 143 height 16
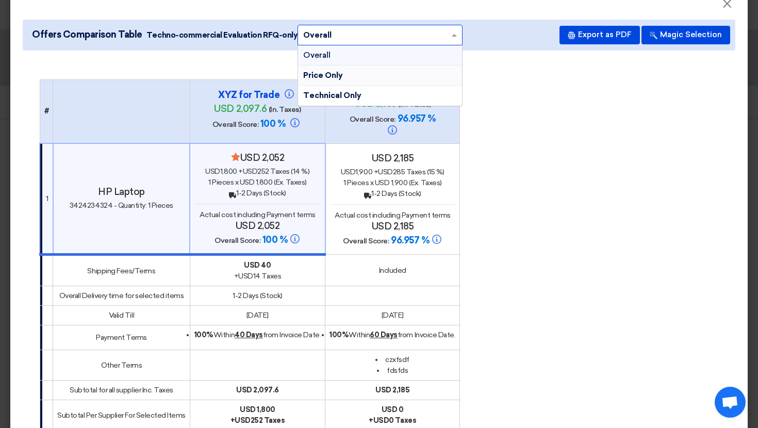
click at [338, 265] on div "Included" at bounding box center [392, 270] width 126 height 11
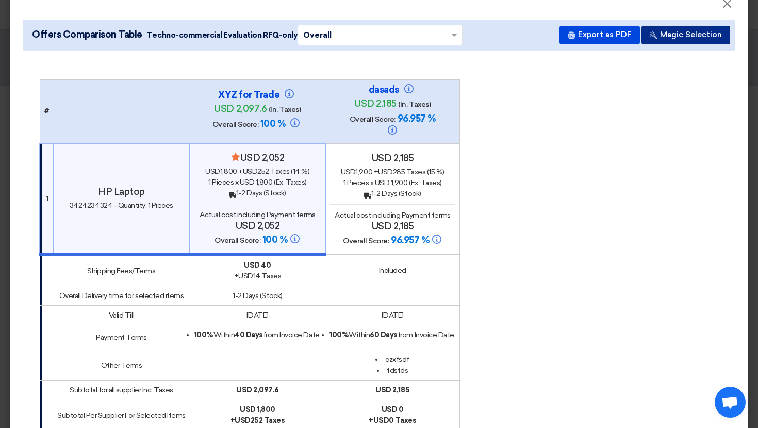
click at [694, 29] on button "Magic Selection" at bounding box center [685, 35] width 89 height 19
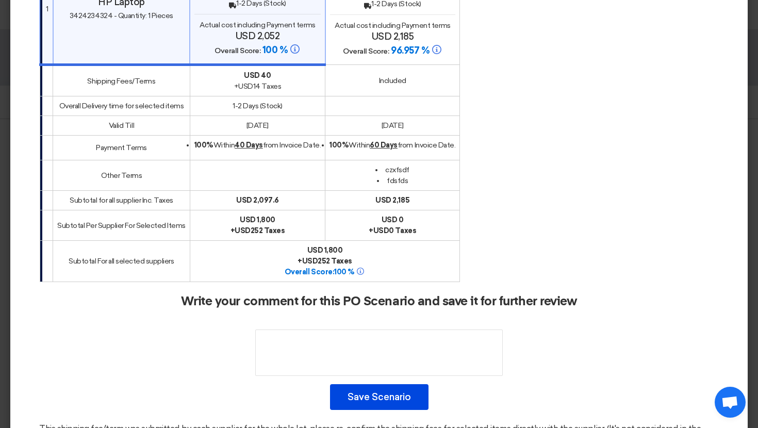
scroll to position [213, 0]
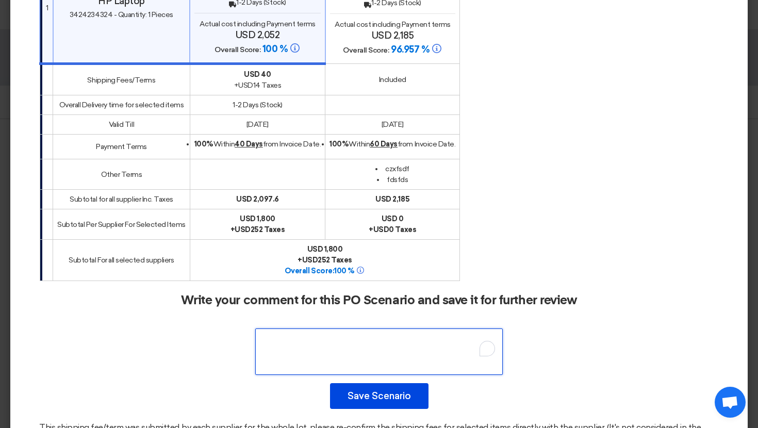
click at [329, 339] on textarea "To enrich screen reader interactions, please activate Accessibility in Grammarl…" at bounding box center [378, 351] width 247 height 46
type textarea "S"
type textarea "sdfsdfsdf"
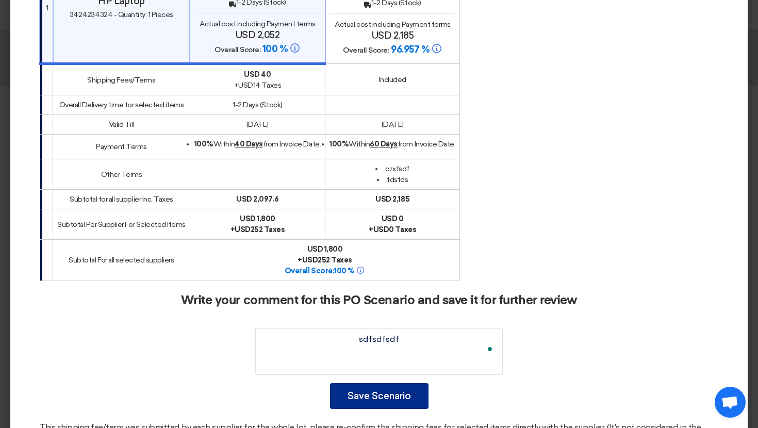
click at [390, 383] on button "Save Scenario" at bounding box center [379, 396] width 98 height 26
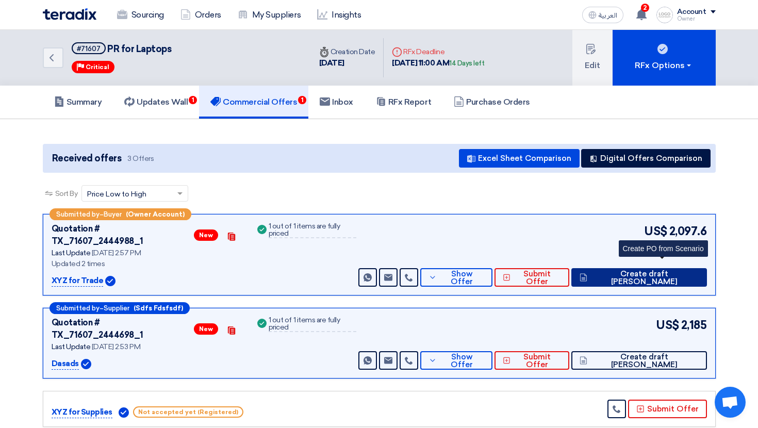
click at [681, 276] on button "Create draft [PERSON_NAME]" at bounding box center [638, 277] width 135 height 19
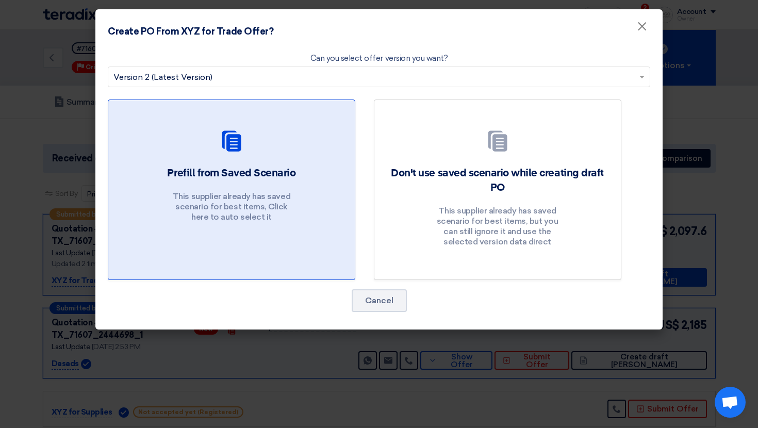
click at [285, 179] on h2 "Prefill from Saved Scenario" at bounding box center [231, 173] width 128 height 14
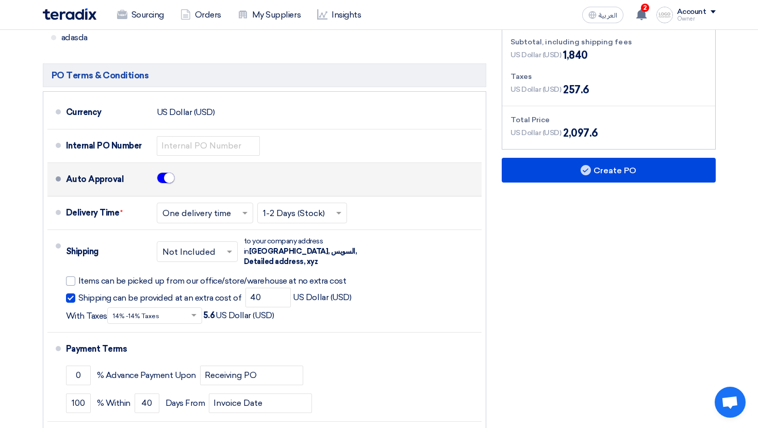
scroll to position [346, 0]
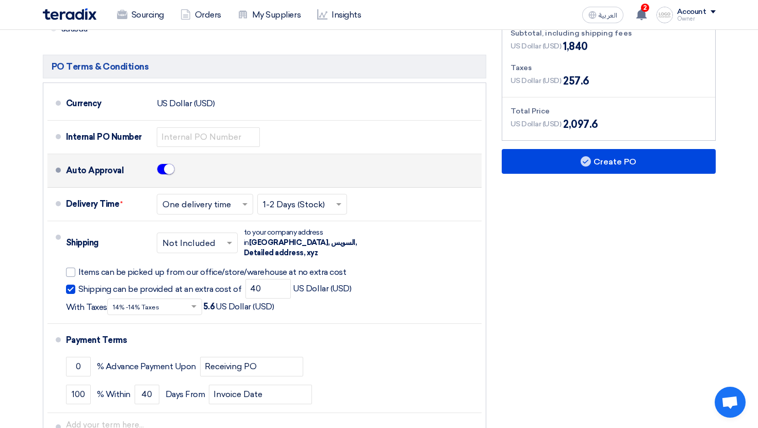
click at [161, 171] on span at bounding box center [166, 168] width 18 height 11
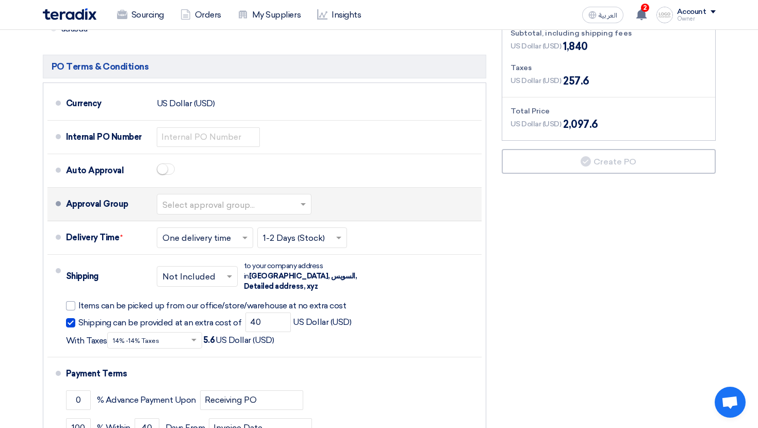
click at [170, 203] on input "text" at bounding box center [234, 204] width 144 height 15
click at [189, 230] on div "C-Level Approval" at bounding box center [234, 223] width 154 height 19
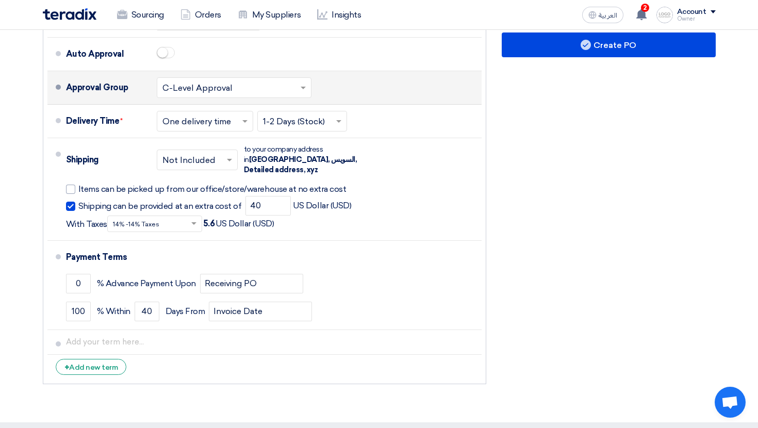
scroll to position [526, 0]
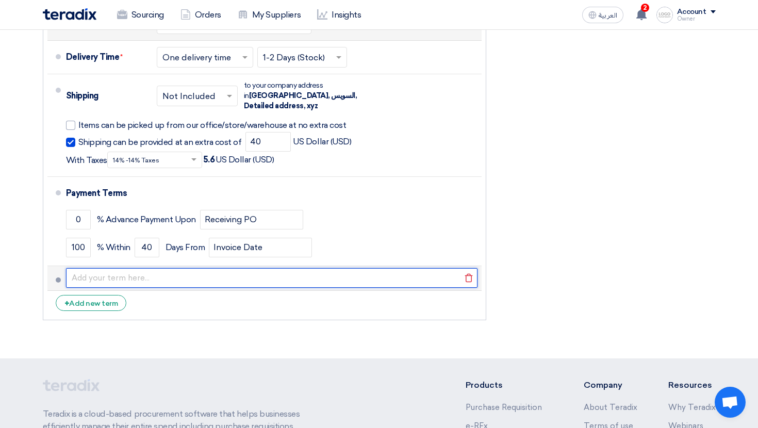
click at [158, 274] on input "text" at bounding box center [271, 278] width 411 height 20
type input "dsdffsd"
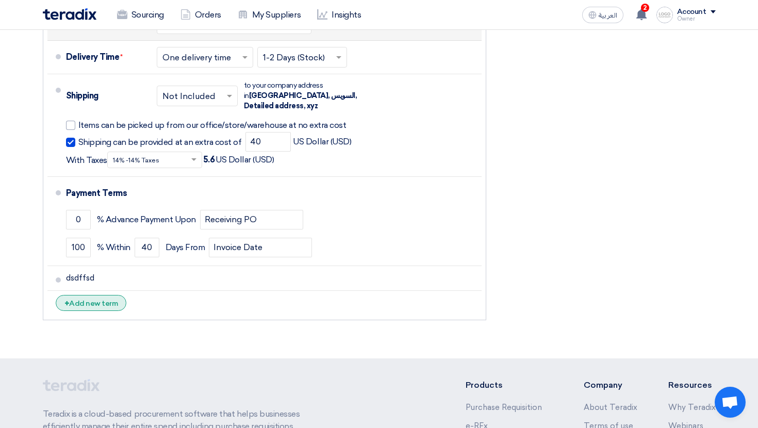
click at [96, 296] on div "+ Add new term" at bounding box center [91, 303] width 71 height 16
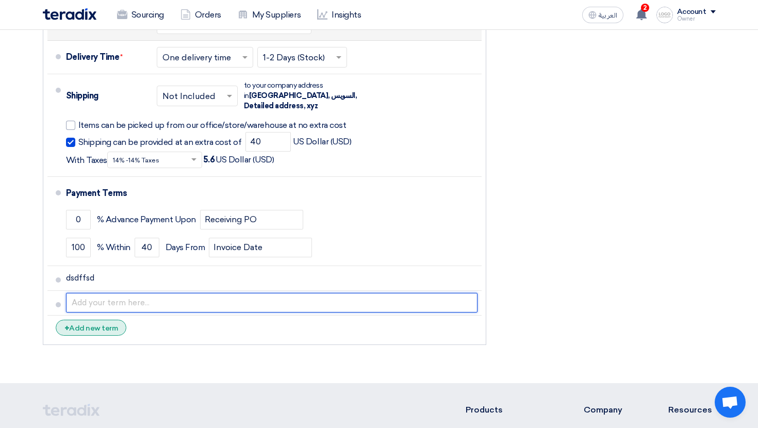
click at [135, 296] on input "text" at bounding box center [271, 303] width 411 height 20
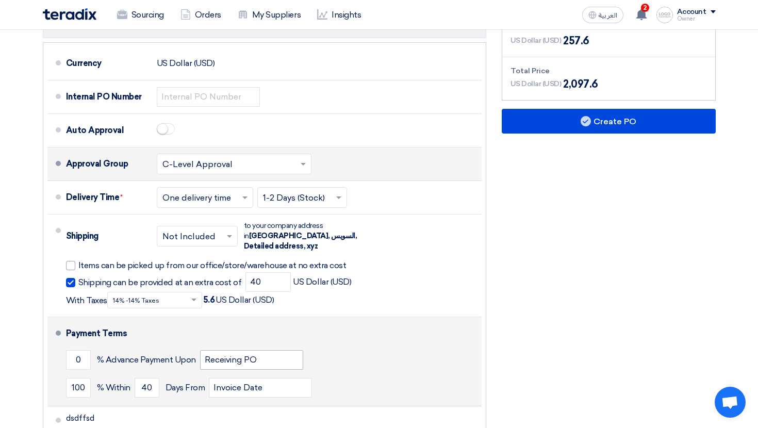
scroll to position [341, 0]
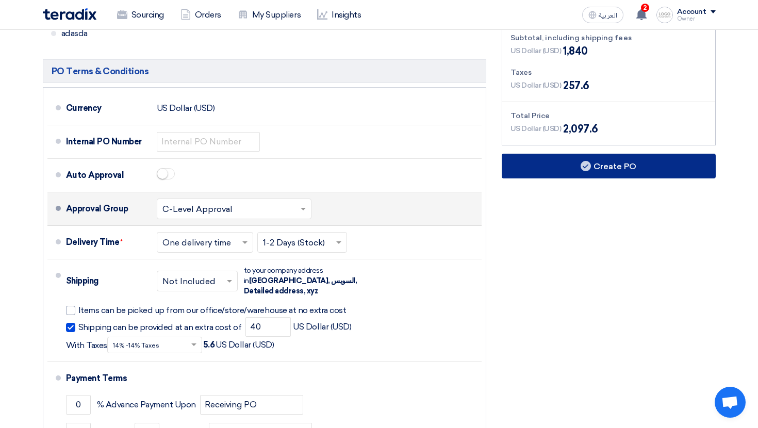
type input "fsdfsdsdf"
click at [606, 164] on button "Create PO" at bounding box center [609, 166] width 214 height 25
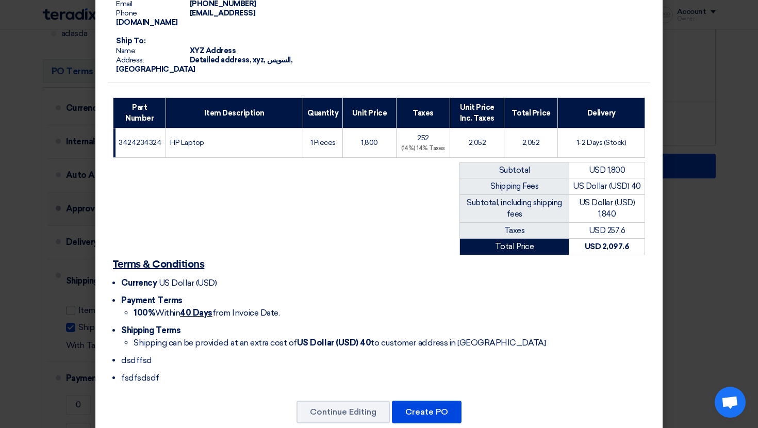
scroll to position [161, 0]
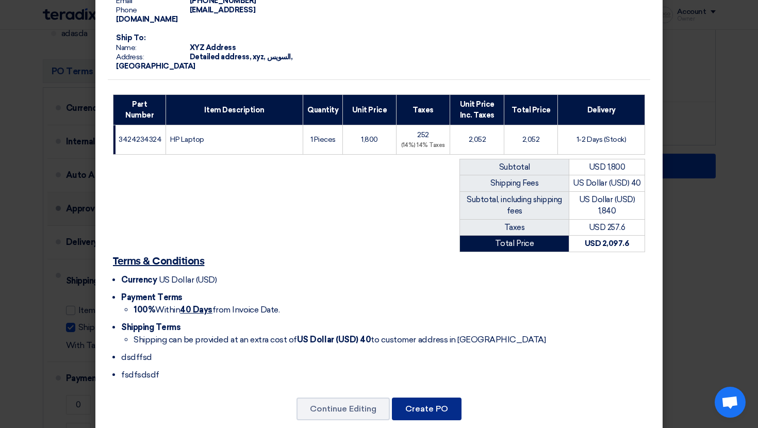
click at [427, 397] on button "Create PO" at bounding box center [427, 408] width 70 height 23
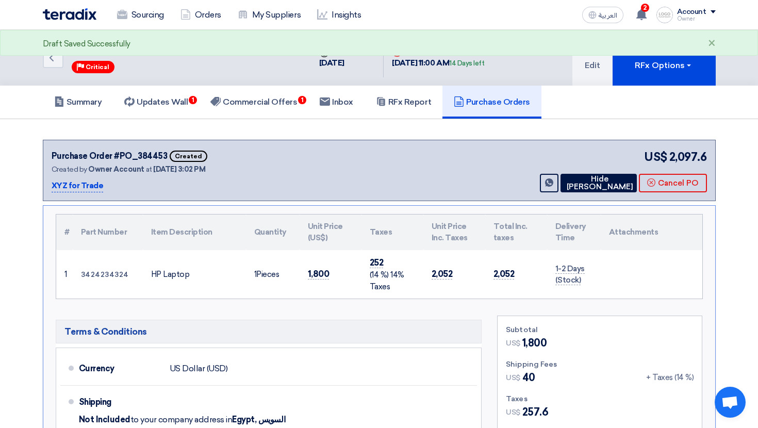
drag, startPoint x: 175, startPoint y: 157, endPoint x: 202, endPoint y: 157, distance: 26.3
click at [202, 157] on div "Purchase Order #PO_384453 Created" at bounding box center [152, 155] width 201 height 15
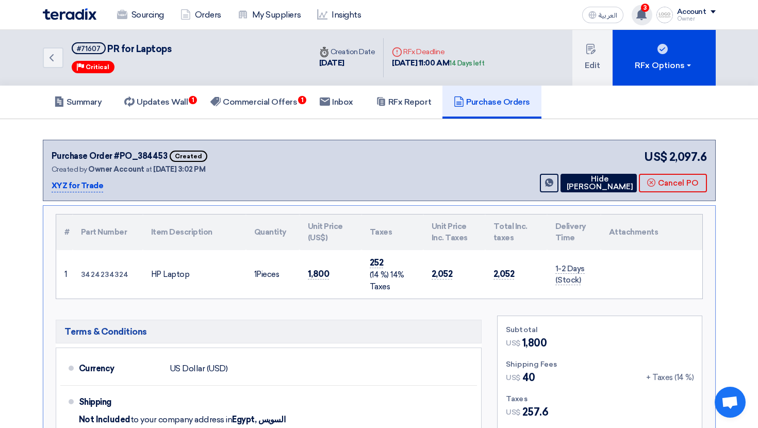
click at [643, 15] on use at bounding box center [641, 14] width 10 height 11
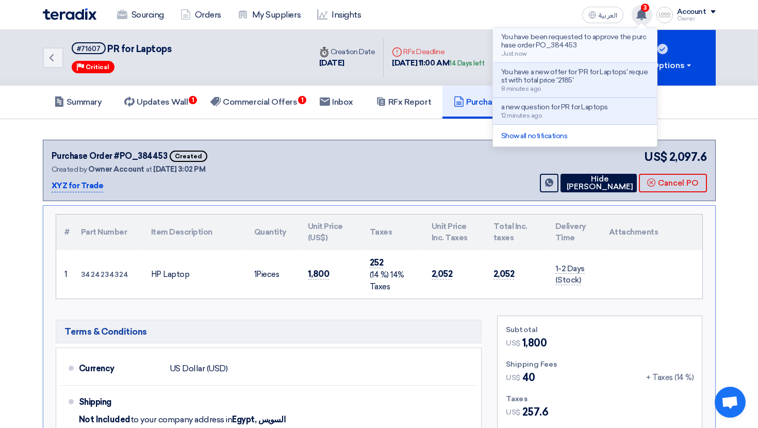
click at [621, 40] on p "You have been requested to approve the purchase order PO_384453" at bounding box center [574, 41] width 147 height 16
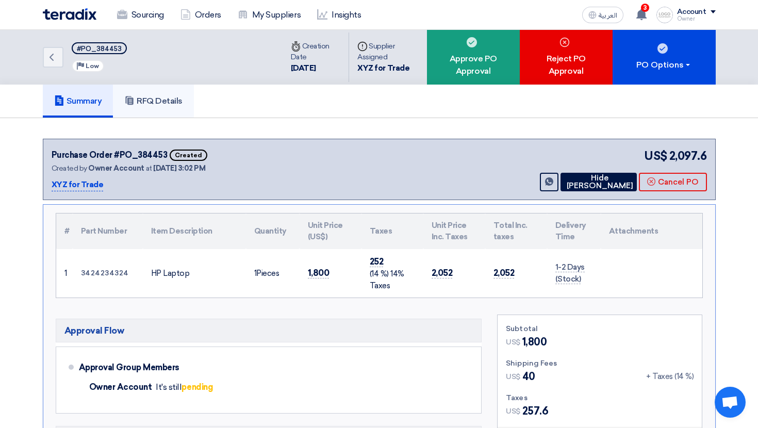
click at [171, 100] on h5 "RFQ Details" at bounding box center [153, 101] width 58 height 10
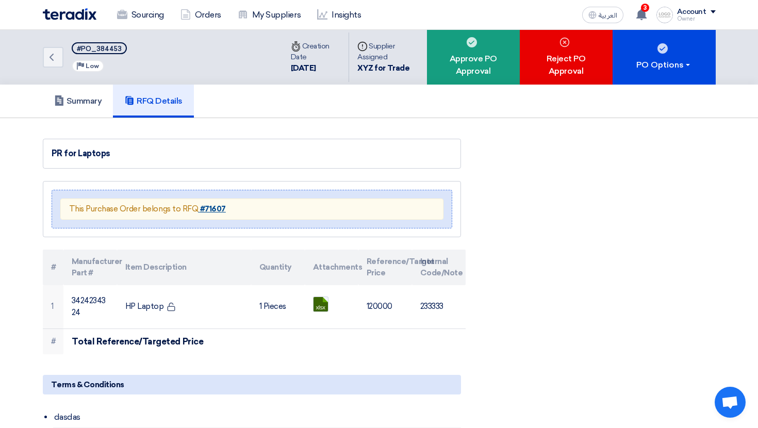
click at [212, 205] on strong "#71607" at bounding box center [213, 208] width 26 height 9
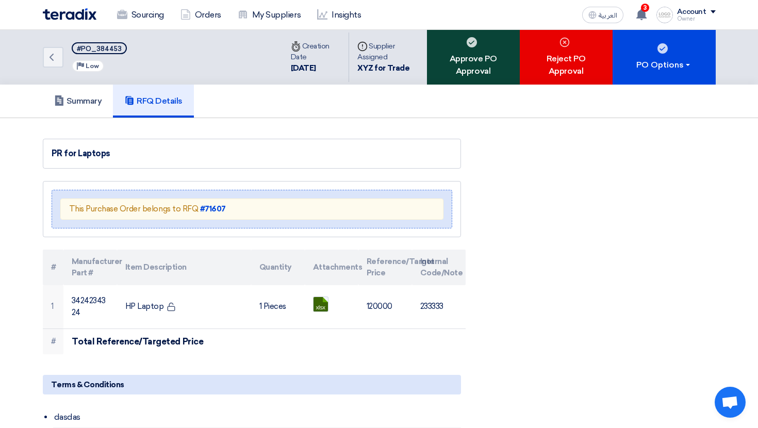
click at [486, 76] on div "Approve PO Approval" at bounding box center [473, 57] width 93 height 55
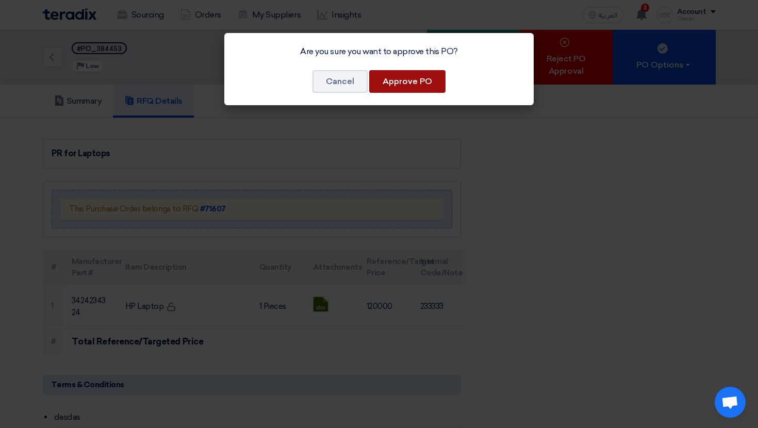
click at [422, 83] on button "Approve PO" at bounding box center [407, 81] width 76 height 23
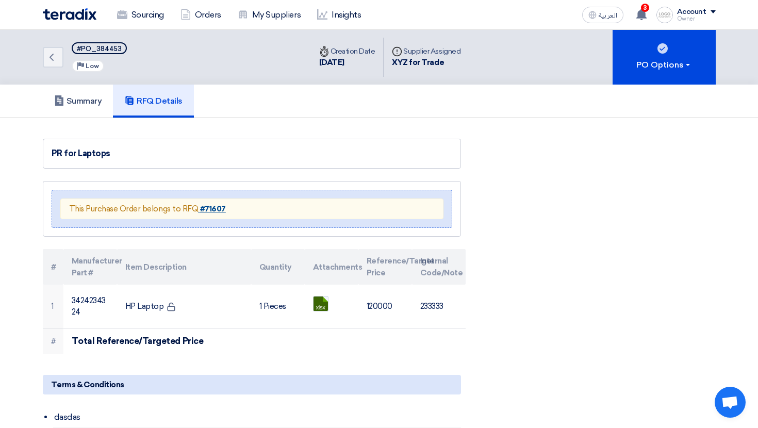
click at [214, 208] on strong "#71607" at bounding box center [213, 208] width 26 height 9
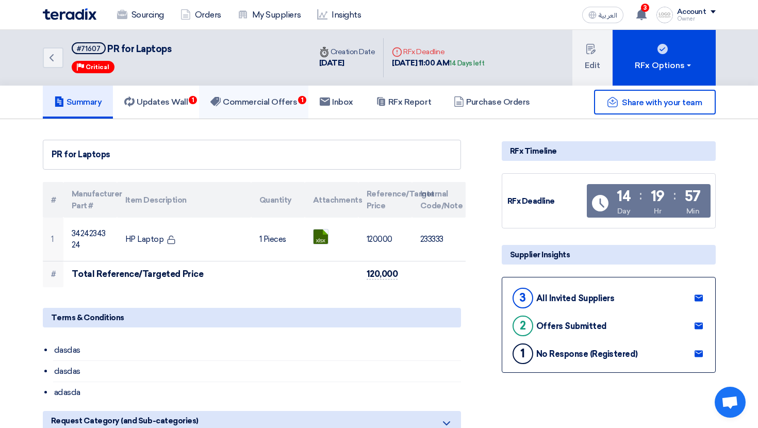
click at [245, 115] on link "Commercial Offers 1" at bounding box center [253, 102] width 109 height 33
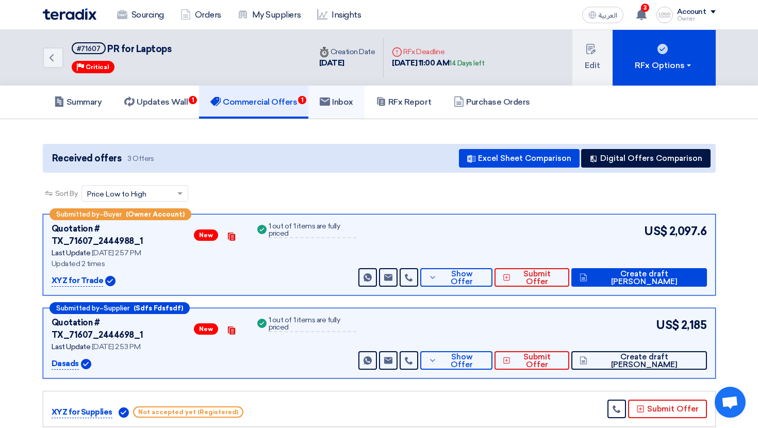
click at [348, 117] on link "Inbox" at bounding box center [336, 102] width 56 height 33
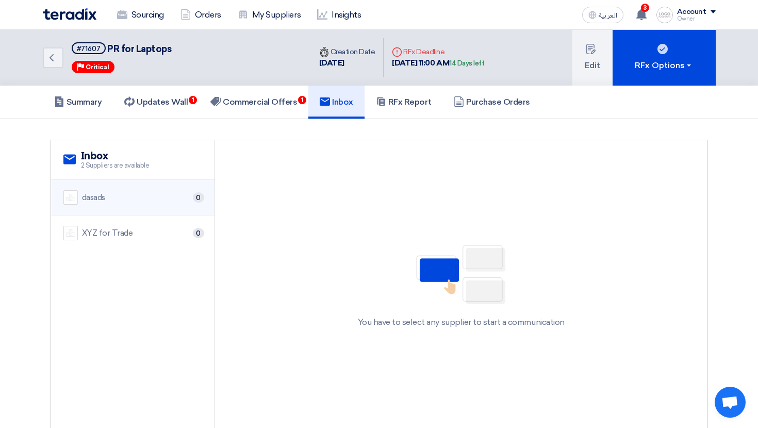
click at [139, 195] on div "dasads 0" at bounding box center [132, 197] width 139 height 14
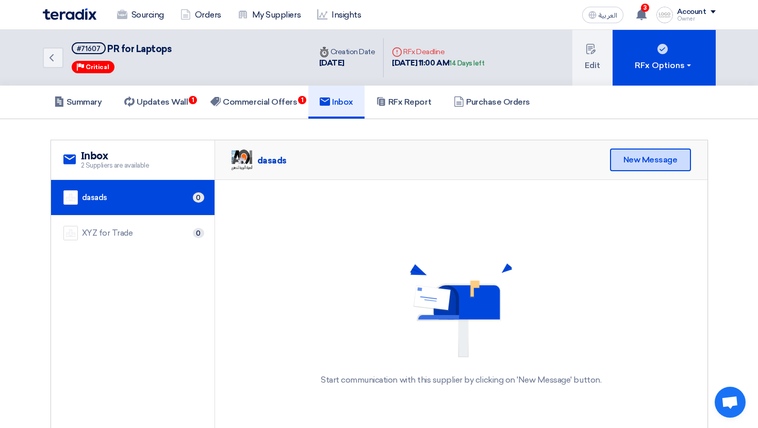
click at [633, 151] on div "New Message" at bounding box center [650, 159] width 81 height 23
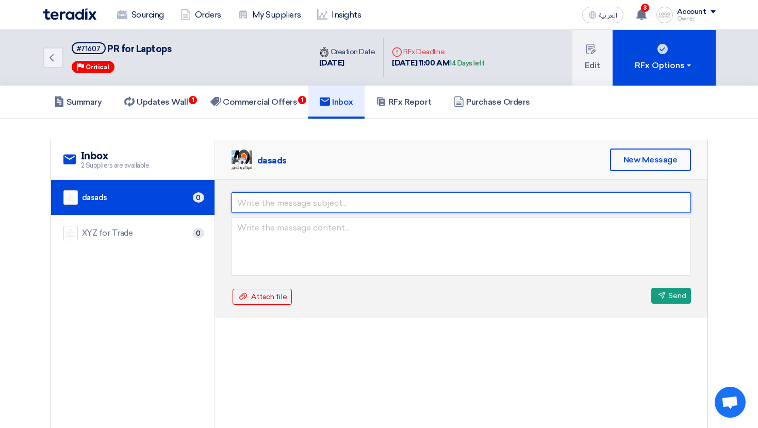
click at [411, 193] on input "text" at bounding box center [460, 202] width 459 height 21
type input "sddfsdf"
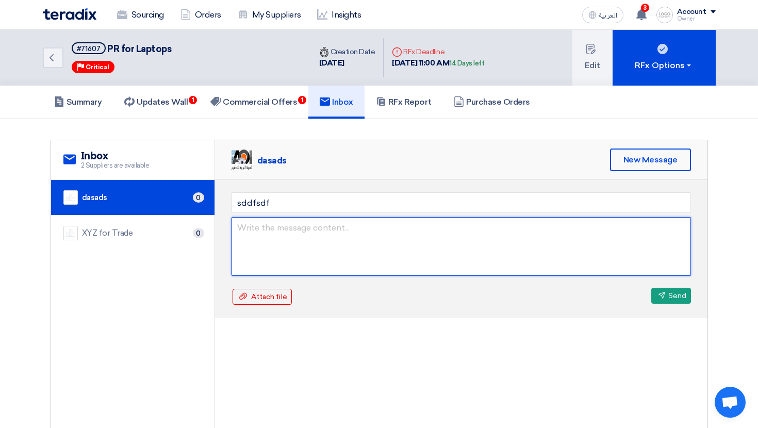
click at [360, 245] on textarea at bounding box center [460, 246] width 459 height 59
type textarea "fsdfsdfsdf"
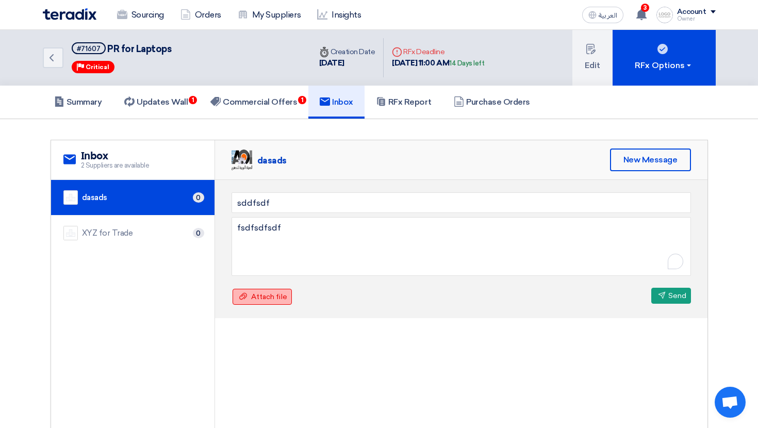
click at [272, 292] on span "Attach file" at bounding box center [269, 296] width 36 height 9
click at [0, 0] on input "Attach file Attach file" at bounding box center [0, 0] width 0 height 0
click at [474, 312] on div "sddfsdf fsdfsdfsdf Attach file Attach file Send Send" at bounding box center [461, 248] width 492 height 136
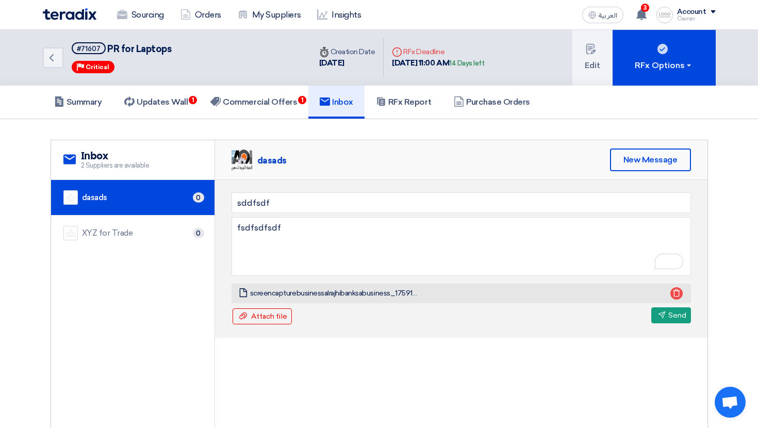
click at [678, 291] on use at bounding box center [676, 293] width 7 height 8
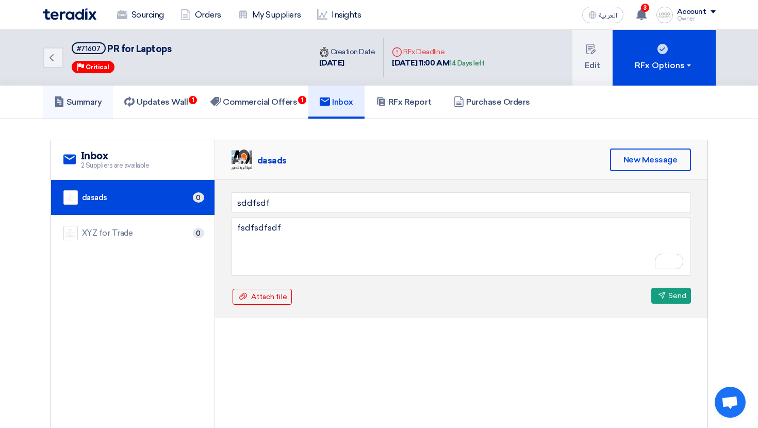
click at [84, 111] on link "Summary" at bounding box center [78, 102] width 71 height 33
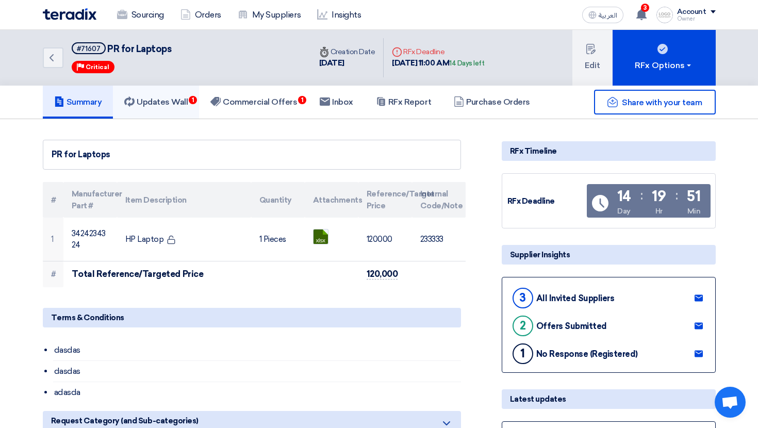
click at [175, 113] on link "Updates Wall 1" at bounding box center [156, 102] width 86 height 33
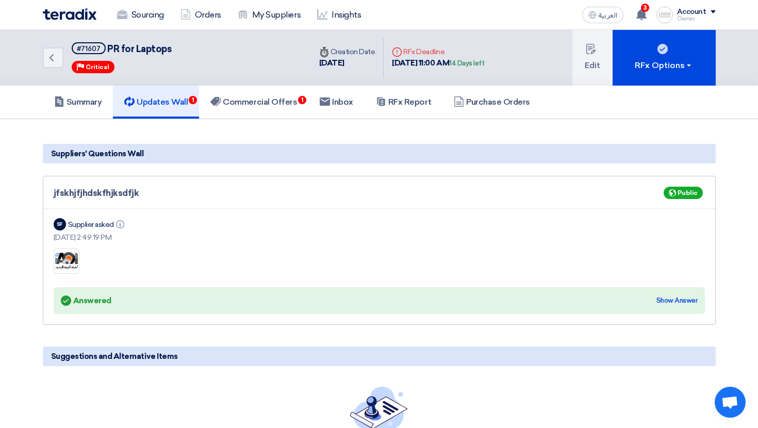
click at [281, 79] on div "Back #71607 PR for Laptops Priority Critical" at bounding box center [177, 58] width 268 height 56
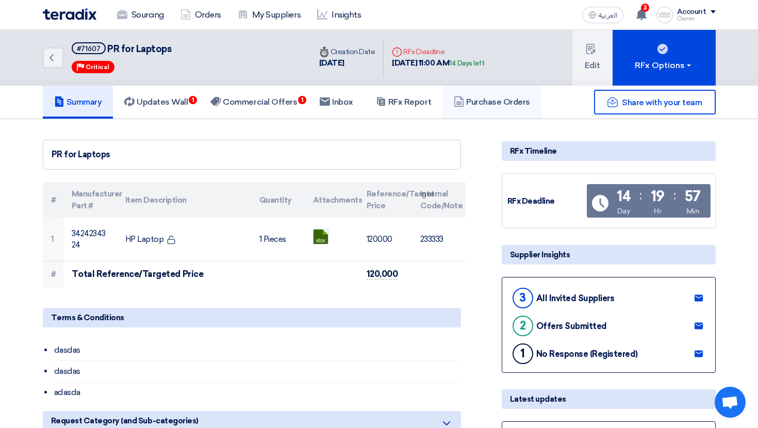
click at [454, 101] on h5 "Purchase Orders" at bounding box center [492, 102] width 76 height 10
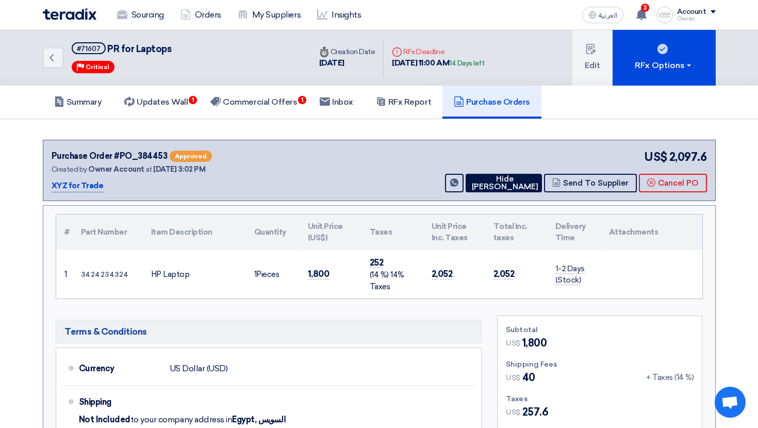
drag, startPoint x: 175, startPoint y: 152, endPoint x: 196, endPoint y: 158, distance: 22.4
click at [196, 158] on span "Approved" at bounding box center [191, 156] width 42 height 11
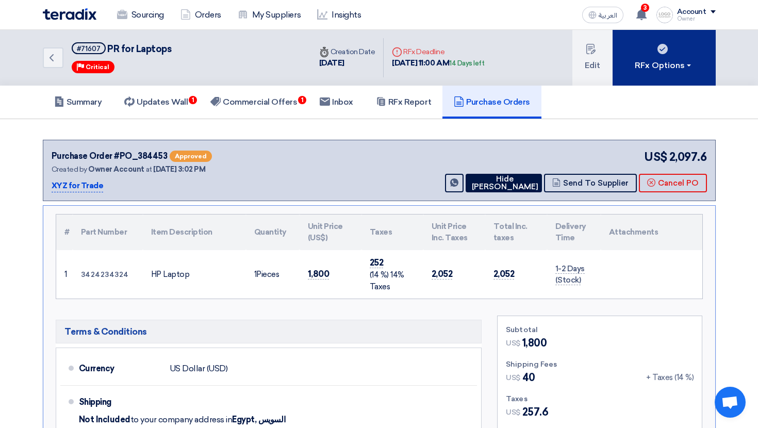
click at [655, 73] on button "RFx Options" at bounding box center [663, 58] width 103 height 56
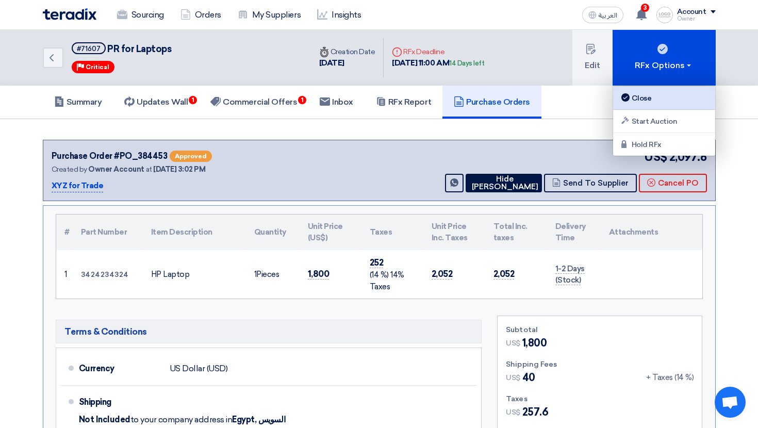
click at [651, 109] on link "Close" at bounding box center [664, 98] width 102 height 23
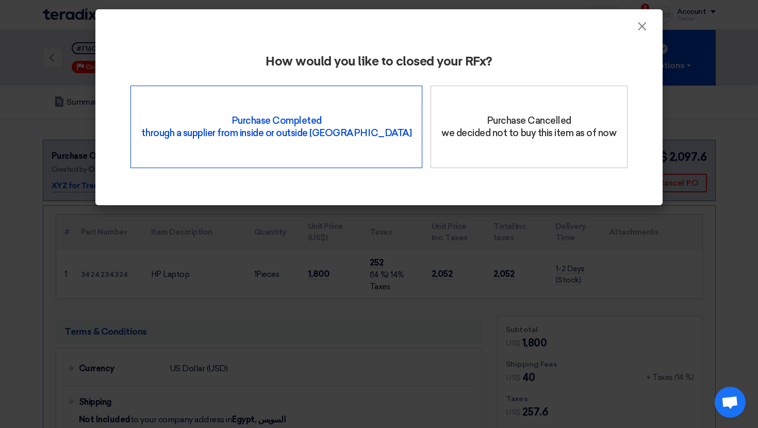
click at [340, 119] on div "Purchase Completed through a supplier from inside or outside Teradix" at bounding box center [276, 127] width 292 height 82
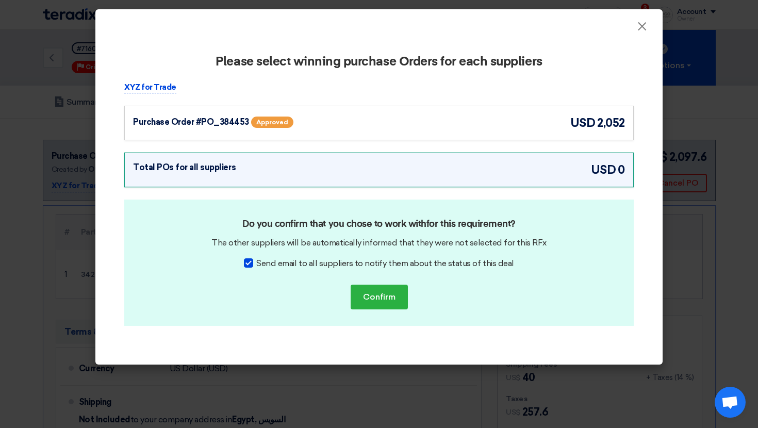
click at [276, 118] on span "Approved" at bounding box center [272, 121] width 42 height 11
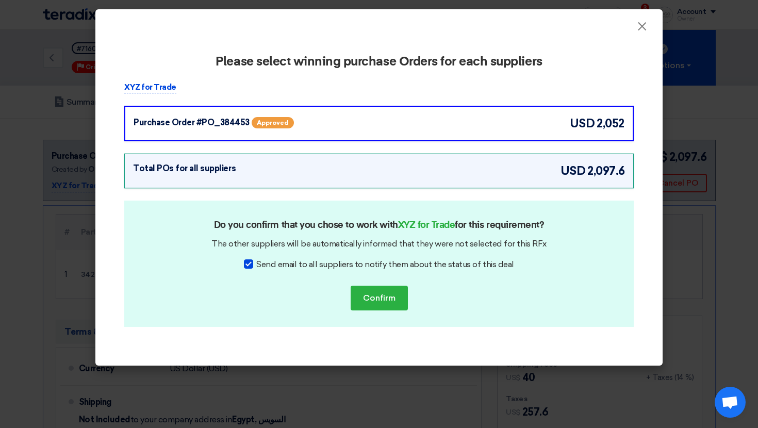
click at [261, 265] on span "Send email to all suppliers to notify them about the status of this deal" at bounding box center [384, 264] width 257 height 12
click at [261, 265] on input "Send email to all suppliers to notify them about the status of this deal" at bounding box center [259, 261] width 7 height 7
click at [315, 270] on span "Send email to all suppliers to notify them about the status of this deal" at bounding box center [384, 264] width 257 height 12
click at [263, 265] on input "Send email to all suppliers to notify them about the status of this deal" at bounding box center [259, 261] width 7 height 7
checkbox input "true"
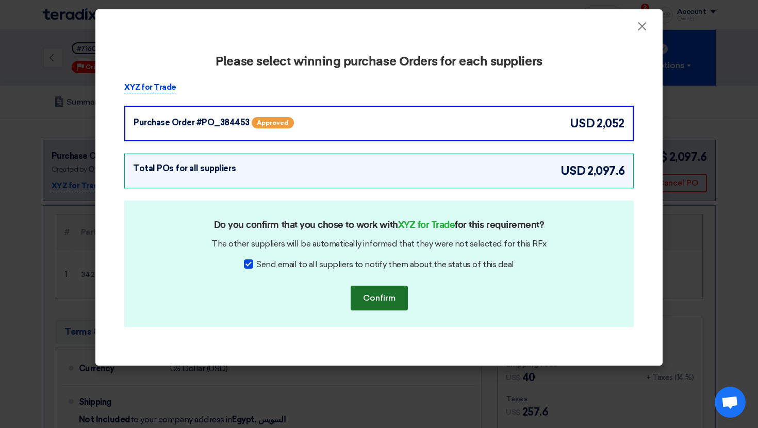
click at [375, 299] on button "Confirm" at bounding box center [379, 298] width 57 height 25
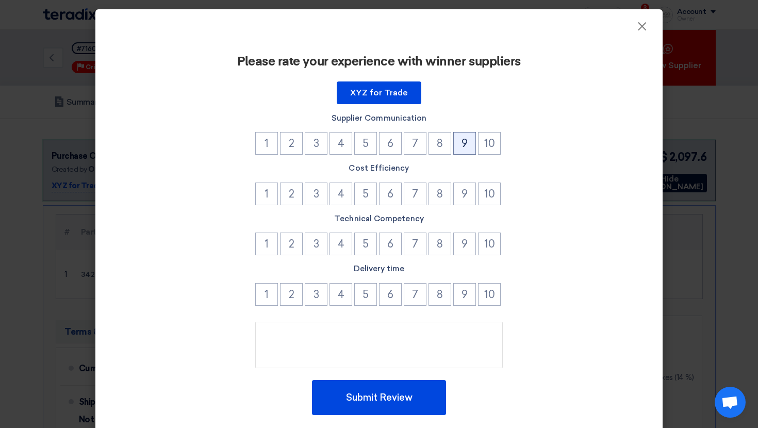
click at [464, 145] on button "9" at bounding box center [464, 143] width 23 height 23
click at [480, 190] on button "10" at bounding box center [489, 193] width 23 height 23
click at [473, 243] on button "9" at bounding box center [464, 243] width 23 height 23
drag, startPoint x: 376, startPoint y: 270, endPoint x: 405, endPoint y: 270, distance: 28.9
click at [405, 270] on label "Delivery time" at bounding box center [378, 269] width 509 height 12
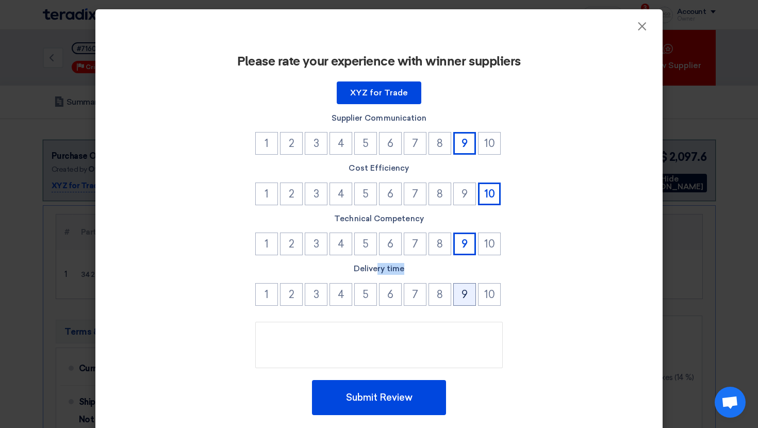
click at [470, 299] on button "9" at bounding box center [464, 294] width 23 height 23
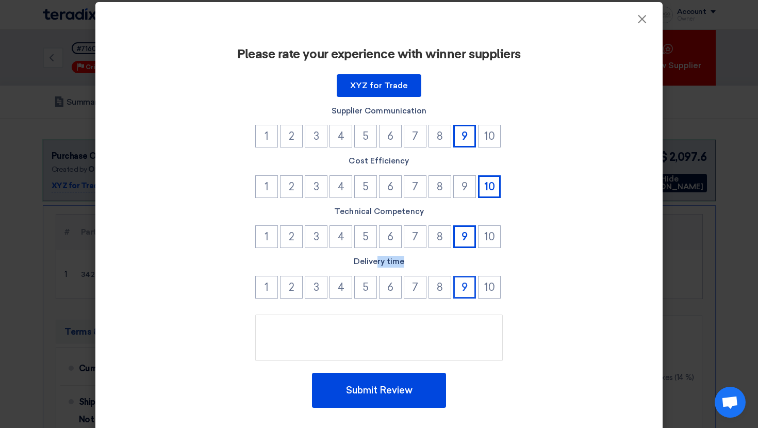
scroll to position [8, 0]
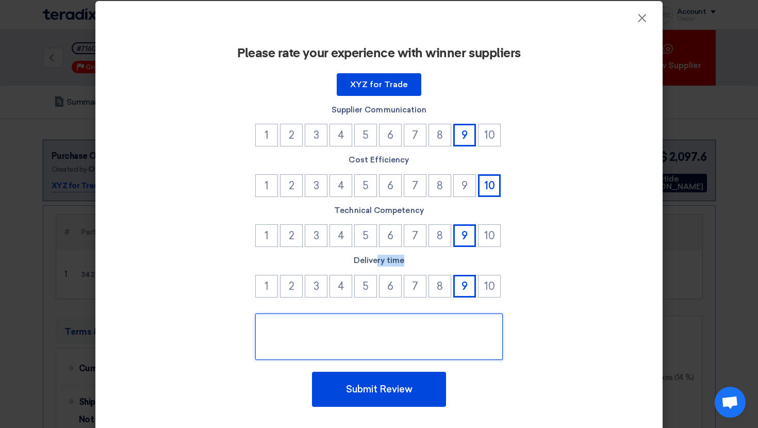
click at [417, 348] on textarea at bounding box center [378, 336] width 247 height 46
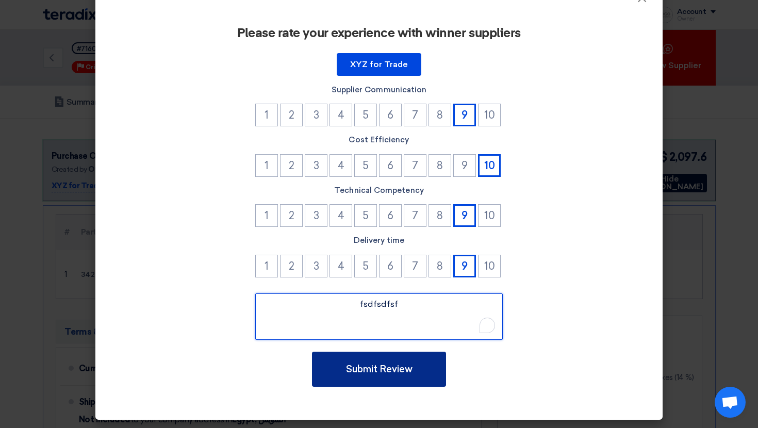
type textarea "fsdfsdfsf"
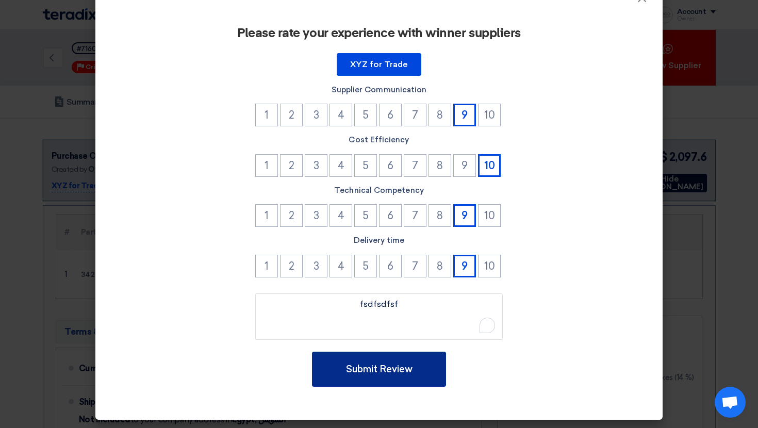
click at [407, 364] on button "Submit Review" at bounding box center [379, 369] width 134 height 35
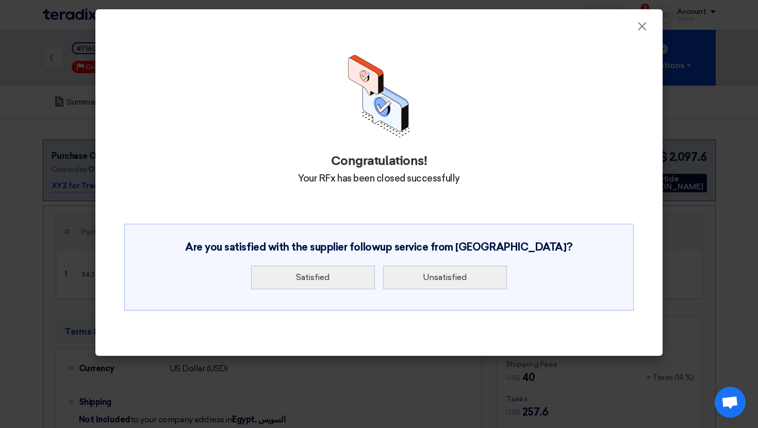
scroll to position [0, 0]
click at [637, 20] on span "×" at bounding box center [642, 29] width 10 height 21
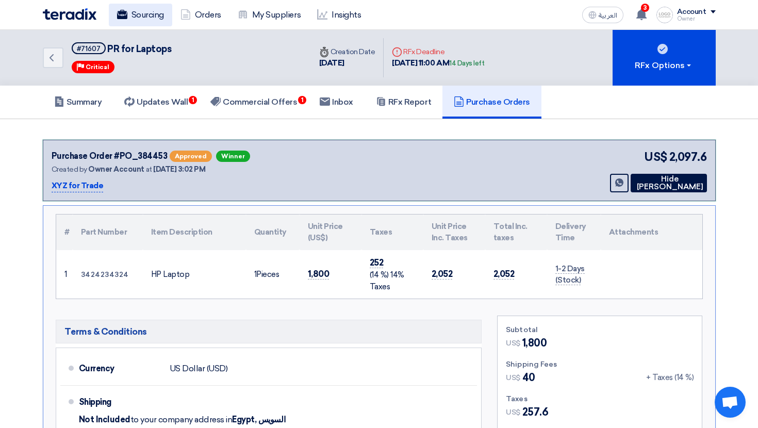
click at [140, 13] on link "Sourcing" at bounding box center [140, 15] width 63 height 23
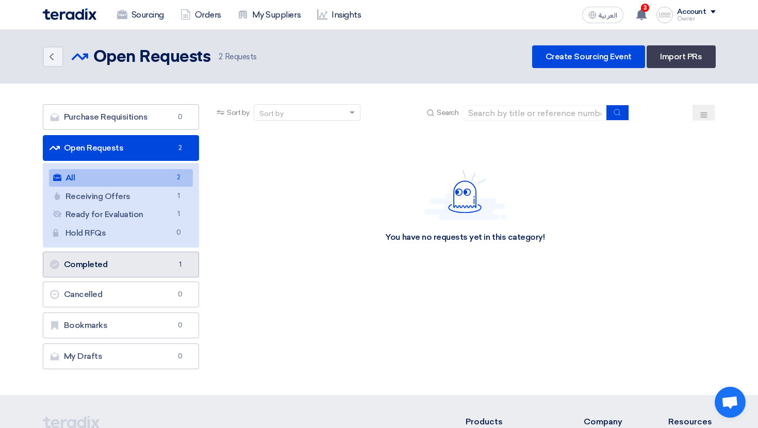
click at [179, 264] on span "1" at bounding box center [180, 264] width 12 height 10
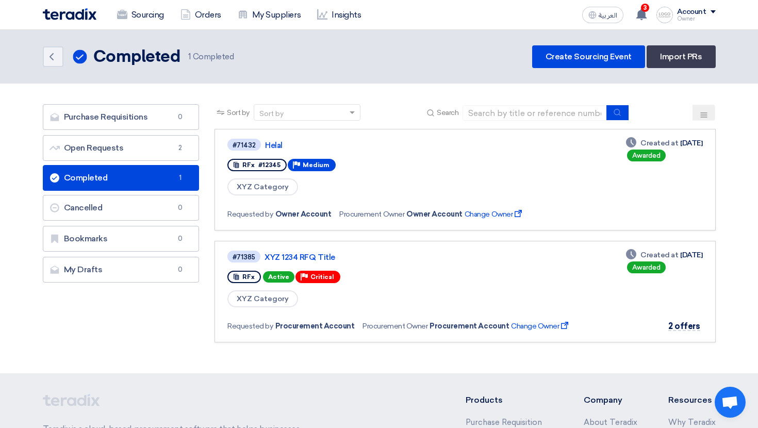
click at [166, 182] on link "Completed Completed 1" at bounding box center [121, 178] width 157 height 26
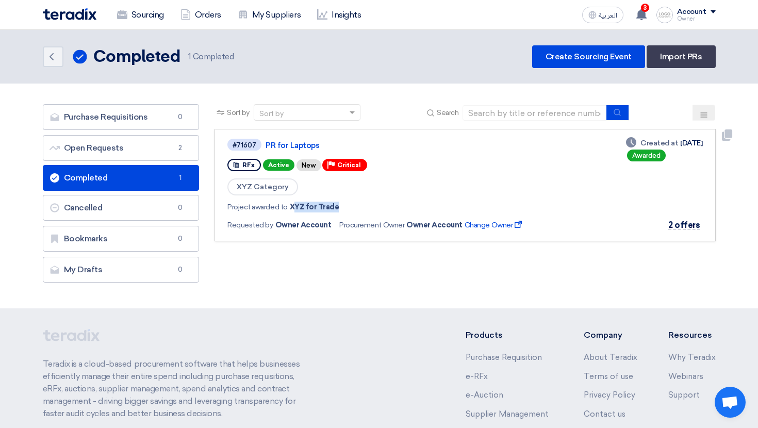
drag, startPoint x: 293, startPoint y: 204, endPoint x: 357, endPoint y: 204, distance: 63.4
click at [357, 204] on div "Project awarded to XYZ for Trade" at bounding box center [379, 207] width 305 height 11
click at [296, 146] on link "PR for Laptops" at bounding box center [394, 145] width 258 height 9
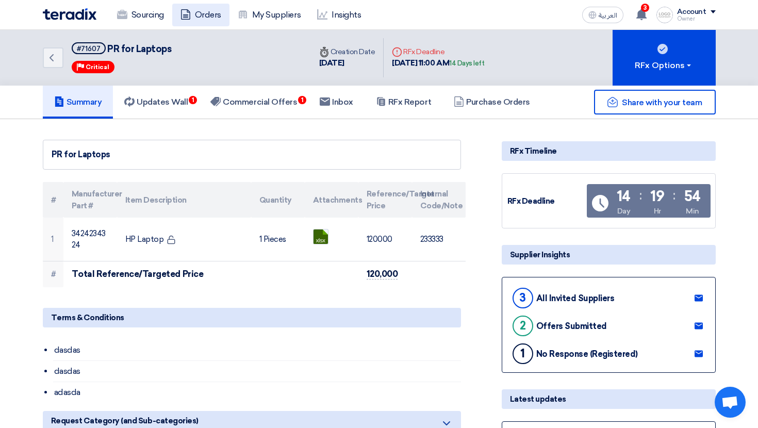
click at [208, 12] on link "Orders" at bounding box center [200, 15] width 57 height 23
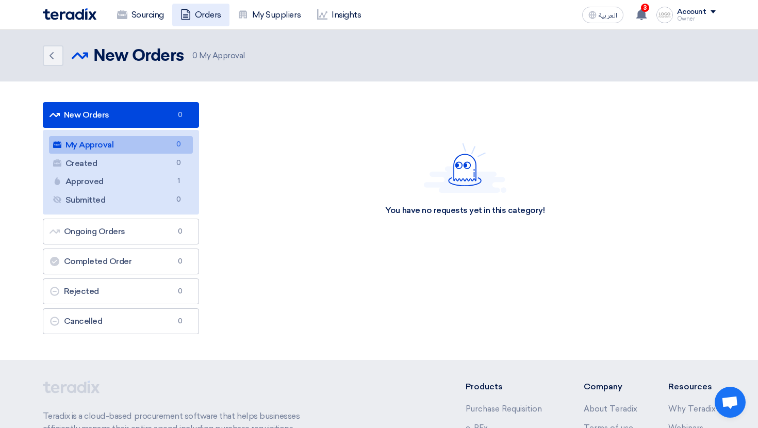
click at [201, 10] on link "Orders" at bounding box center [200, 15] width 57 height 23
click at [172, 177] on span "1" at bounding box center [178, 181] width 12 height 11
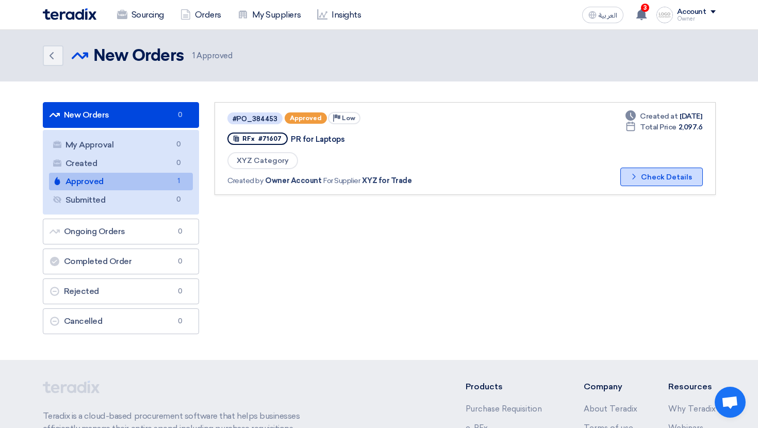
click at [662, 175] on button "Check details Check Details" at bounding box center [661, 177] width 82 height 19
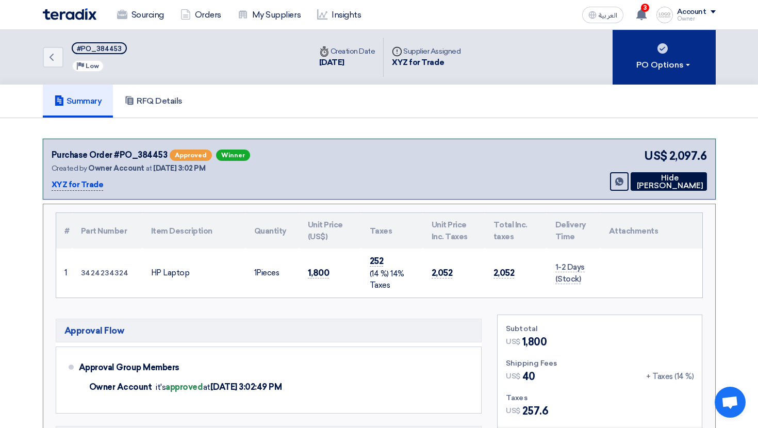
click at [652, 66] on div "PO Options" at bounding box center [664, 65] width 56 height 12
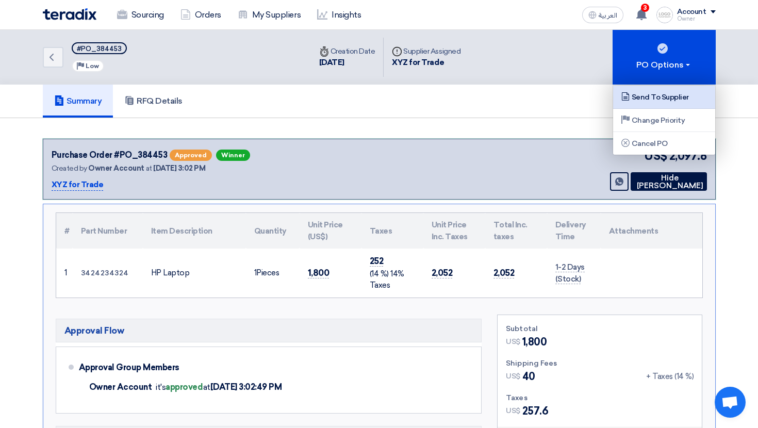
click at [660, 95] on div "Send To Supplier" at bounding box center [664, 97] width 90 height 12
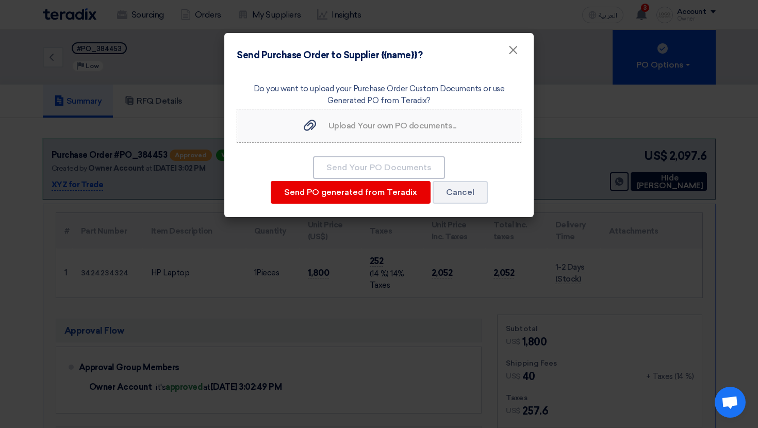
click at [390, 130] on span "Upload Your own PO documents..." at bounding box center [392, 126] width 128 height 10
click at [0, 0] on input "Upload Your own PO documents... Upload Your own PO documents..." at bounding box center [0, 0] width 0 height 0
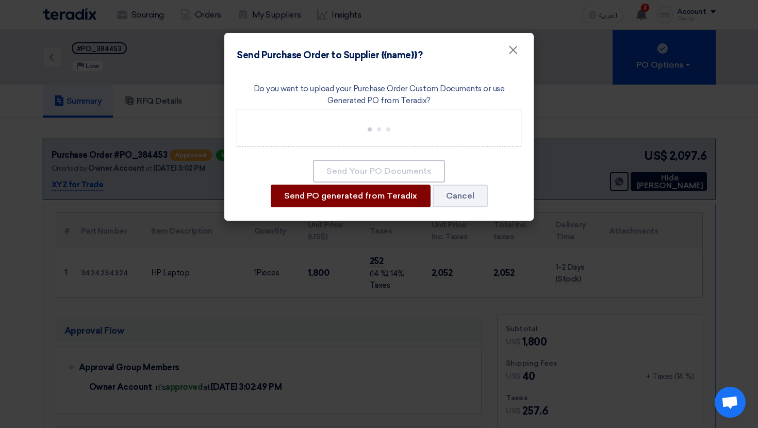
click at [392, 197] on button "Send PO generated from Teradix" at bounding box center [351, 196] width 160 height 23
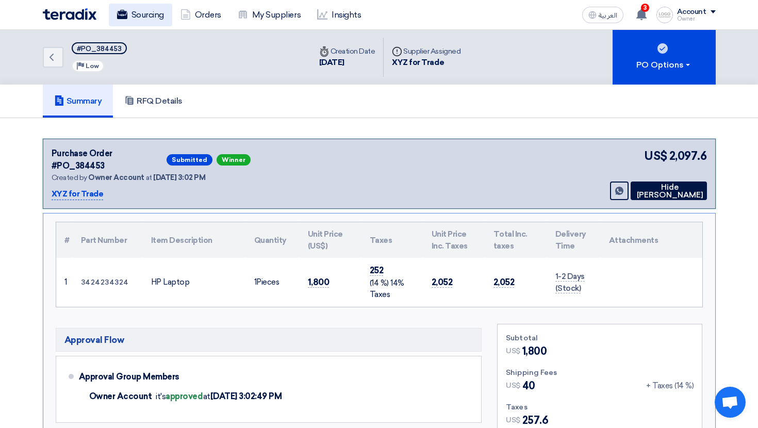
click at [148, 20] on link "Sourcing" at bounding box center [140, 15] width 63 height 23
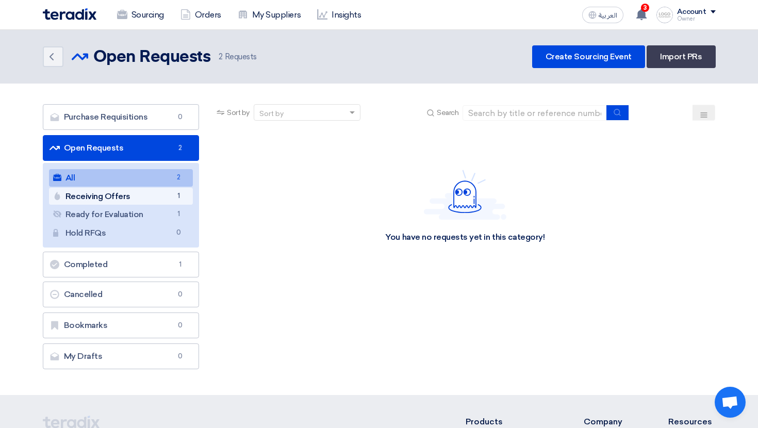
click at [179, 197] on span "1" at bounding box center [178, 196] width 12 height 11
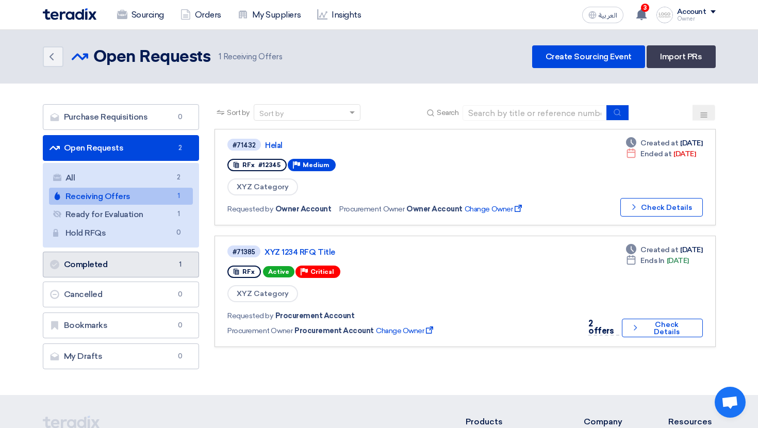
click at [162, 257] on link "Completed Completed 1" at bounding box center [121, 265] width 157 height 26
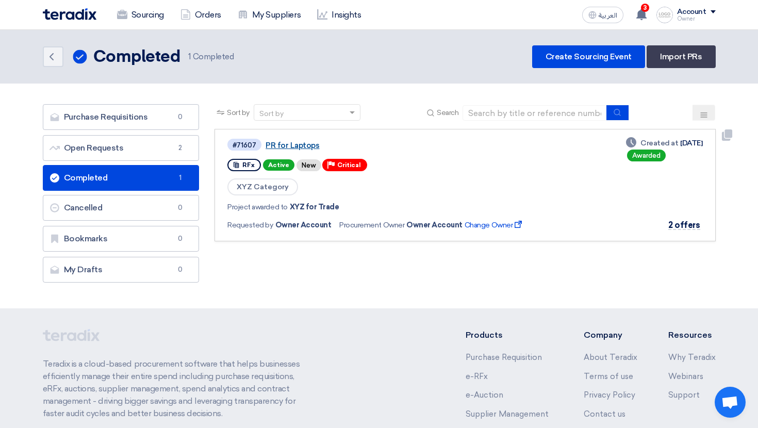
click at [305, 143] on link "PR for Laptops" at bounding box center [394, 145] width 258 height 9
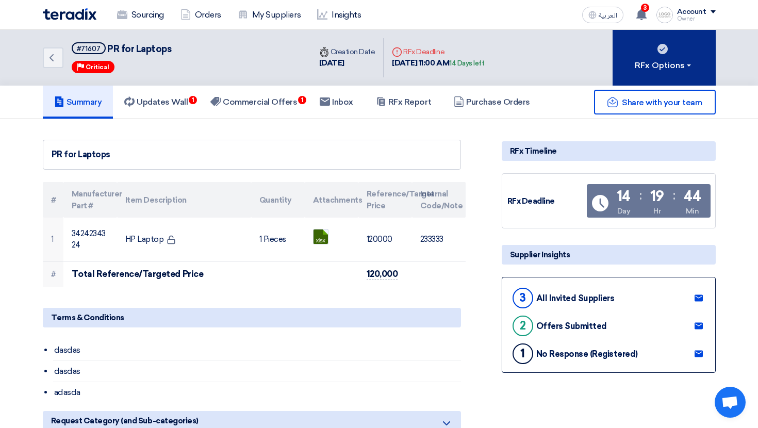
click at [675, 64] on div "RFx Options" at bounding box center [664, 65] width 58 height 12
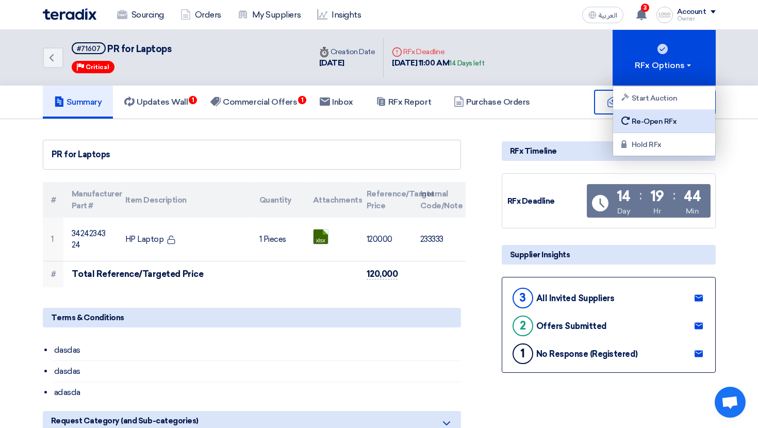
click at [670, 116] on div "Re-Open RFx" at bounding box center [664, 121] width 90 height 12
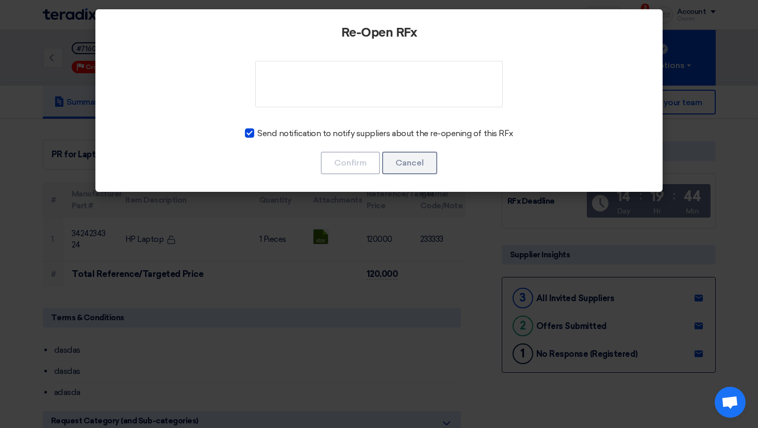
click at [408, 58] on div "Re-Open RFx Send notification to notify suppliers about the re-opening of this …" at bounding box center [378, 100] width 567 height 182
click at [379, 73] on textarea at bounding box center [378, 84] width 247 height 46
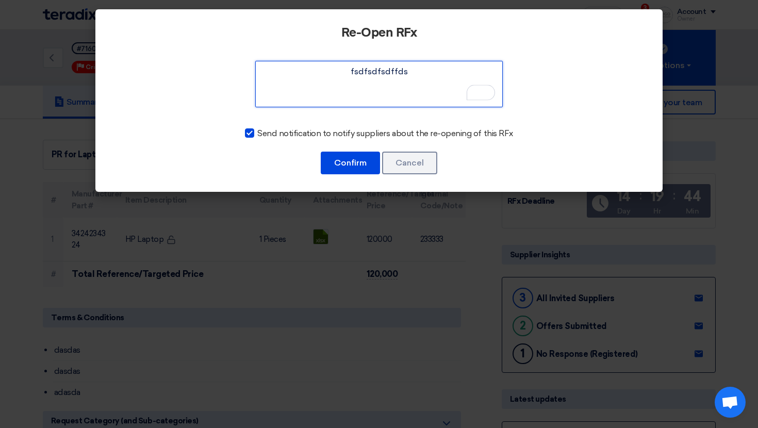
type textarea "fsdfsdfsdffds"
click at [259, 135] on label "Send notification to notify suppliers about the re-opening of this RFx" at bounding box center [379, 133] width 268 height 12
click at [259, 134] on input "Send notification to notify suppliers about the re-opening of this RFx" at bounding box center [260, 130] width 7 height 7
checkbox input "false"
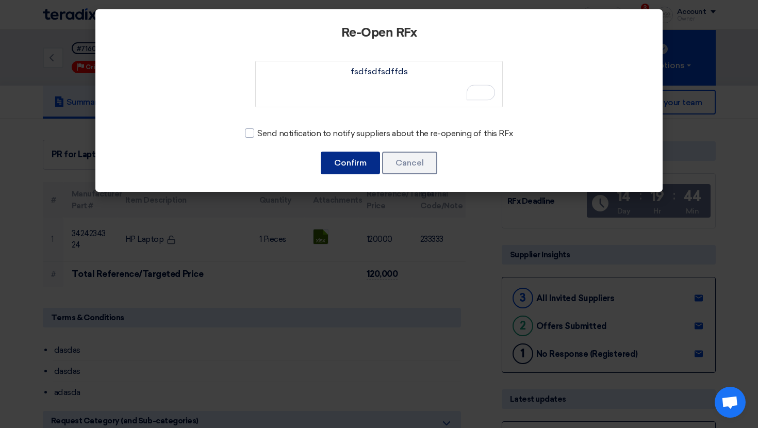
click at [337, 158] on button "Confirm" at bounding box center [350, 163] width 59 height 23
checkbox input "true"
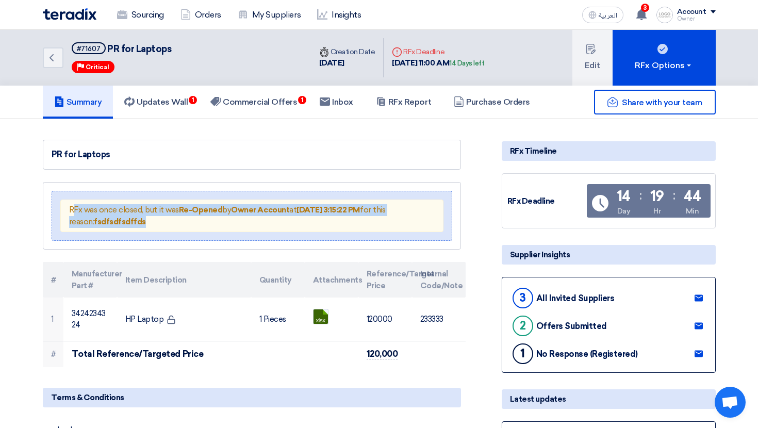
drag, startPoint x: 72, startPoint y: 204, endPoint x: 143, endPoint y: 221, distance: 72.5
click at [143, 221] on div "RFx was once closed, but it was Re-Opened by Owner Account at Sep 29, 2025, 3:1…" at bounding box center [251, 215] width 383 height 32
click at [142, 215] on div "RFx was once closed, but it was Re-Opened by Owner Account at Sep 29, 2025, 3:1…" at bounding box center [251, 215] width 383 height 32
drag, startPoint x: 142, startPoint y: 211, endPoint x: 204, endPoint y: 220, distance: 62.0
click at [204, 220] on div "RFx was once closed, but it was Re-Opened by Owner Account at Sep 29, 2025, 3:1…" at bounding box center [251, 215] width 383 height 32
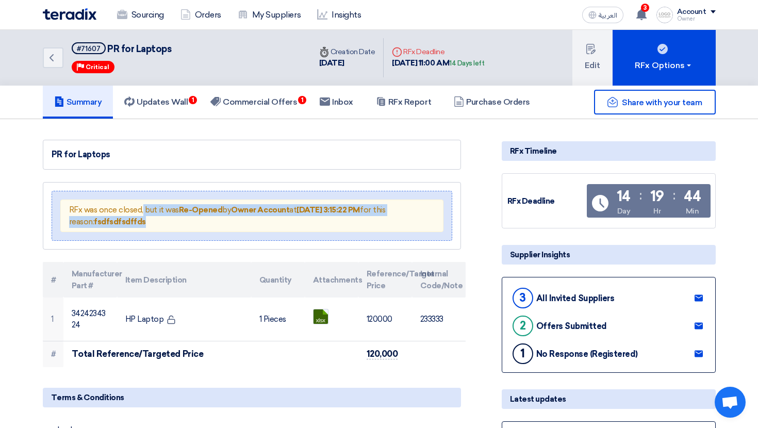
click at [115, 220] on strong "fsdfsdfsdffds" at bounding box center [120, 221] width 52 height 9
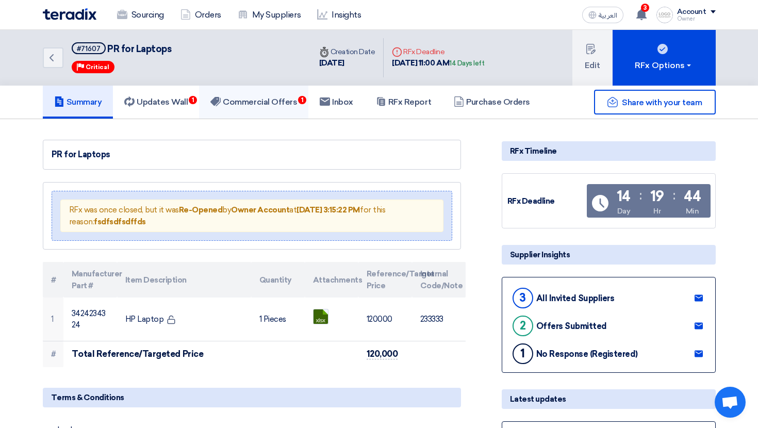
click at [247, 101] on h5 "Commercial Offers 1" at bounding box center [253, 102] width 87 height 10
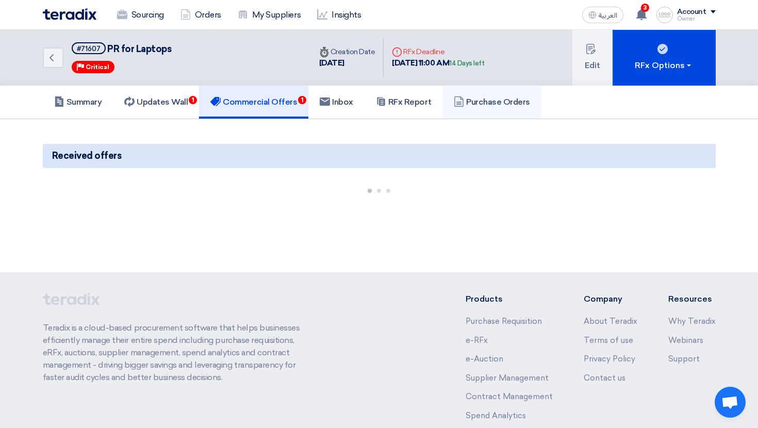
click at [521, 103] on h5 "Purchase Orders" at bounding box center [492, 102] width 76 height 10
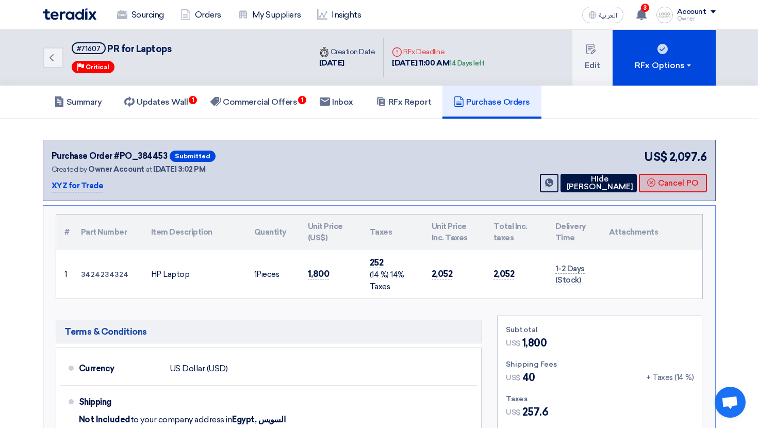
click at [664, 184] on button "Cancel PO" at bounding box center [673, 183] width 68 height 19
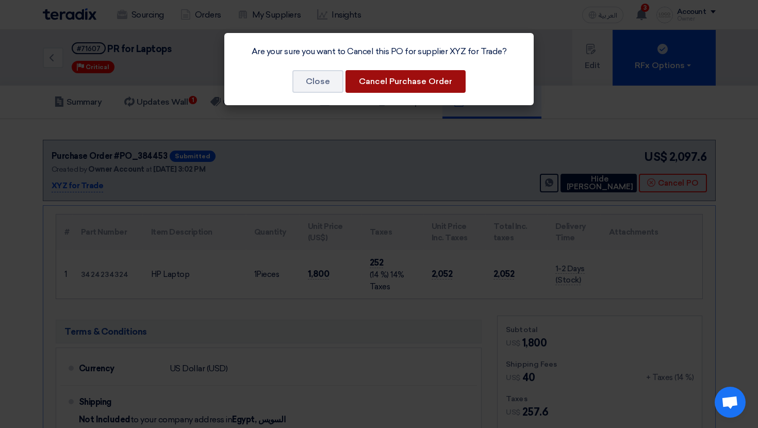
click at [439, 87] on button "Cancel Purchase Order" at bounding box center [405, 81] width 120 height 23
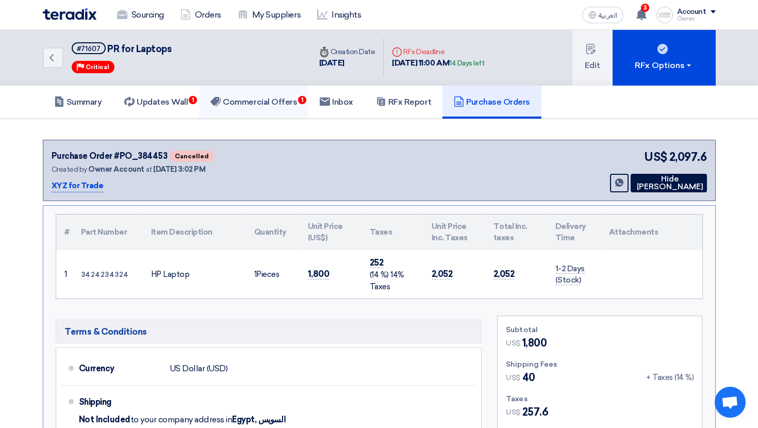
click at [262, 98] on h5 "Commercial Offers 1" at bounding box center [253, 102] width 87 height 10
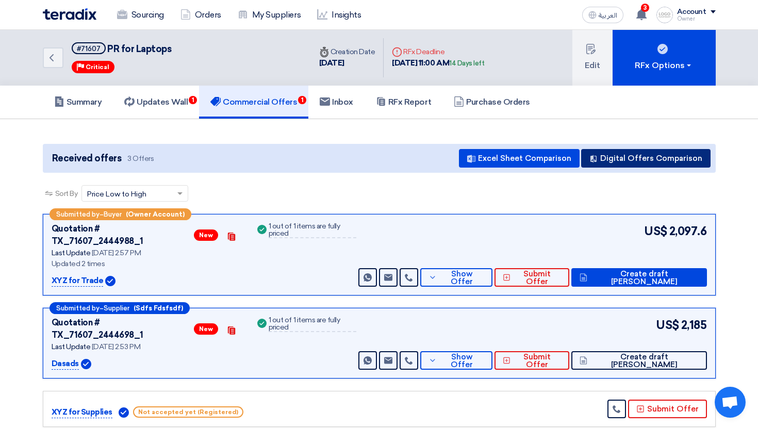
click at [659, 159] on button "Digital Offers Comparison" at bounding box center [645, 158] width 129 height 19
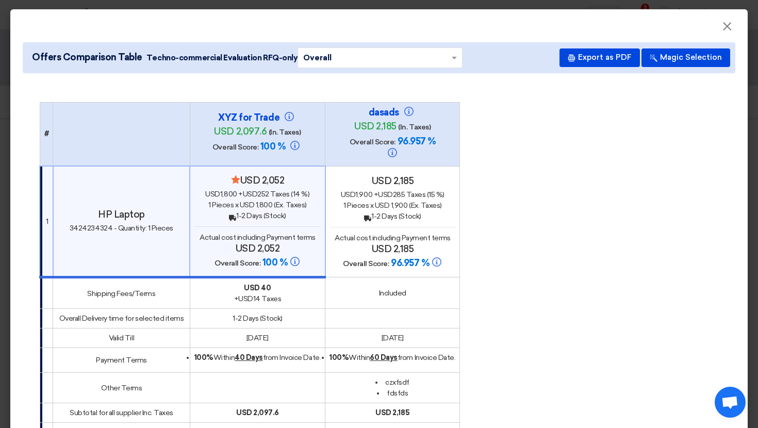
click at [415, 211] on div "Back 1-2 Days (Stock)" at bounding box center [393, 216] width 126 height 11
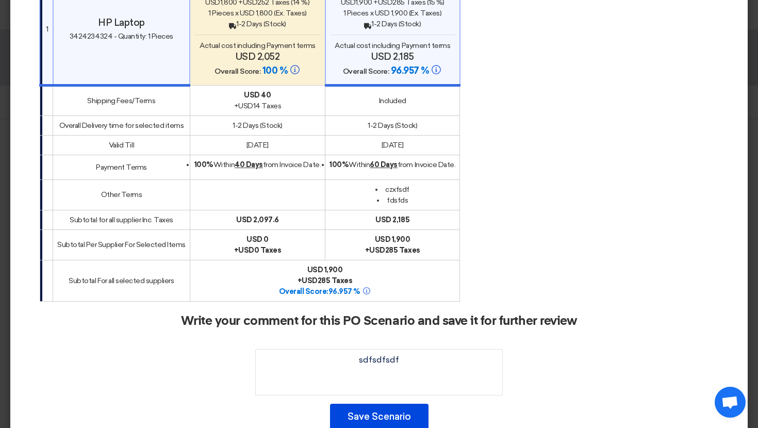
scroll to position [260, 0]
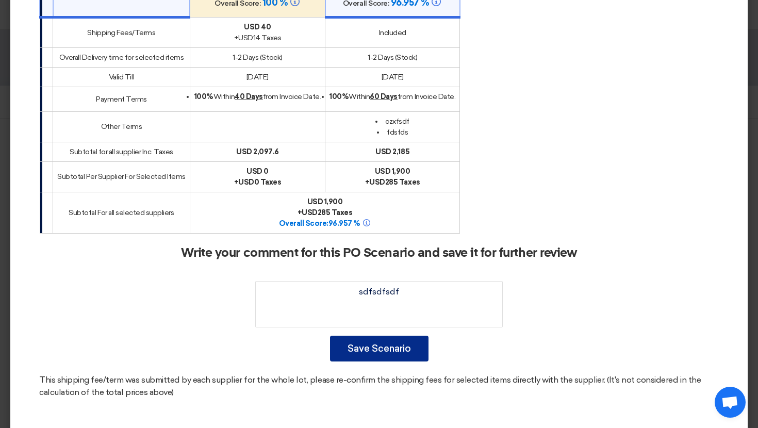
click at [396, 336] on button "Save Scenario" at bounding box center [379, 349] width 98 height 26
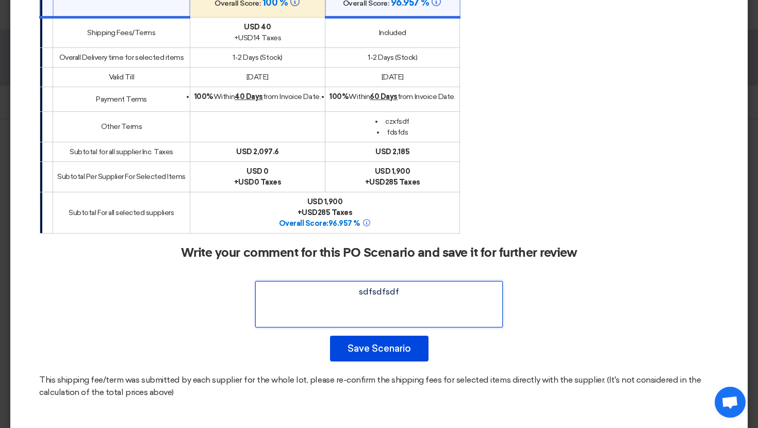
click at [376, 283] on textarea at bounding box center [378, 304] width 247 height 46
type textarea "sdfsdfsdf"
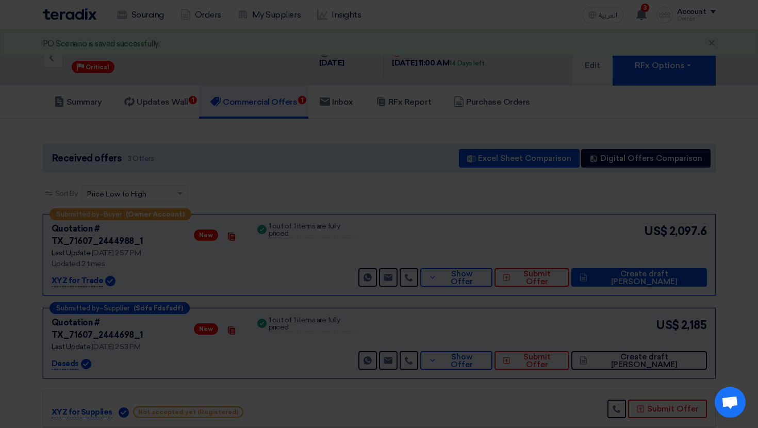
click at [376, 283] on textarea "To enrich screen reader interactions, please activate Accessibility in Grammarl…" at bounding box center [378, 278] width 247 height 46
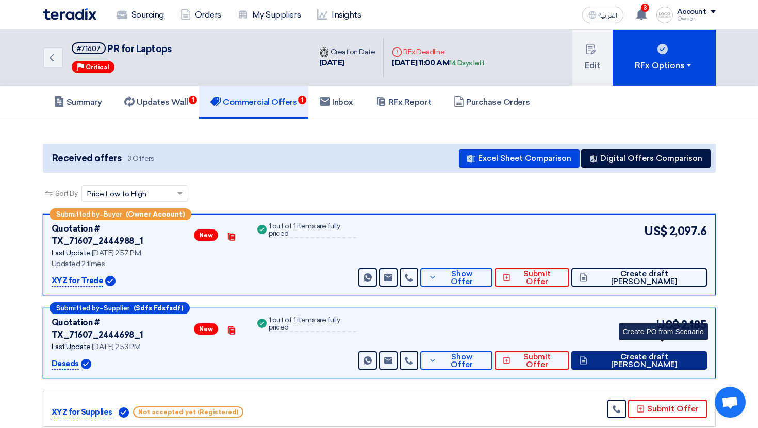
click at [675, 351] on button "Create draft PO" at bounding box center [638, 360] width 135 height 19
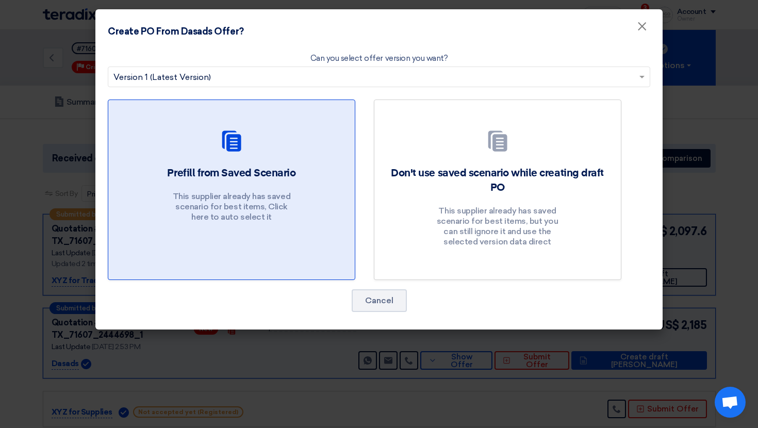
click at [247, 194] on p "This supplier already has saved scenario for best items, Click here to auto sel…" at bounding box center [232, 206] width 124 height 31
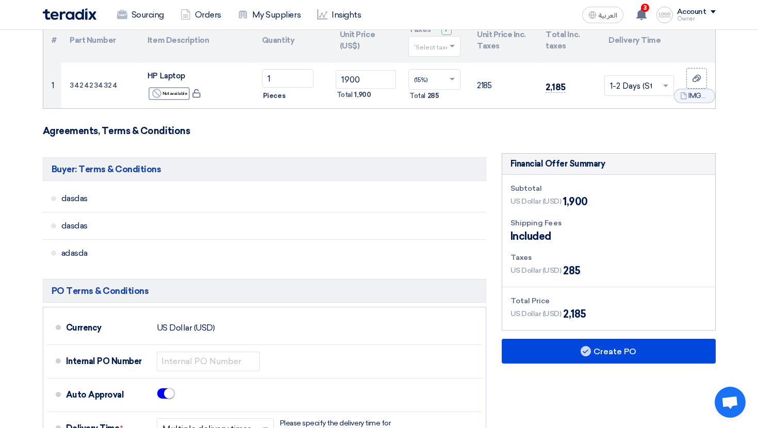
scroll to position [311, 0]
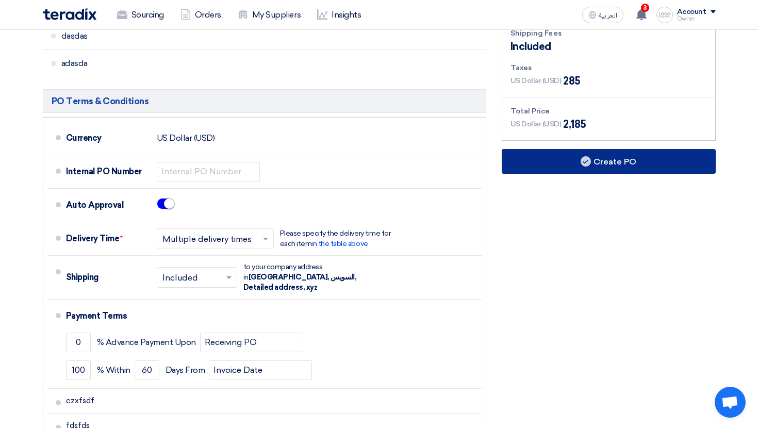
click at [623, 170] on button "Create PO" at bounding box center [609, 161] width 214 height 25
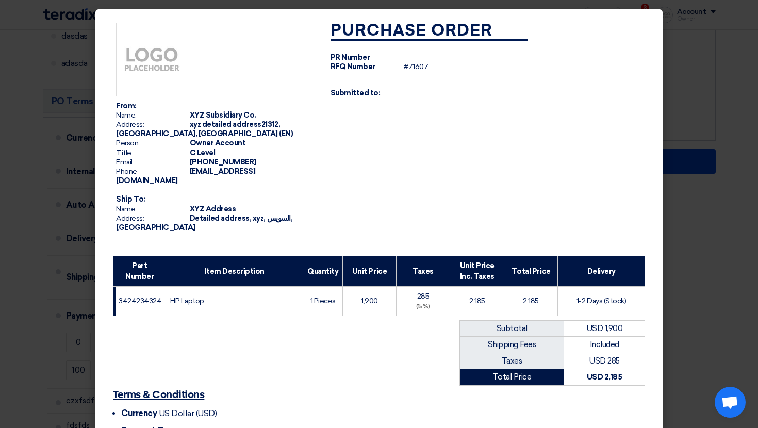
scroll to position [134, 0]
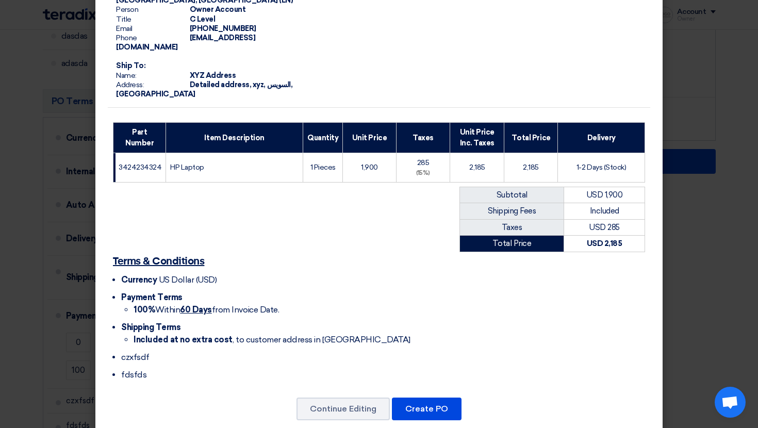
click at [446, 396] on div "Continue Editing Create PO" at bounding box center [379, 408] width 542 height 25
click at [443, 397] on button "Create PO" at bounding box center [427, 408] width 70 height 23
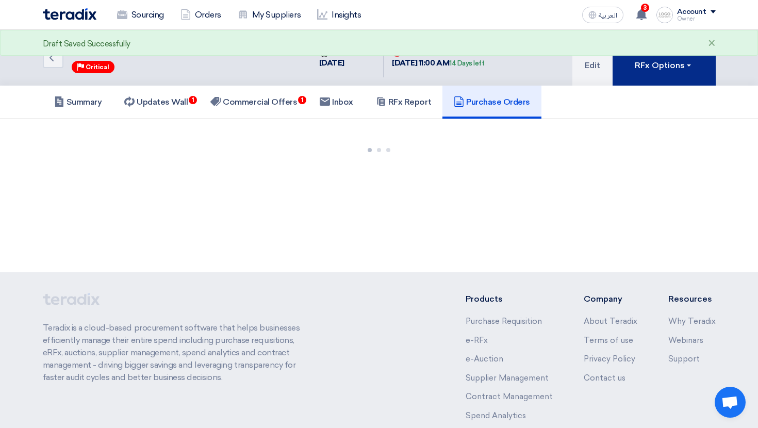
click at [673, 74] on button "RFx Options" at bounding box center [663, 58] width 103 height 56
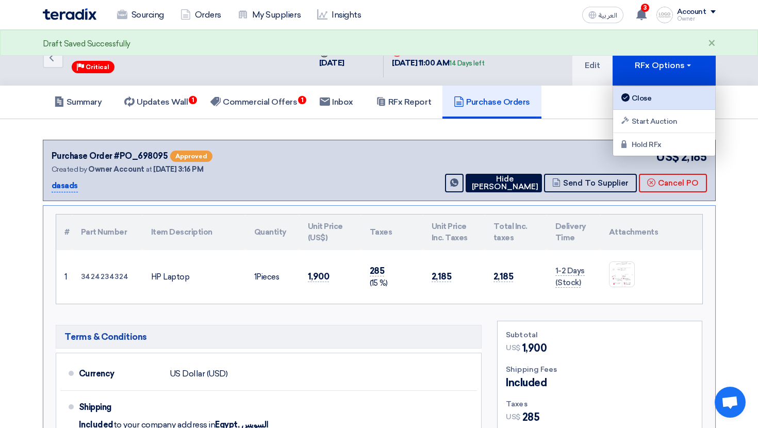
click at [660, 88] on link "Close" at bounding box center [664, 98] width 102 height 23
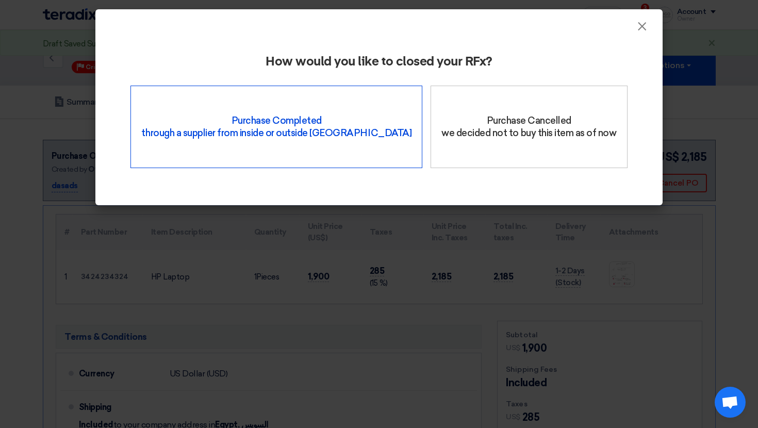
click at [342, 140] on div "Purchase Completed through a supplier from inside or outside Teradix" at bounding box center [276, 127] width 292 height 82
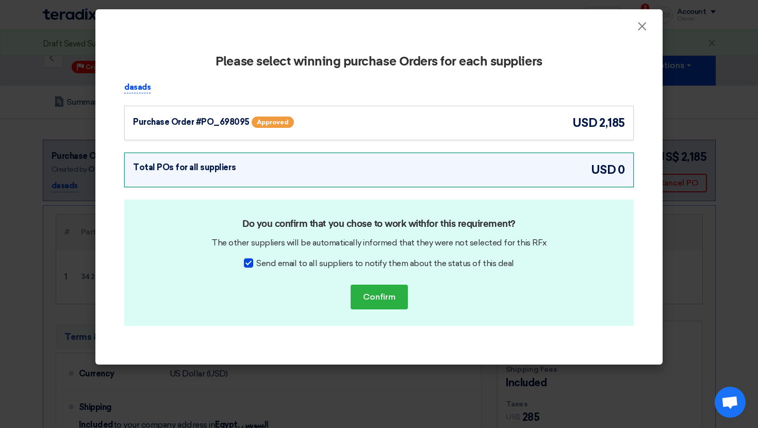
click at [318, 129] on div "Purchase Order #PO_698095 Approved" at bounding box center [233, 121] width 201 height 15
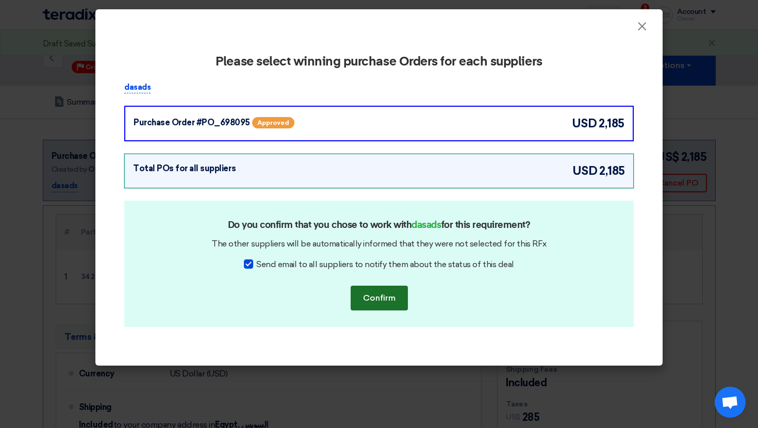
click at [371, 297] on button "Confirm" at bounding box center [379, 298] width 57 height 25
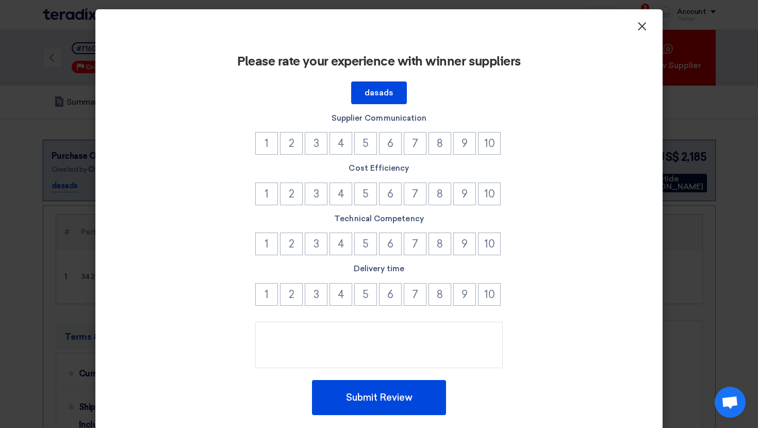
click at [643, 20] on span "×" at bounding box center [642, 29] width 10 height 21
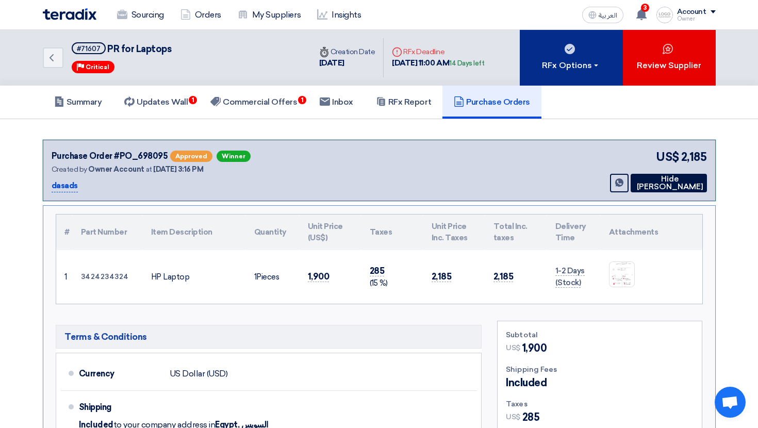
click at [578, 43] on button "RFx Options" at bounding box center [571, 58] width 103 height 56
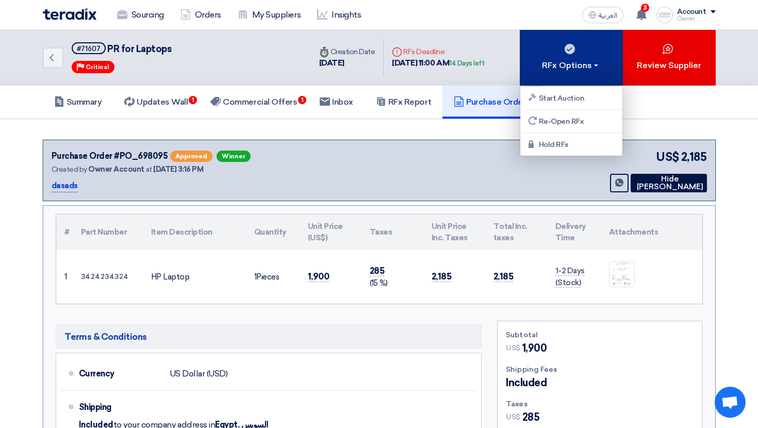
click at [578, 43] on button "RFx Options" at bounding box center [571, 58] width 103 height 56
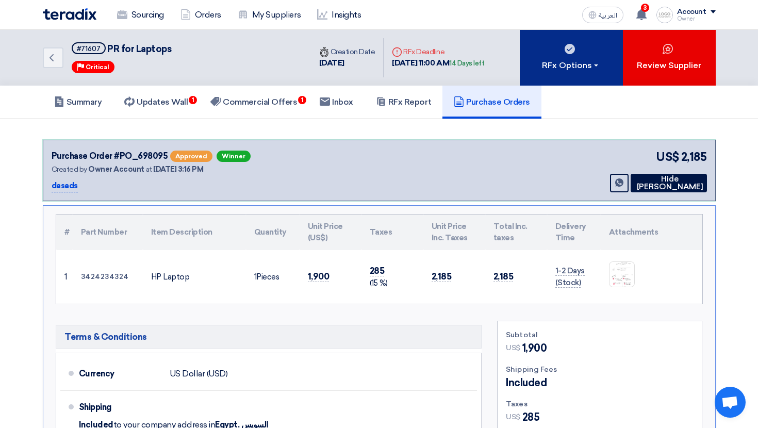
click at [578, 43] on button "RFx Options" at bounding box center [571, 58] width 103 height 56
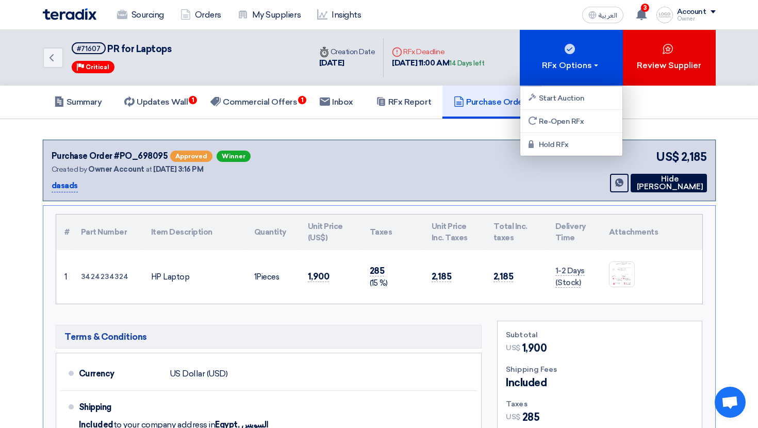
click at [685, 12] on div "Account" at bounding box center [691, 12] width 29 height 9
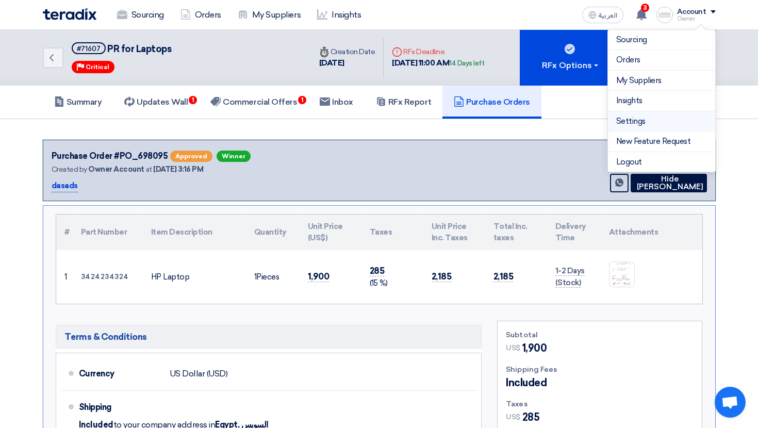
click at [638, 114] on li "Settings" at bounding box center [661, 121] width 107 height 21
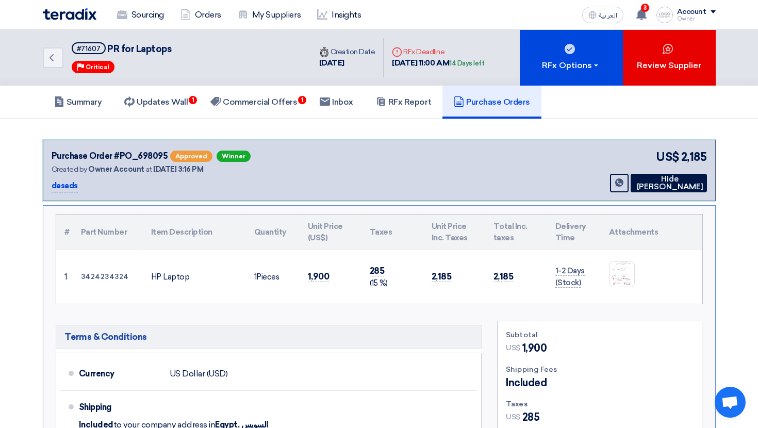
click at [691, 9] on div "Account" at bounding box center [691, 12] width 29 height 9
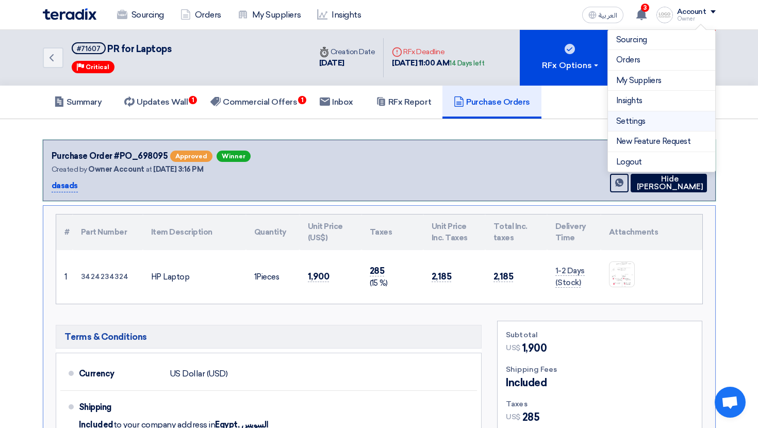
click at [634, 115] on link "Settings" at bounding box center [661, 121] width 91 height 12
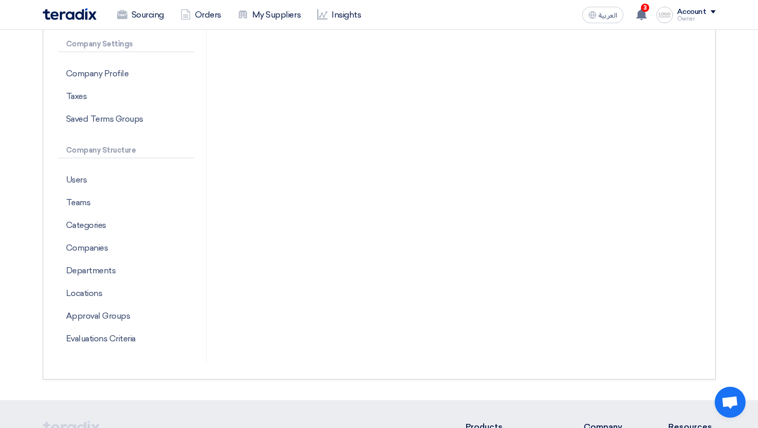
scroll to position [252, 0]
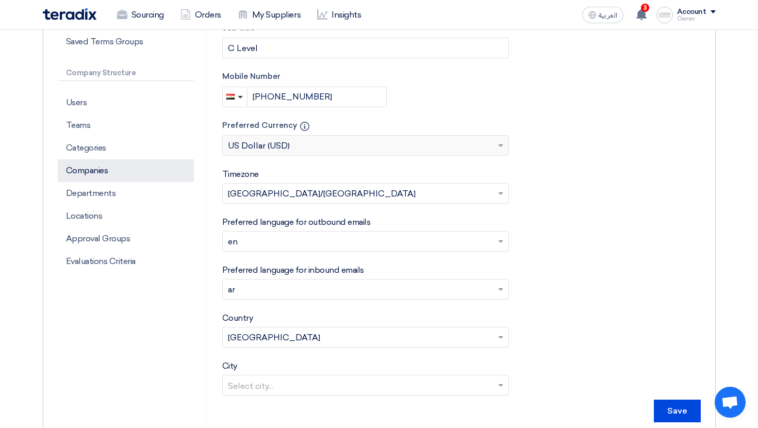
click at [121, 164] on p "Companies" at bounding box center [126, 170] width 136 height 23
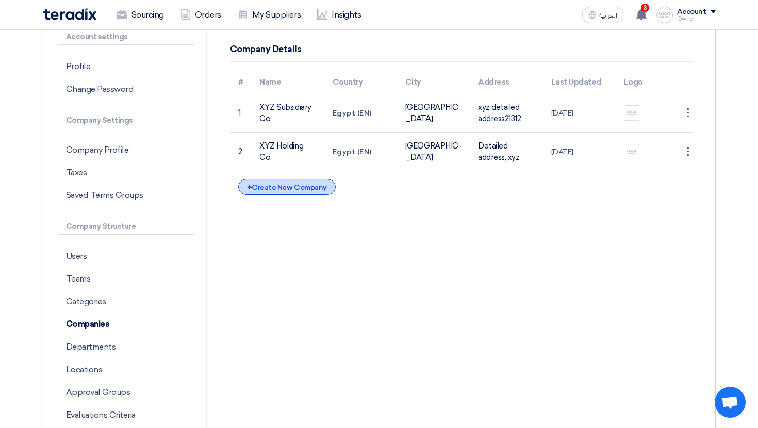
scroll to position [77, 0]
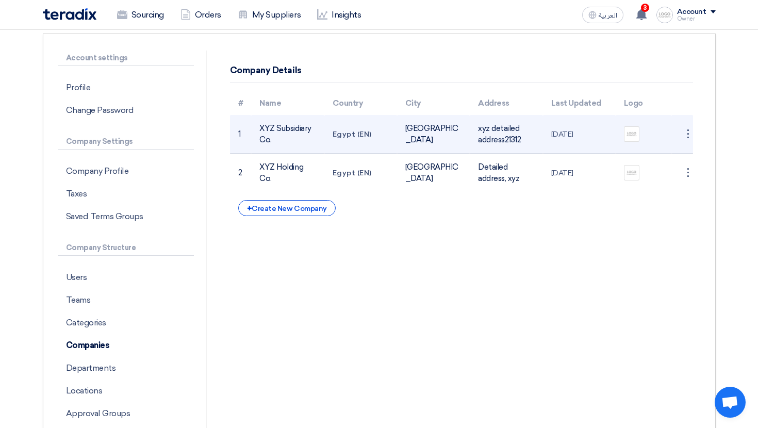
click at [286, 145] on td "XYZ Subsidiary Co." at bounding box center [287, 134] width 73 height 39
drag, startPoint x: 261, startPoint y: 131, endPoint x: 279, endPoint y: 131, distance: 18.0
click at [279, 131] on td "XYZ Subsidiary Co." at bounding box center [287, 134] width 73 height 39
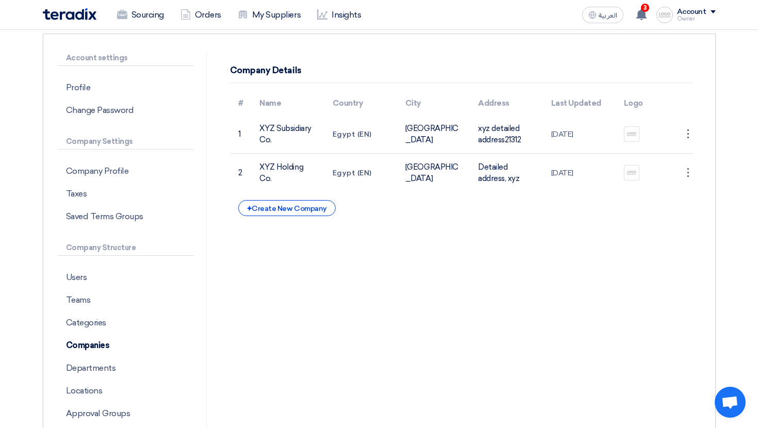
click at [324, 112] on th "Country" at bounding box center [360, 103] width 73 height 24
click at [294, 205] on div "+ Create New Company" at bounding box center [286, 208] width 97 height 16
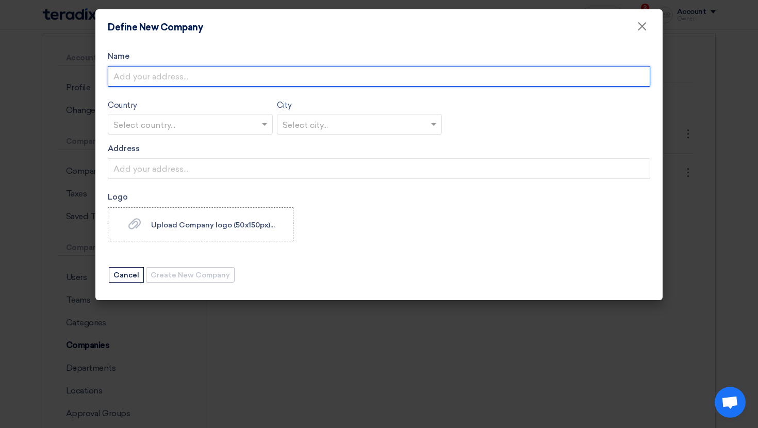
click at [262, 85] on input "Name" at bounding box center [379, 76] width 542 height 21
type input "Al Ameed for Food"
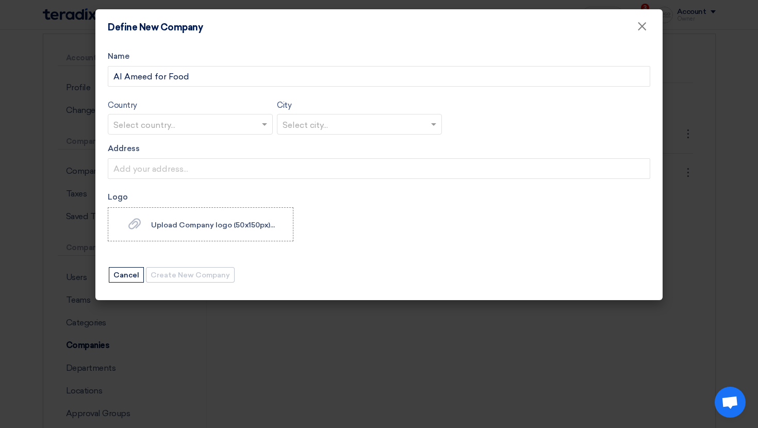
click at [219, 115] on div "Select country..." at bounding box center [190, 124] width 165 height 21
type input "خ"
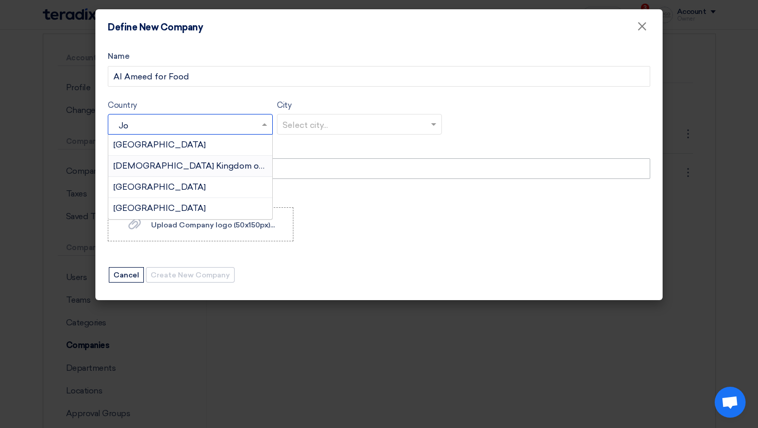
type input "Jor"
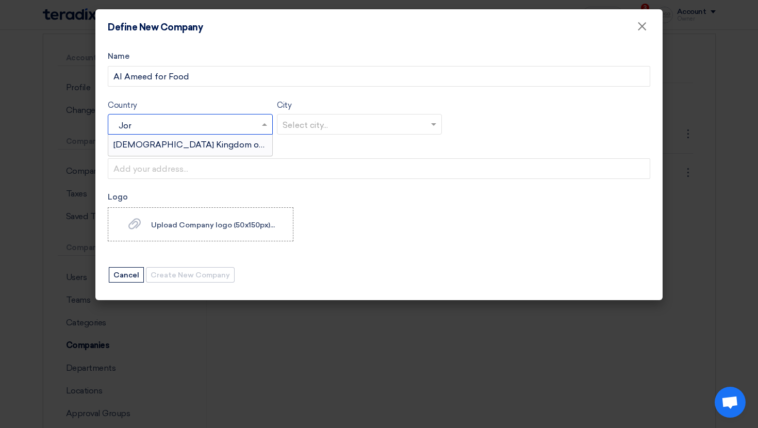
click at [223, 148] on span "Hashemite Kingdom of Jordan" at bounding box center [202, 145] width 179 height 10
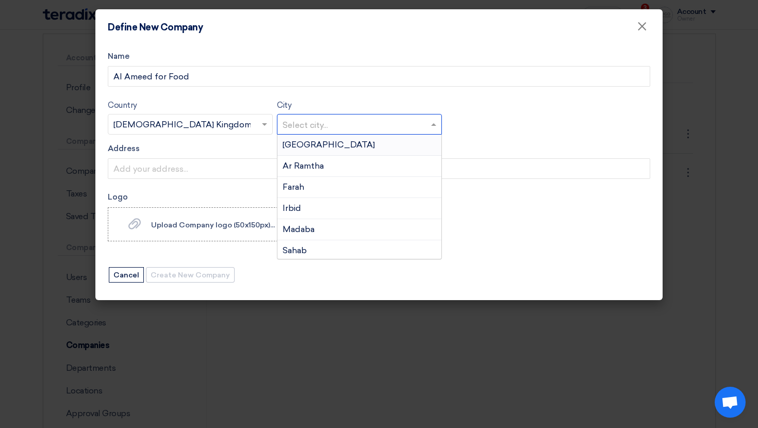
click at [281, 121] on div at bounding box center [359, 123] width 164 height 17
click at [300, 130] on input "text" at bounding box center [353, 124] width 143 height 17
click at [300, 141] on span "Amman" at bounding box center [328, 145] width 92 height 10
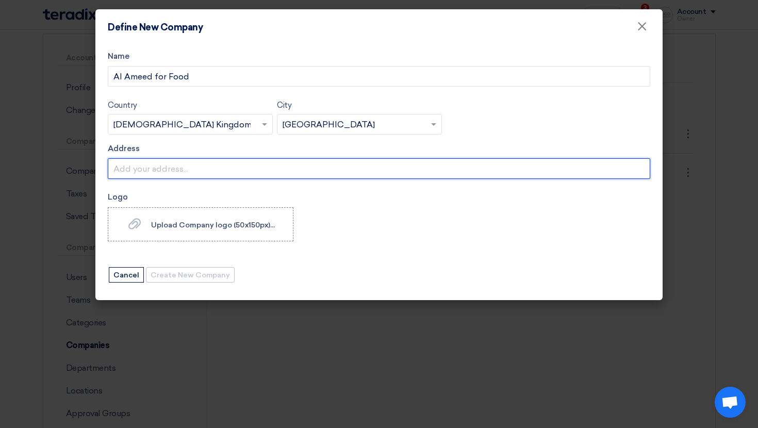
click at [233, 161] on input "Address" at bounding box center [379, 168] width 542 height 21
type input "sfdsfdf"
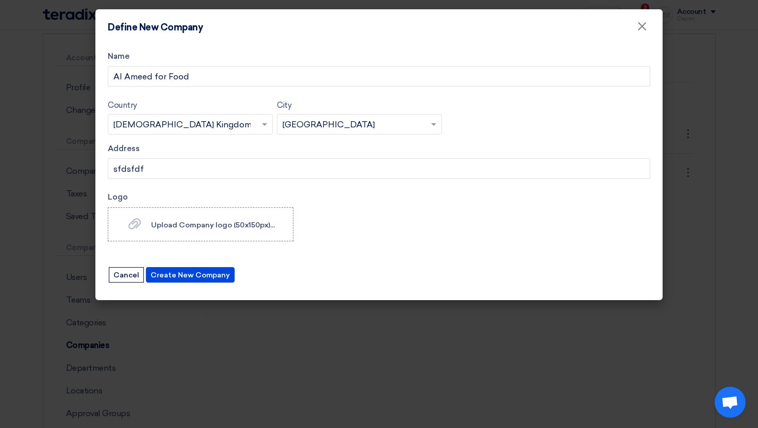
click at [204, 263] on form "Name Al Ameed for Food Country Select country... × Hashemite Kingdom of Jordan …" at bounding box center [379, 167] width 542 height 233
click at [206, 270] on button "Create New Company" at bounding box center [190, 274] width 89 height 15
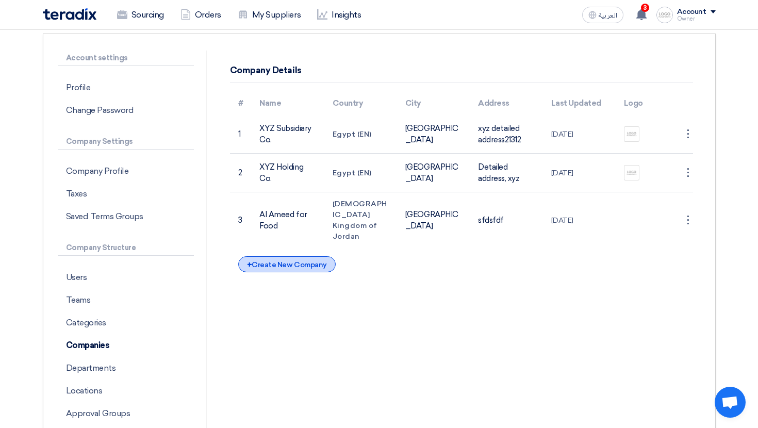
click at [286, 260] on div "+ Create New Company" at bounding box center [286, 264] width 97 height 16
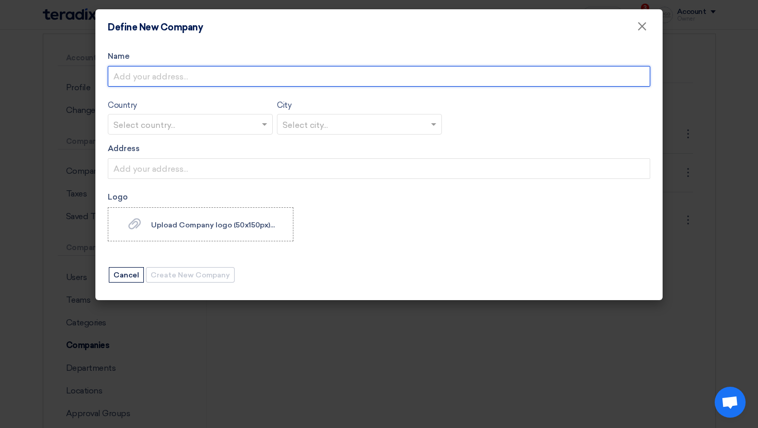
click at [224, 73] on input "Name" at bounding box center [379, 76] width 542 height 21
type input "Almeed for Coffee"
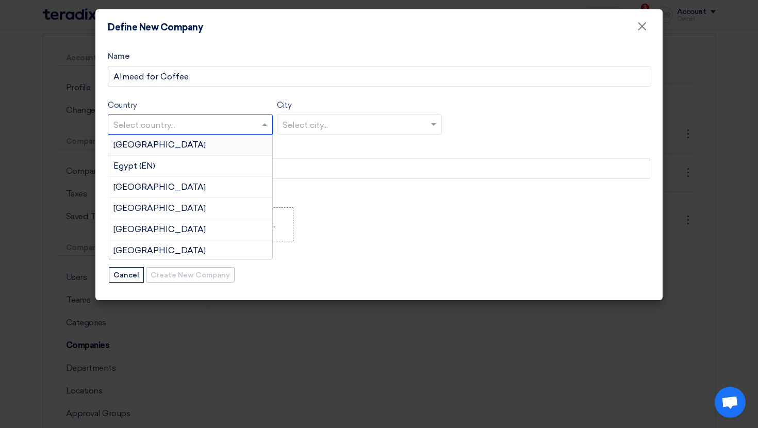
click at [250, 132] on input "text" at bounding box center [184, 124] width 143 height 17
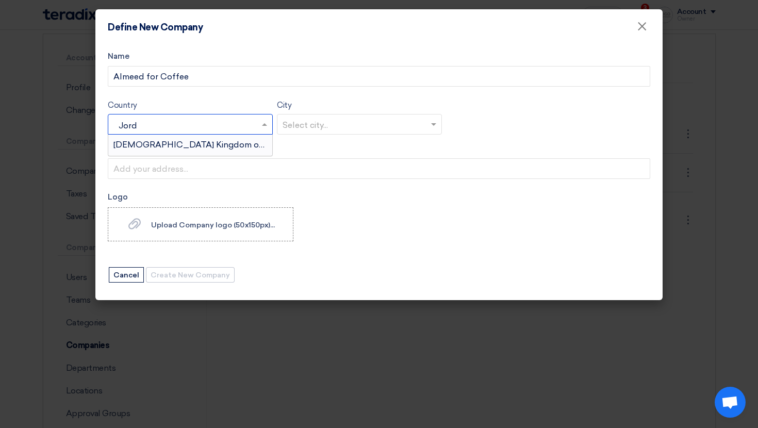
type input "Jor"
click at [256, 146] on div "Hashemite Kingdom of Jordan" at bounding box center [190, 145] width 164 height 21
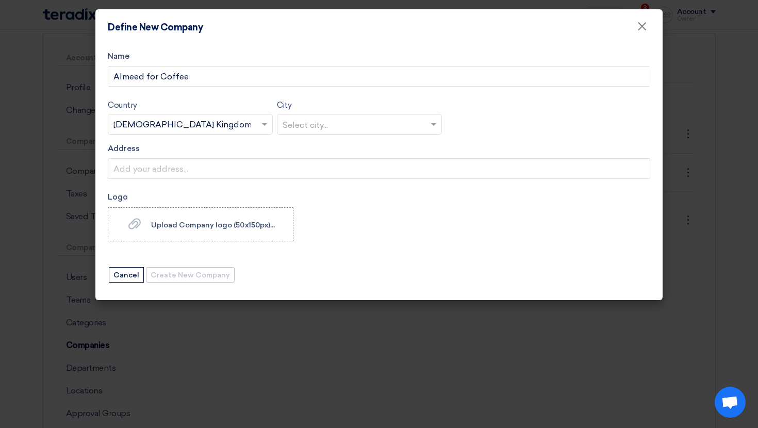
click at [310, 129] on input "text" at bounding box center [353, 124] width 143 height 17
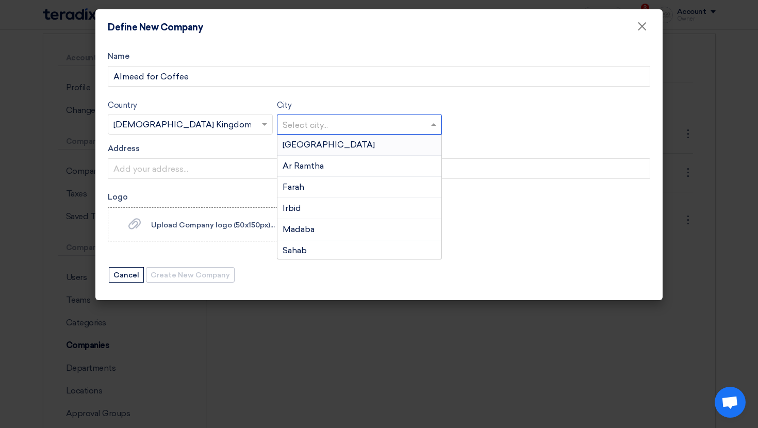
click at [311, 144] on span "Amman" at bounding box center [328, 145] width 92 height 10
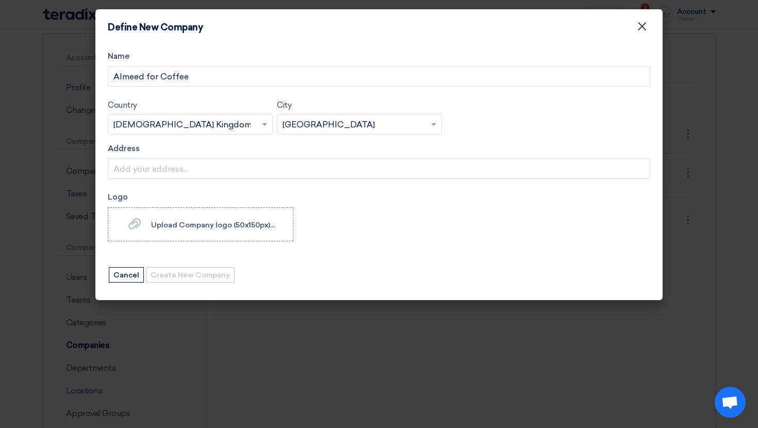
click at [646, 29] on span "×" at bounding box center [642, 29] width 10 height 21
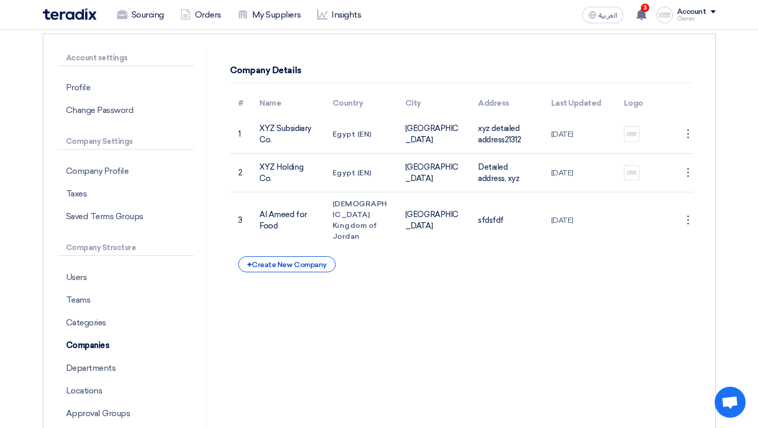
click at [579, 68] on div "Company Details" at bounding box center [461, 71] width 463 height 24
click at [273, 15] on link "My Suppliers" at bounding box center [268, 15] width 79 height 23
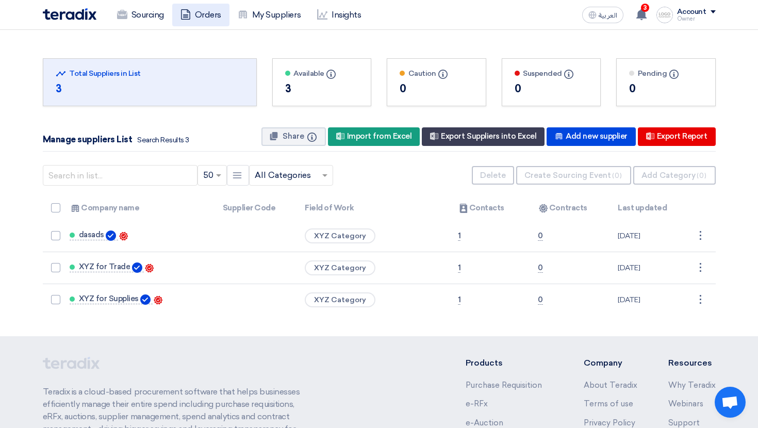
click at [209, 18] on link "Orders" at bounding box center [200, 15] width 57 height 23
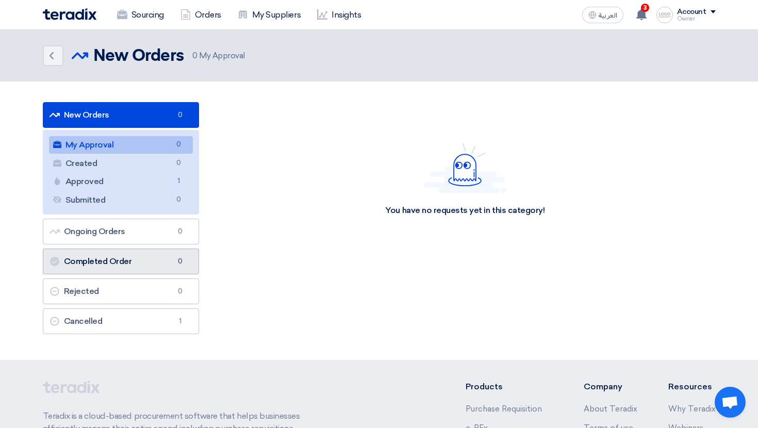
click at [125, 261] on link "Completed Order Completed Order 0" at bounding box center [121, 261] width 157 height 26
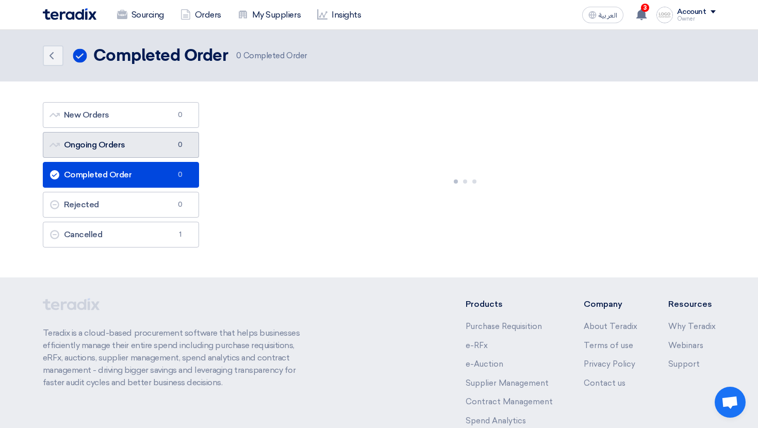
click at [123, 153] on link "Ongoing Orders Ongoing Orders 0" at bounding box center [121, 145] width 157 height 26
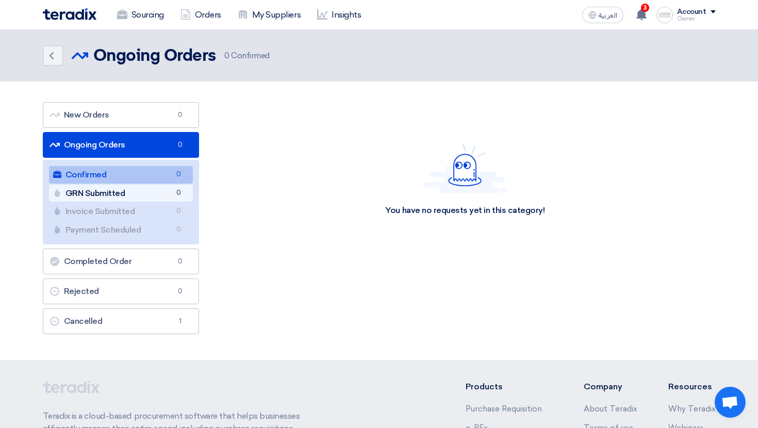
click at [135, 187] on link "GRN Submitted GRN Submitted 0" at bounding box center [121, 194] width 144 height 18
click at [141, 192] on link "GRN Submitted GRN Submitted 0" at bounding box center [121, 194] width 144 height 18
click at [142, 206] on link "Invoice Submitted Invoice Submitted 0" at bounding box center [121, 212] width 144 height 18
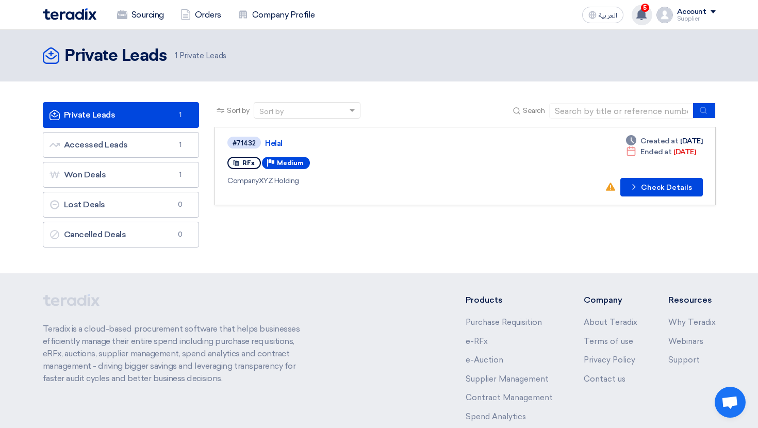
click at [640, 13] on use at bounding box center [641, 14] width 10 height 11
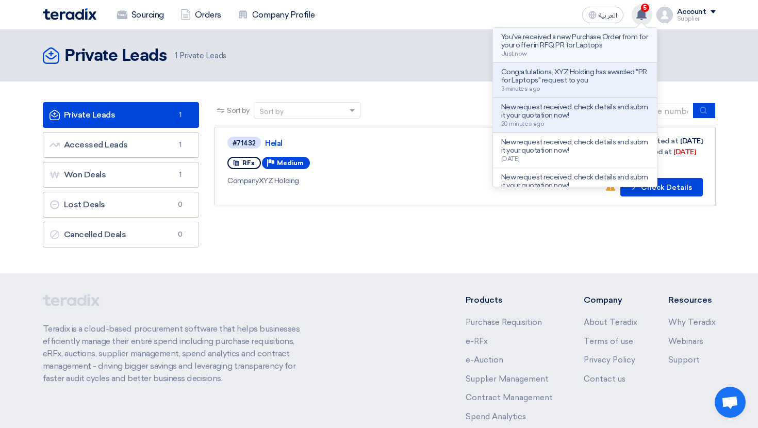
click at [563, 47] on p "You've received a new Purchase Order from for your offer in RFQ PR for Laptops" at bounding box center [574, 41] width 147 height 16
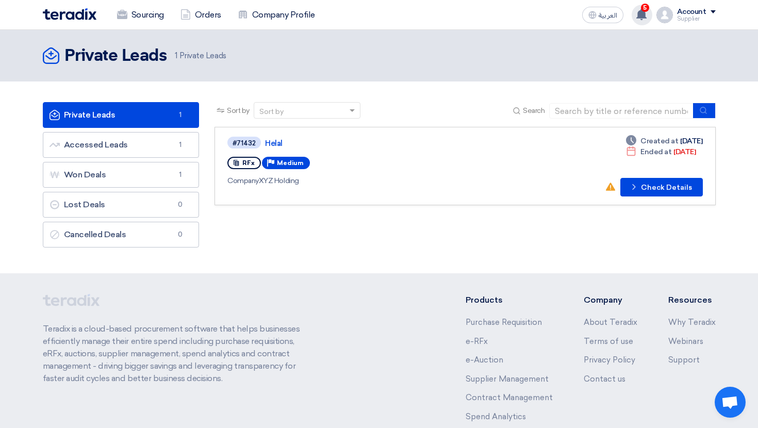
click at [643, 18] on use at bounding box center [641, 14] width 10 height 11
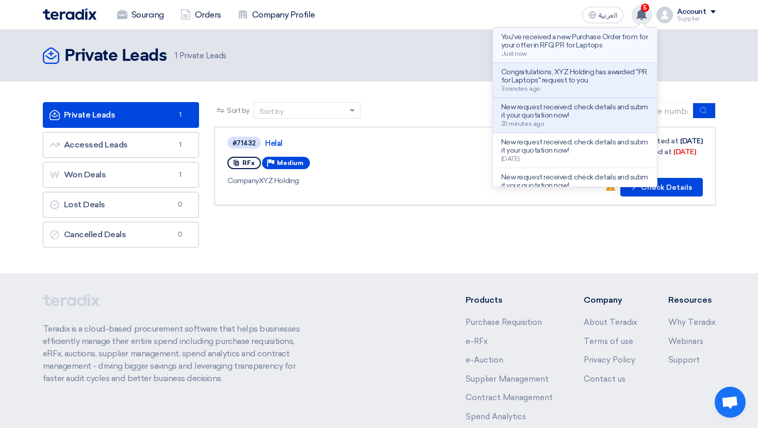
click at [598, 44] on p "You've received a new Purchase Order from for your offer in RFQ PR for Laptops" at bounding box center [574, 41] width 147 height 16
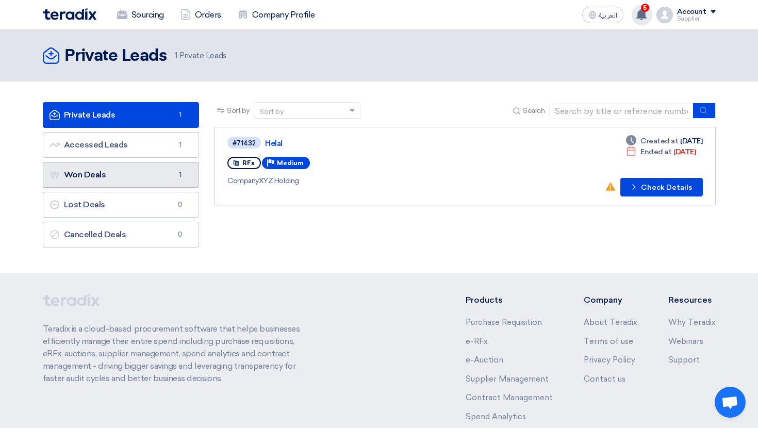
click at [137, 167] on link "Won Deals Won Deals 1" at bounding box center [121, 175] width 157 height 26
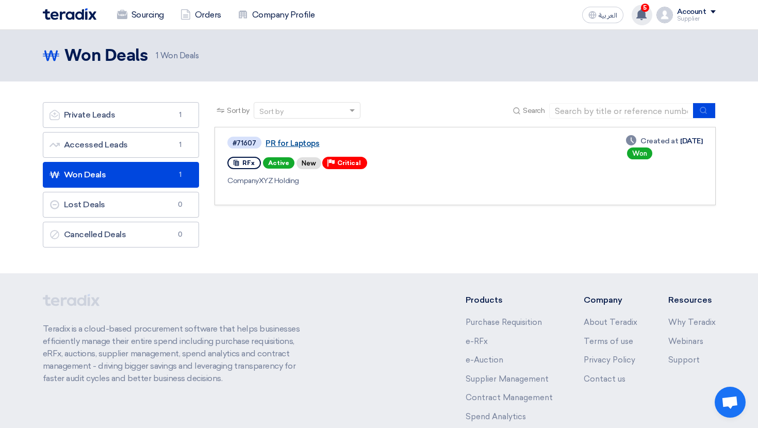
click at [288, 144] on link "PR for Laptops" at bounding box center [394, 143] width 258 height 9
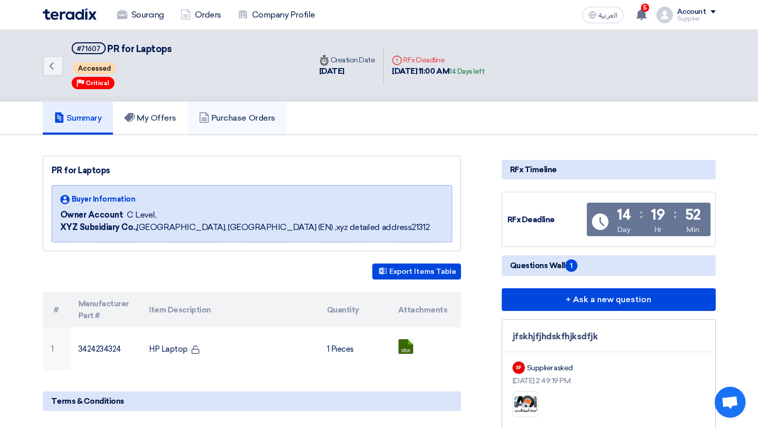
click at [257, 129] on link "Purchase Orders" at bounding box center [237, 118] width 99 height 33
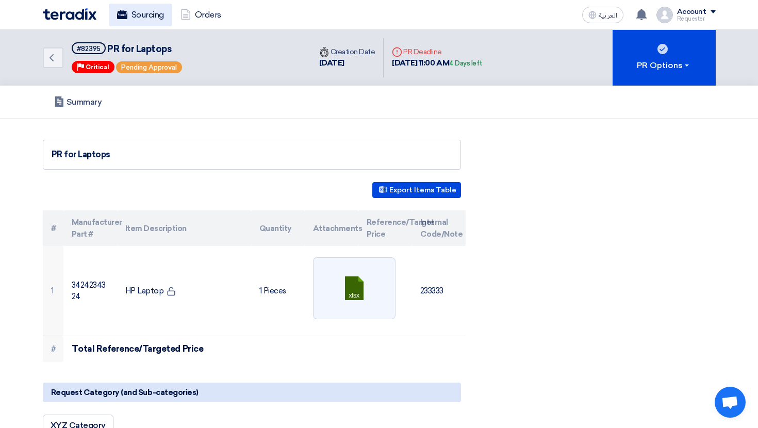
click at [136, 20] on link "Sourcing" at bounding box center [140, 15] width 63 height 23
